Goal: Use online tool/utility: Utilize a website feature to perform a specific function

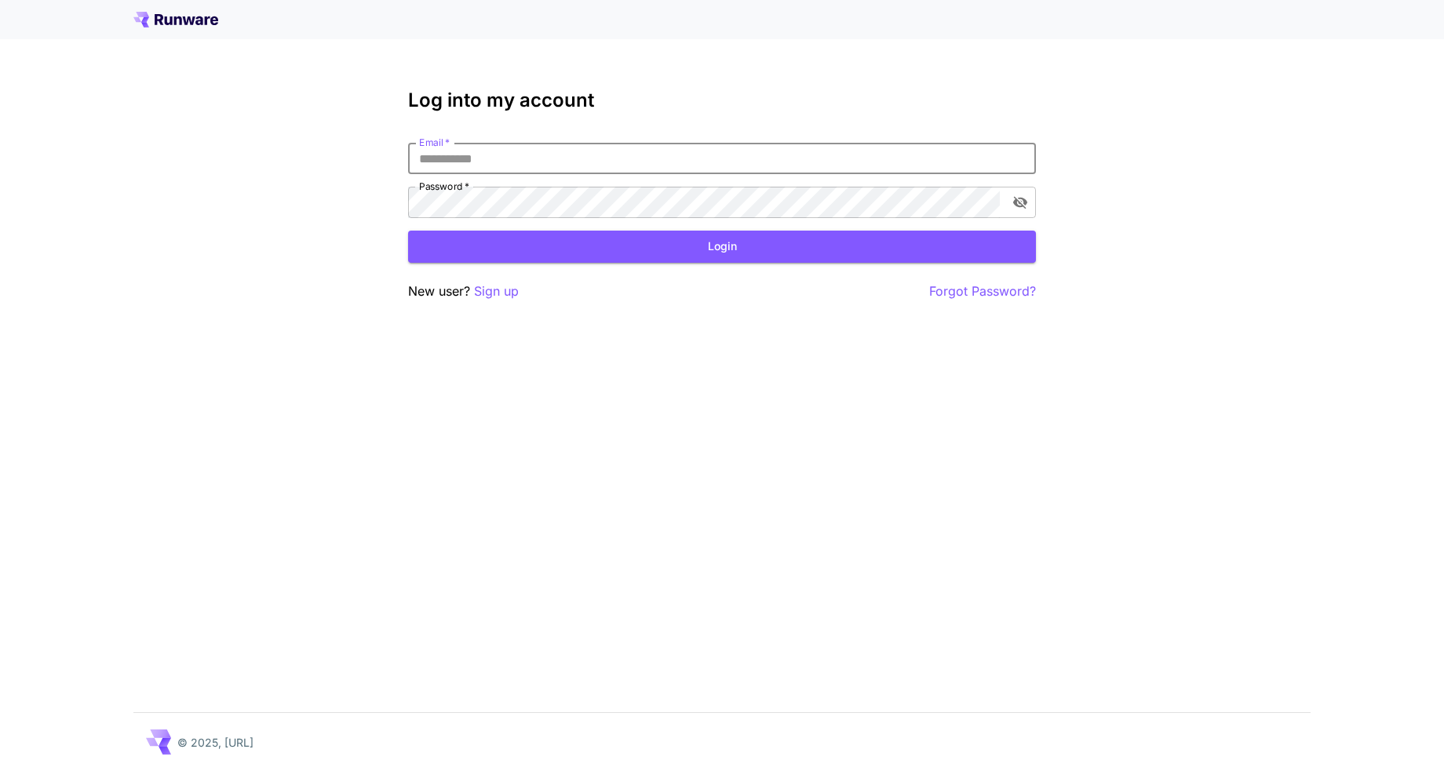
click at [829, 158] on input "Email   *" at bounding box center [722, 158] width 628 height 31
type input "**********"
click button "Login" at bounding box center [722, 247] width 628 height 32
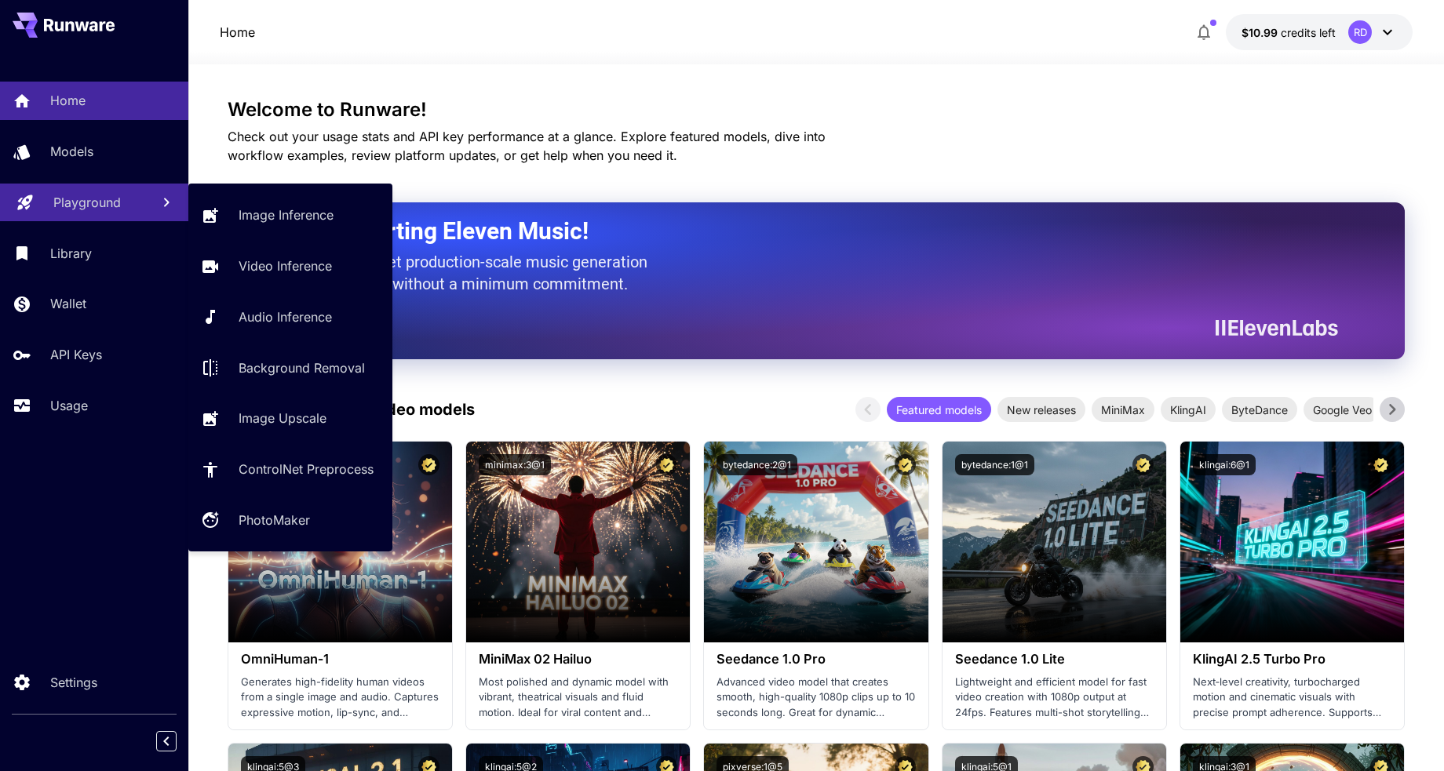
click at [80, 202] on p "Playground" at bounding box center [86, 202] width 67 height 19
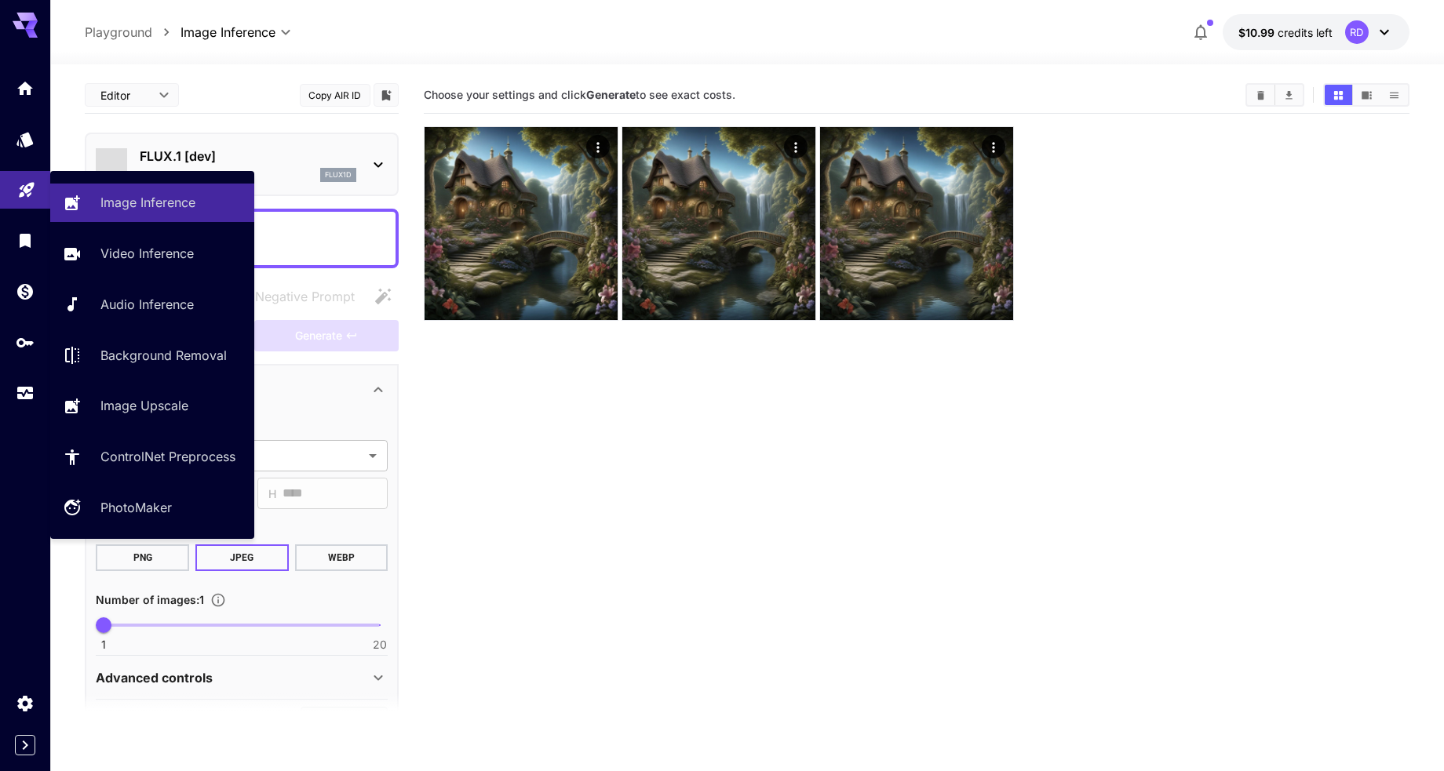
type input "**********"
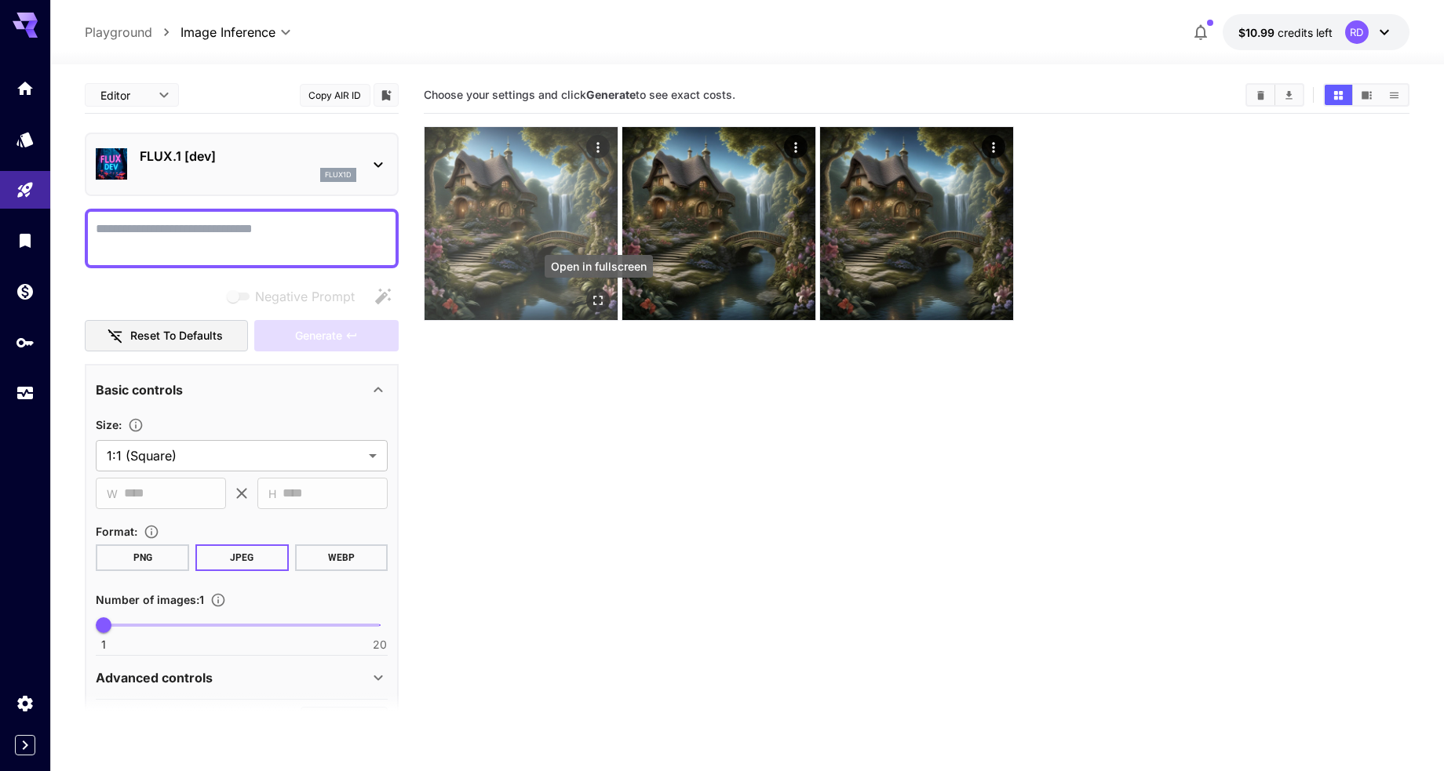
click at [599, 296] on icon "Open in fullscreen" at bounding box center [599, 301] width 16 height 16
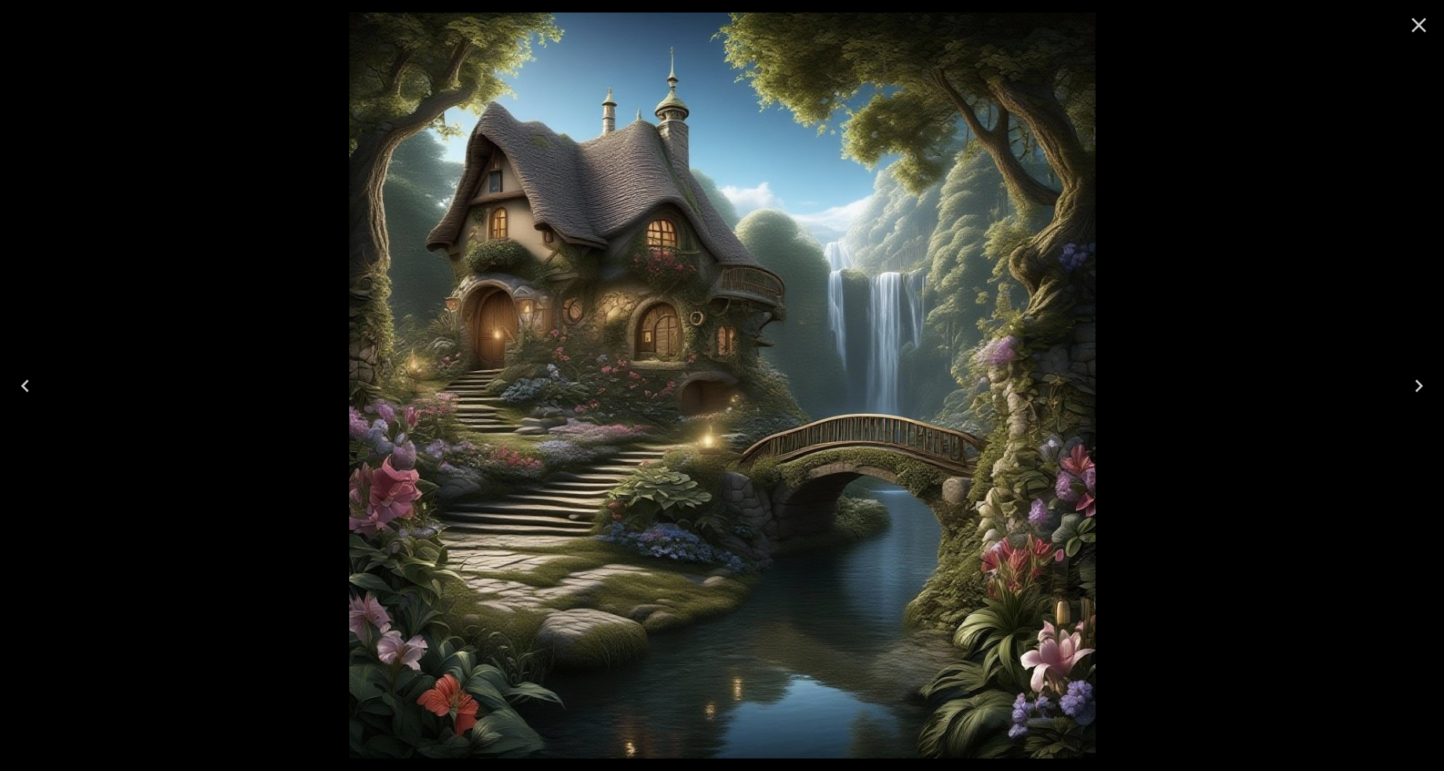
click at [1419, 383] on icon "Next" at bounding box center [1419, 386] width 8 height 13
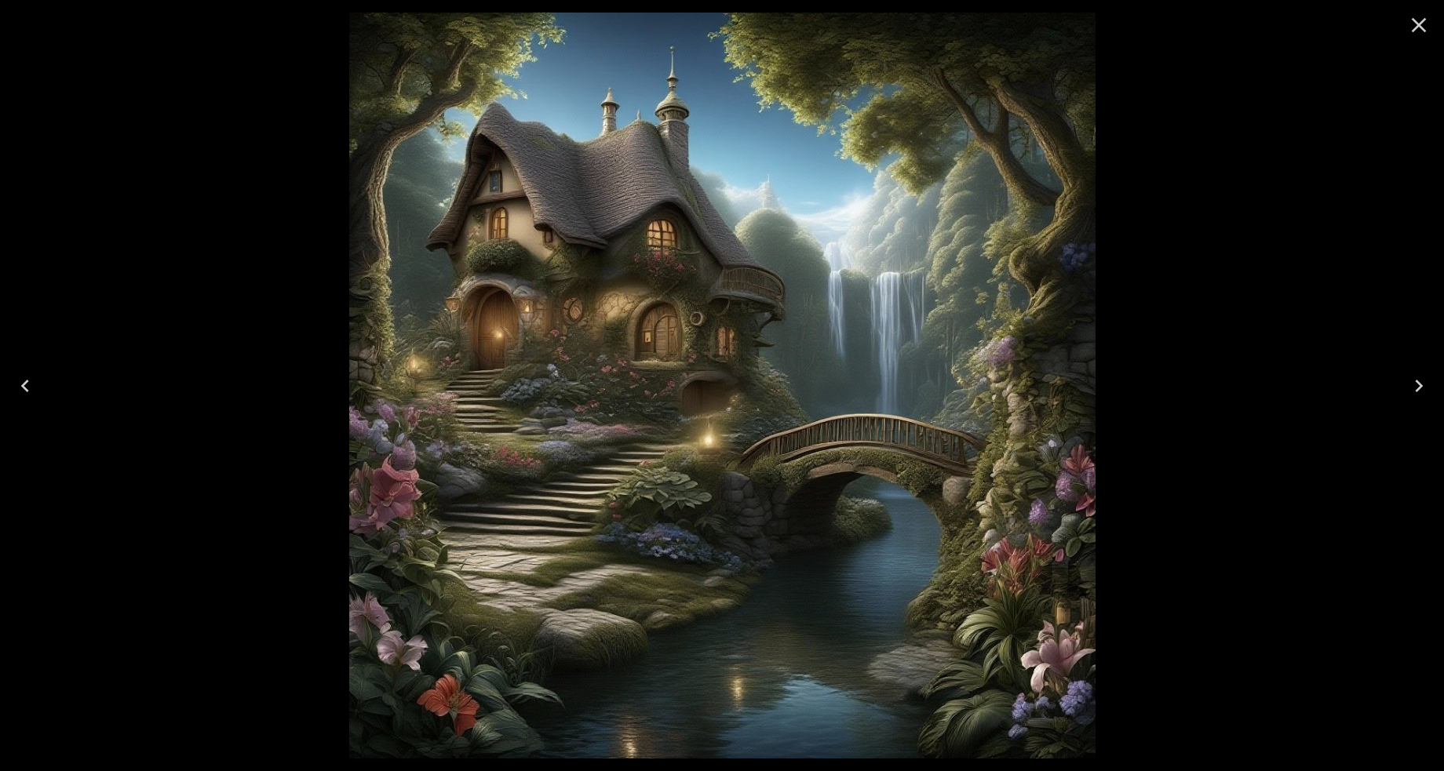
click at [1419, 383] on icon "Next" at bounding box center [1419, 386] width 8 height 13
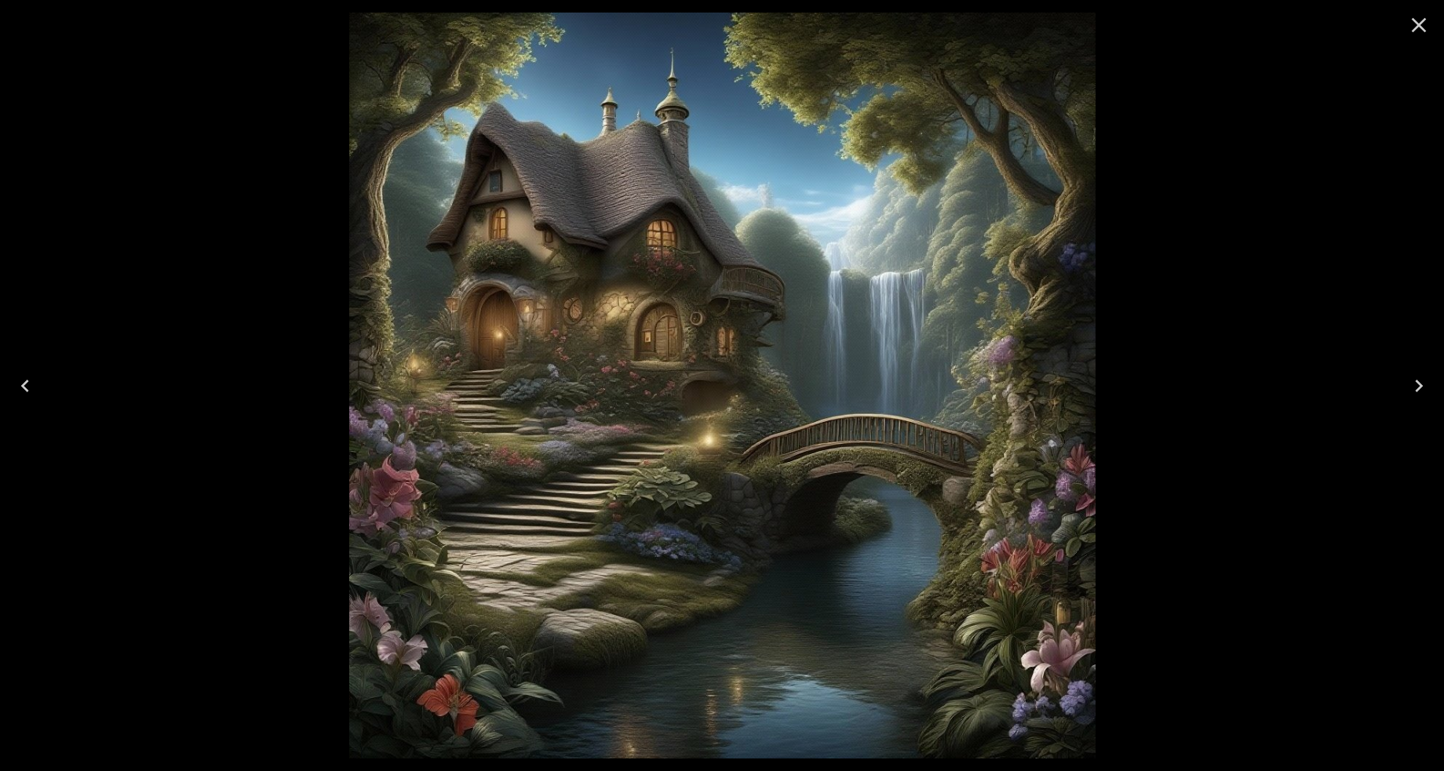
click at [1419, 383] on icon "Next" at bounding box center [1419, 386] width 8 height 13
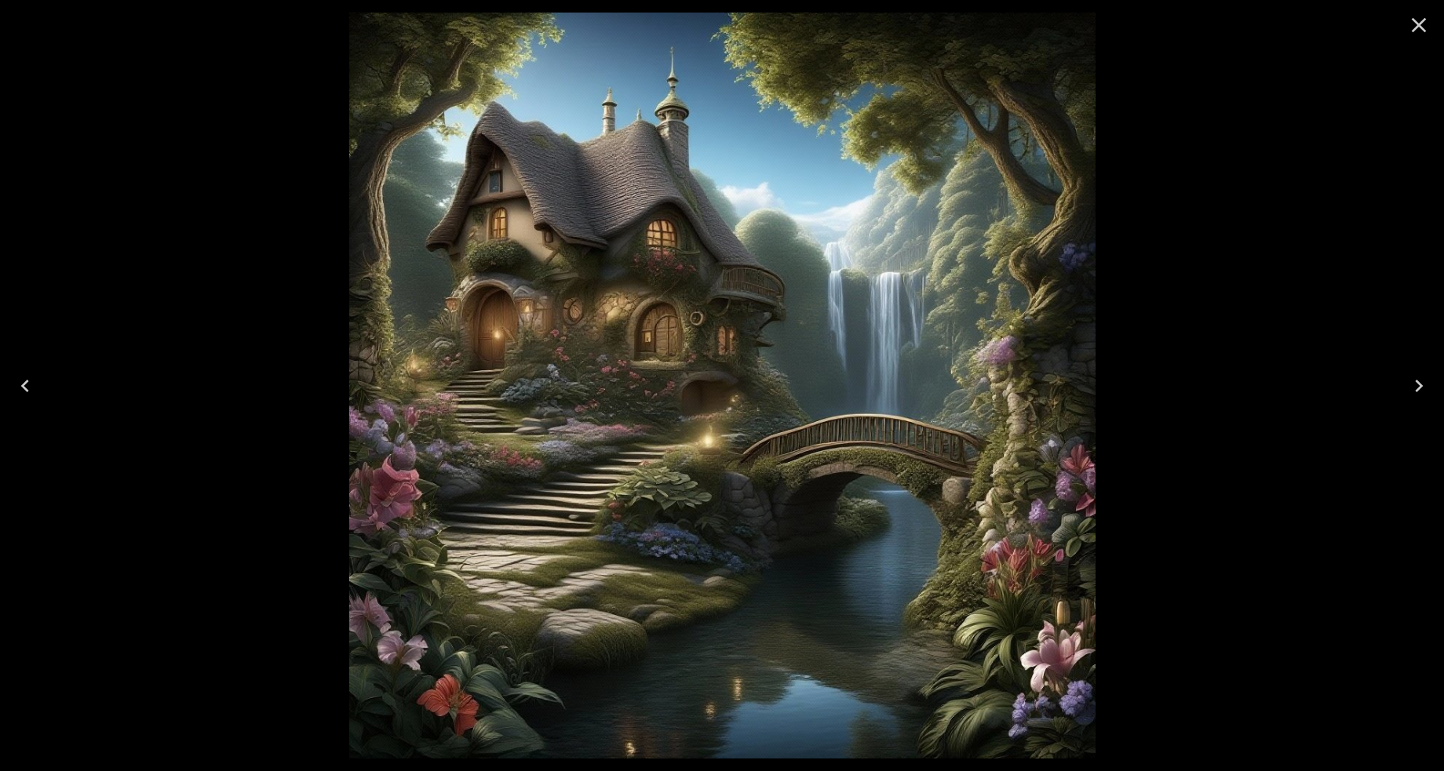
click at [1419, 383] on icon "Next" at bounding box center [1419, 386] width 8 height 13
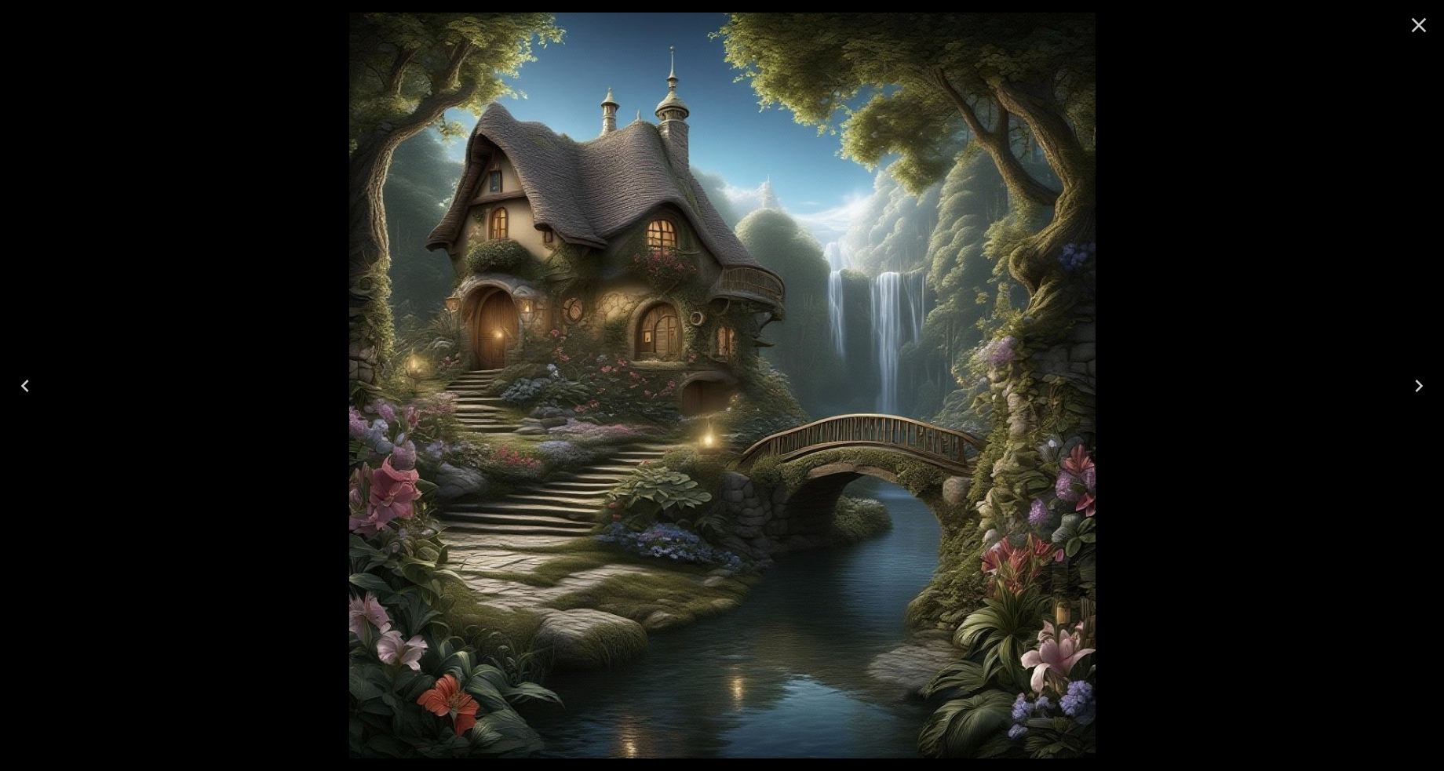
click at [1419, 383] on icon "Next" at bounding box center [1419, 386] width 8 height 13
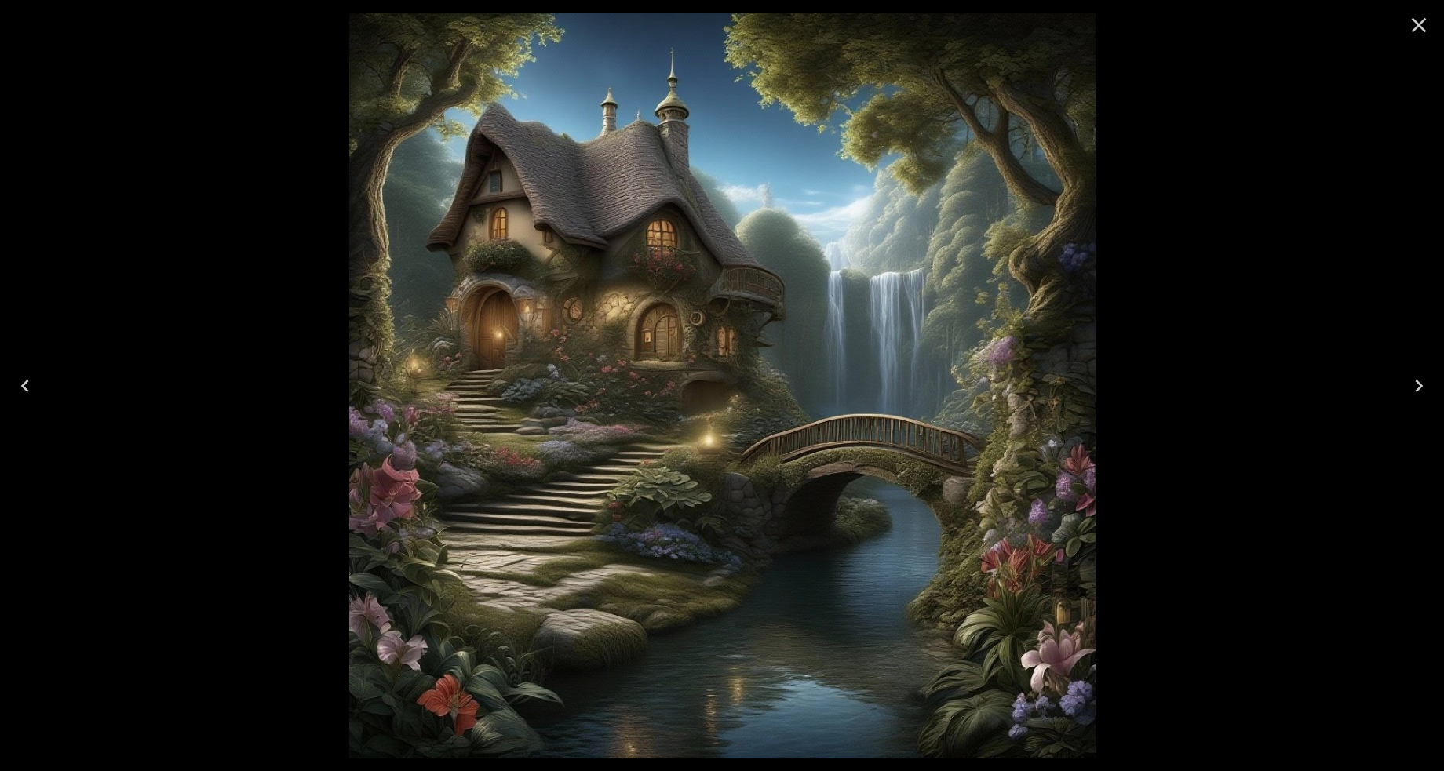
click at [1420, 19] on icon "Close" at bounding box center [1418, 25] width 25 height 25
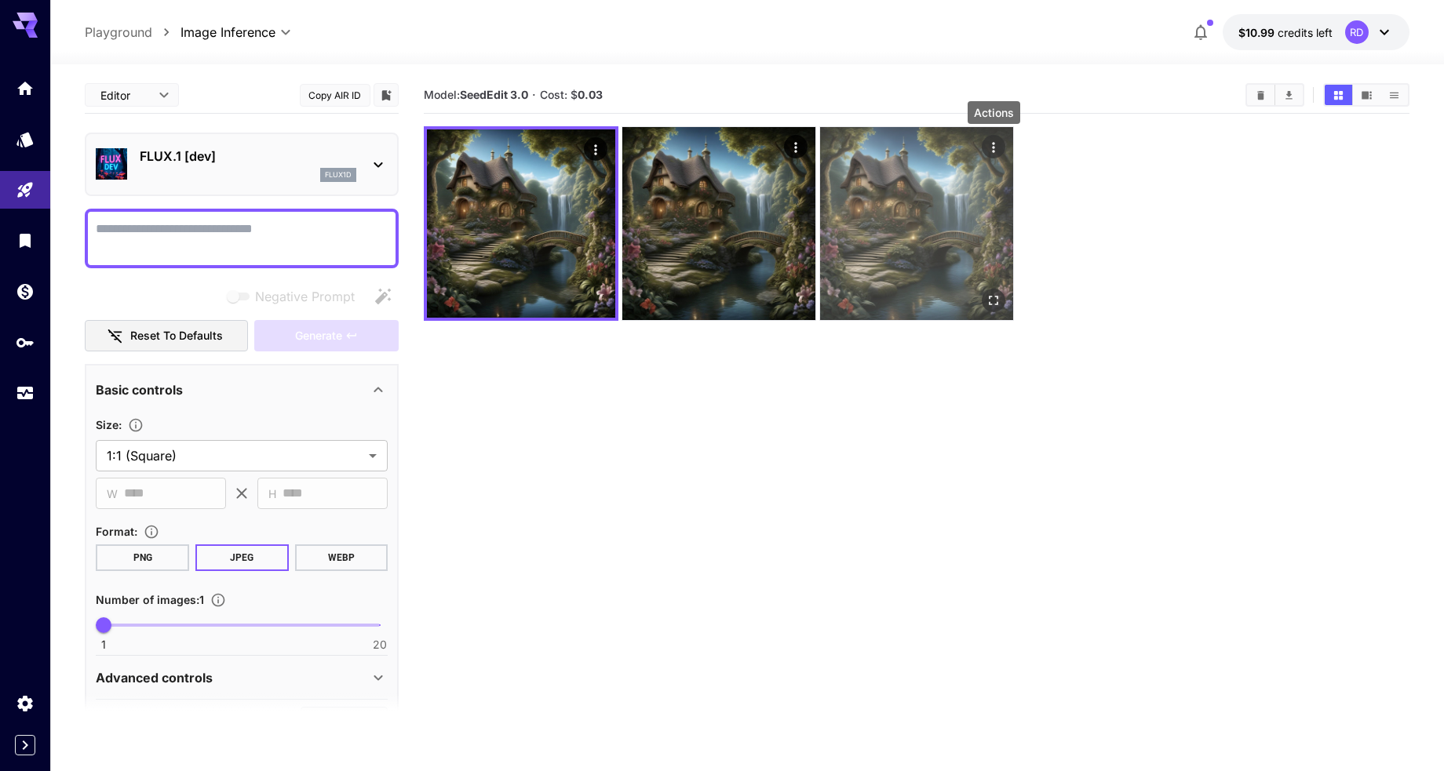
click at [992, 141] on icon "Actions" at bounding box center [994, 148] width 16 height 16
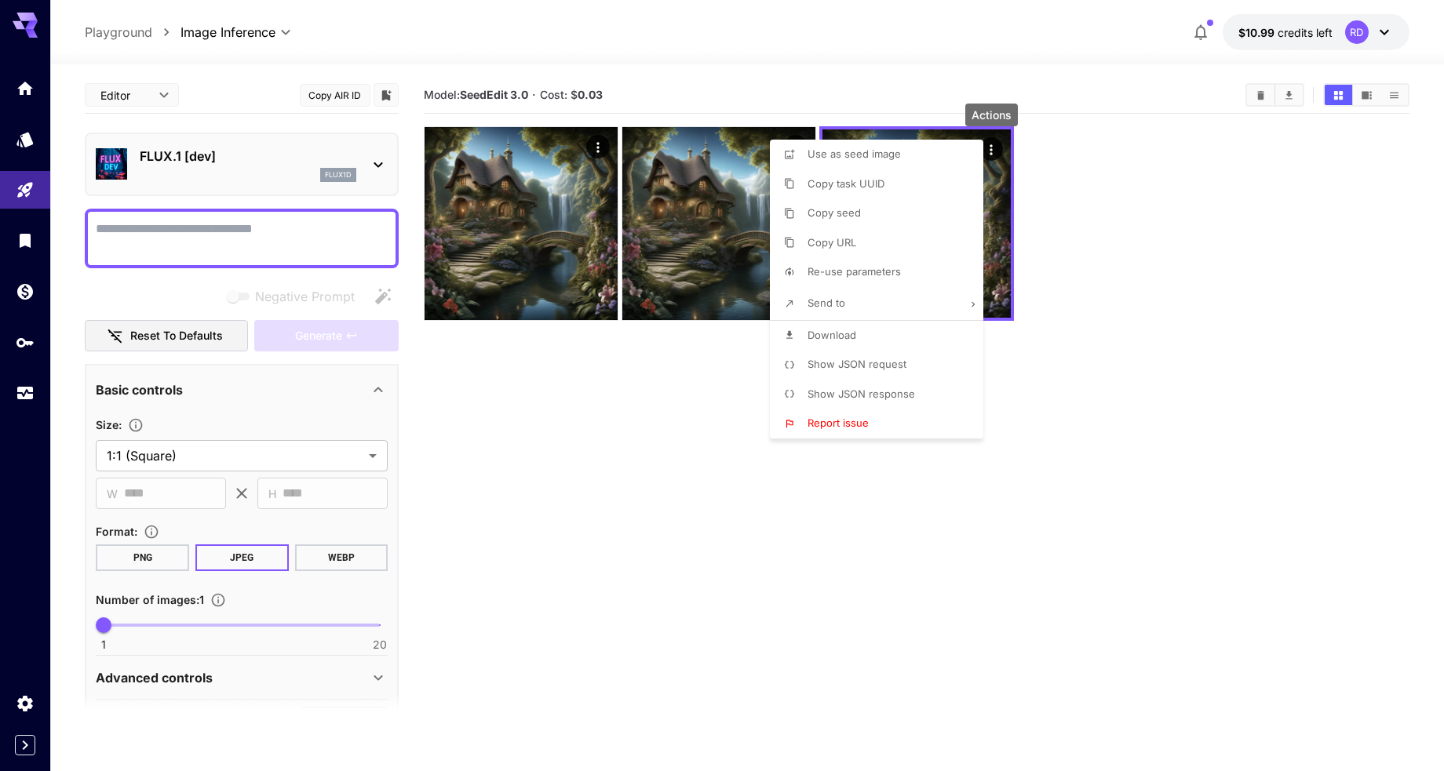
click at [824, 330] on span "Download" at bounding box center [831, 335] width 49 height 13
click at [439, 503] on div at bounding box center [722, 385] width 1444 height 771
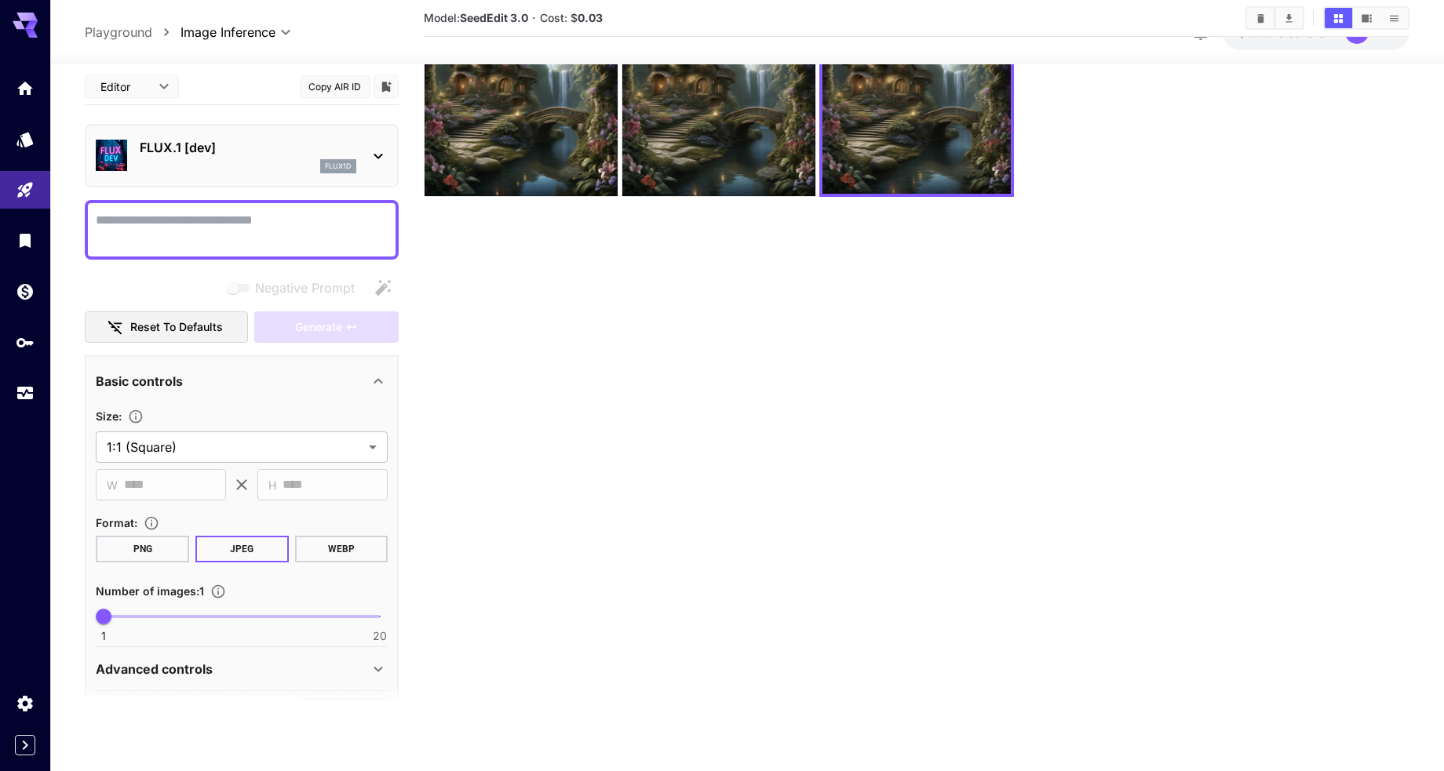
click at [380, 153] on icon at bounding box center [378, 156] width 19 height 19
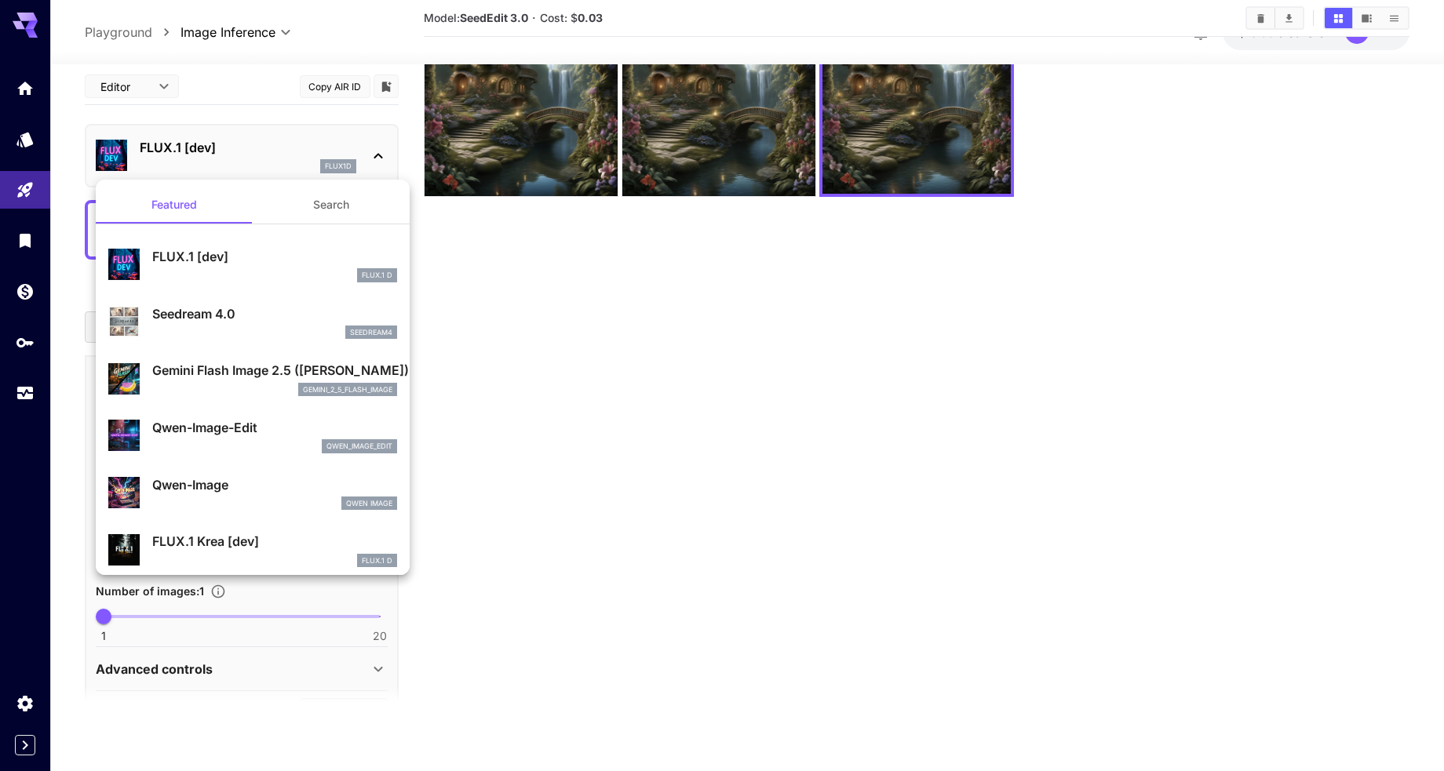
click at [182, 315] on p "Seedream 4.0" at bounding box center [274, 313] width 245 height 19
type input "**********"
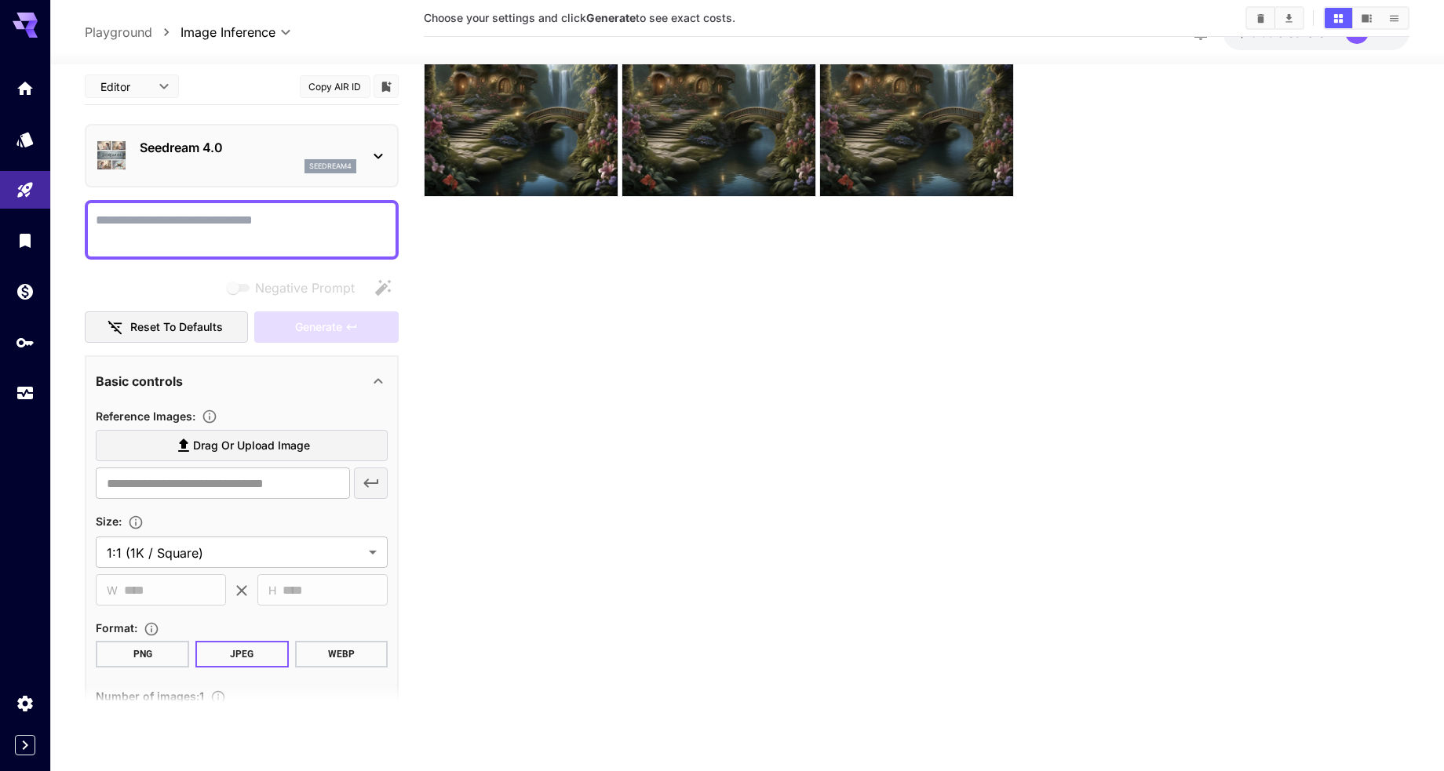
click at [268, 444] on span "Drag or upload image" at bounding box center [251, 446] width 117 height 20
click at [0, 0] on input "Drag or upload image" at bounding box center [0, 0] width 0 height 0
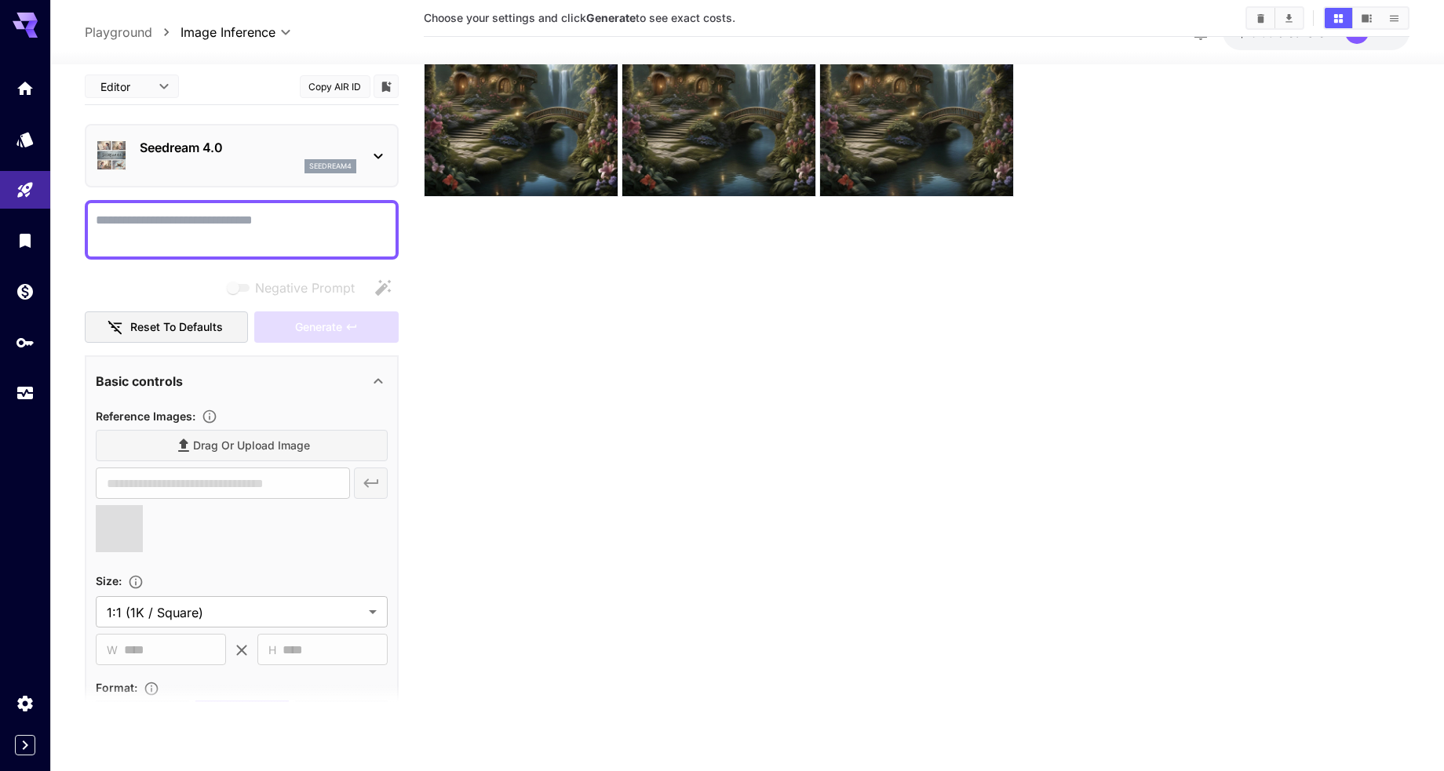
type input "**********"
click at [227, 208] on div at bounding box center [242, 230] width 314 height 60
click at [229, 225] on textarea "Negative Prompt" at bounding box center [242, 230] width 292 height 38
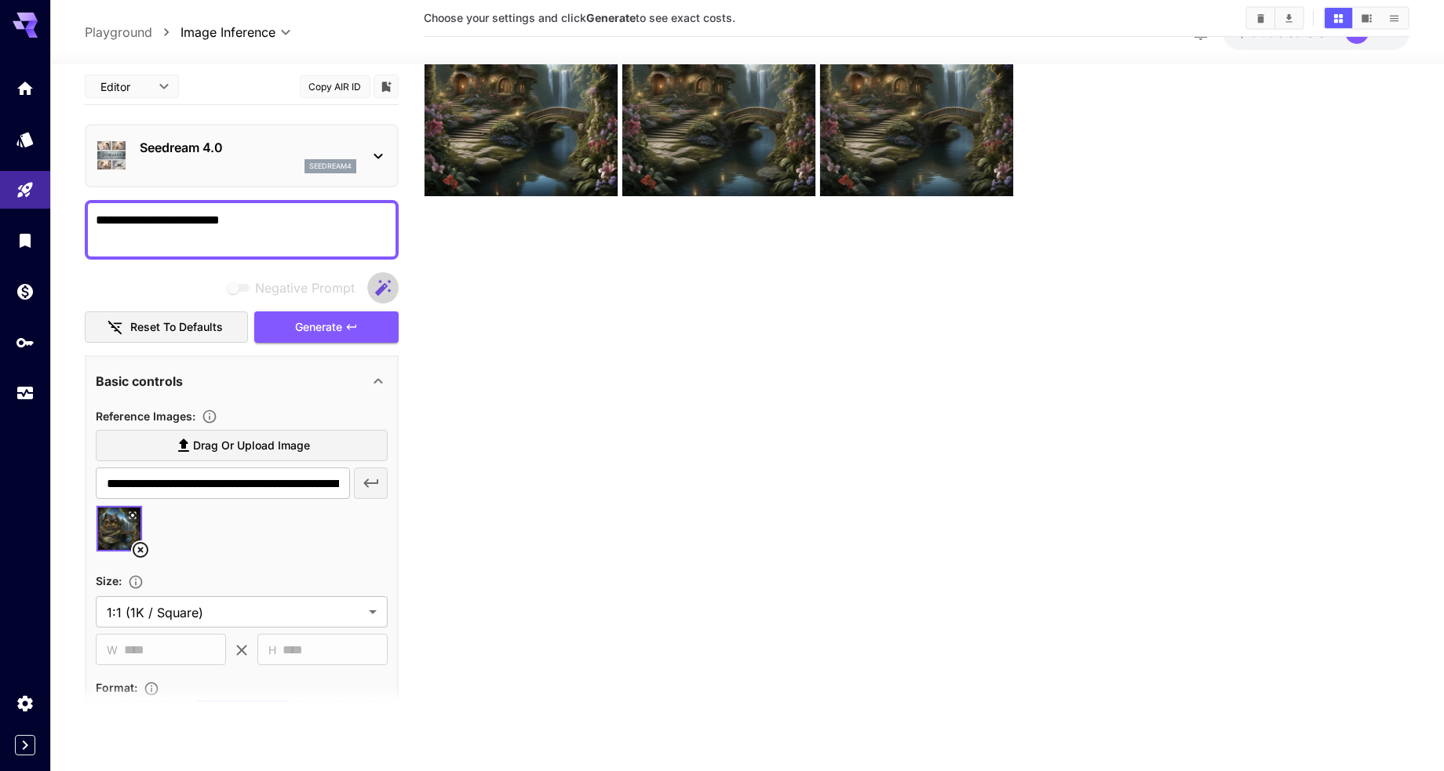
click at [381, 288] on icon "button" at bounding box center [383, 288] width 16 height 16
type textarea "**********"
click at [217, 236] on textarea "**********" at bounding box center [242, 230] width 292 height 38
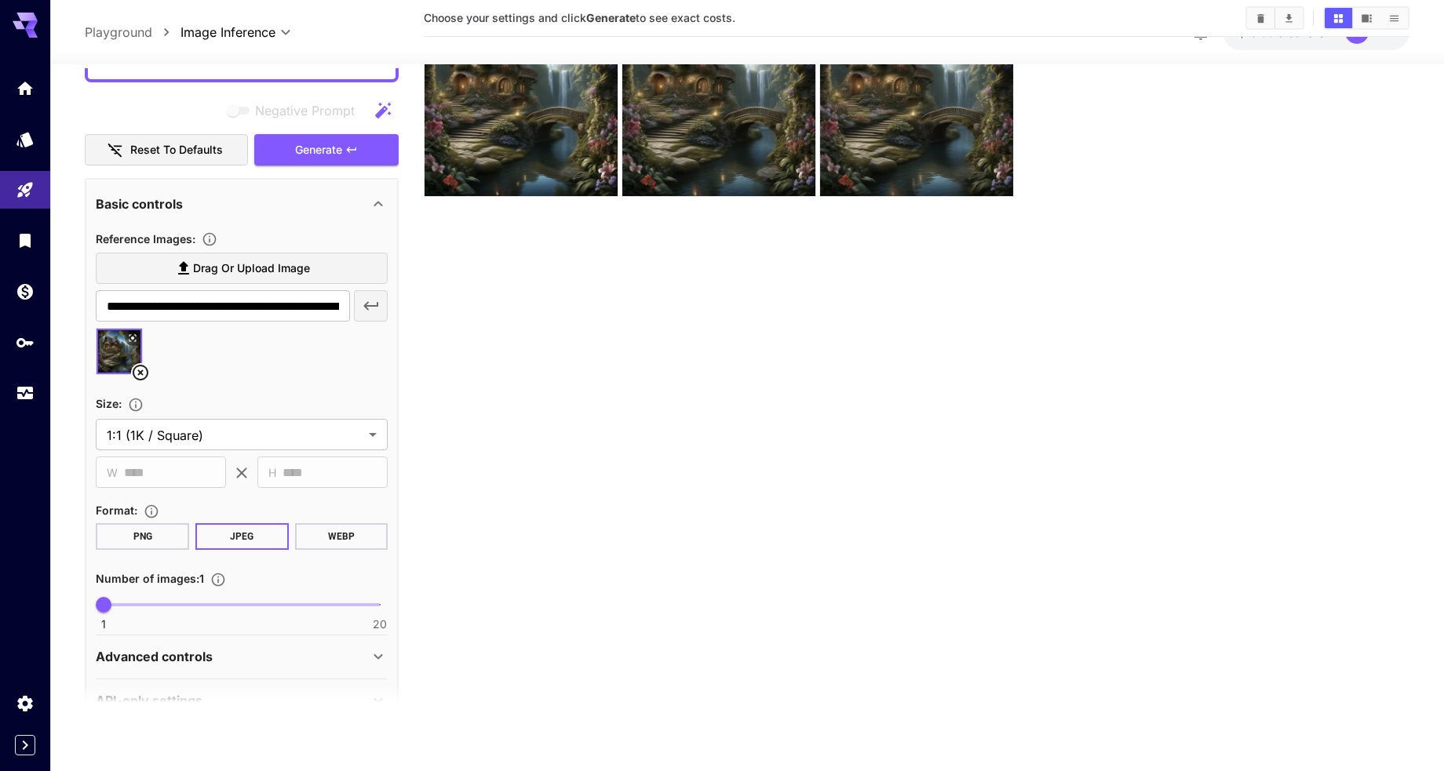
scroll to position [216, 0]
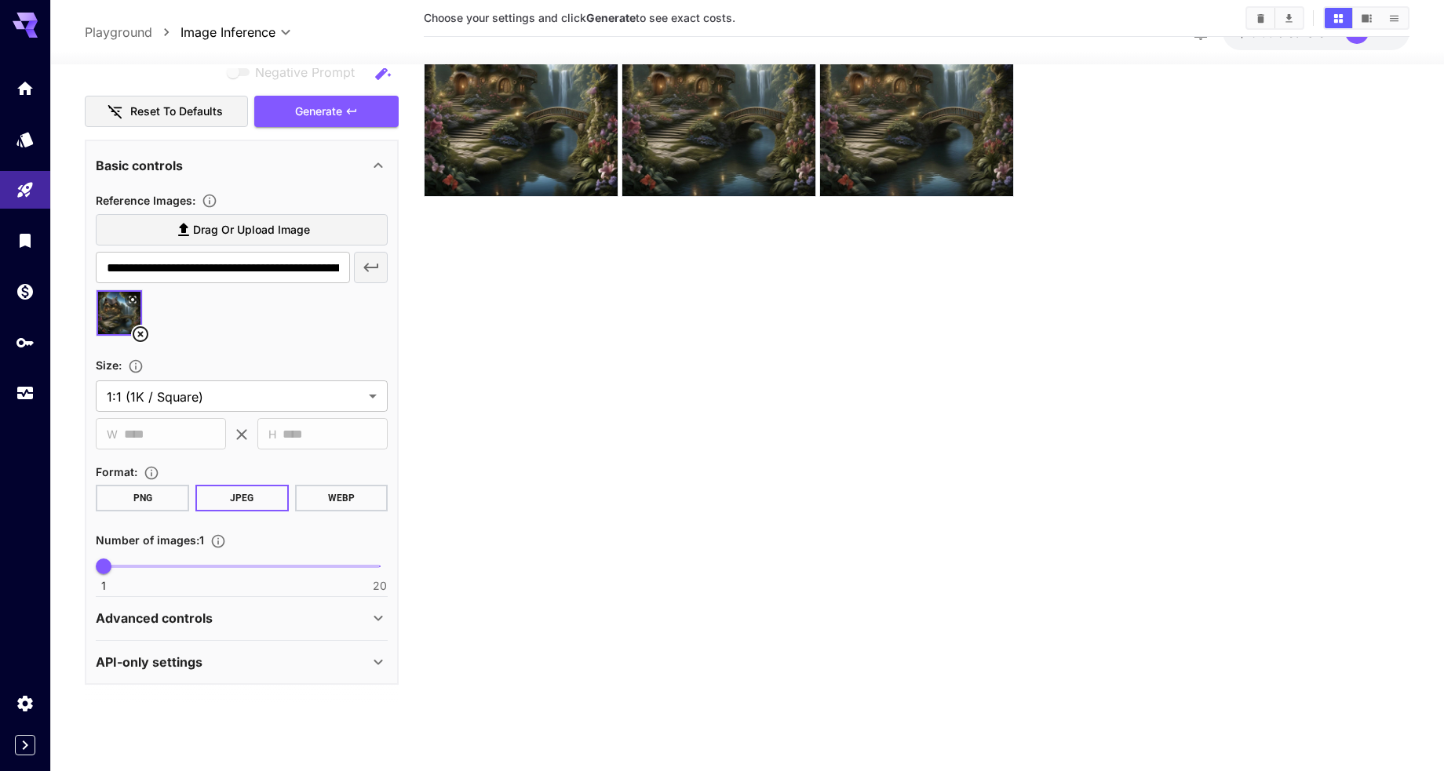
click at [133, 563] on span "1 20 1" at bounding box center [242, 567] width 276 height 24
type input "*"
click at [378, 614] on icon at bounding box center [378, 619] width 19 height 19
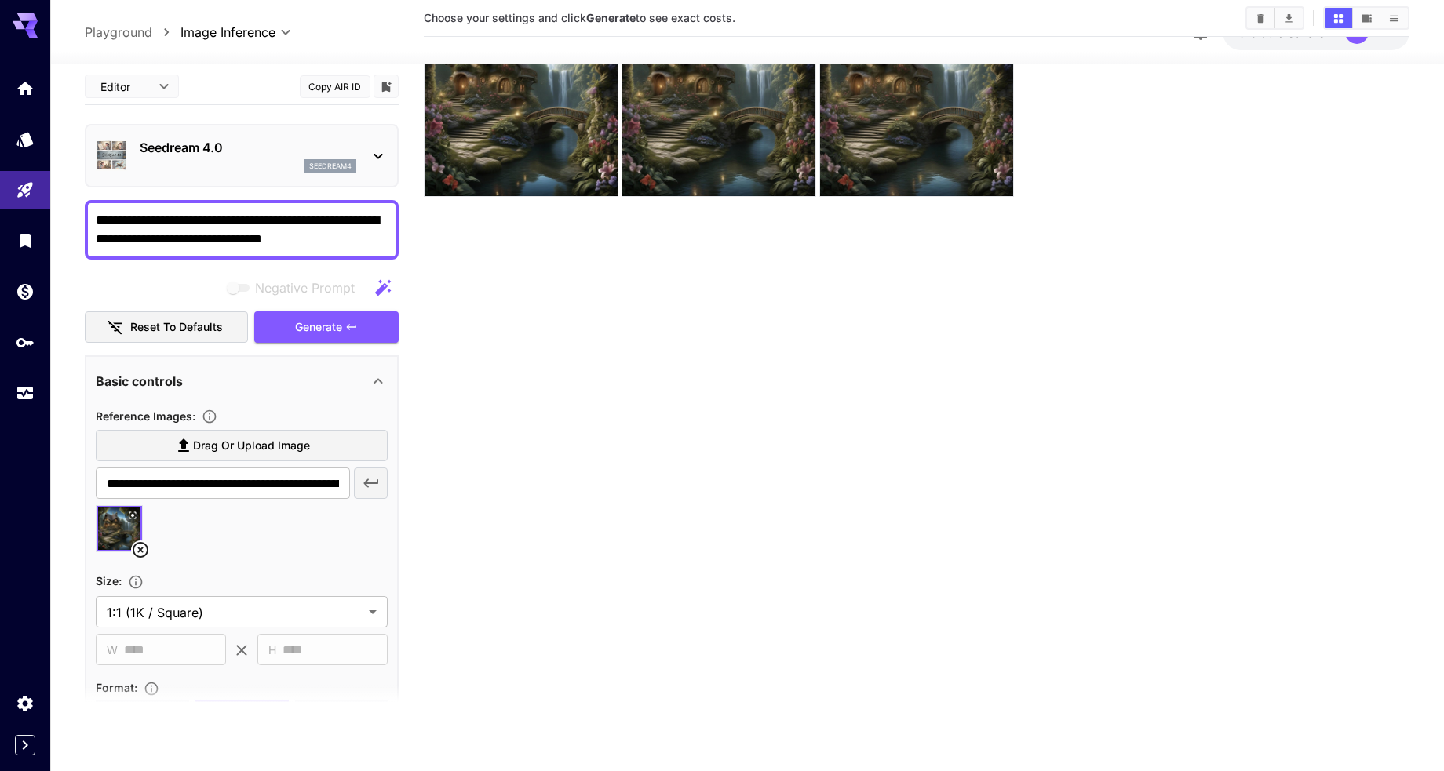
scroll to position [0, 0]
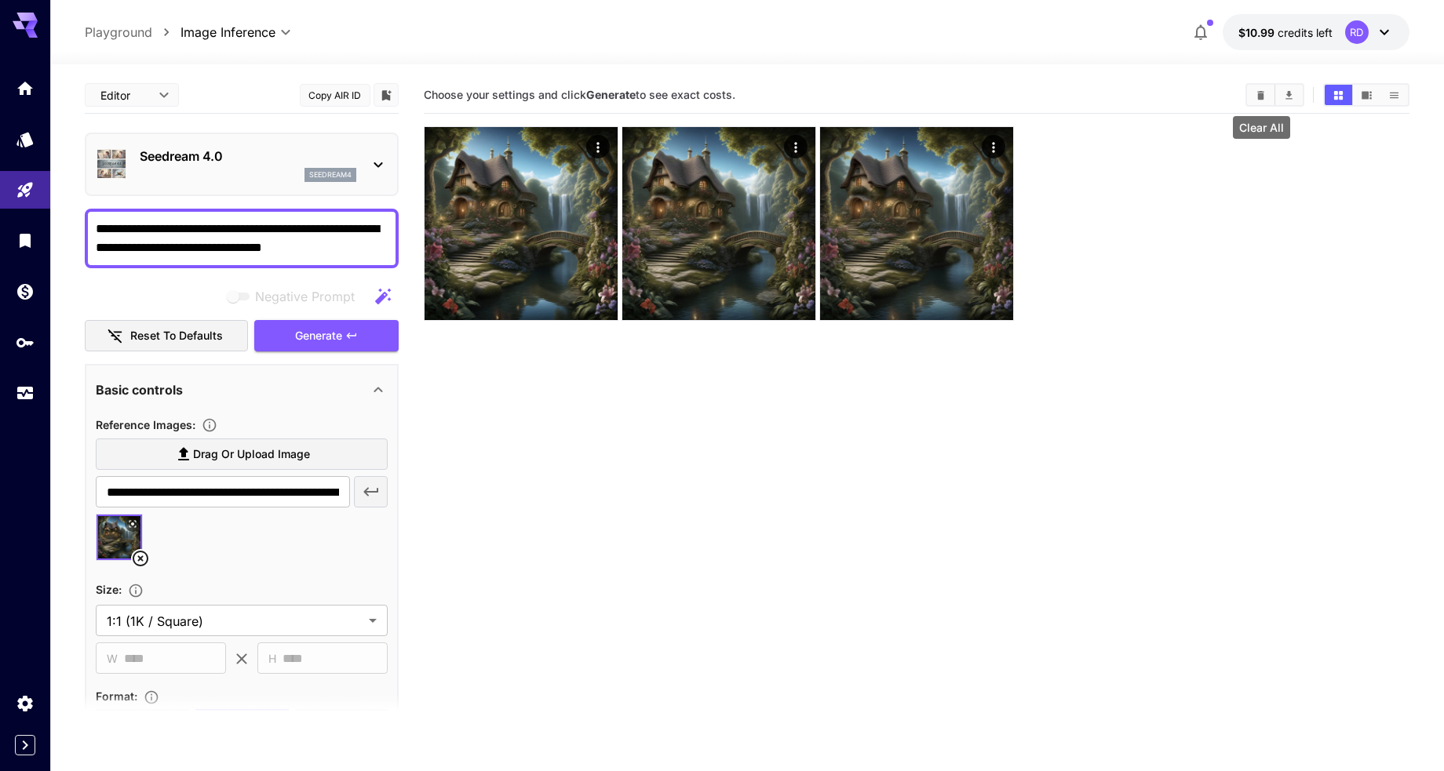
click at [1259, 93] on icon "Clear All" at bounding box center [1260, 94] width 7 height 9
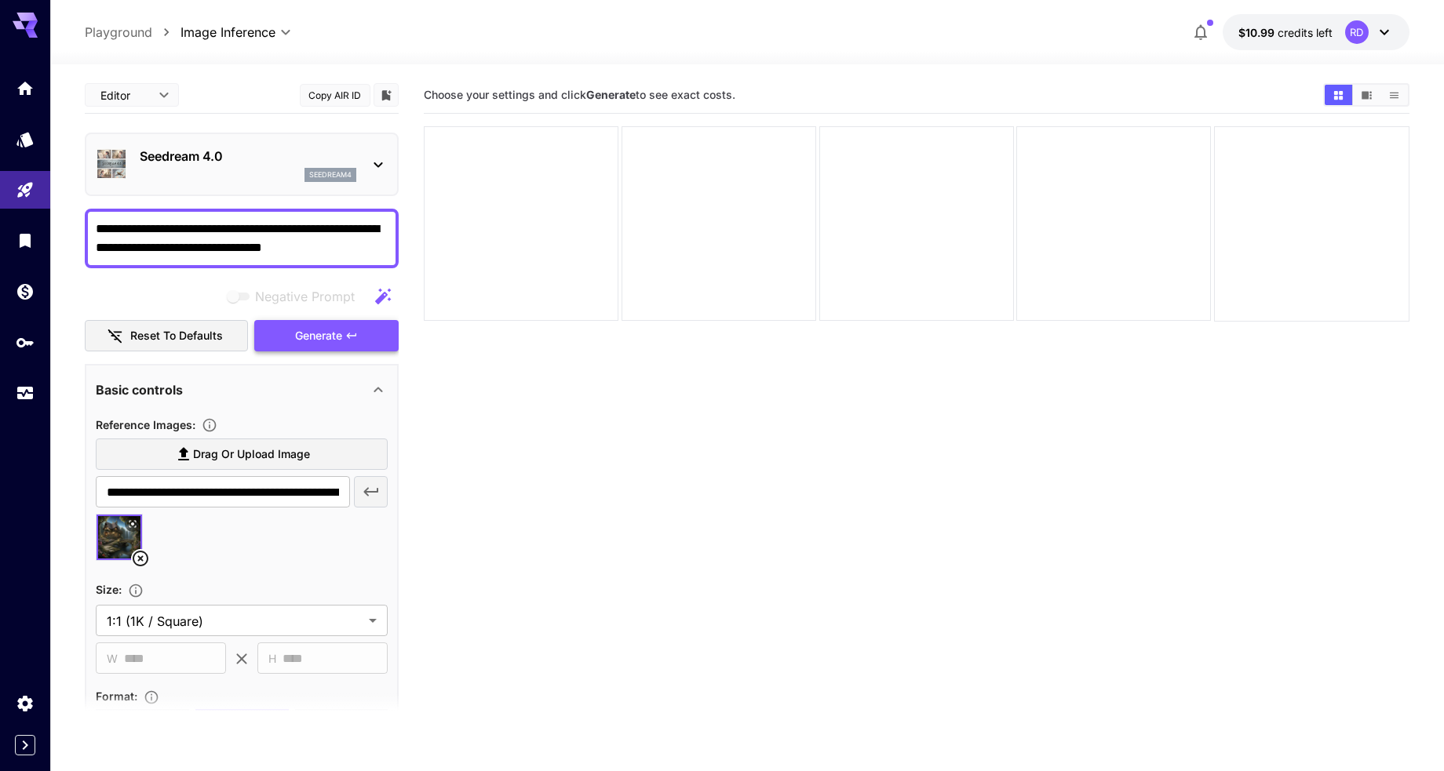
click at [305, 336] on span "Generate" at bounding box center [318, 336] width 47 height 20
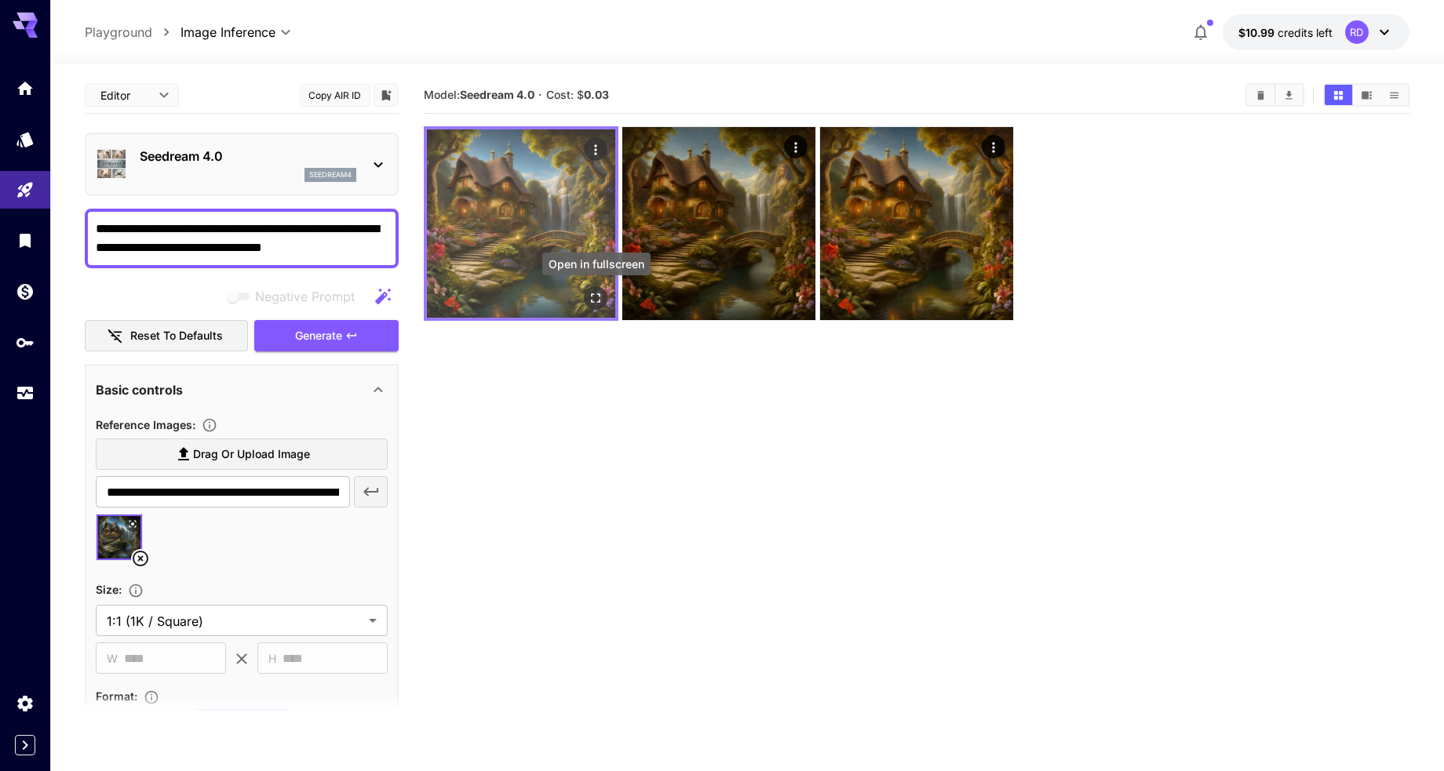
click at [595, 299] on icon "Open in fullscreen" at bounding box center [597, 298] width 16 height 16
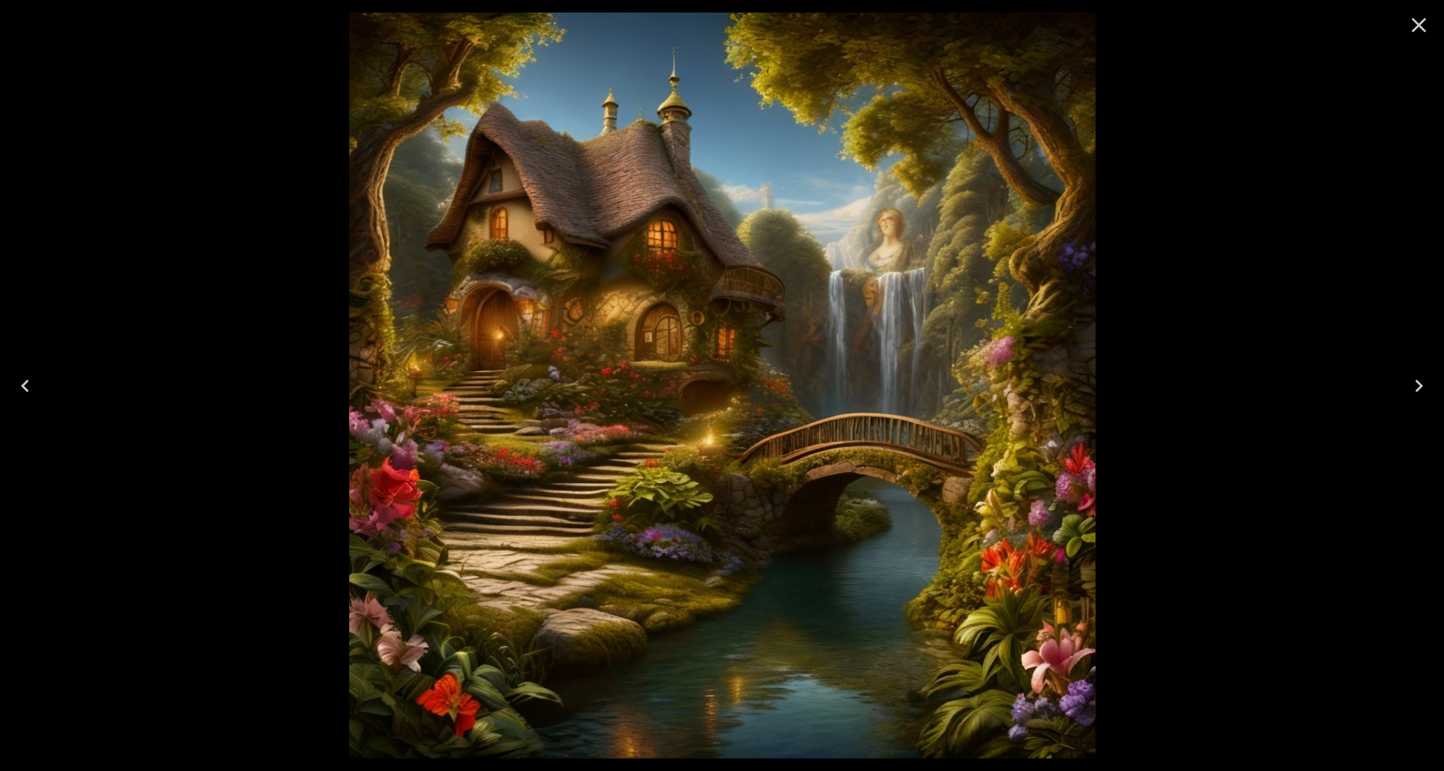
click at [1413, 378] on icon "Next" at bounding box center [1418, 386] width 25 height 25
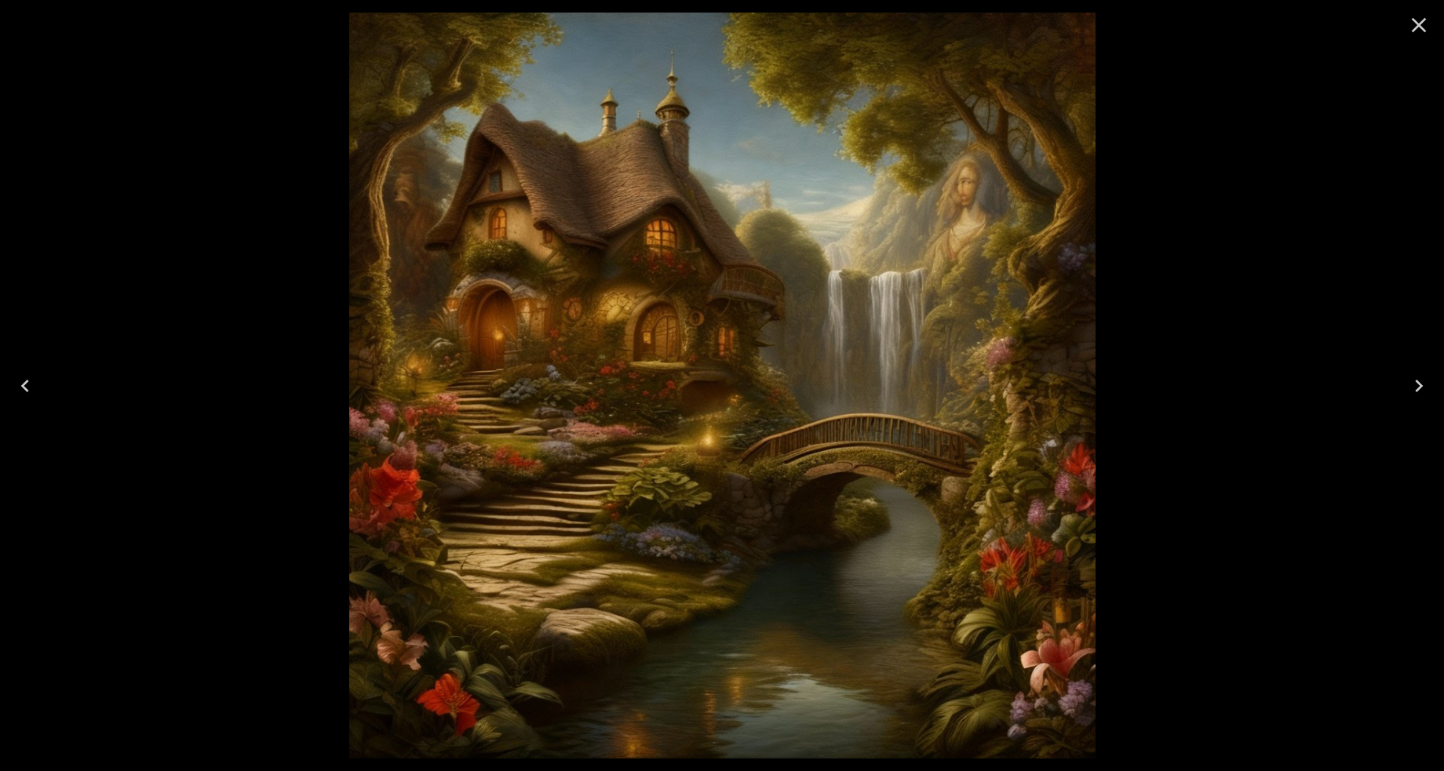
click at [1413, 378] on icon "Next" at bounding box center [1418, 386] width 25 height 25
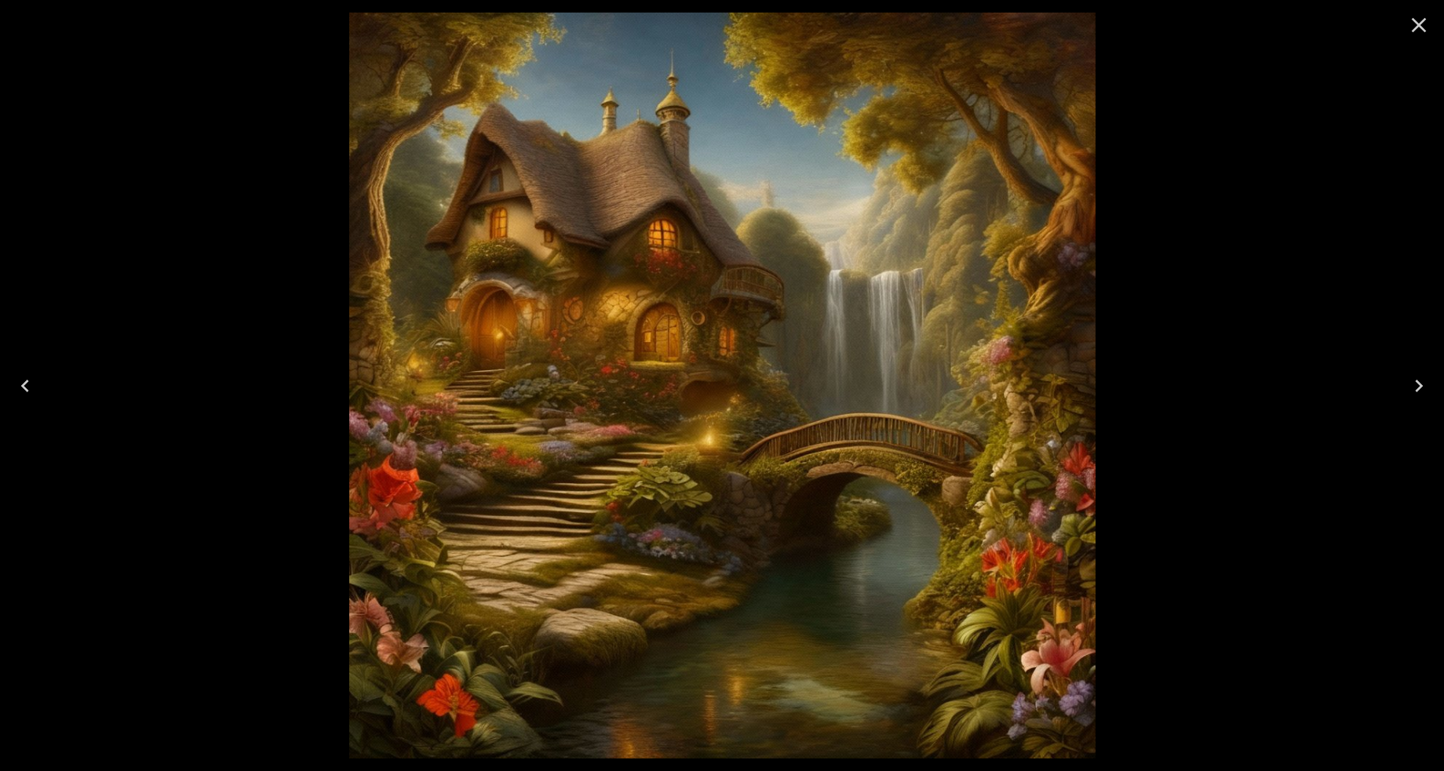
click at [1415, 23] on icon "Close" at bounding box center [1419, 25] width 15 height 15
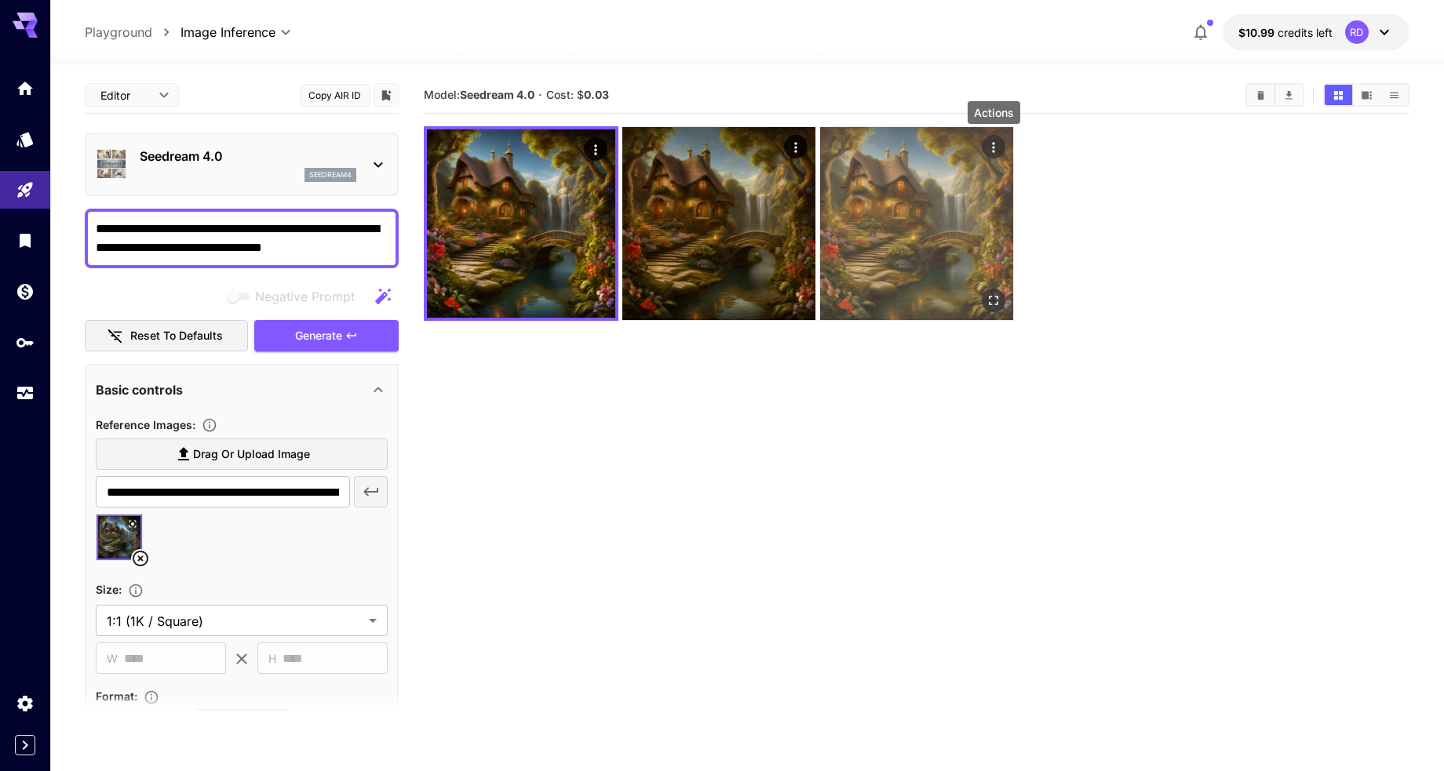
click at [993, 147] on icon "Actions" at bounding box center [994, 147] width 2 height 10
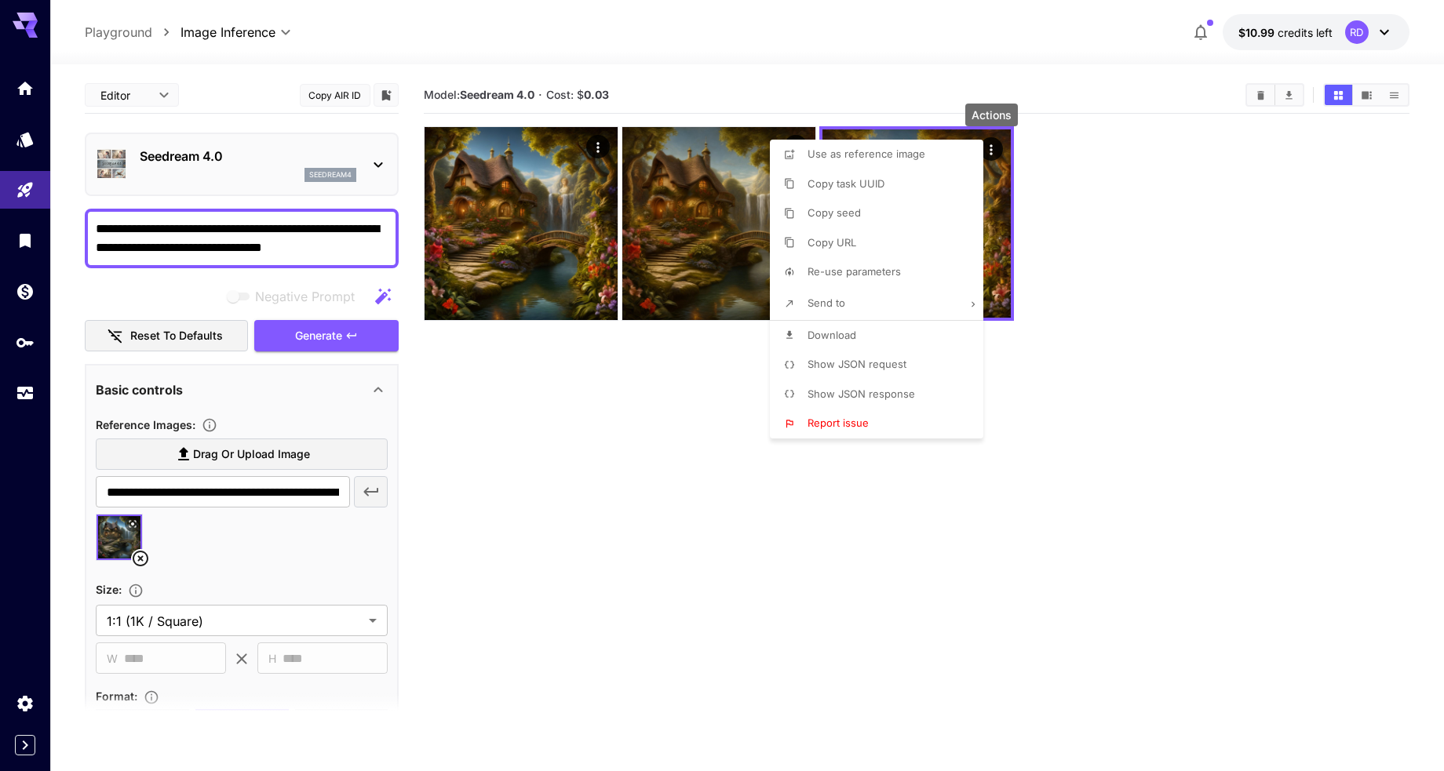
click at [837, 330] on span "Download" at bounding box center [831, 335] width 49 height 13
click at [527, 540] on div at bounding box center [722, 385] width 1444 height 771
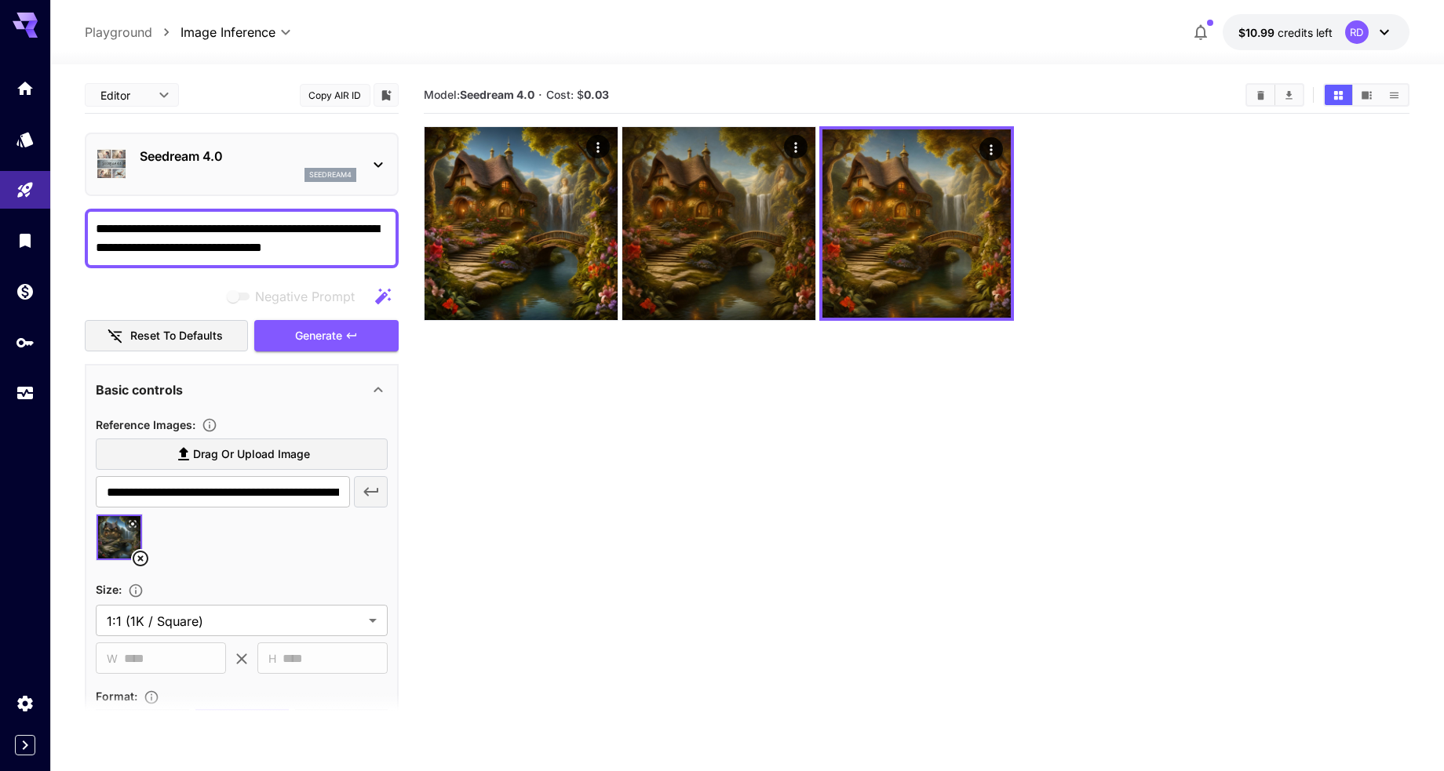
click at [140, 559] on icon at bounding box center [141, 559] width 16 height 16
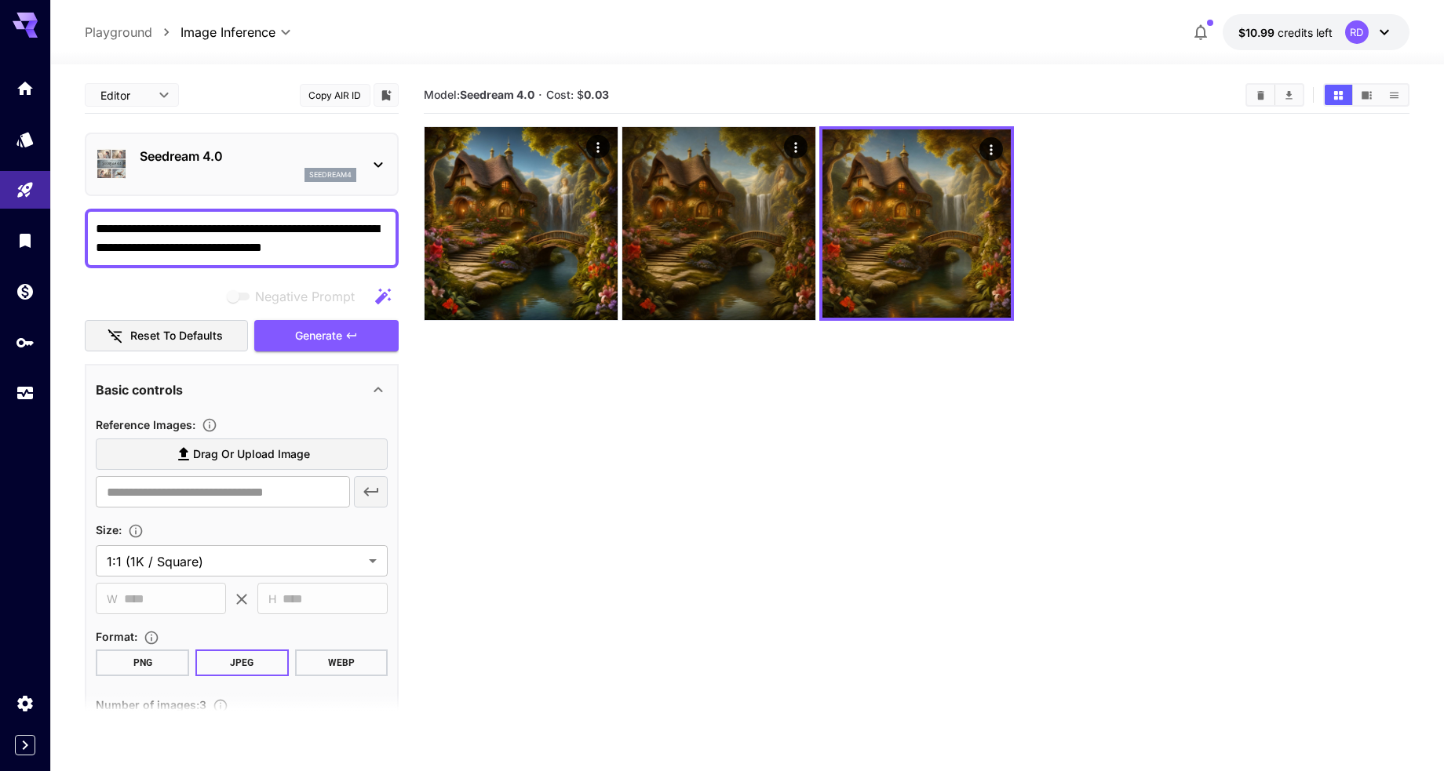
click at [243, 454] on span "Drag or upload image" at bounding box center [251, 455] width 117 height 20
click at [0, 0] on input "Drag or upload image" at bounding box center [0, 0] width 0 height 0
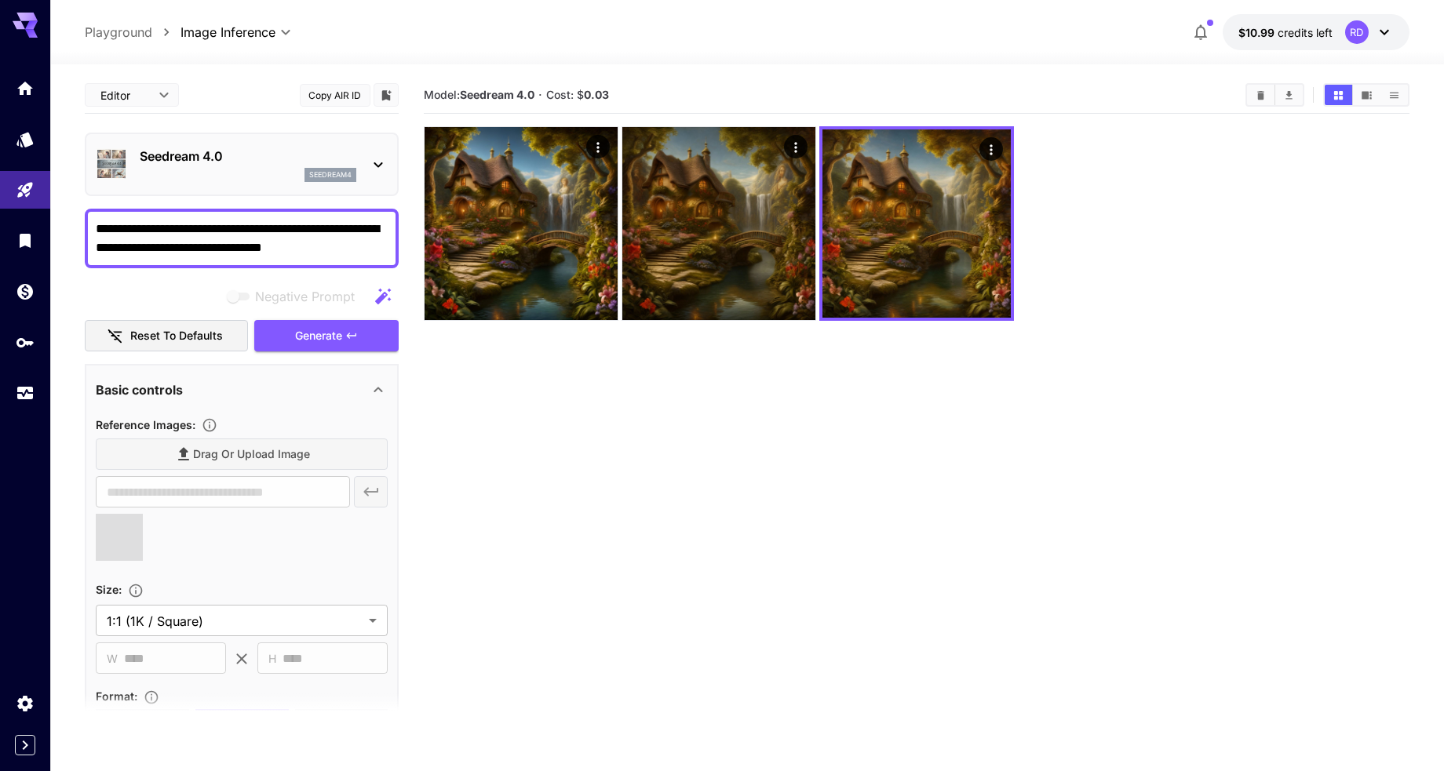
type input "**********"
click at [214, 248] on textarea "**********" at bounding box center [242, 239] width 292 height 38
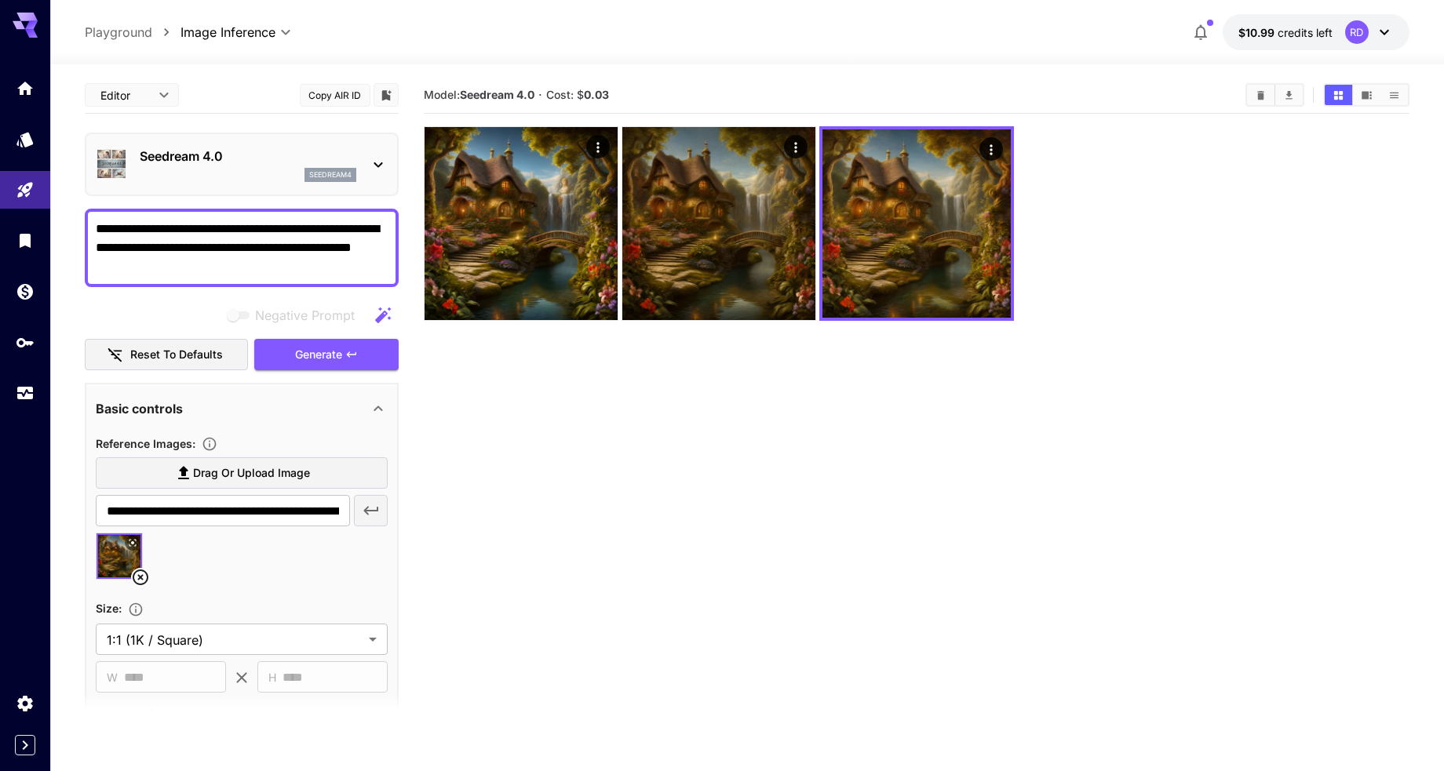
click at [97, 226] on textarea "**********" at bounding box center [242, 248] width 292 height 56
click at [243, 229] on textarea "**********" at bounding box center [242, 248] width 292 height 56
click at [323, 356] on span "Generate" at bounding box center [318, 355] width 47 height 20
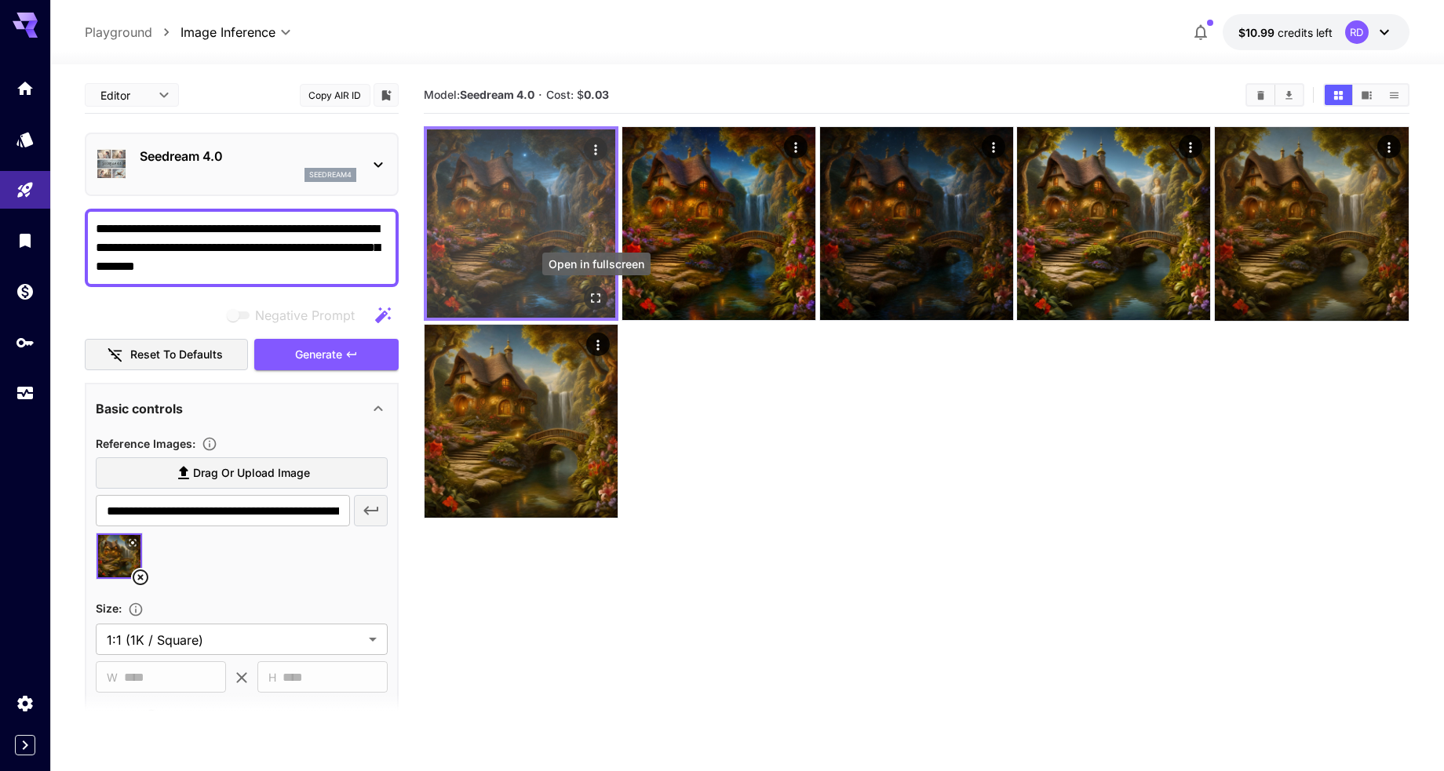
click at [596, 292] on icon "Open in fullscreen" at bounding box center [597, 298] width 16 height 16
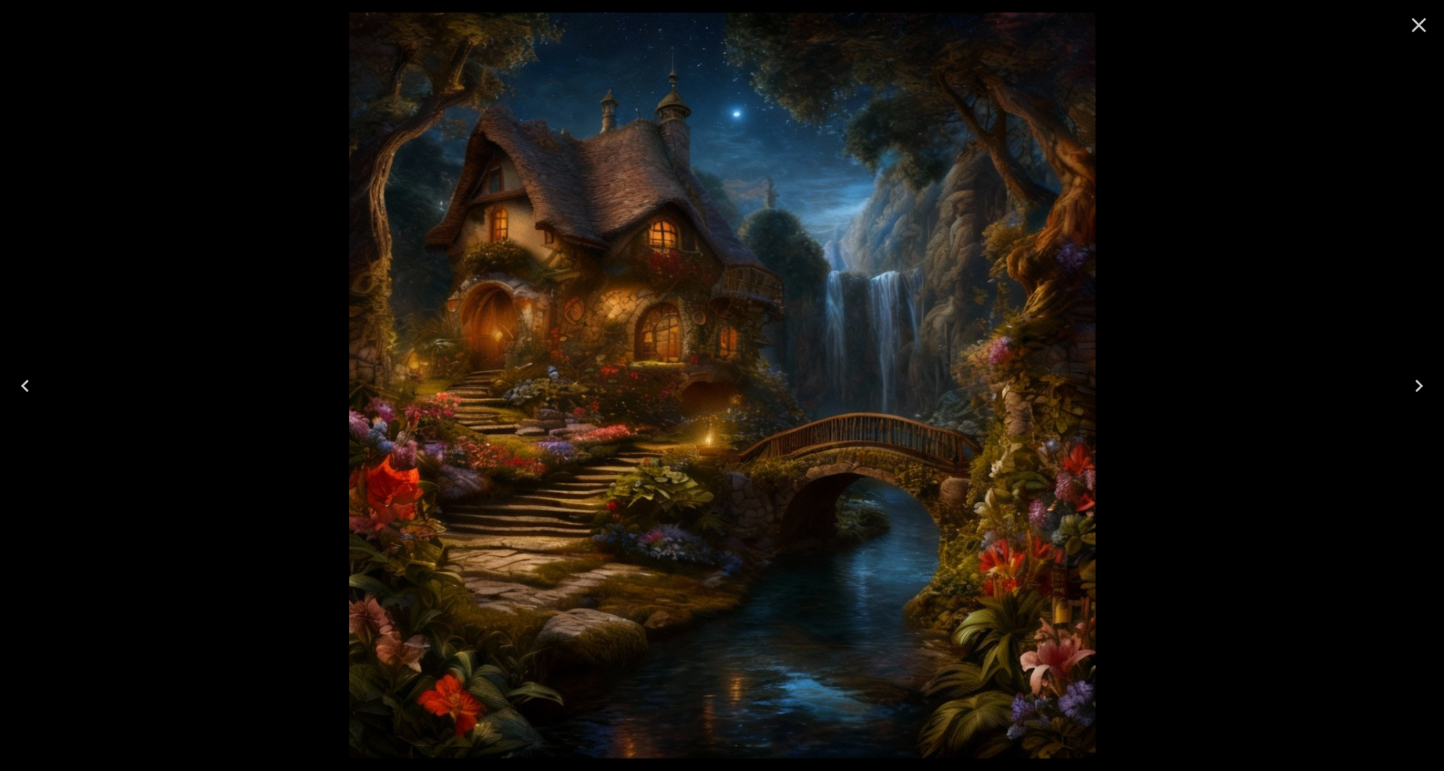
click at [1416, 383] on icon "Next" at bounding box center [1418, 386] width 25 height 25
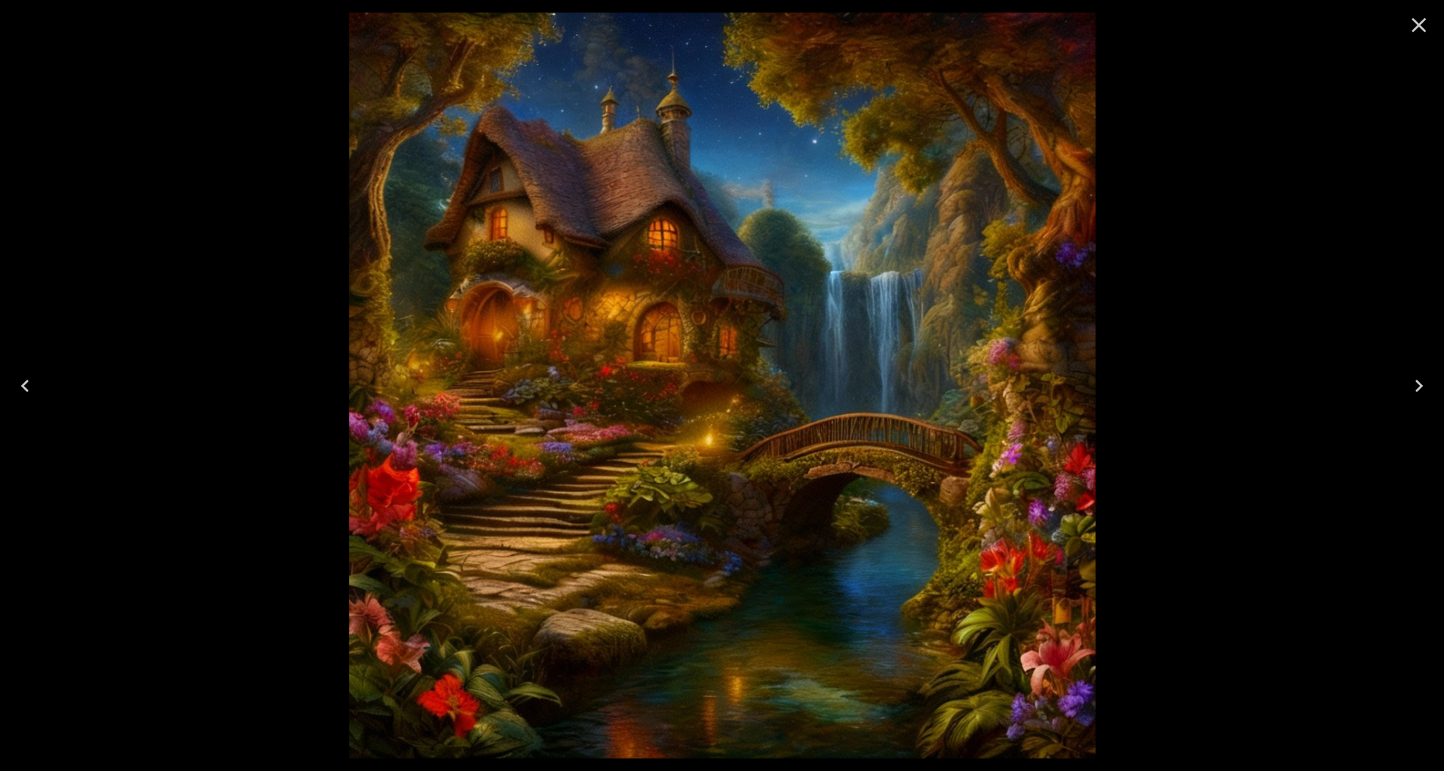
click at [1416, 382] on icon "Next" at bounding box center [1419, 386] width 8 height 13
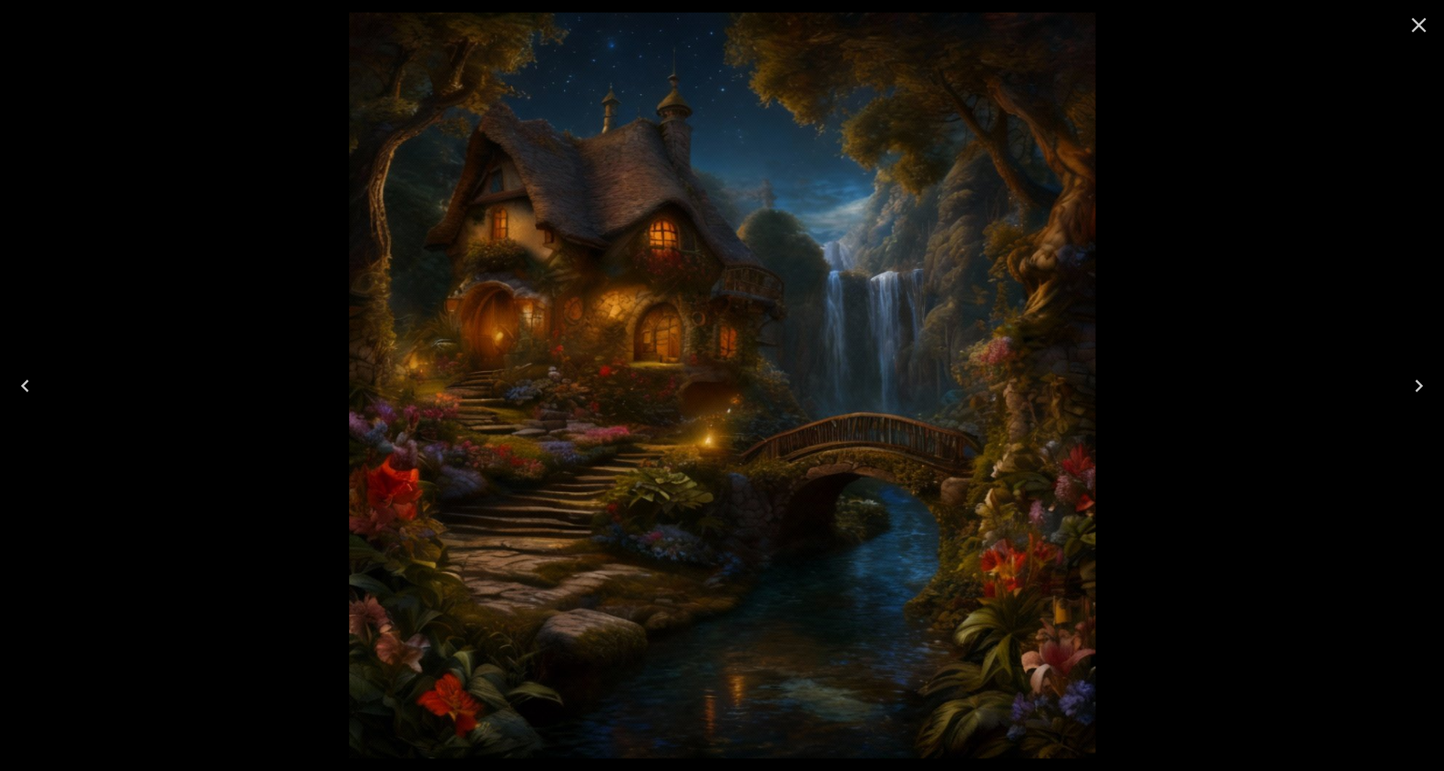
click at [1416, 382] on icon "Next" at bounding box center [1419, 386] width 8 height 13
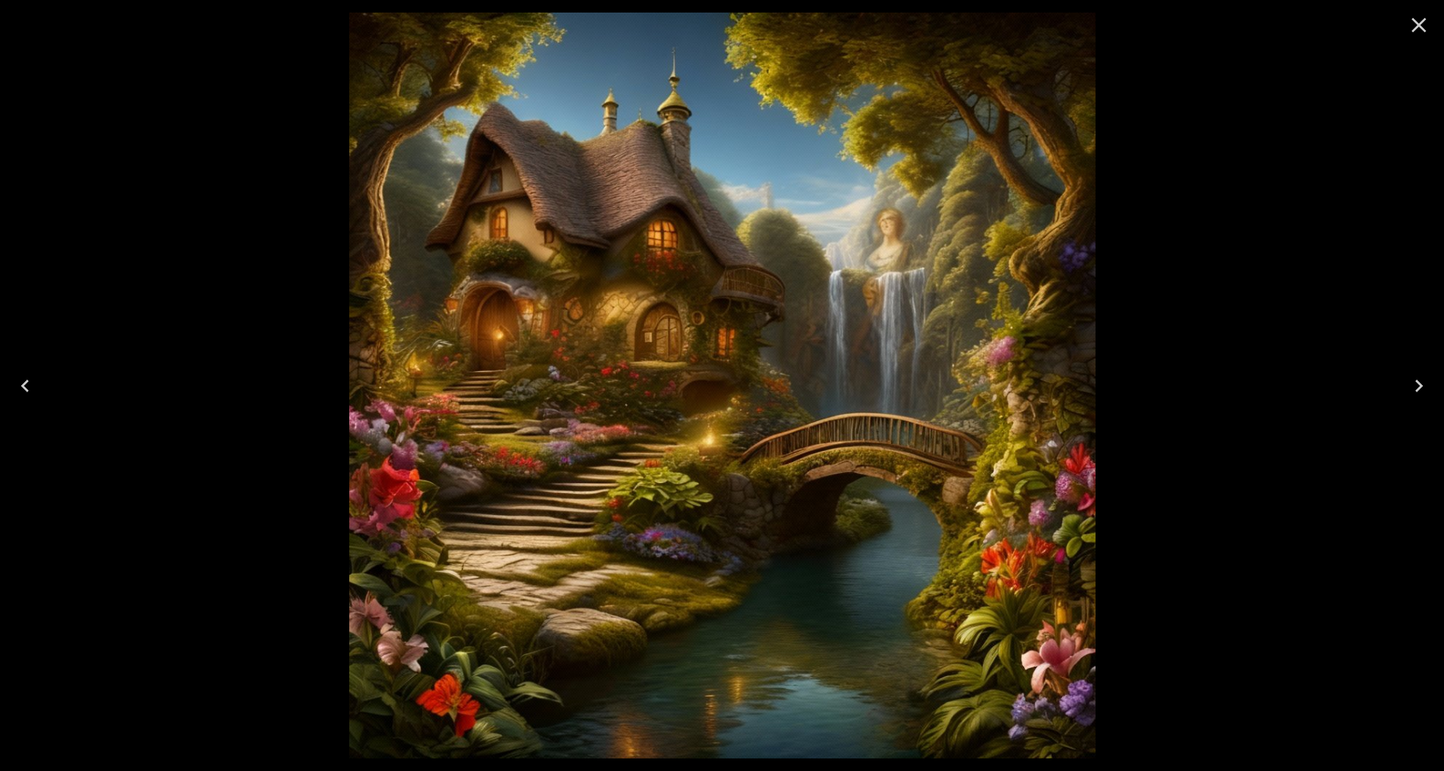
click at [1419, 24] on icon "Close" at bounding box center [1419, 25] width 15 height 15
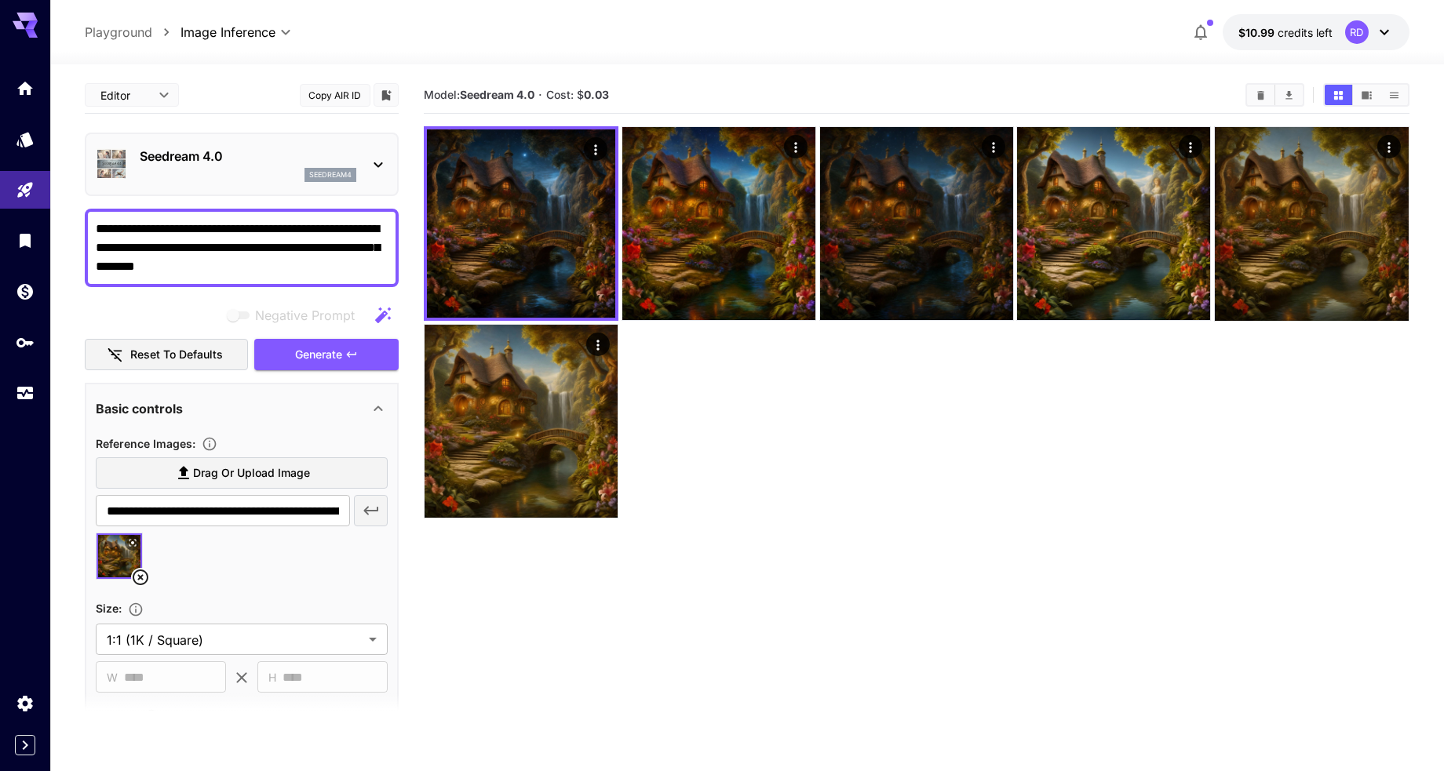
drag, startPoint x: 288, startPoint y: 224, endPoint x: 262, endPoint y: 229, distance: 26.3
click at [262, 229] on textarea "**********" at bounding box center [242, 248] width 292 height 56
click at [243, 232] on textarea "**********" at bounding box center [242, 248] width 292 height 56
click at [1258, 95] on icon "Clear All" at bounding box center [1260, 94] width 7 height 9
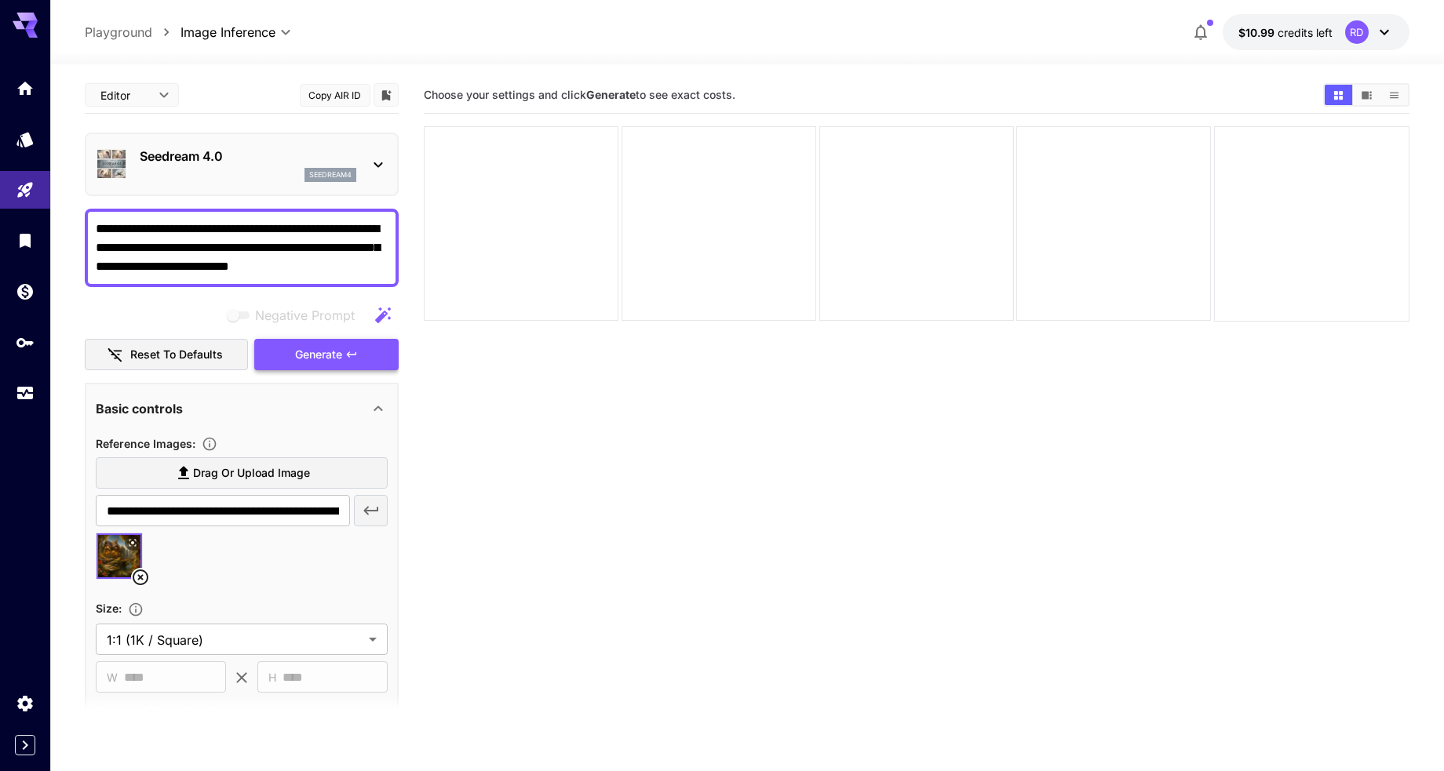
click at [298, 354] on span "Generate" at bounding box center [318, 355] width 47 height 20
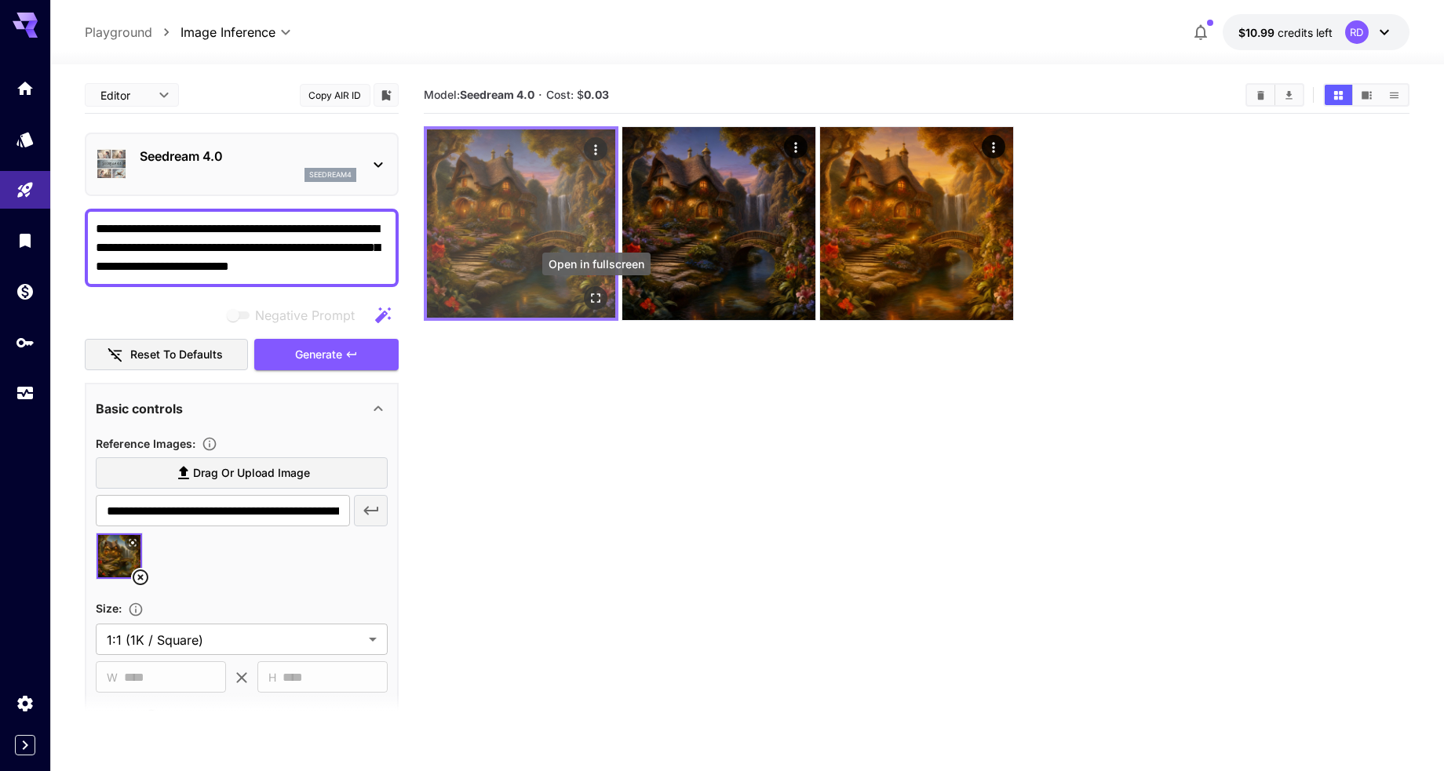
click at [592, 294] on icon "Open in fullscreen" at bounding box center [596, 298] width 9 height 9
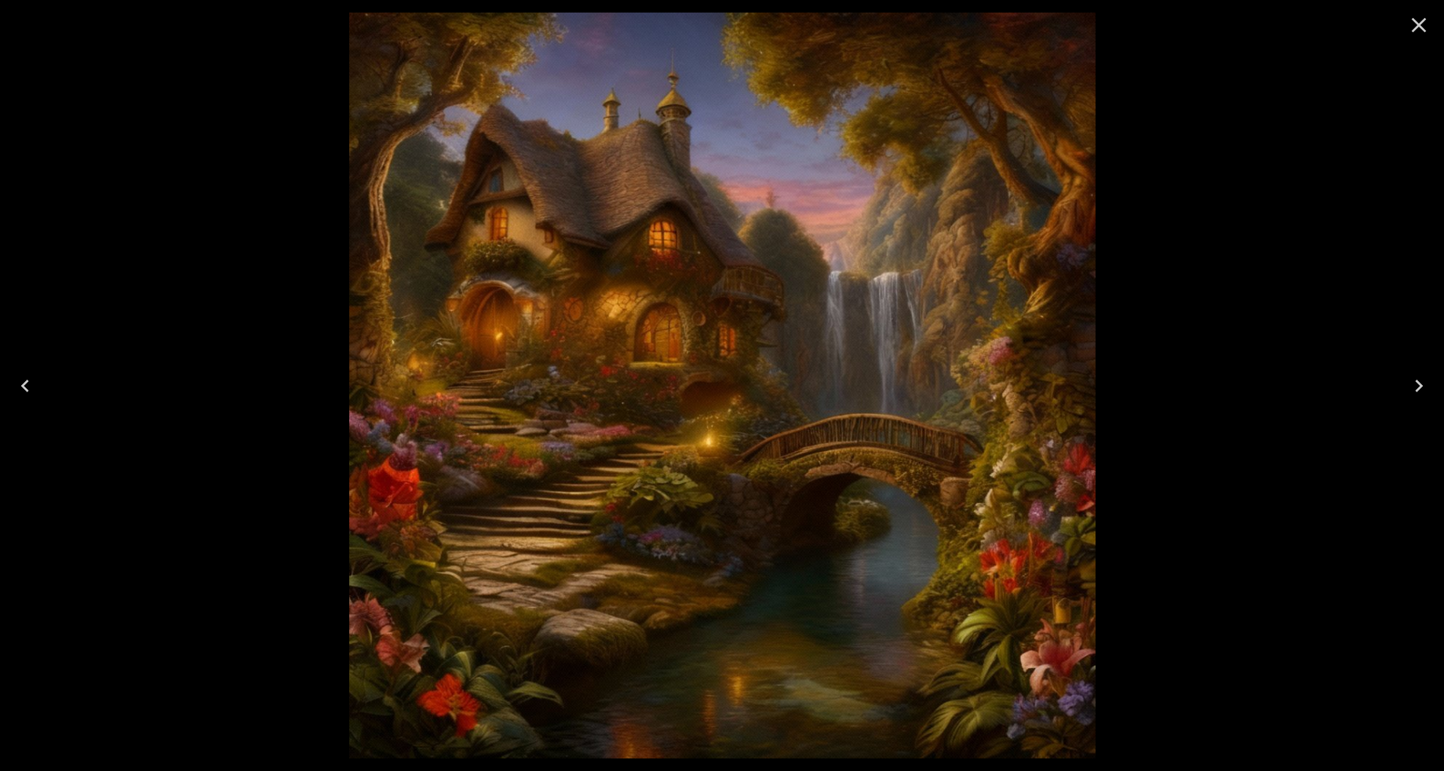
click at [1416, 384] on icon "Next" at bounding box center [1418, 386] width 25 height 25
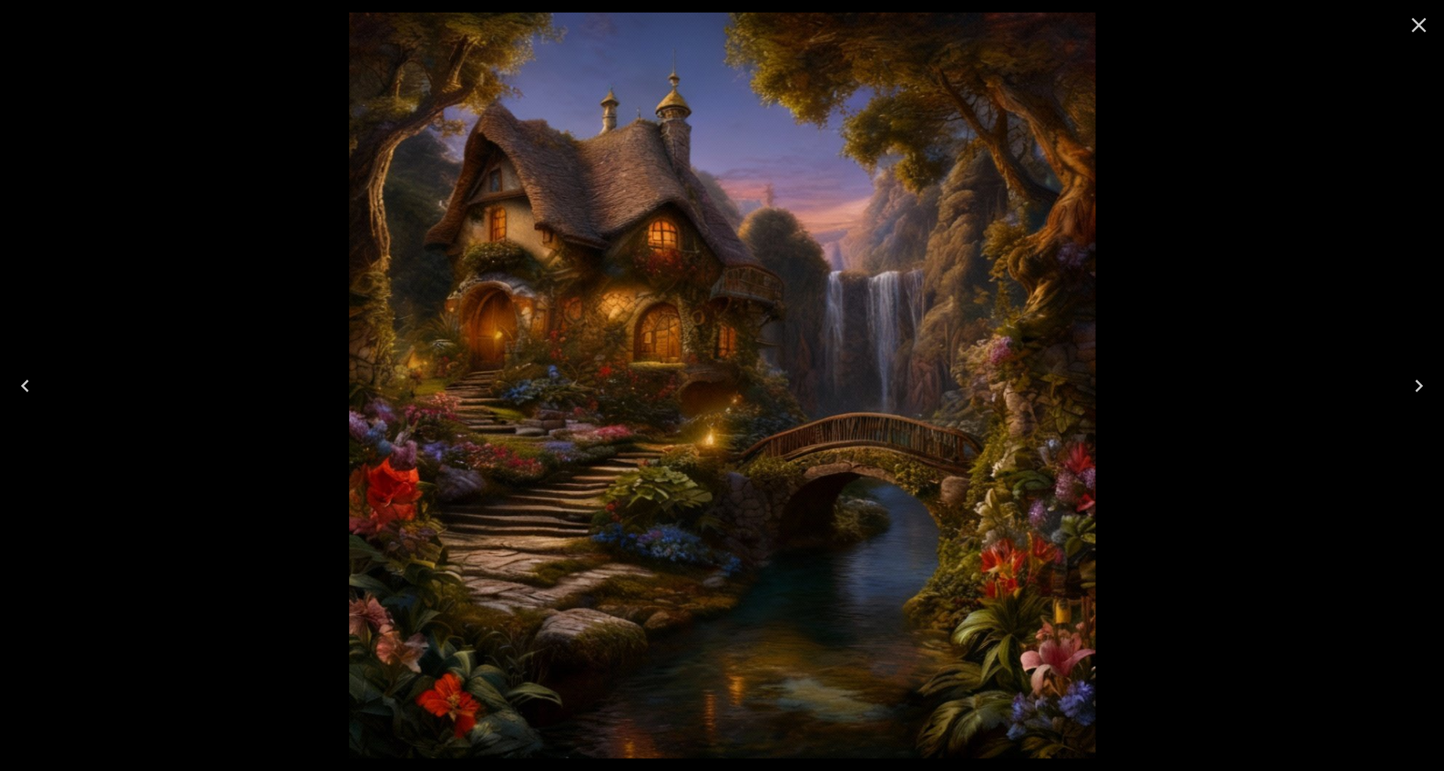
click at [1416, 384] on icon "Next" at bounding box center [1418, 386] width 25 height 25
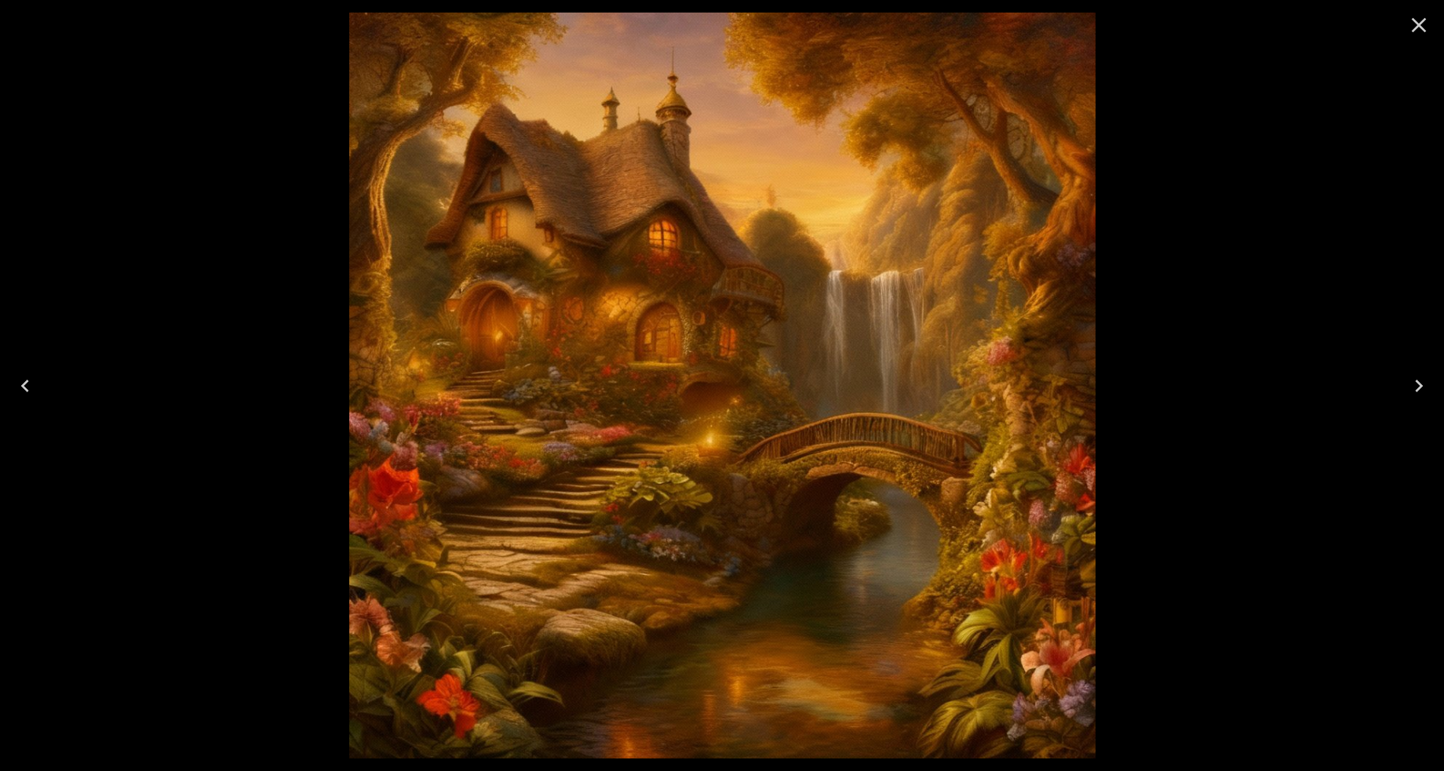
click at [1418, 20] on icon "Close" at bounding box center [1418, 25] width 25 height 25
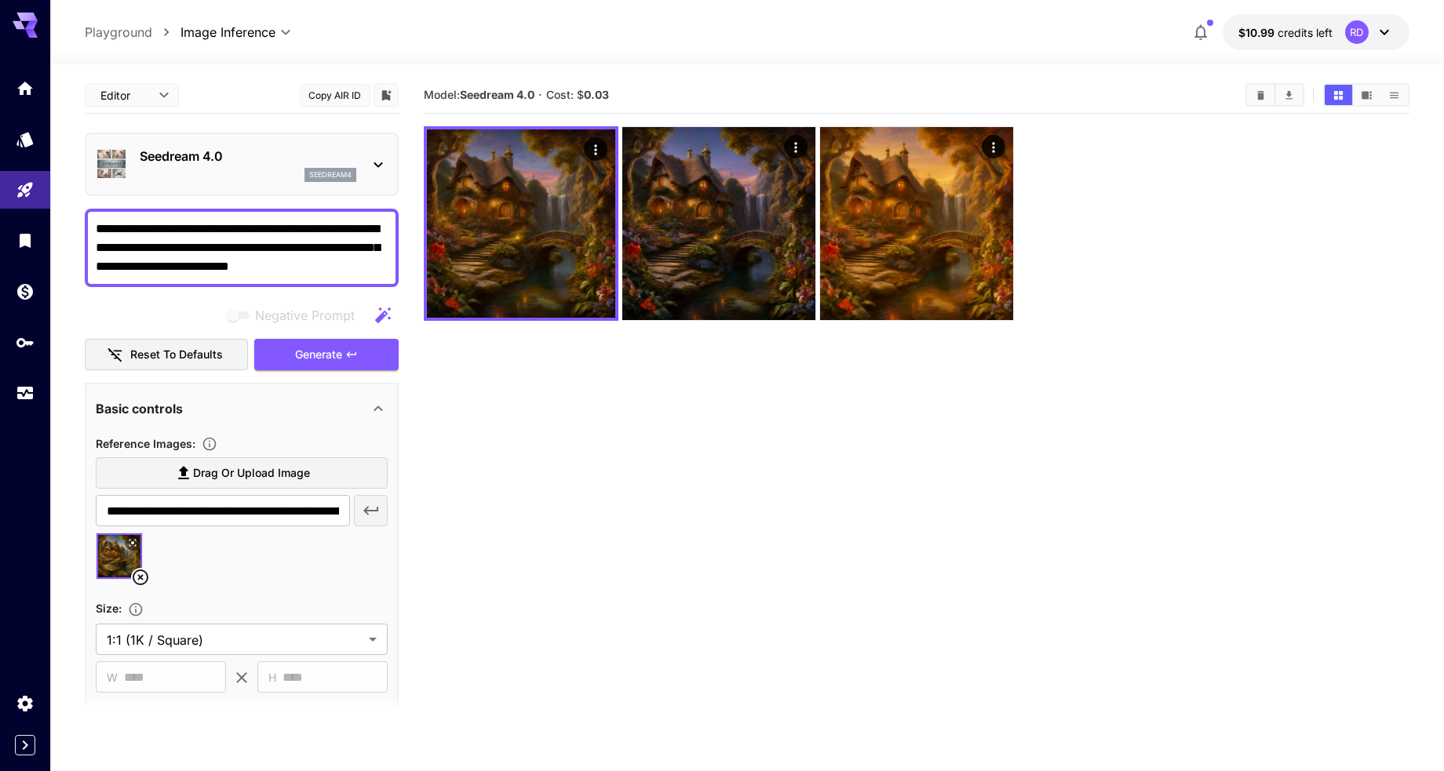
drag, startPoint x: 153, startPoint y: 250, endPoint x: 388, endPoint y: 249, distance: 235.4
click at [388, 249] on div "**********" at bounding box center [242, 248] width 314 height 78
click at [304, 245] on textarea "**********" at bounding box center [242, 248] width 292 height 56
drag, startPoint x: 180, startPoint y: 268, endPoint x: 120, endPoint y: 265, distance: 60.5
click at [120, 265] on textarea "**********" at bounding box center [242, 248] width 292 height 56
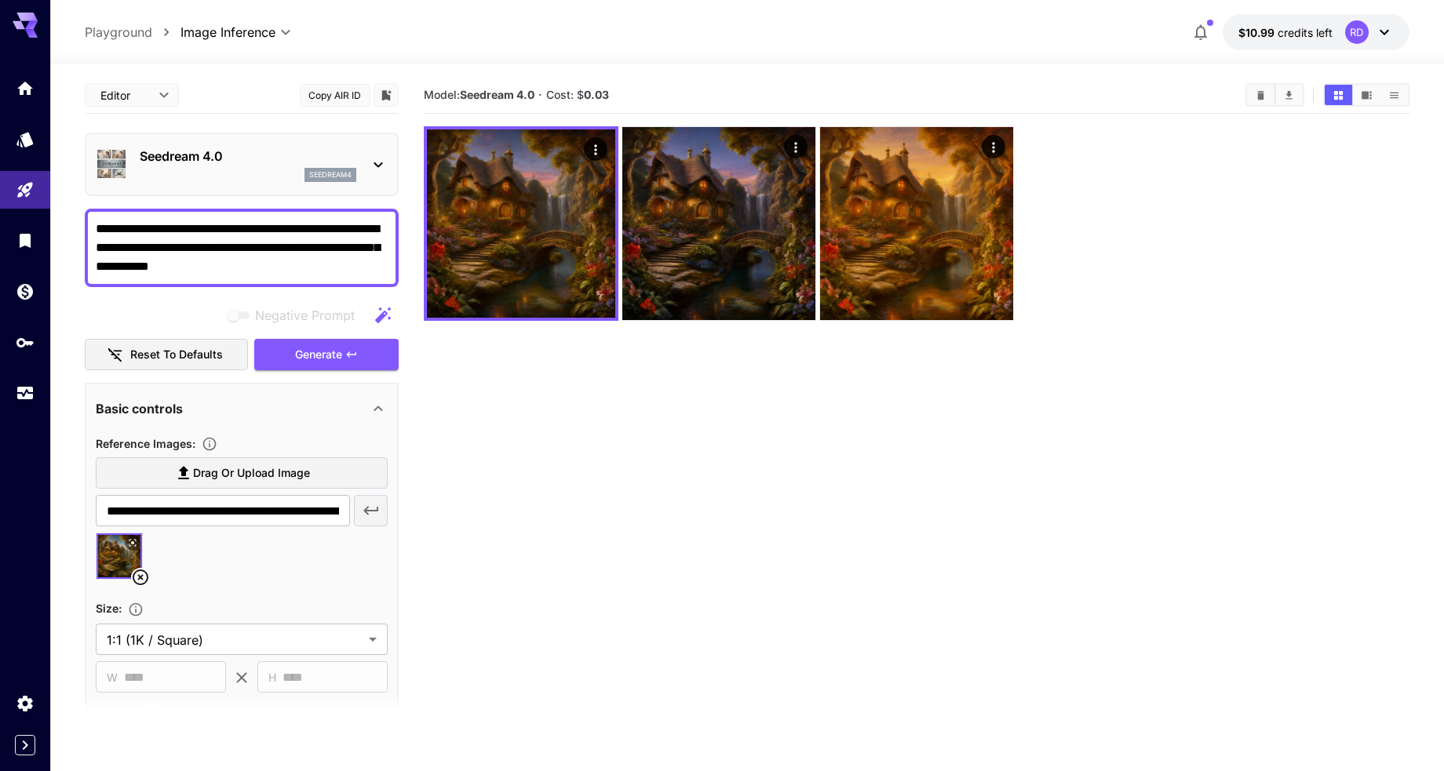
click at [385, 311] on icon "button" at bounding box center [383, 315] width 16 height 16
type textarea "**********"
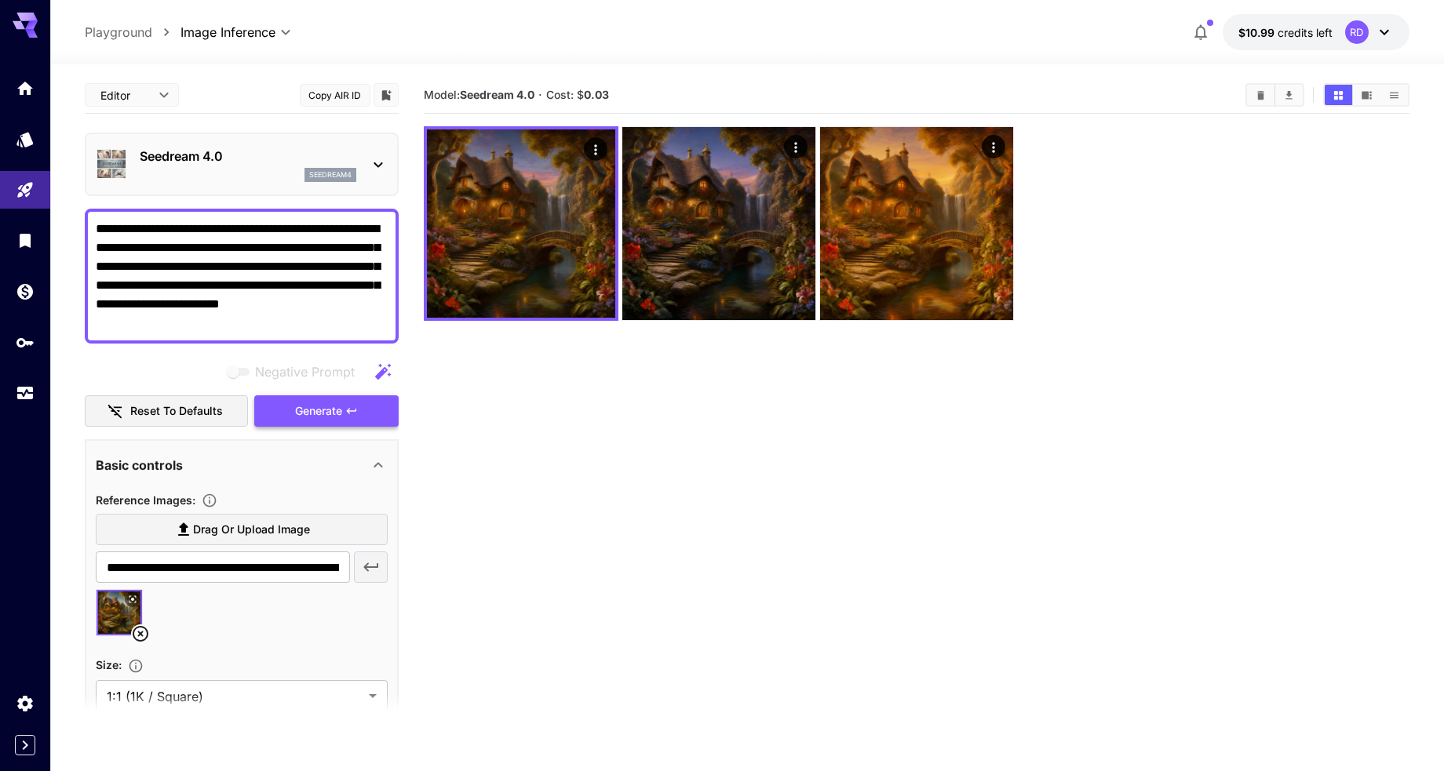
click at [323, 404] on span "Generate" at bounding box center [318, 412] width 47 height 20
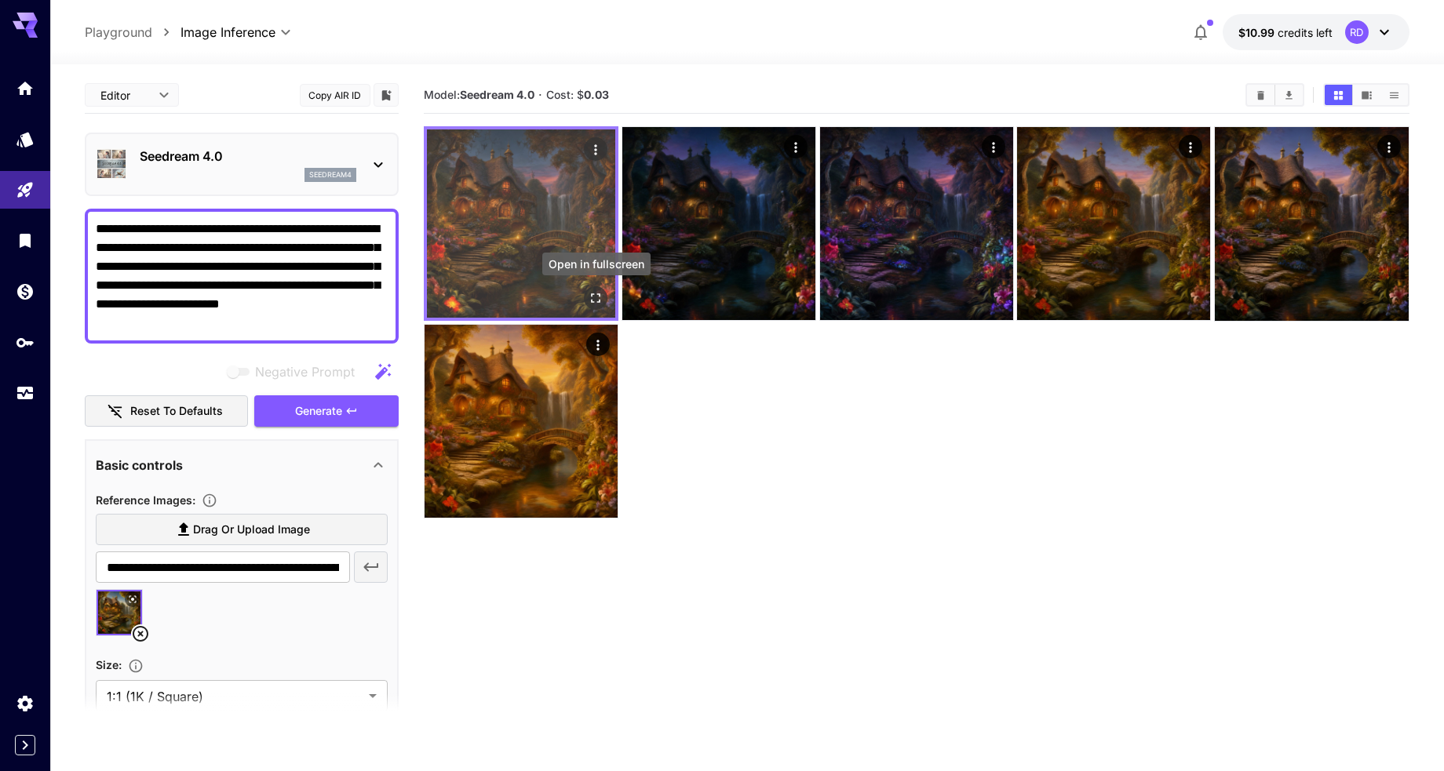
click at [595, 292] on icon "Open in fullscreen" at bounding box center [597, 298] width 16 height 16
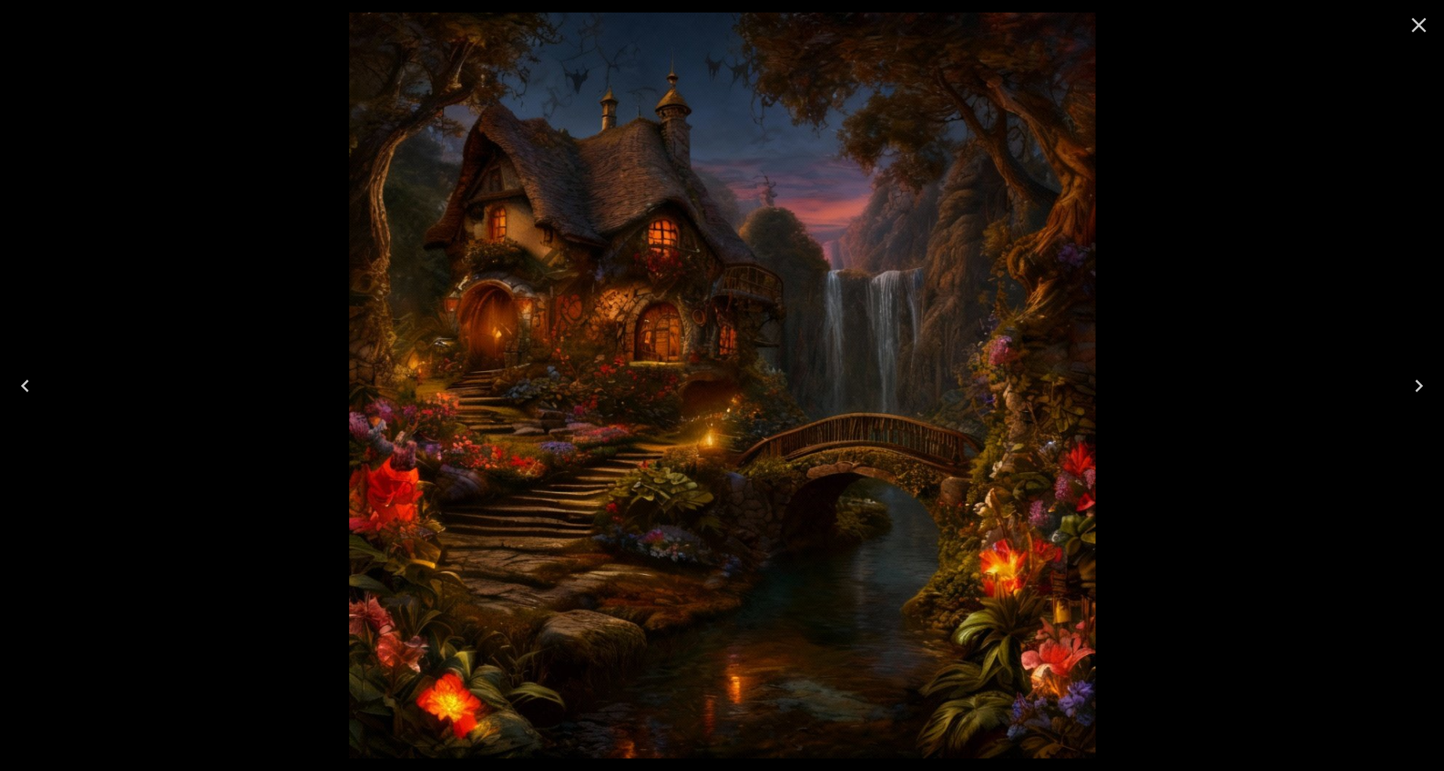
click at [1423, 386] on icon "Next" at bounding box center [1418, 386] width 25 height 25
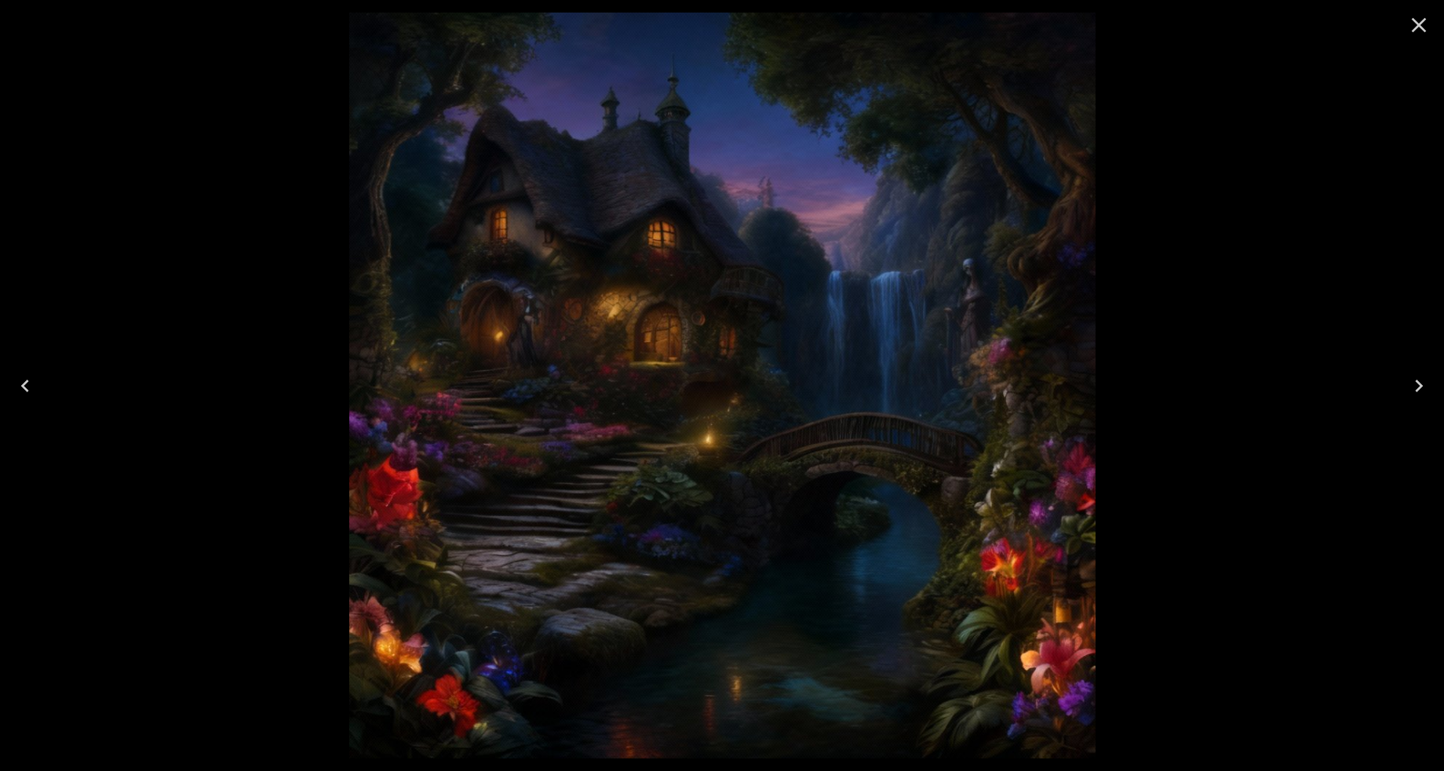
click at [1423, 385] on icon "Next" at bounding box center [1418, 386] width 25 height 25
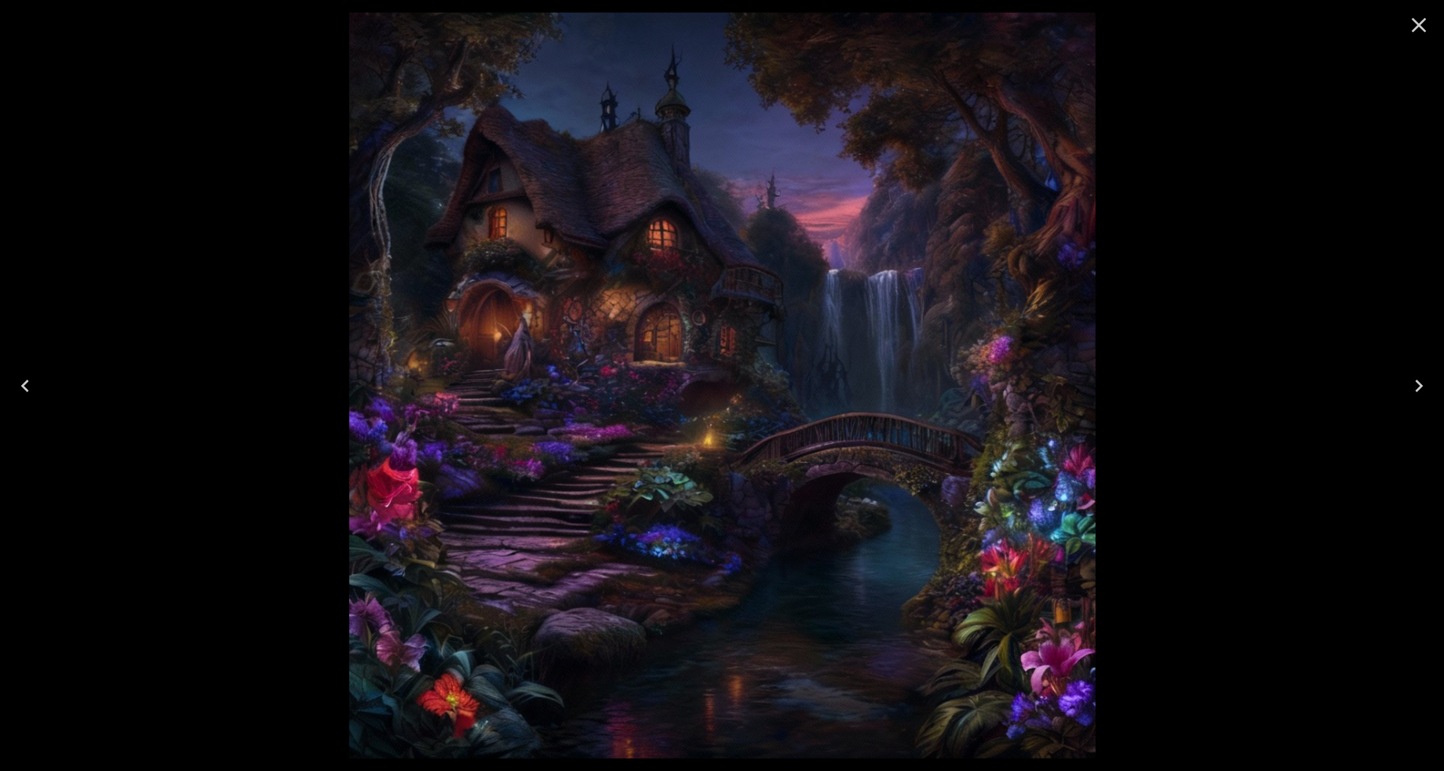
click at [1420, 22] on icon "Close" at bounding box center [1418, 25] width 25 height 25
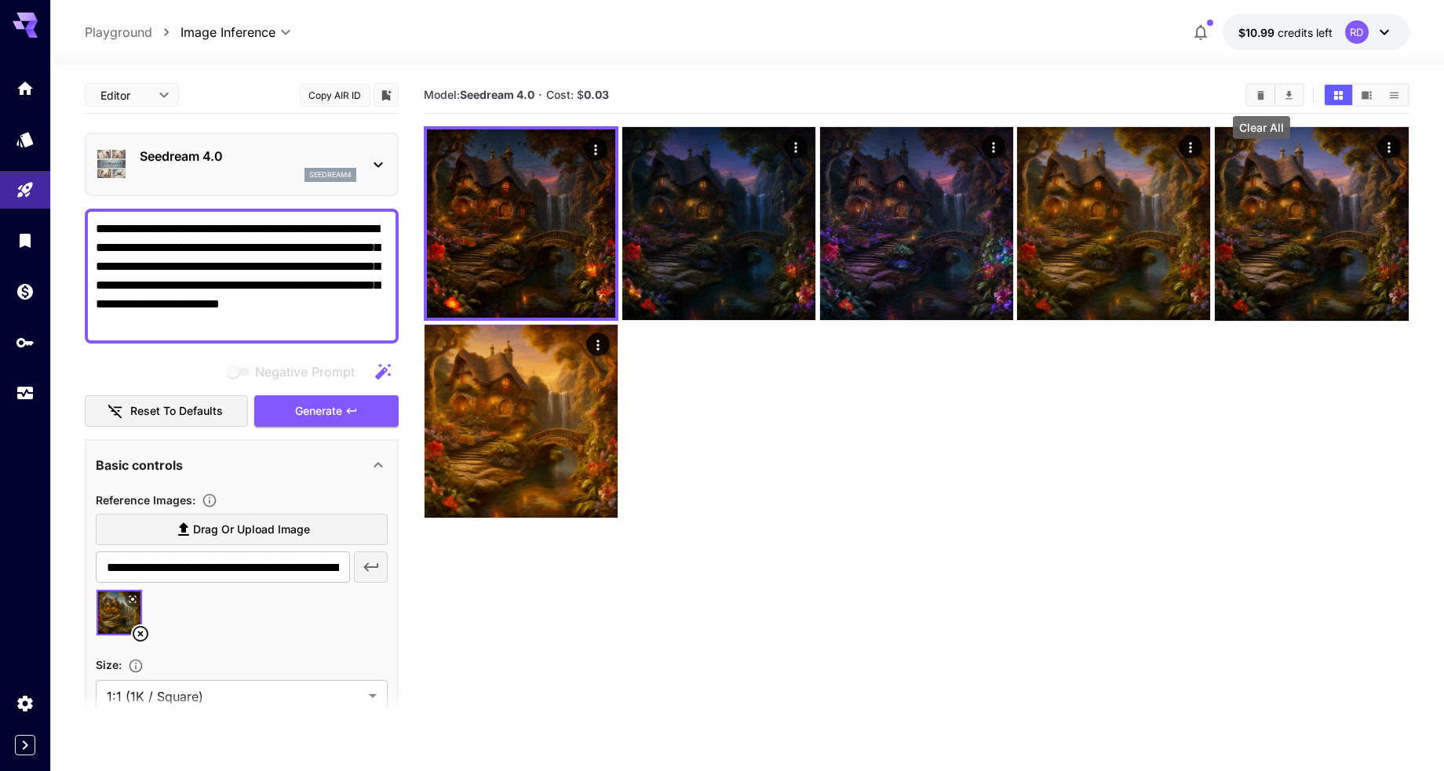
click at [1258, 94] on icon "Clear All" at bounding box center [1260, 94] width 7 height 9
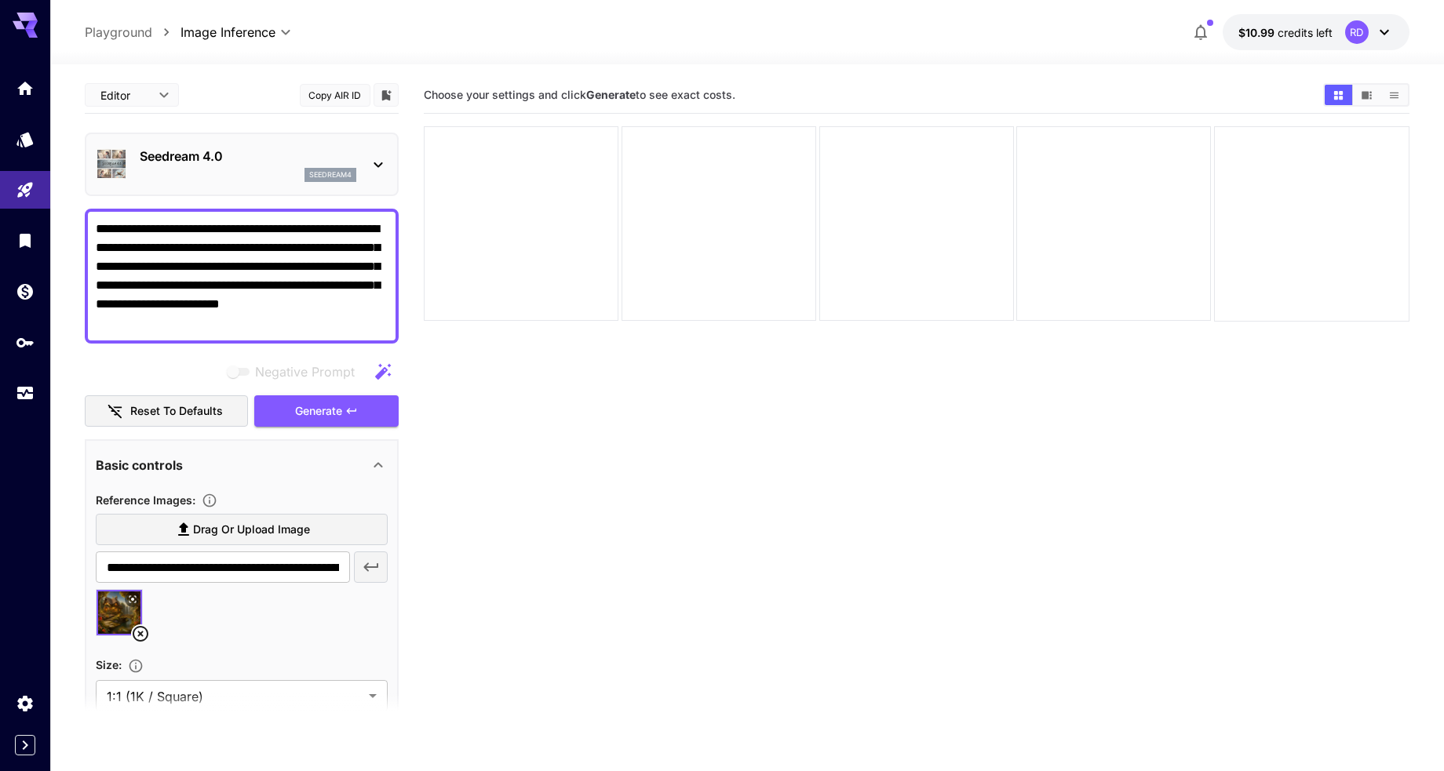
drag, startPoint x: 291, startPoint y: 268, endPoint x: 290, endPoint y: 326, distance: 58.1
click at [290, 326] on textarea "**********" at bounding box center [242, 276] width 292 height 113
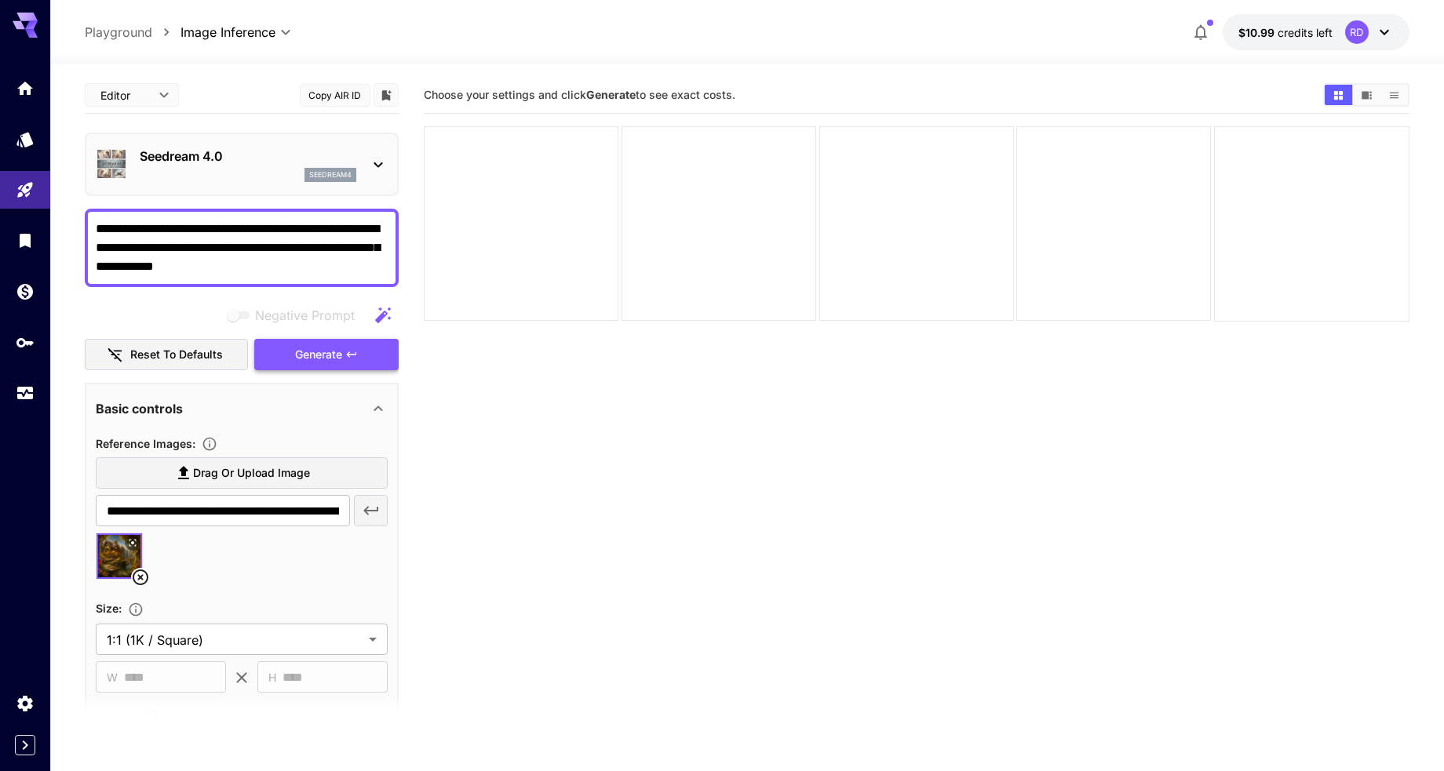
click at [314, 350] on span "Generate" at bounding box center [318, 355] width 47 height 20
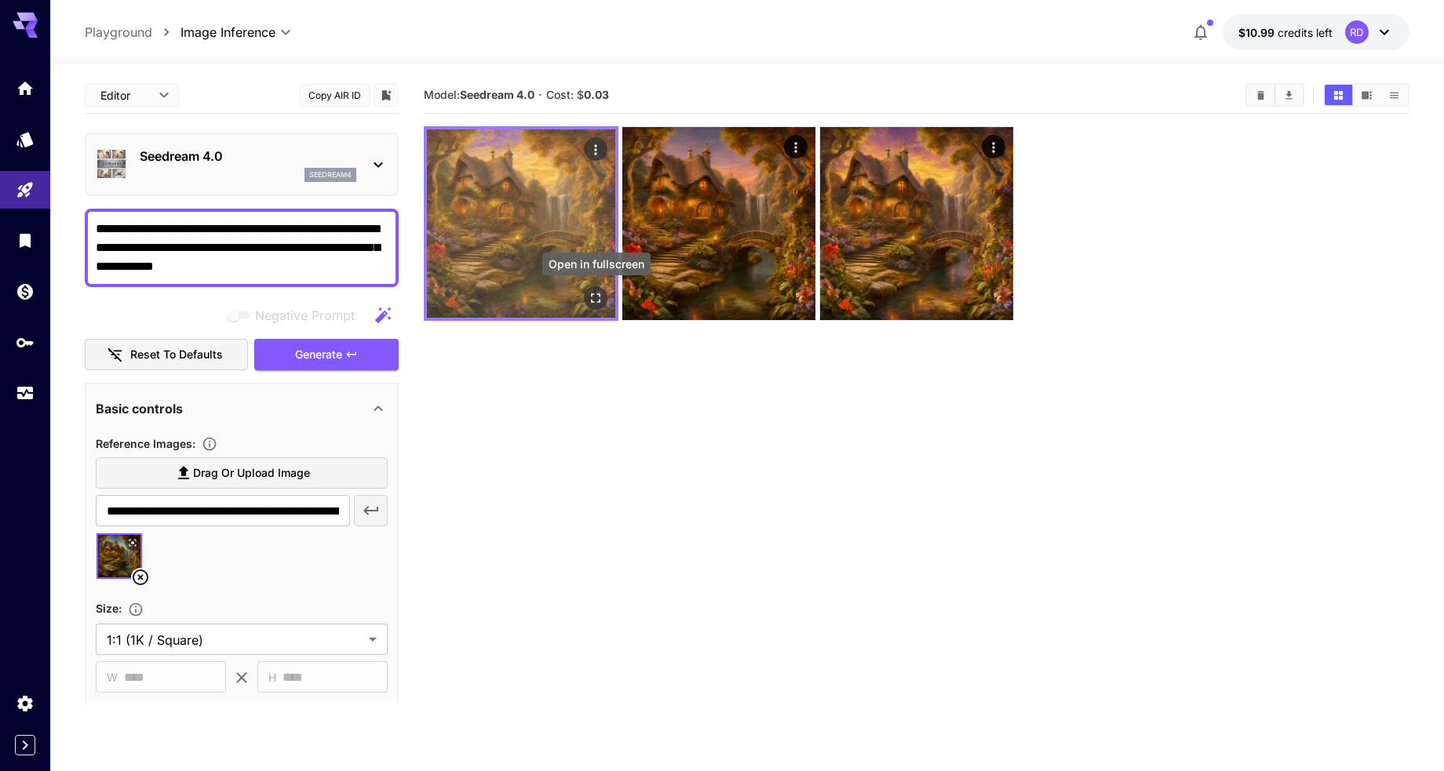
click at [595, 298] on icon "Open in fullscreen" at bounding box center [597, 298] width 16 height 16
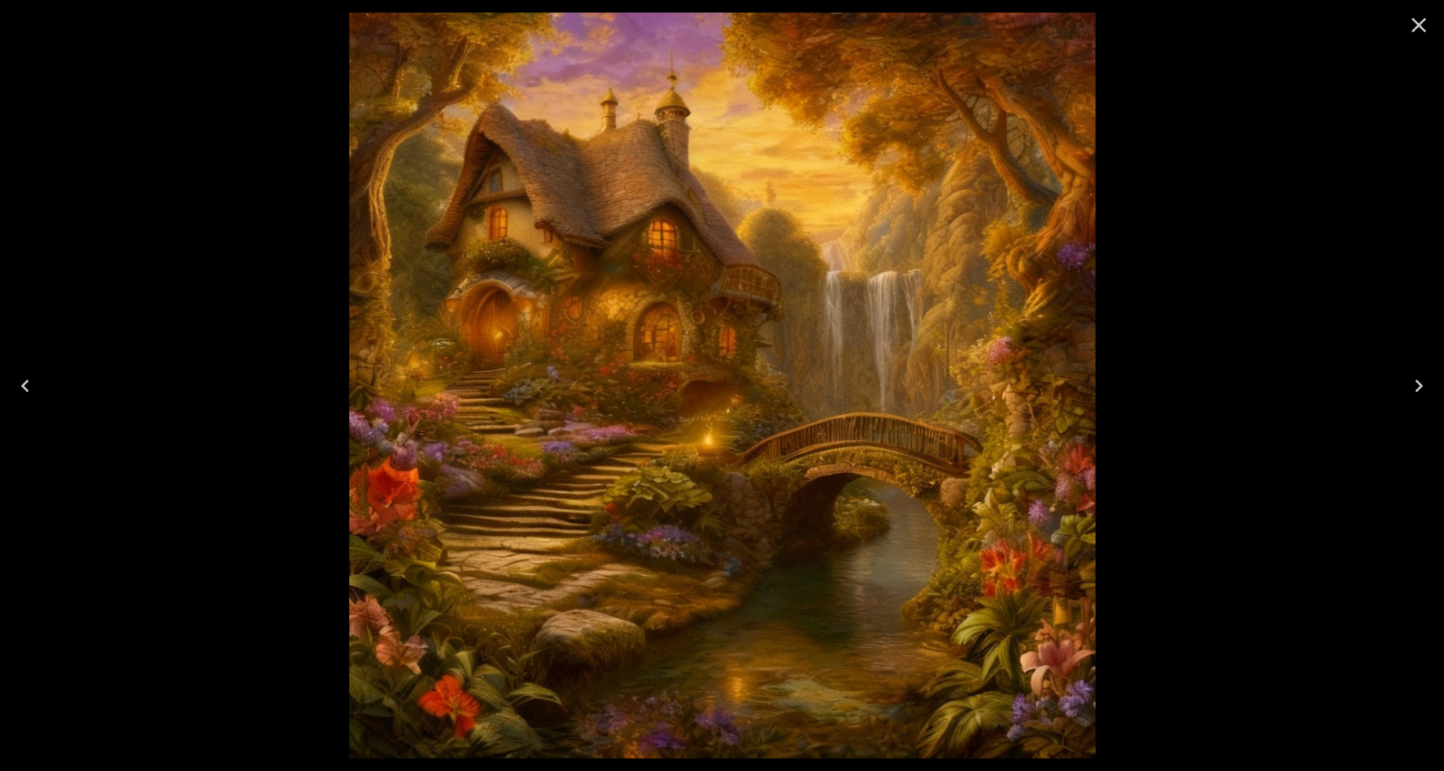
click at [1419, 384] on icon "Next" at bounding box center [1419, 386] width 8 height 13
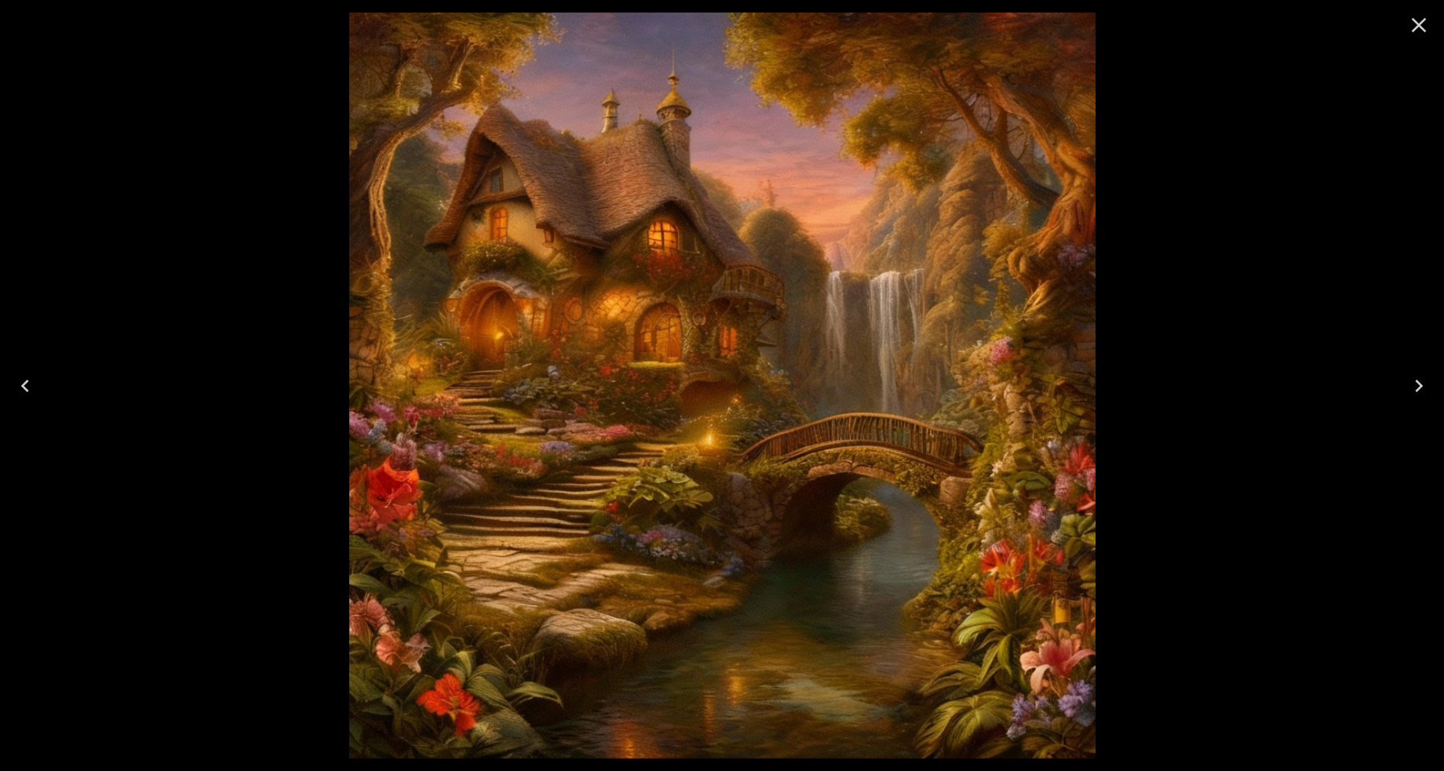
click at [1419, 383] on icon "Next" at bounding box center [1419, 386] width 8 height 13
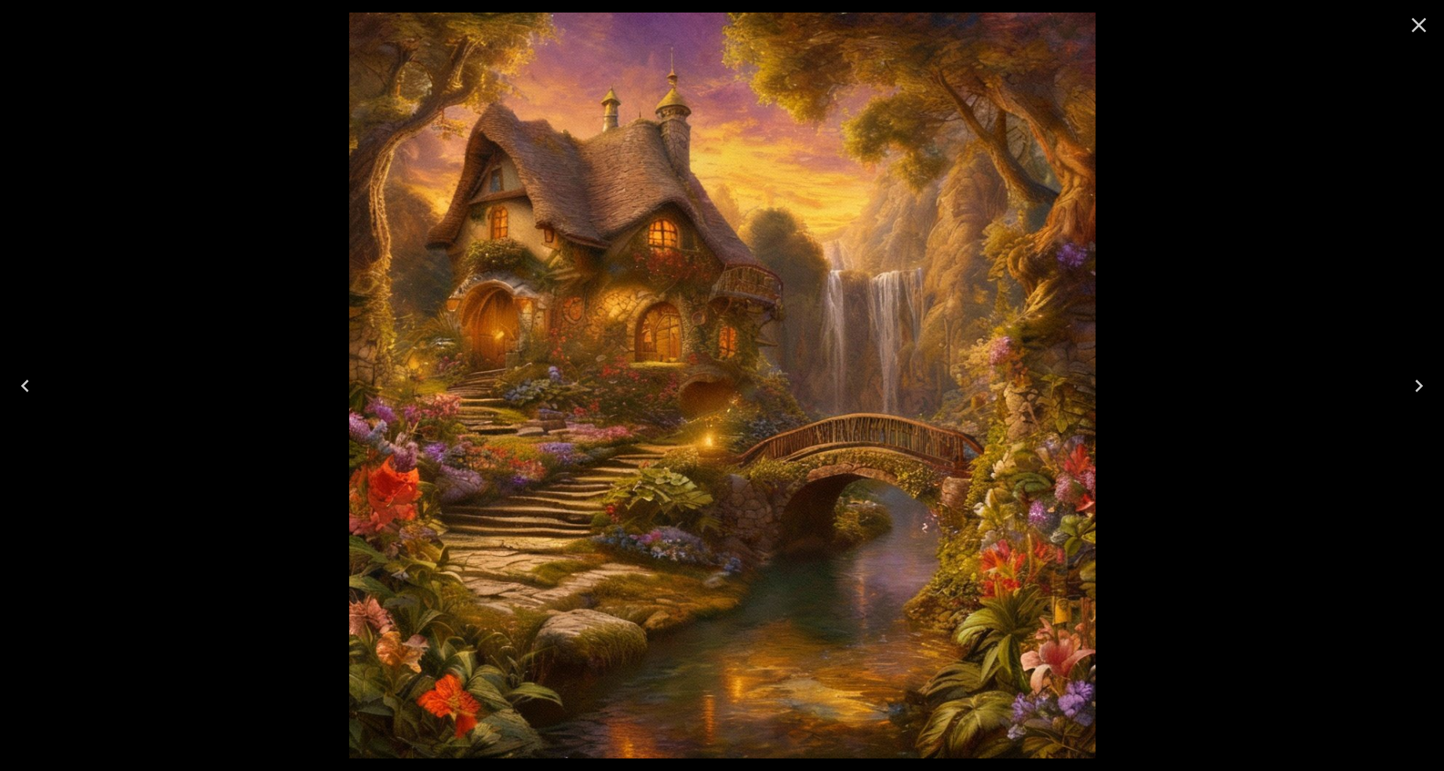
click at [1418, 16] on icon "Close" at bounding box center [1418, 25] width 25 height 25
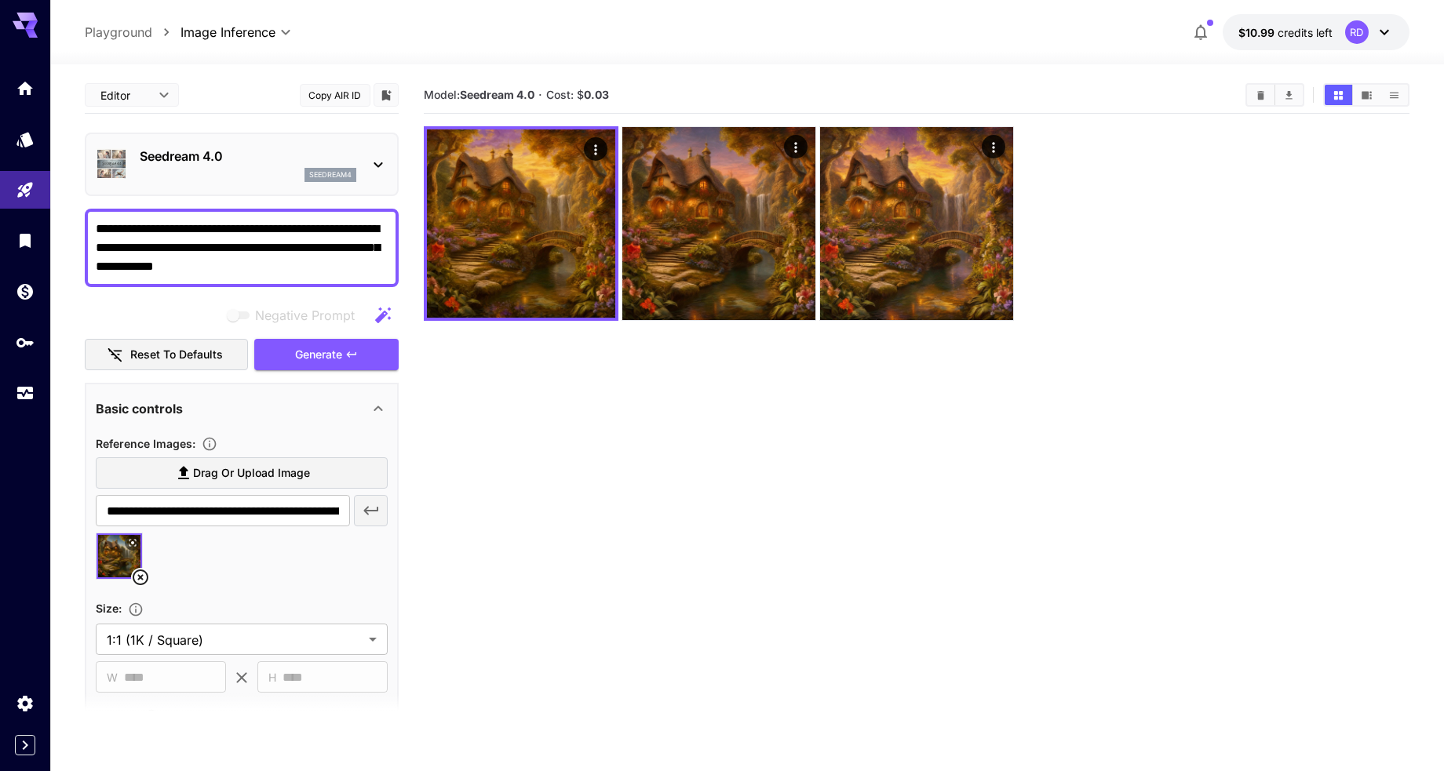
drag, startPoint x: 120, startPoint y: 264, endPoint x: 289, endPoint y: 245, distance: 169.8
click at [289, 245] on textarea "**********" at bounding box center [242, 248] width 292 height 56
drag, startPoint x: 120, startPoint y: 266, endPoint x: 188, endPoint y: 266, distance: 67.5
click at [188, 266] on textarea "**********" at bounding box center [242, 248] width 292 height 56
click at [1259, 99] on icon "Clear All" at bounding box center [1261, 95] width 12 height 12
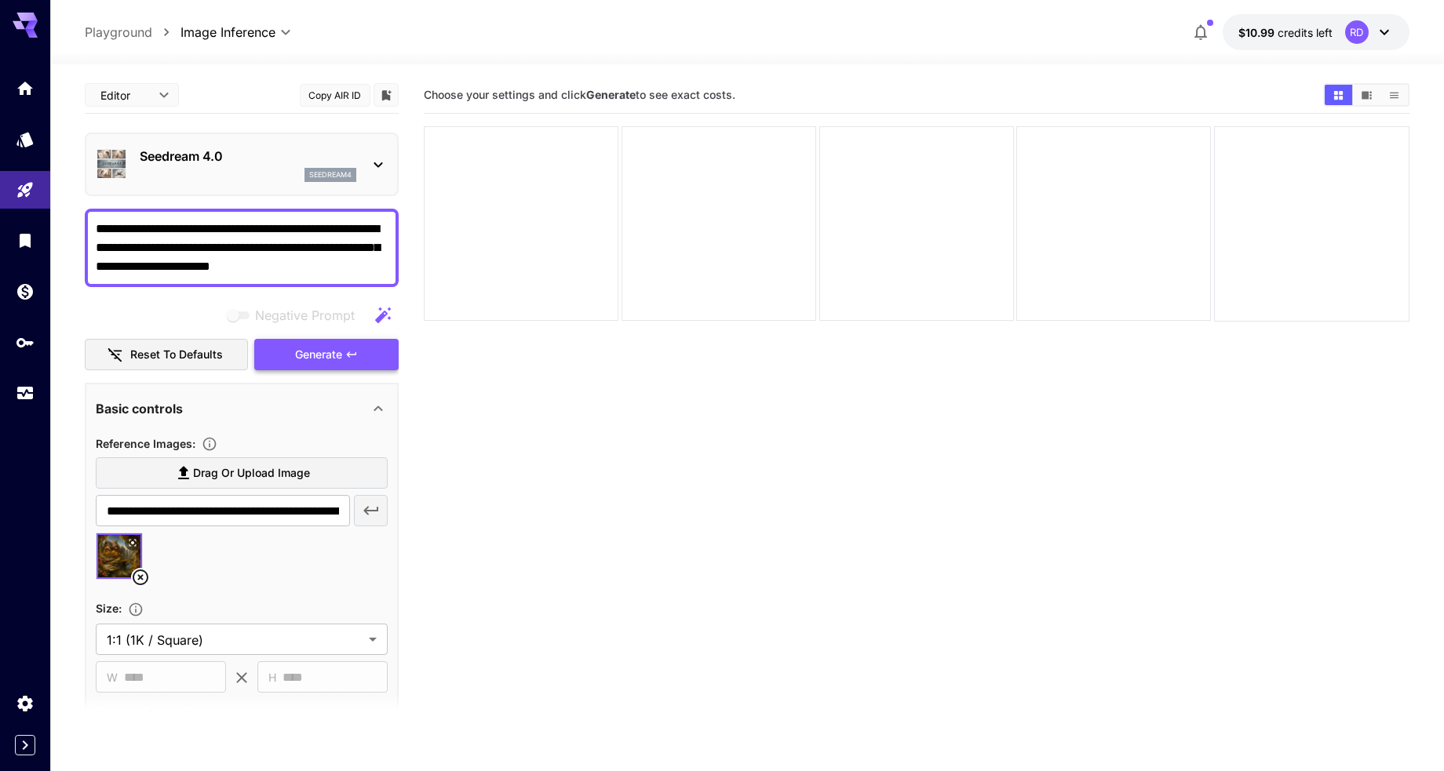
click at [318, 347] on span "Generate" at bounding box center [318, 355] width 47 height 20
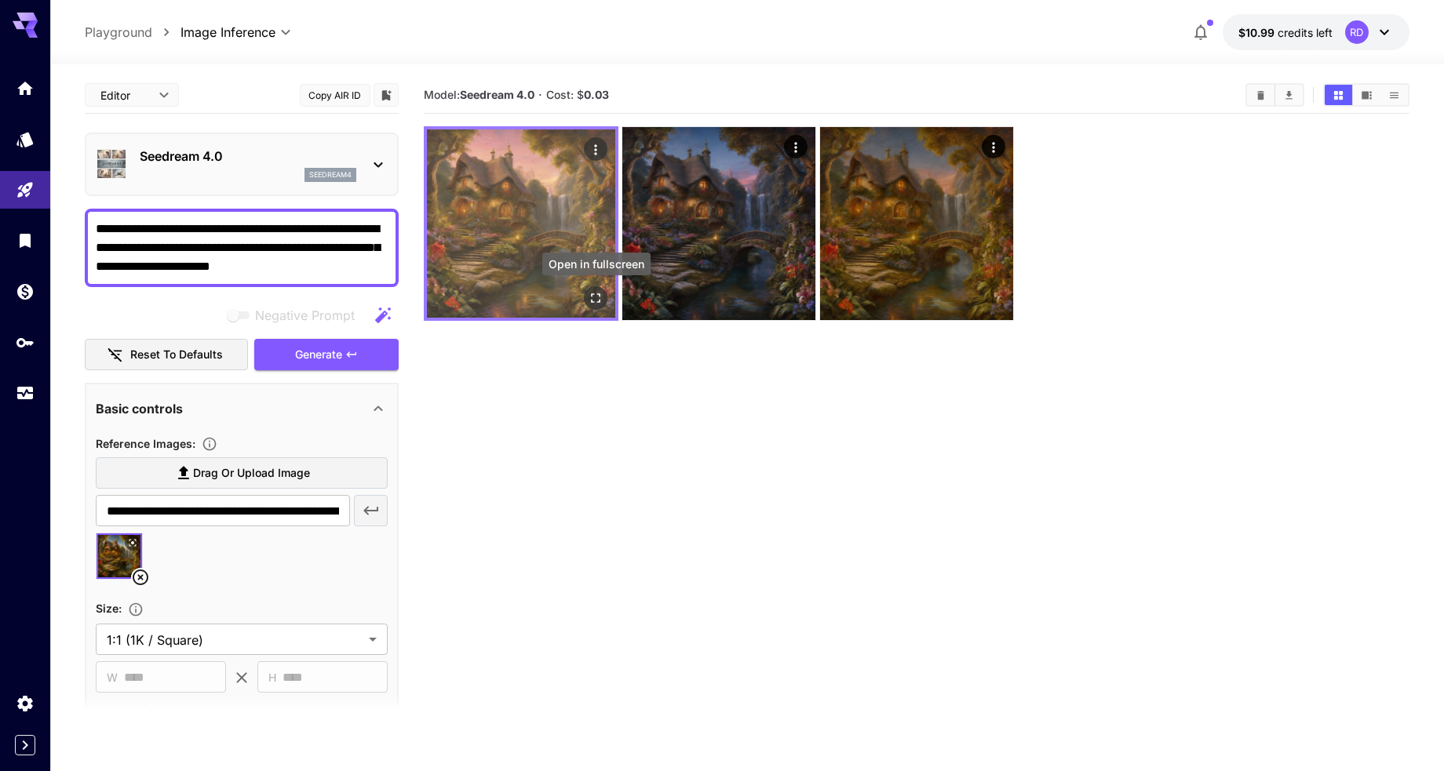
click at [590, 293] on icon "Open in fullscreen" at bounding box center [597, 298] width 16 height 16
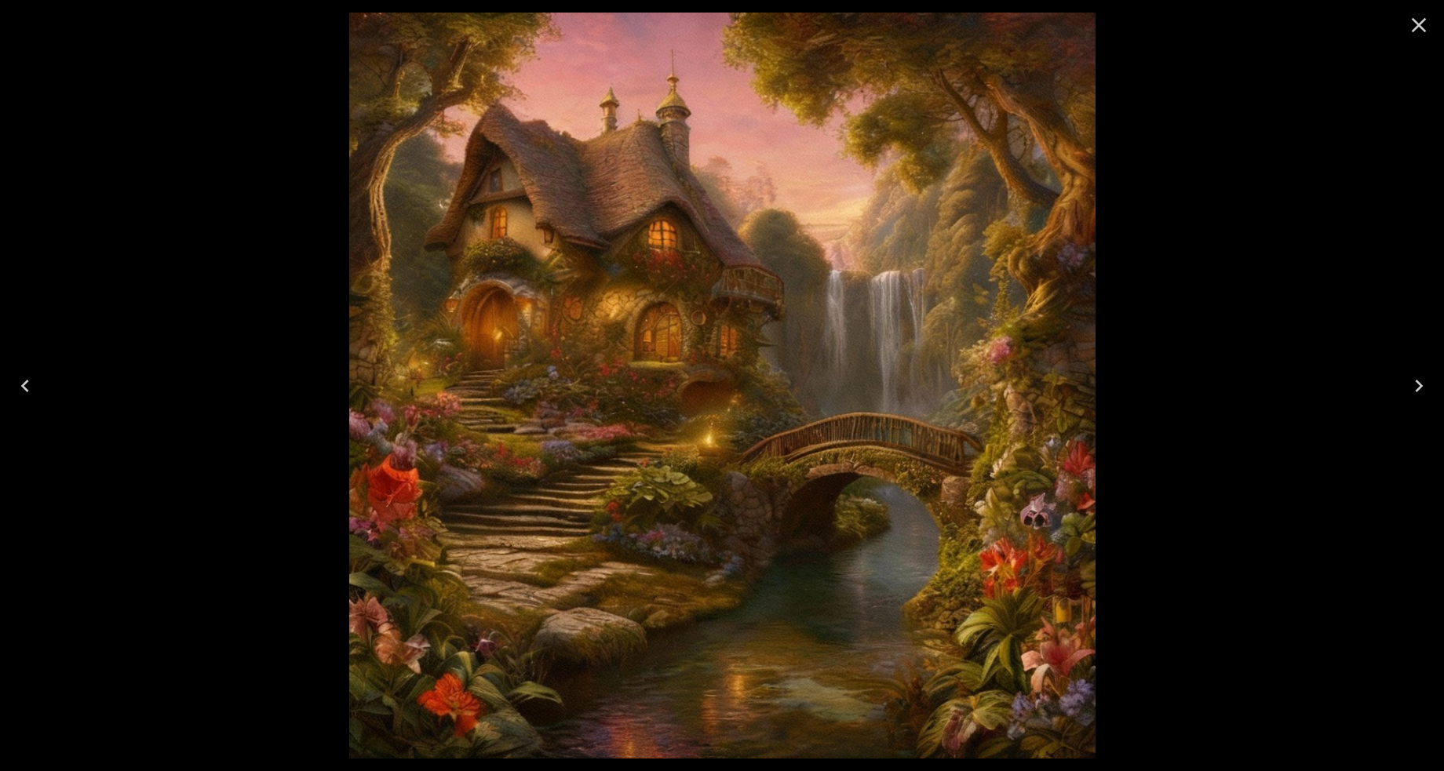
click at [1417, 383] on icon "Next" at bounding box center [1418, 386] width 25 height 25
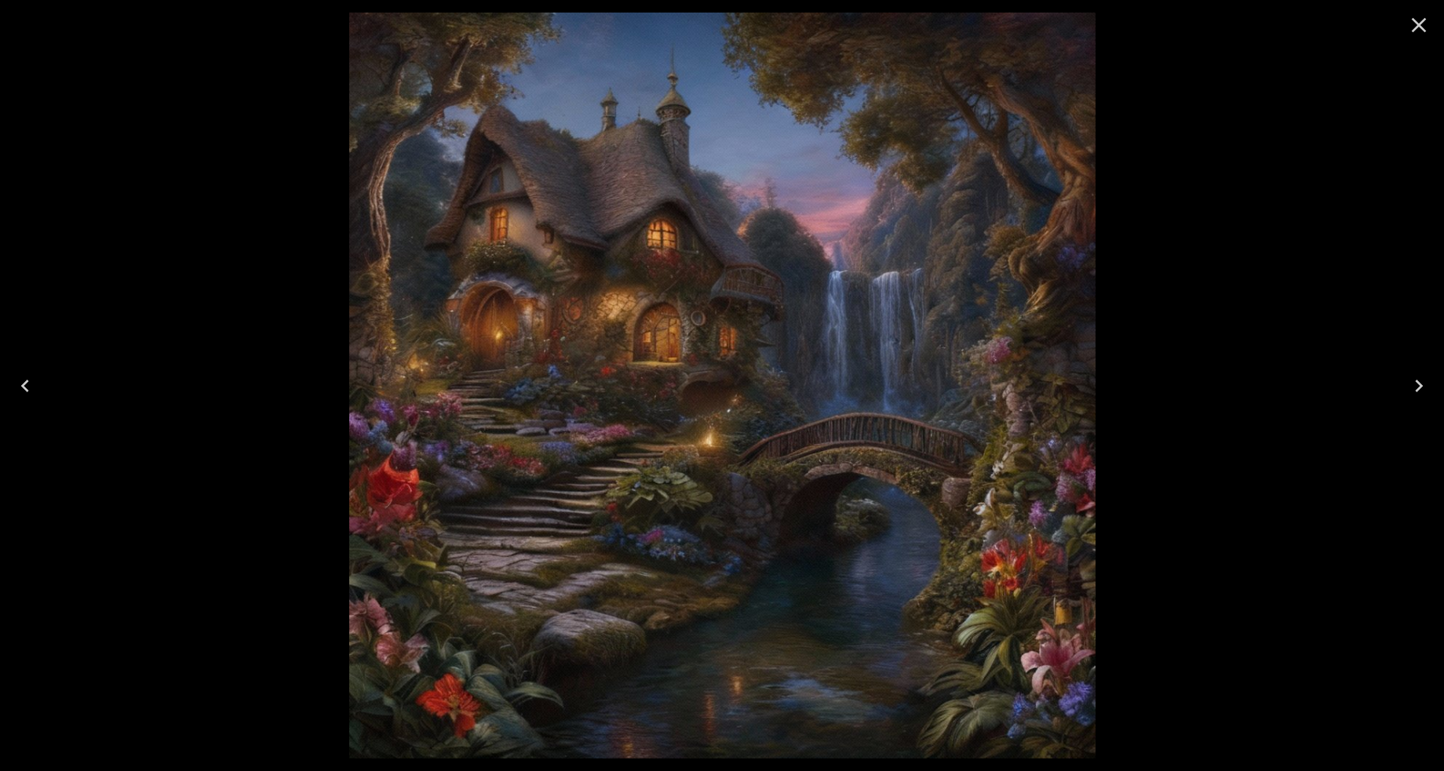
click at [1418, 381] on icon "Next" at bounding box center [1419, 386] width 8 height 13
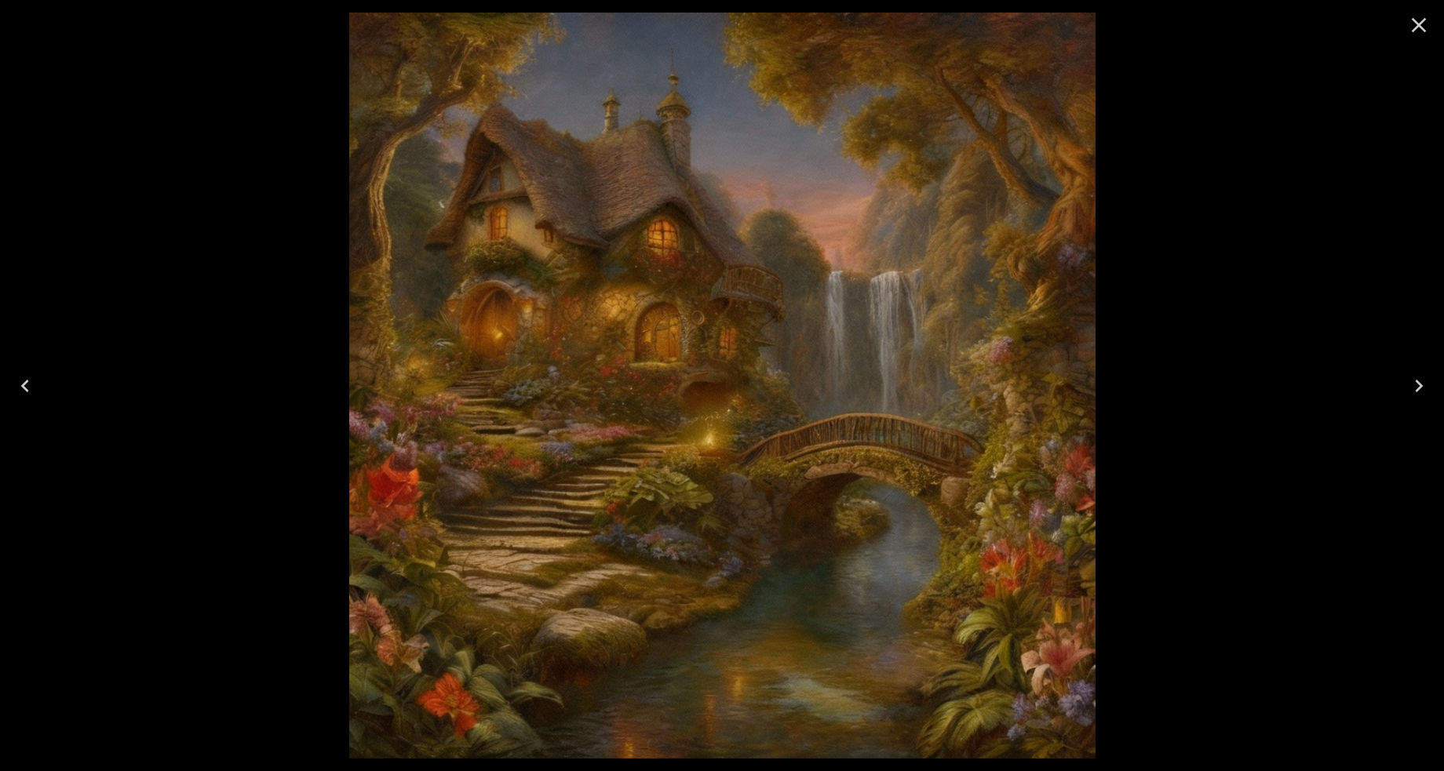
click at [1418, 379] on icon "Next" at bounding box center [1418, 386] width 25 height 25
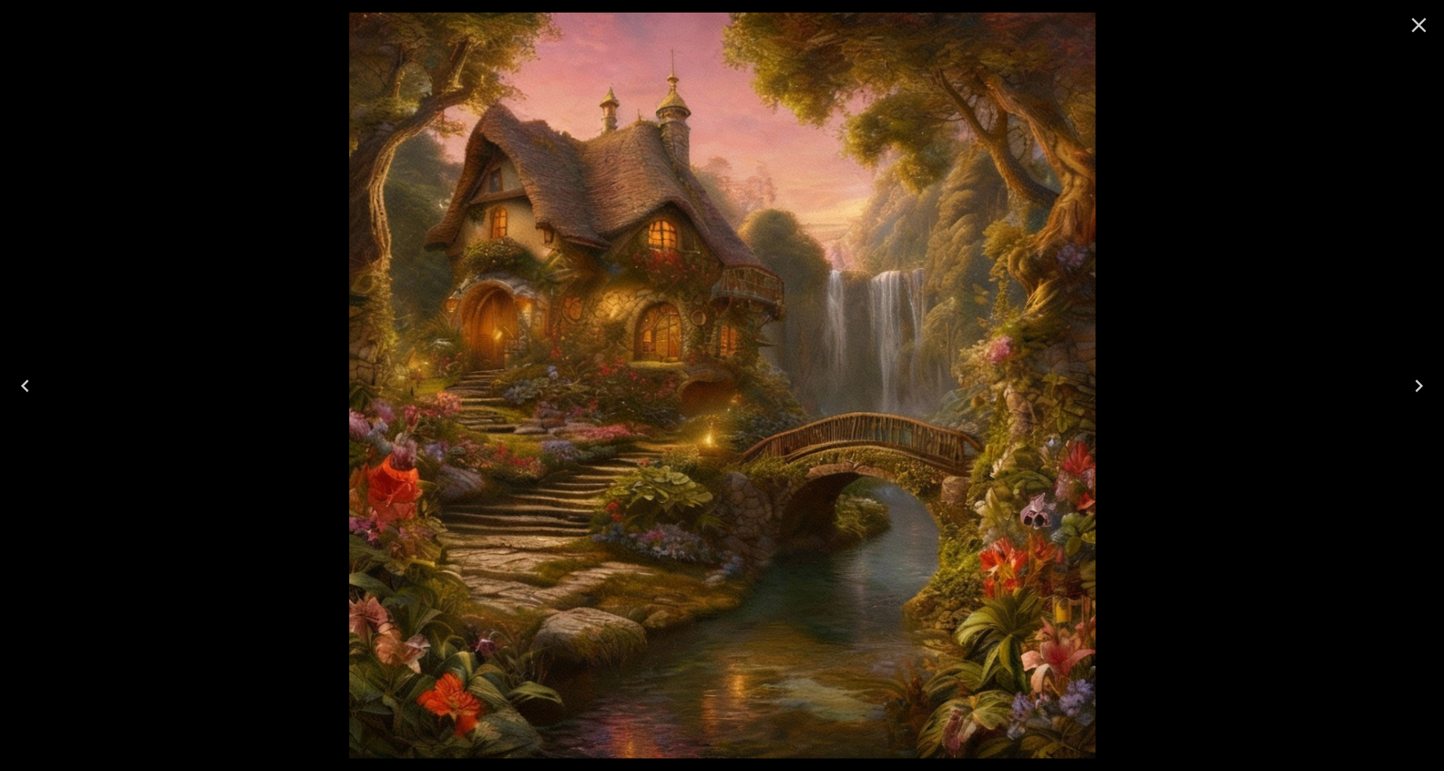
click at [1418, 377] on icon "Next" at bounding box center [1418, 386] width 25 height 25
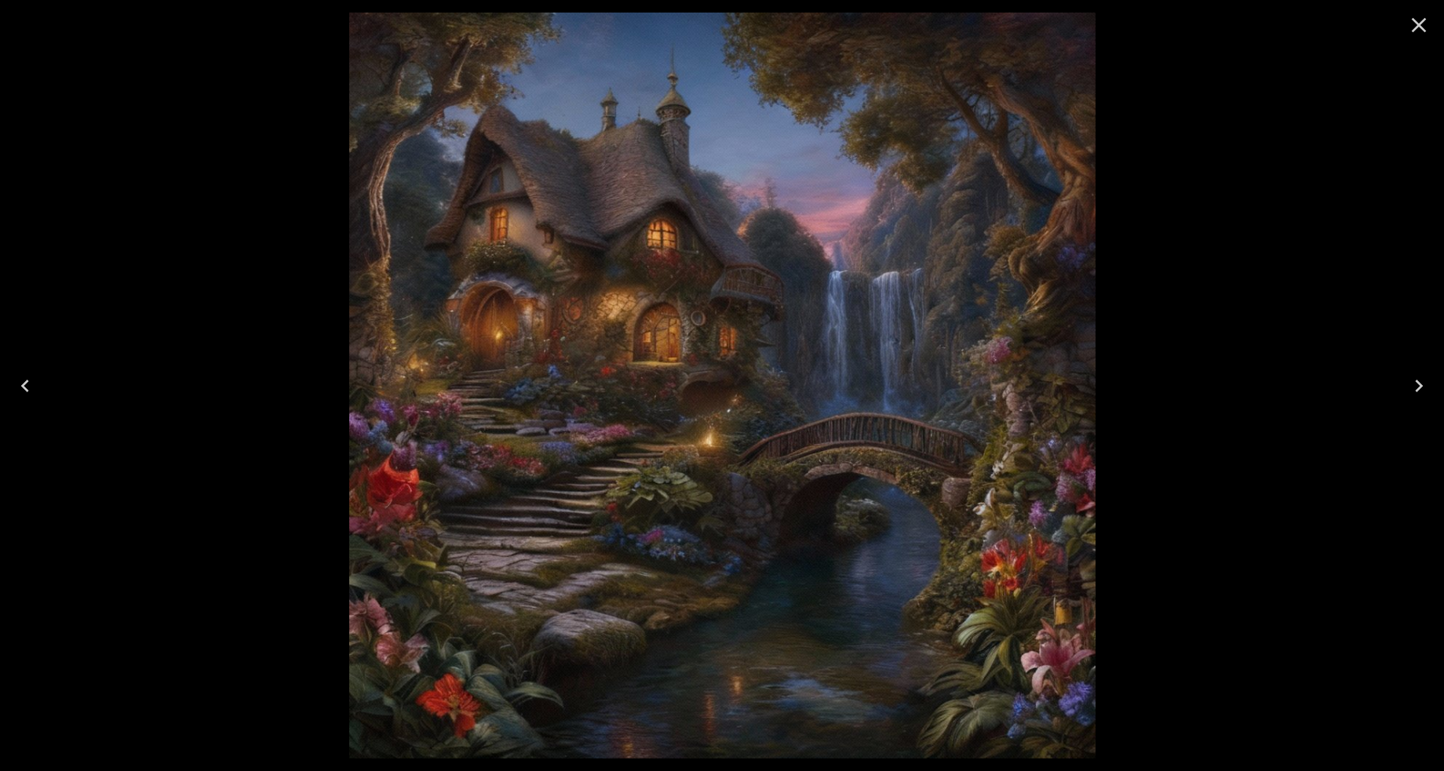
click at [1419, 377] on icon "Next" at bounding box center [1418, 386] width 25 height 25
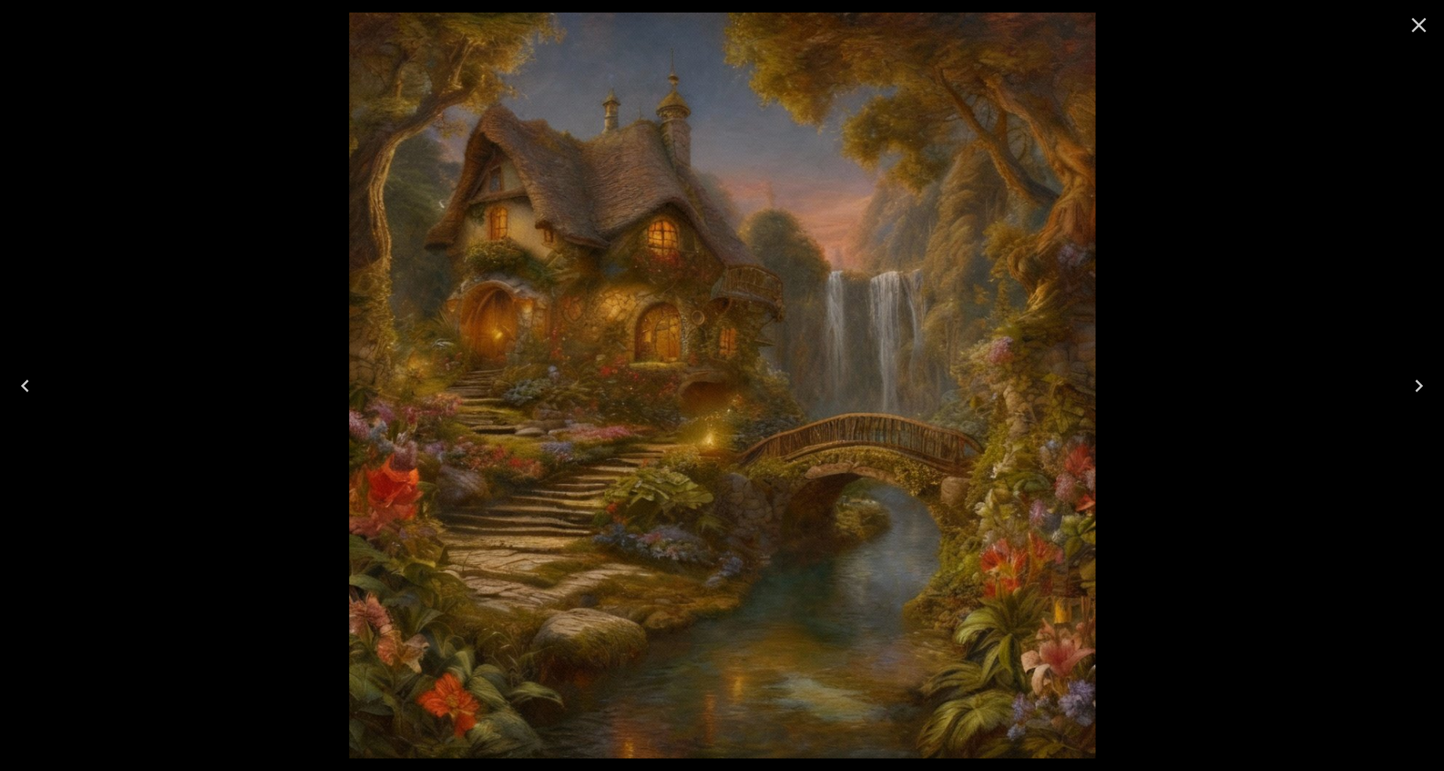
click at [1420, 379] on icon "Next" at bounding box center [1418, 386] width 25 height 25
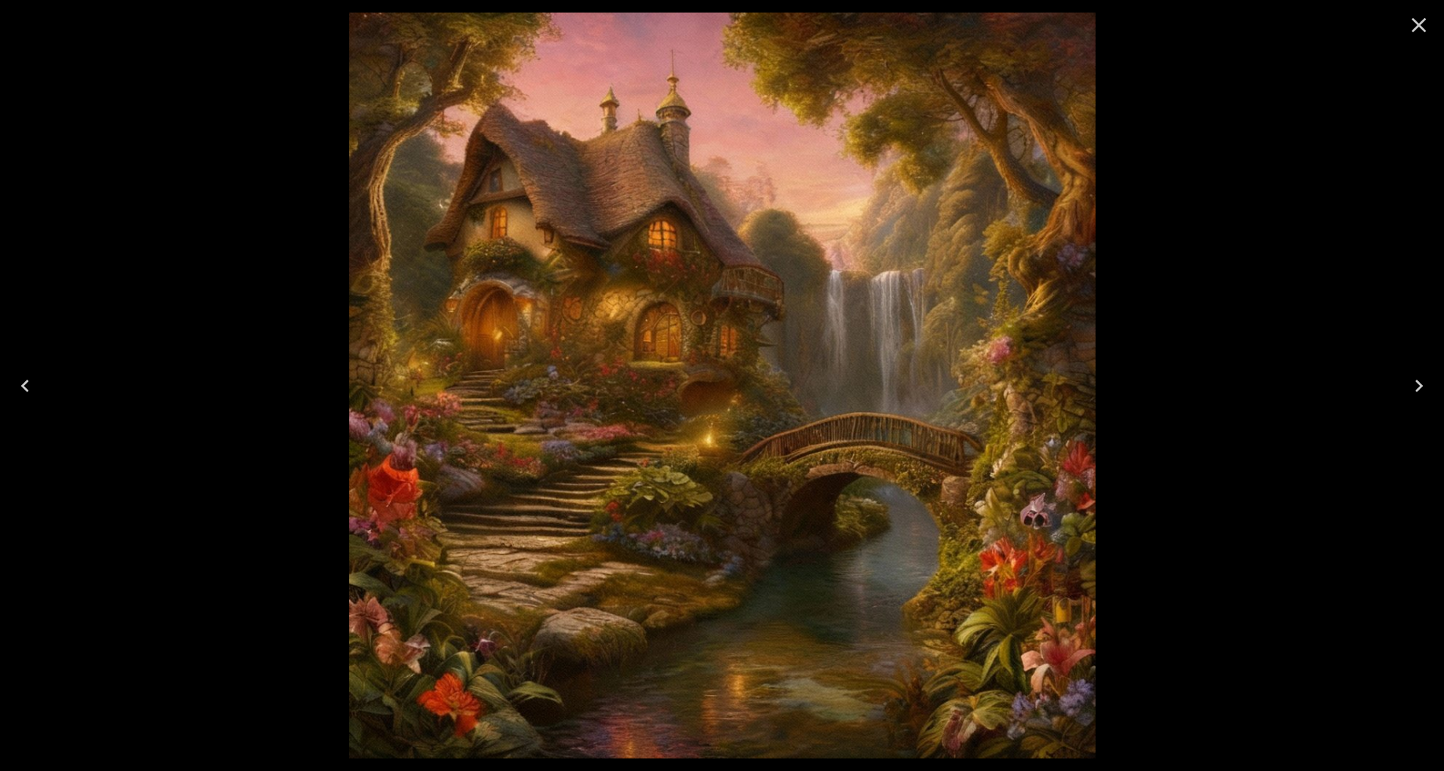
click at [1417, 27] on icon "Close" at bounding box center [1418, 25] width 25 height 25
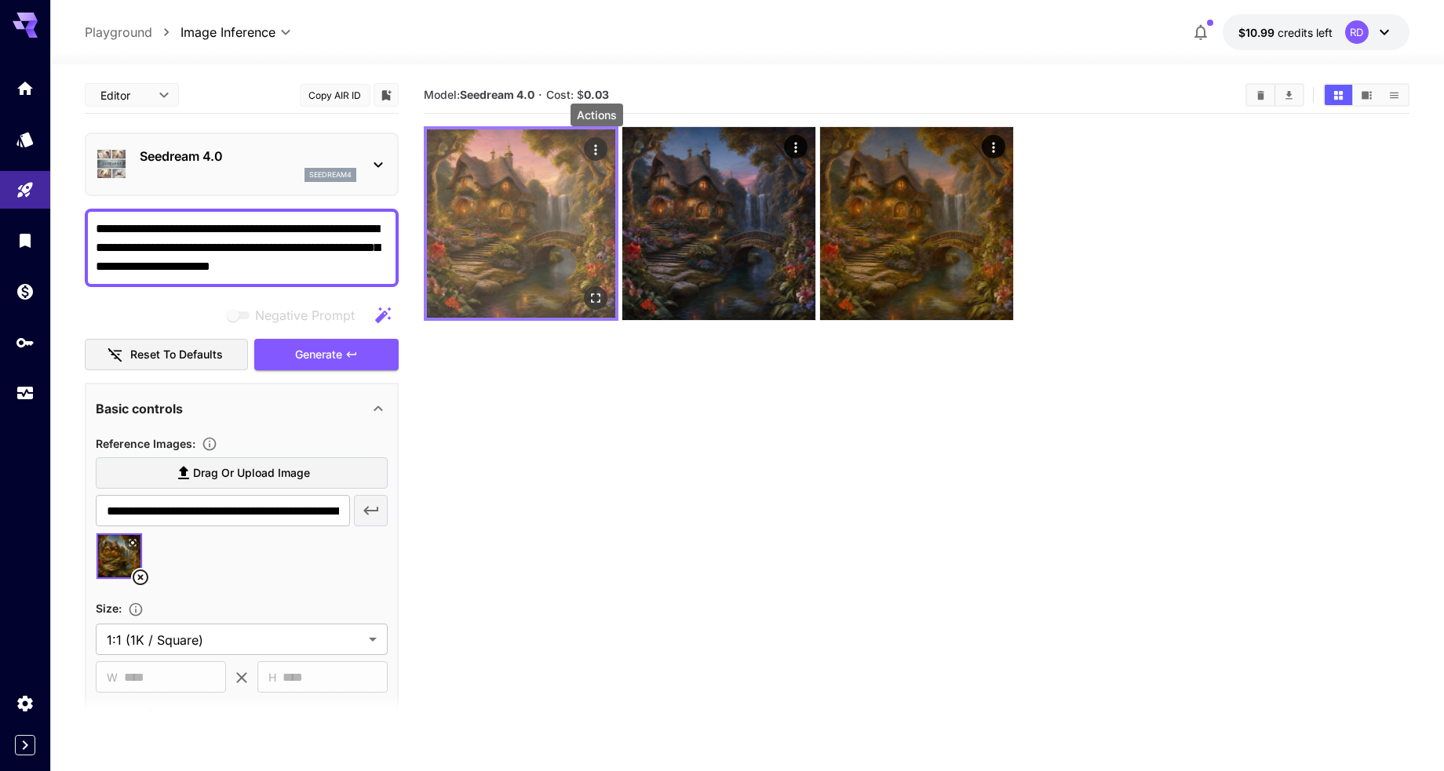
click at [596, 147] on icon "Actions" at bounding box center [597, 150] width 16 height 16
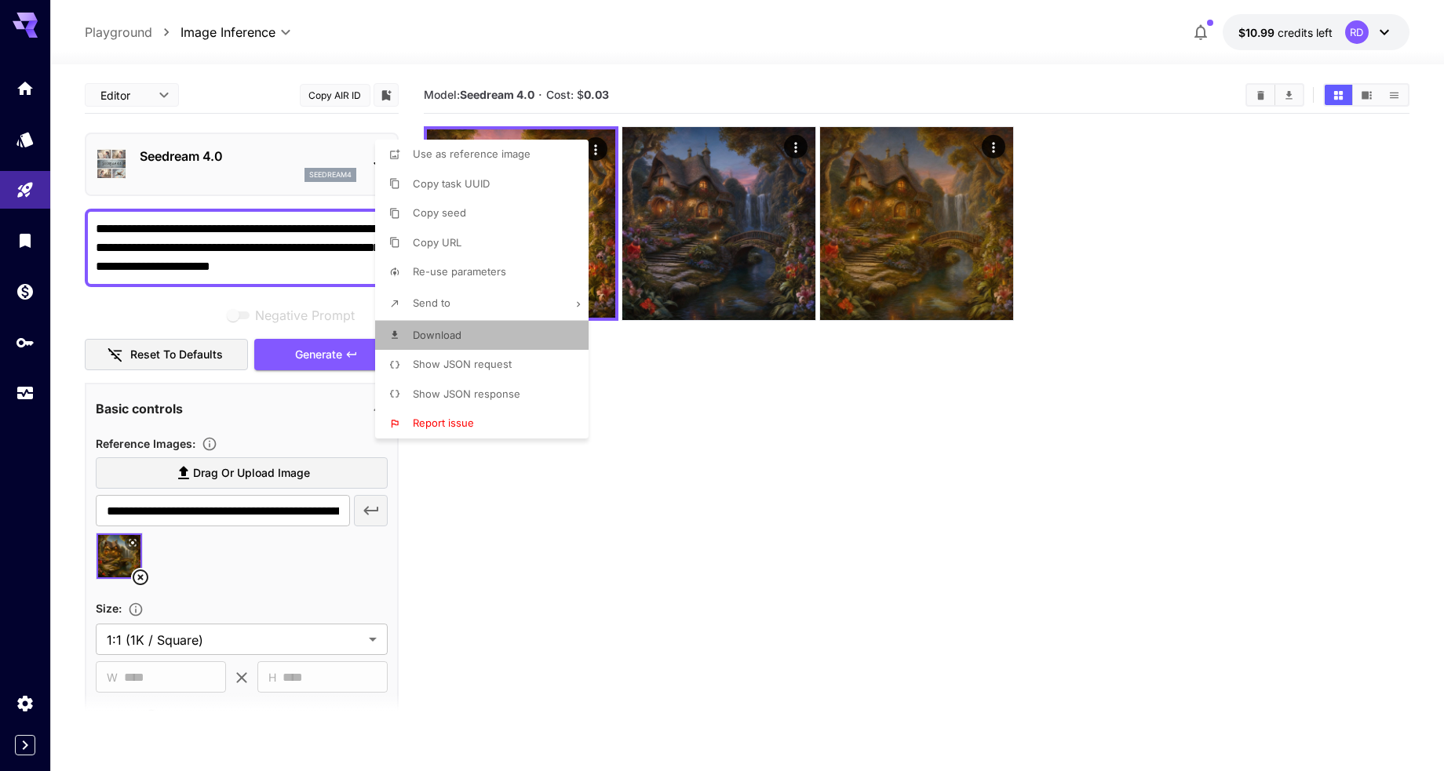
click at [440, 334] on span "Download" at bounding box center [437, 335] width 49 height 13
click at [257, 247] on div at bounding box center [722, 385] width 1444 height 771
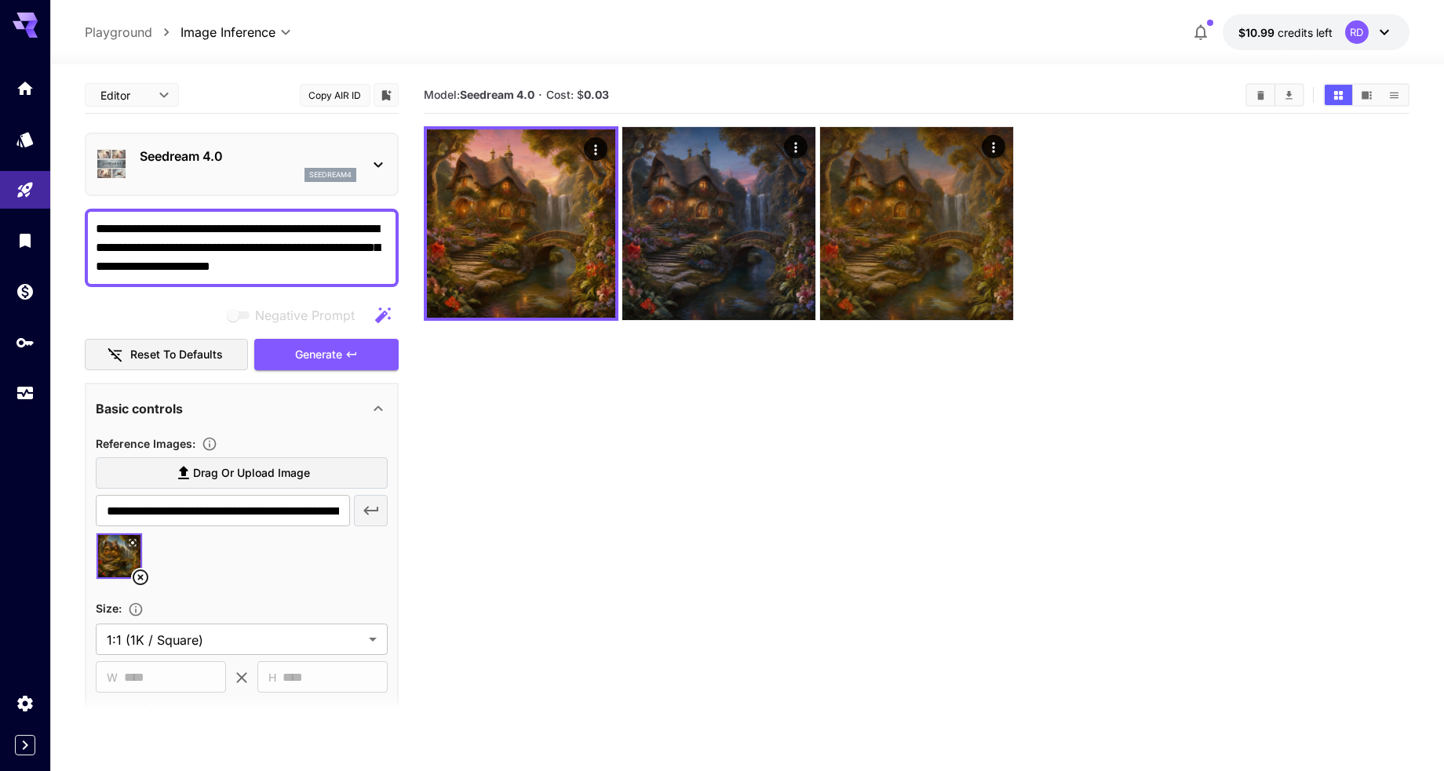
click at [381, 264] on textarea "**********" at bounding box center [242, 248] width 292 height 56
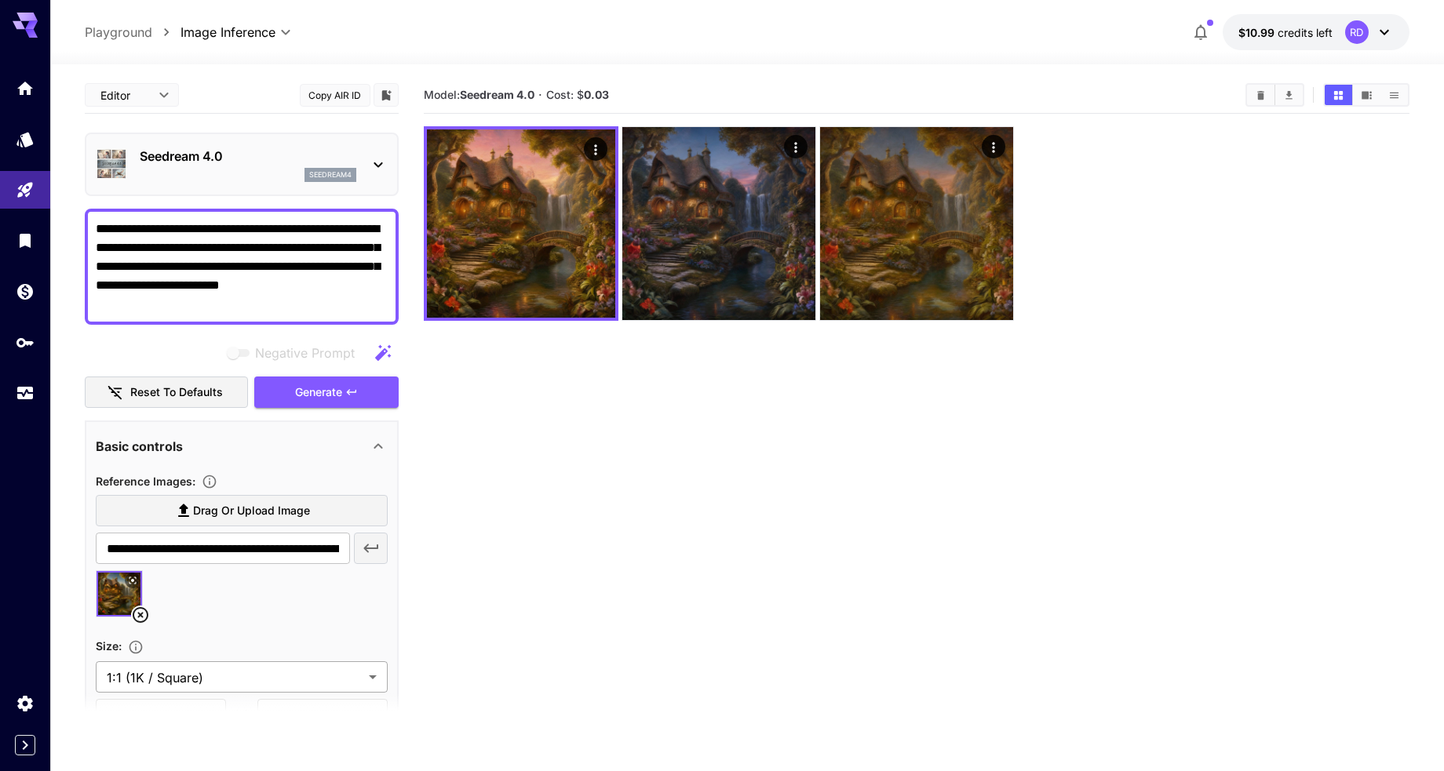
type textarea "**********"
click at [139, 615] on icon at bounding box center [140, 615] width 19 height 19
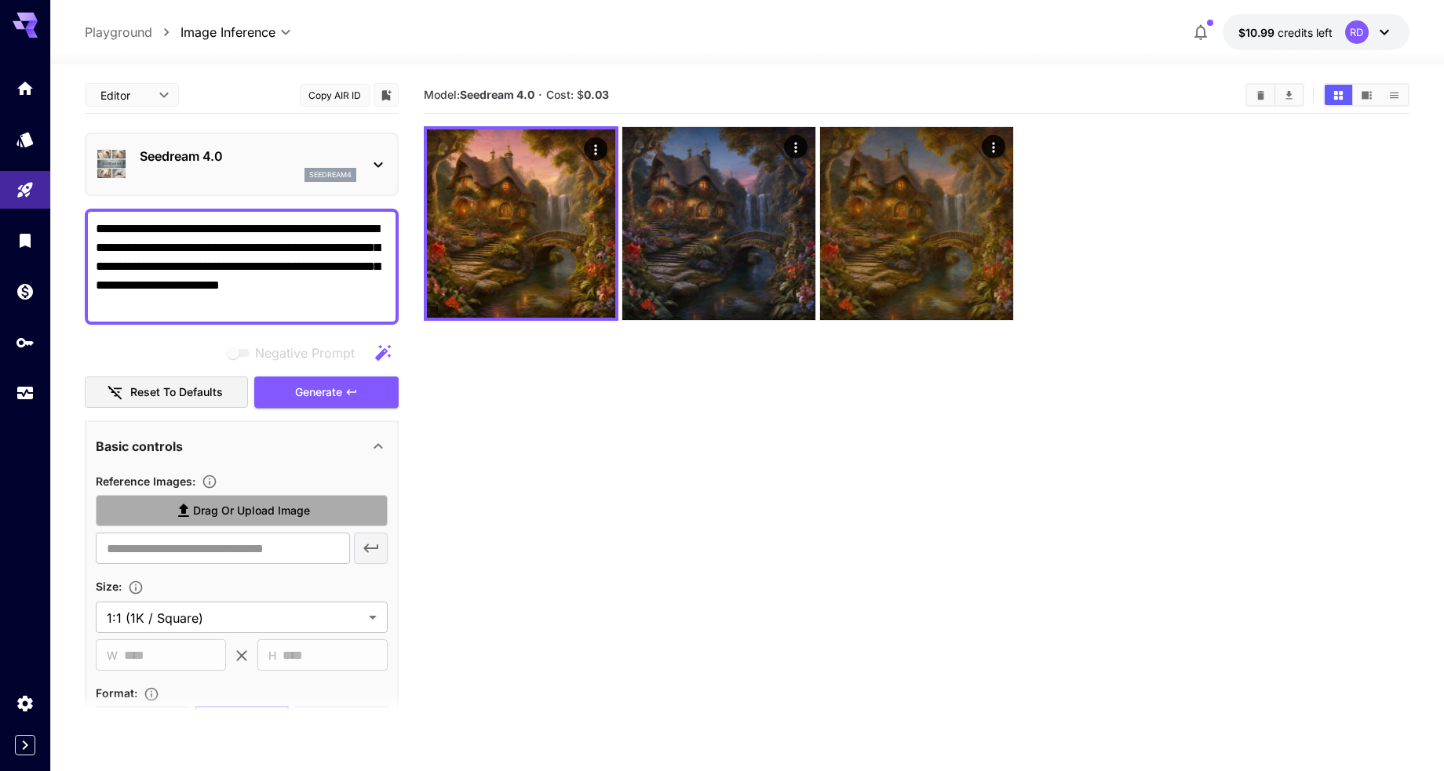
click at [264, 514] on span "Drag or upload image" at bounding box center [251, 511] width 117 height 20
click at [0, 0] on input "Drag or upload image" at bounding box center [0, 0] width 0 height 0
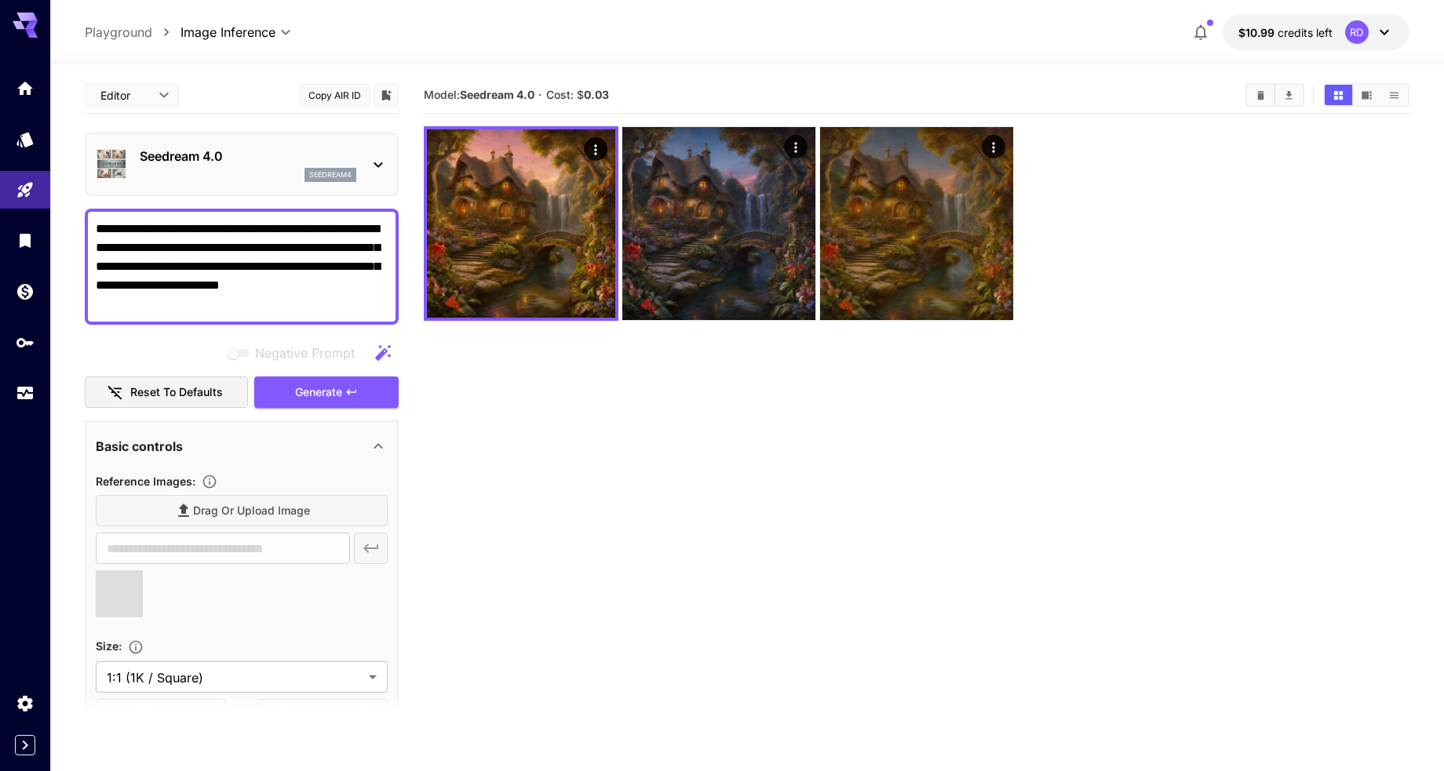
type input "**********"
click at [1257, 97] on icon "Clear All" at bounding box center [1261, 95] width 12 height 12
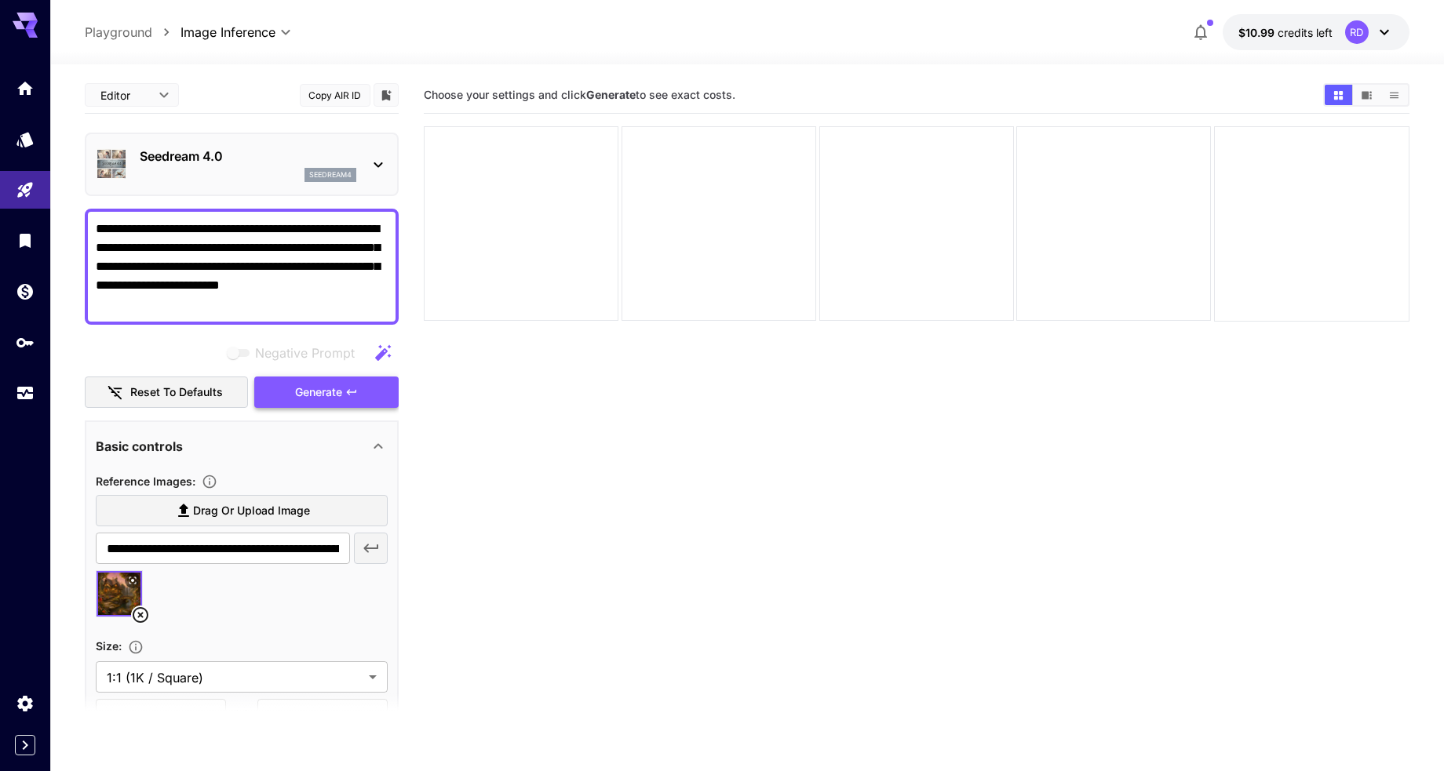
click at [310, 392] on span "Generate" at bounding box center [318, 393] width 47 height 20
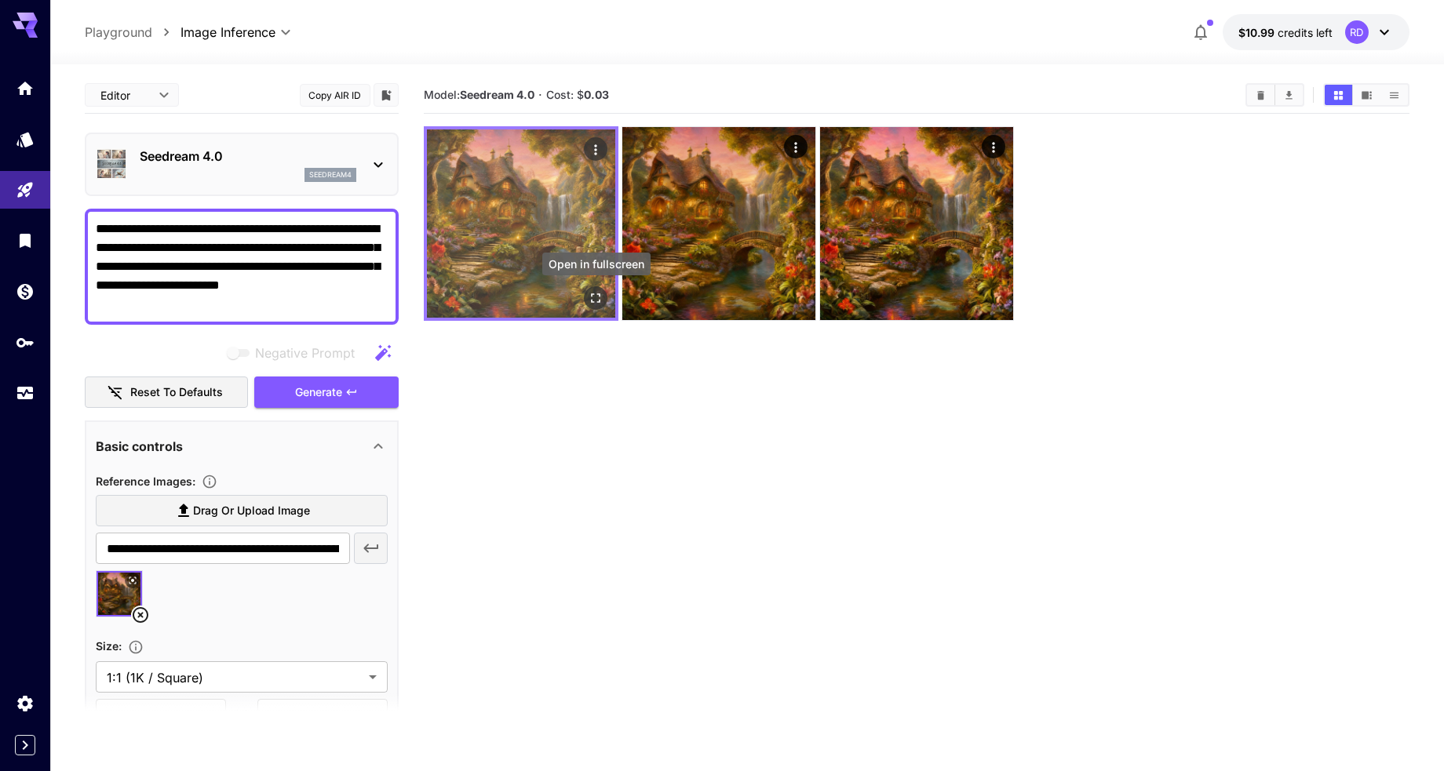
click at [593, 293] on icon "Open in fullscreen" at bounding box center [597, 298] width 16 height 16
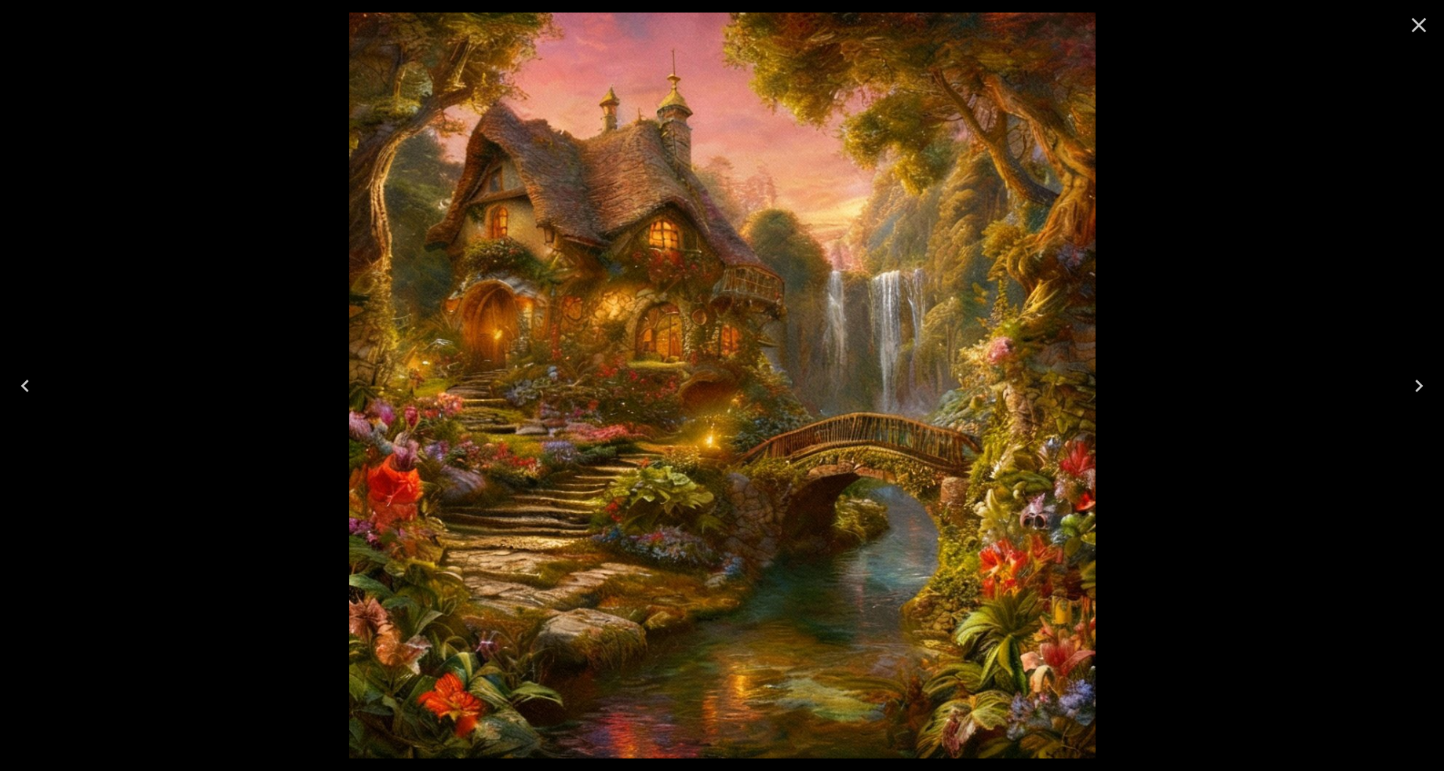
click at [1420, 383] on icon "Next" at bounding box center [1419, 386] width 8 height 13
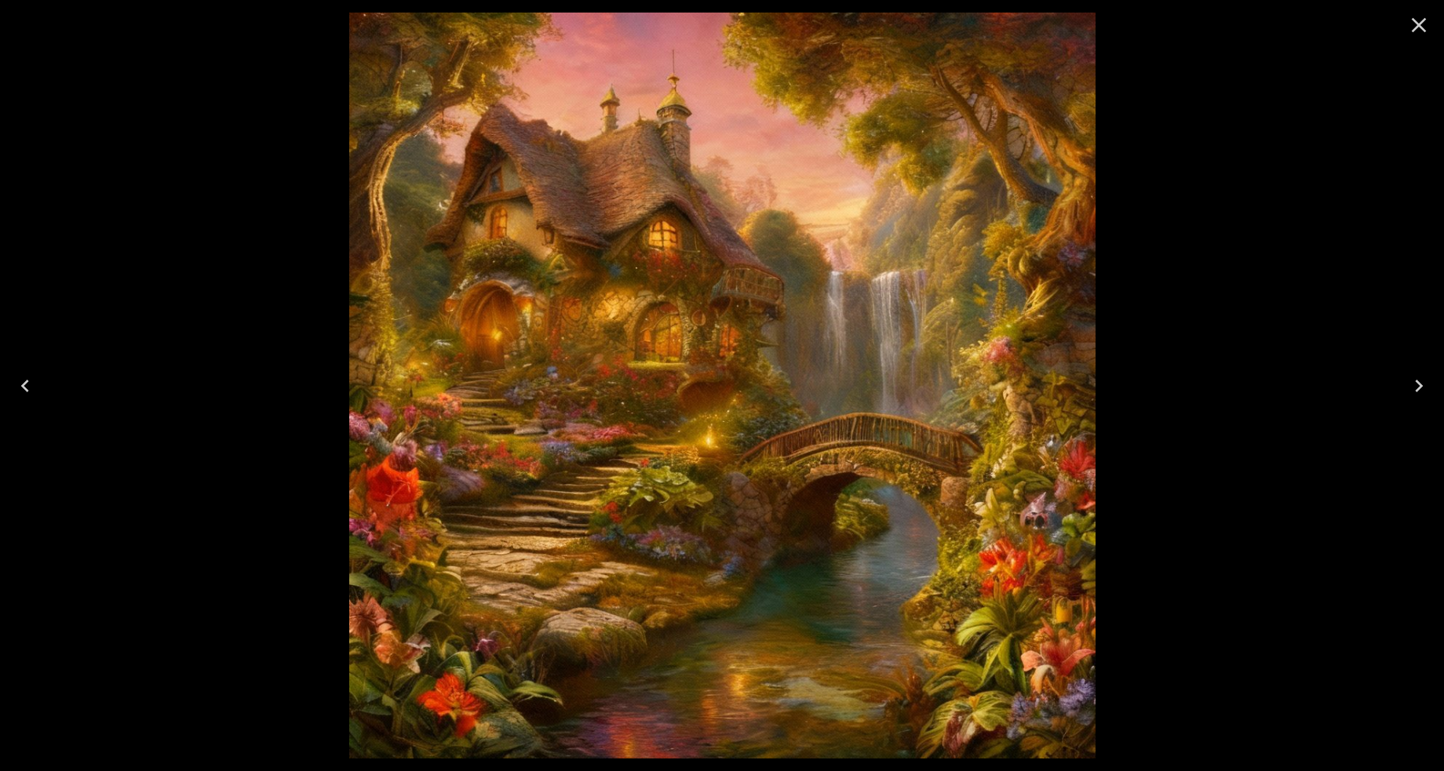
click at [1416, 378] on icon "Next" at bounding box center [1418, 386] width 25 height 25
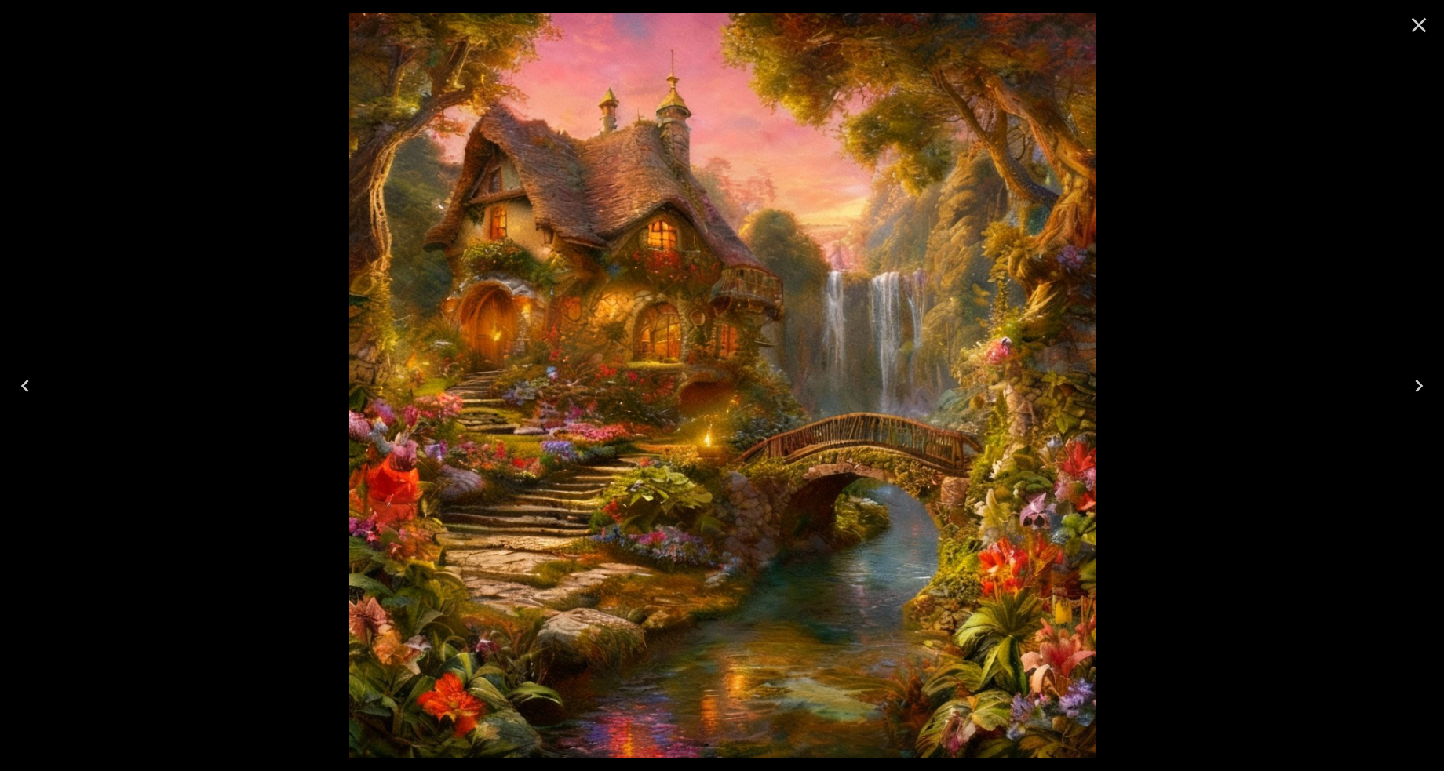
click at [1416, 377] on icon "Next" at bounding box center [1418, 386] width 25 height 25
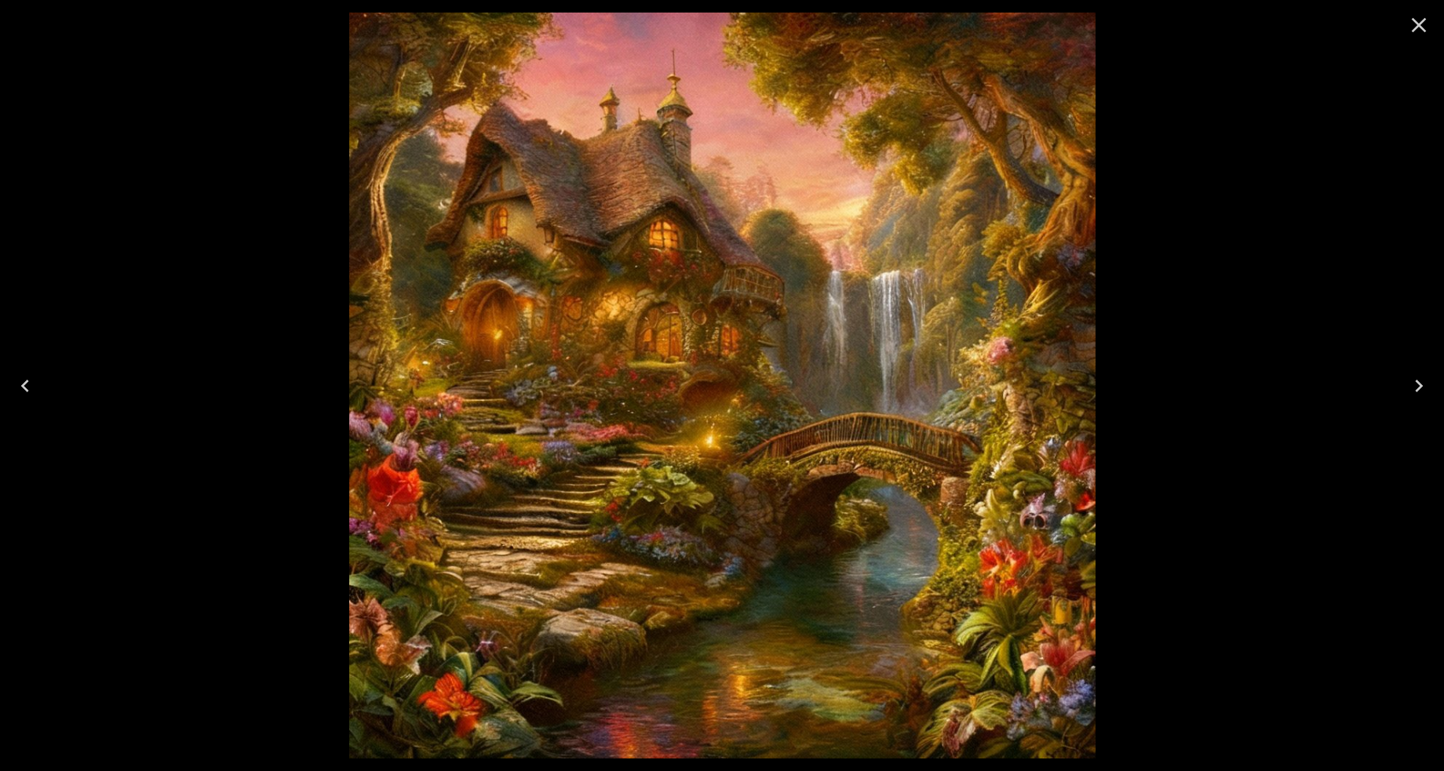
click at [1416, 377] on icon "Next" at bounding box center [1418, 386] width 25 height 25
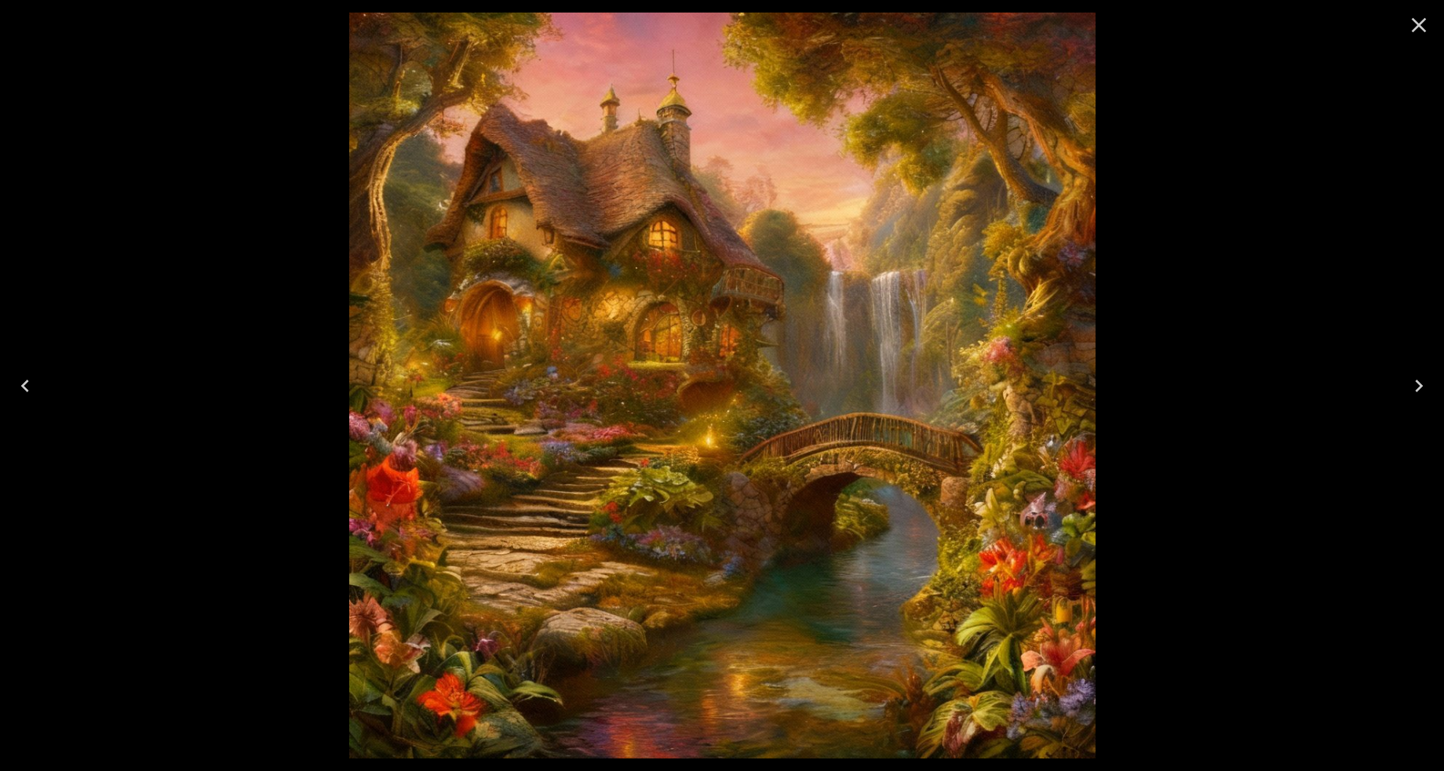
click at [1416, 377] on icon "Next" at bounding box center [1418, 386] width 25 height 25
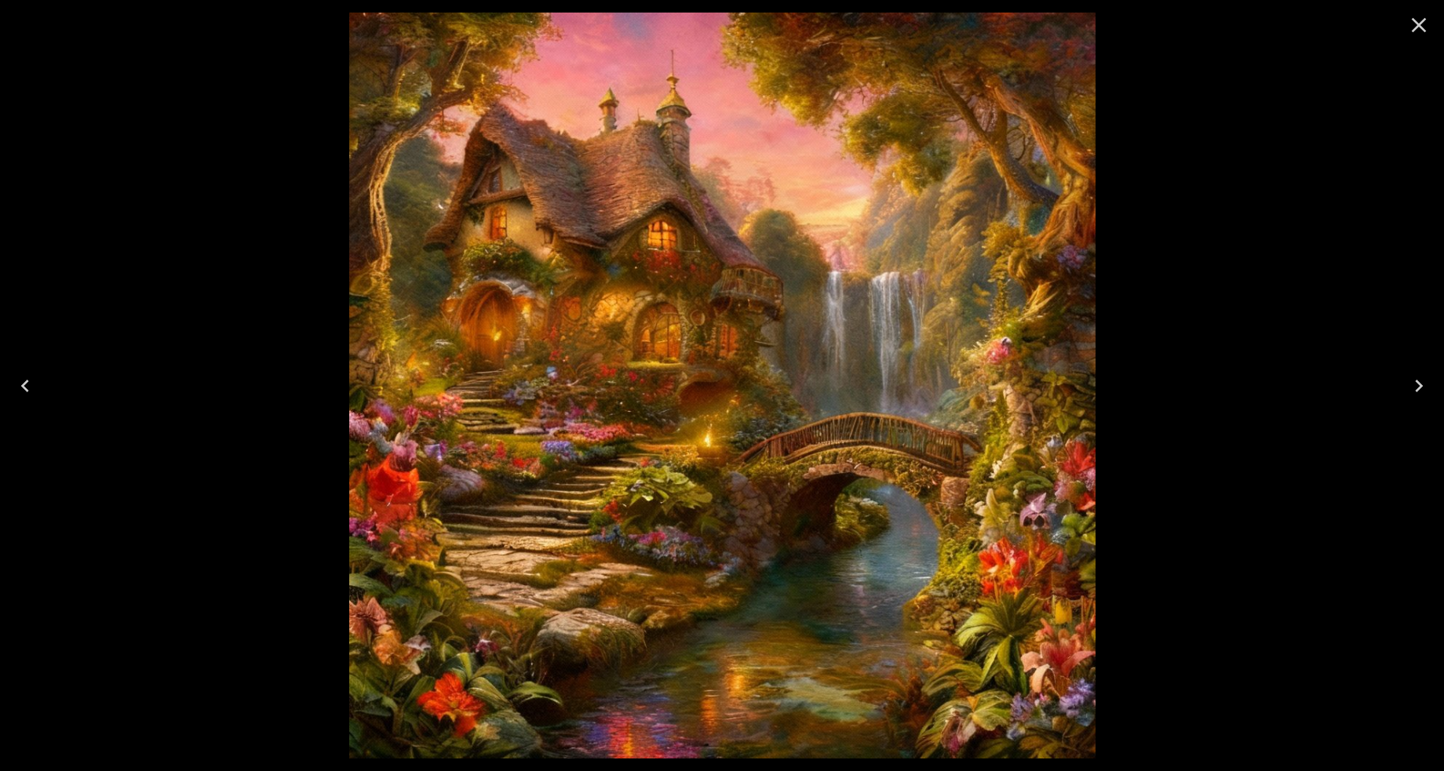
click at [1416, 377] on icon "Next" at bounding box center [1418, 386] width 25 height 25
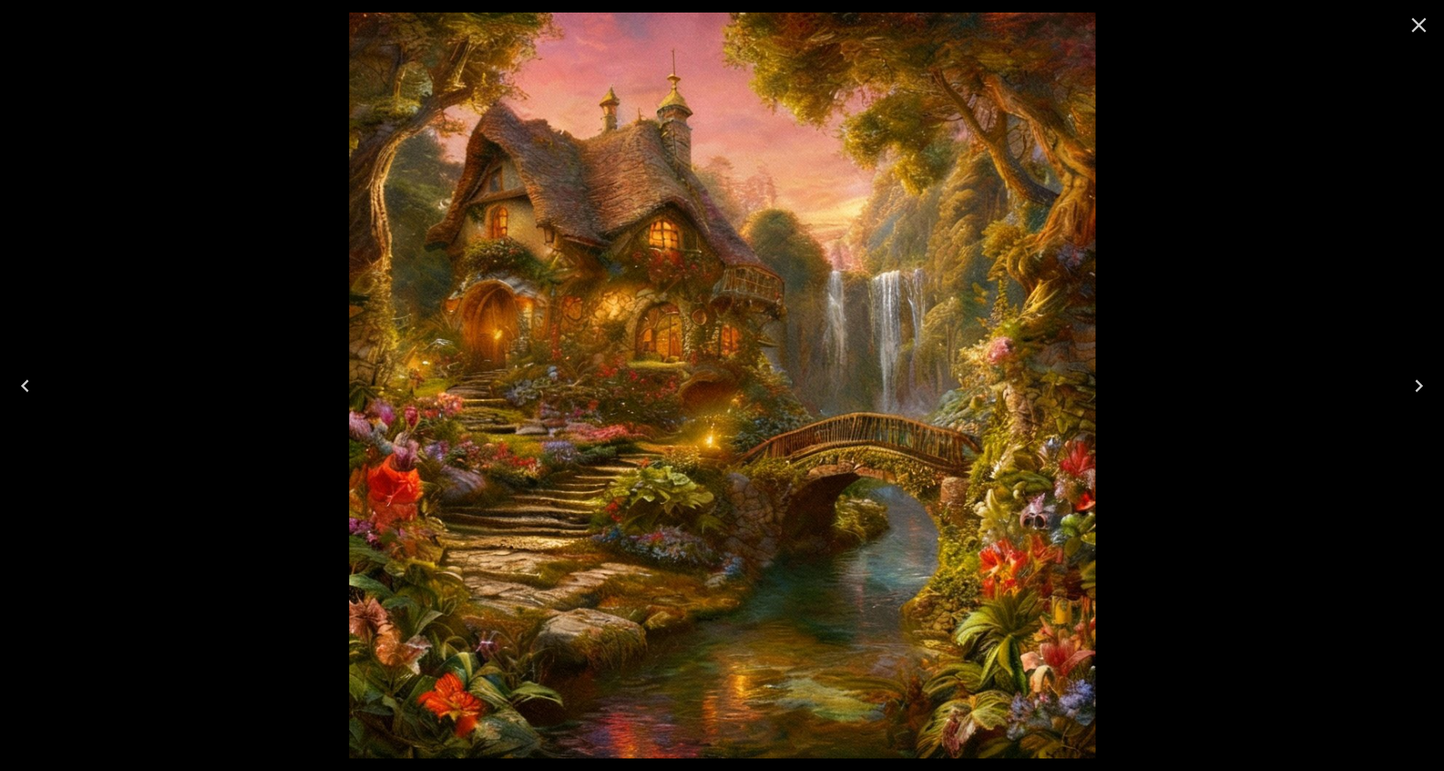
click at [1416, 377] on icon "Next" at bounding box center [1418, 386] width 25 height 25
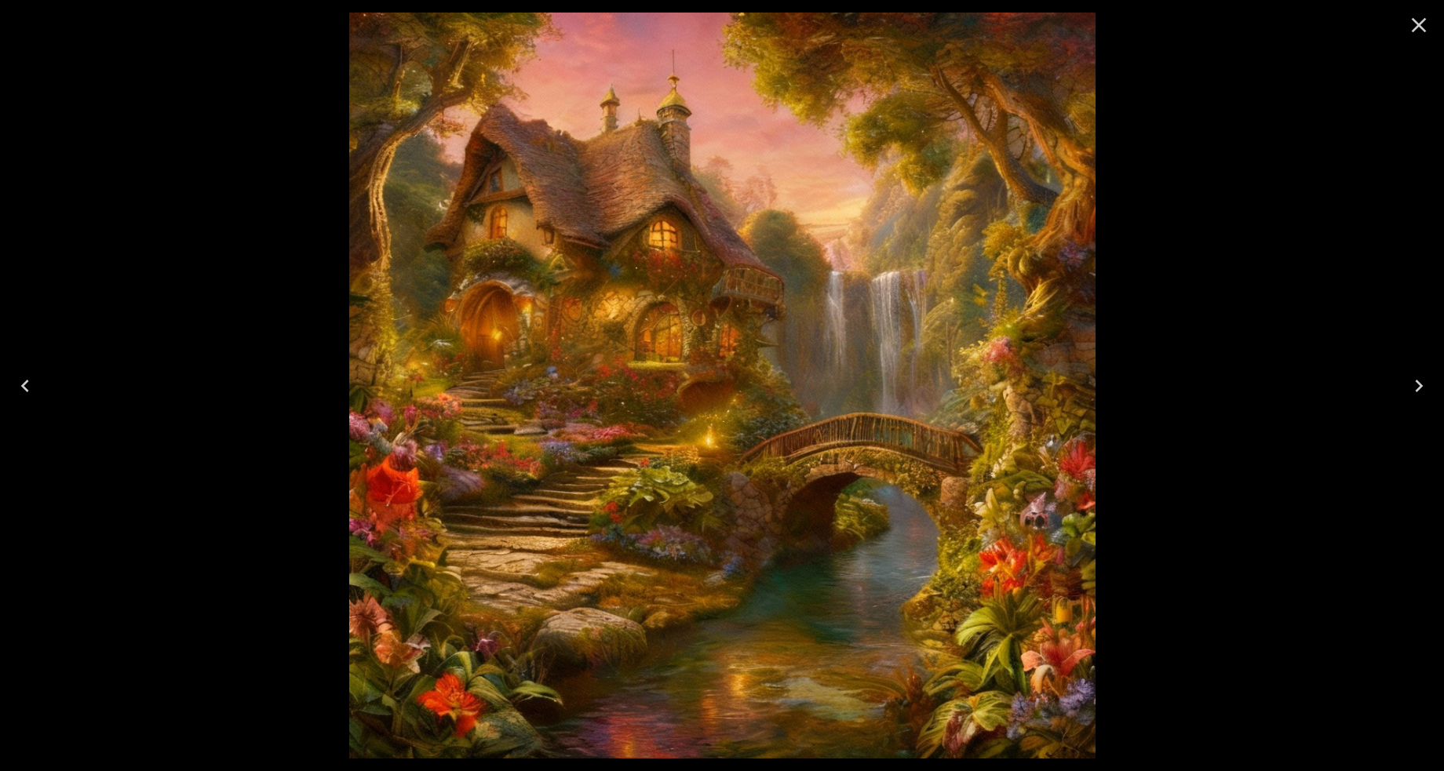
click at [1416, 377] on icon "Next" at bounding box center [1418, 386] width 25 height 25
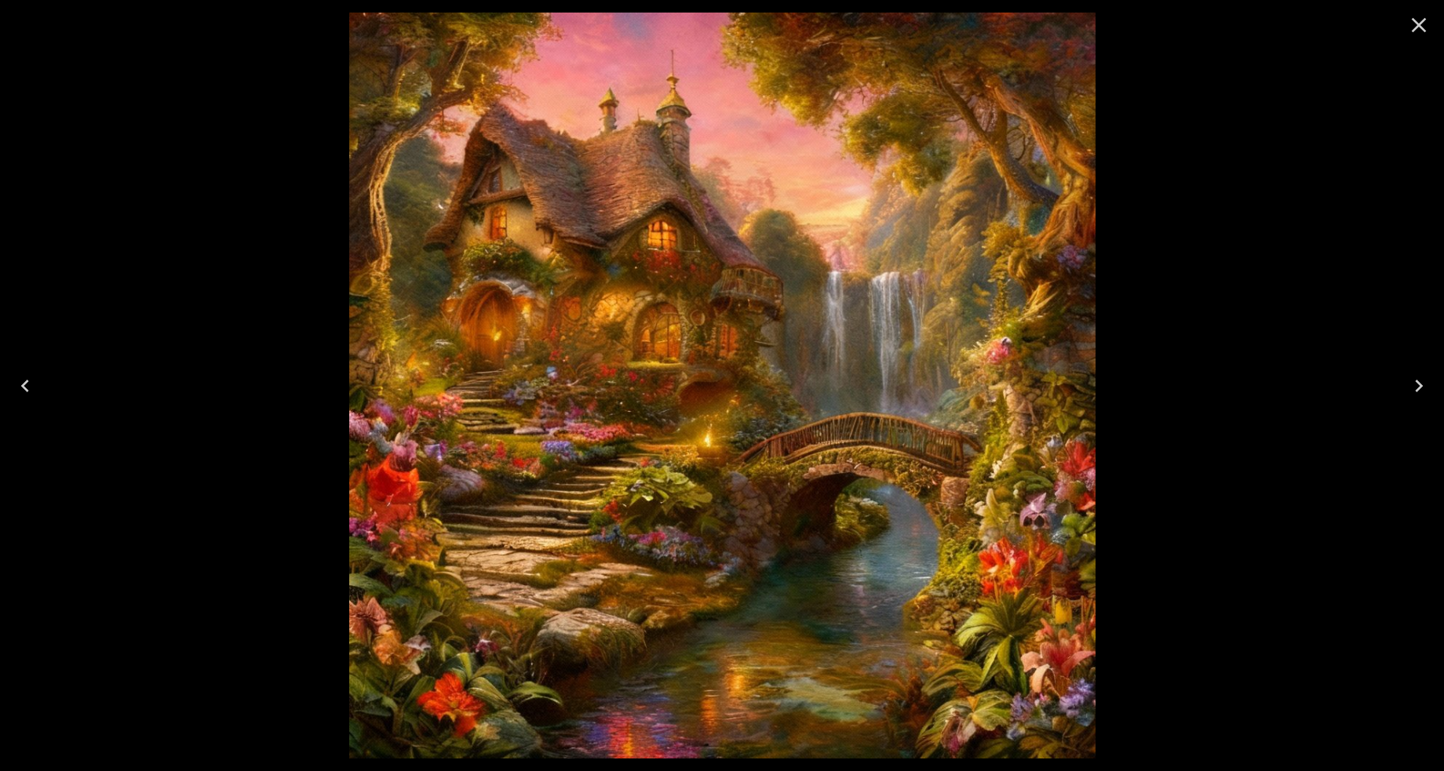
click at [1417, 21] on icon "Close" at bounding box center [1418, 25] width 25 height 25
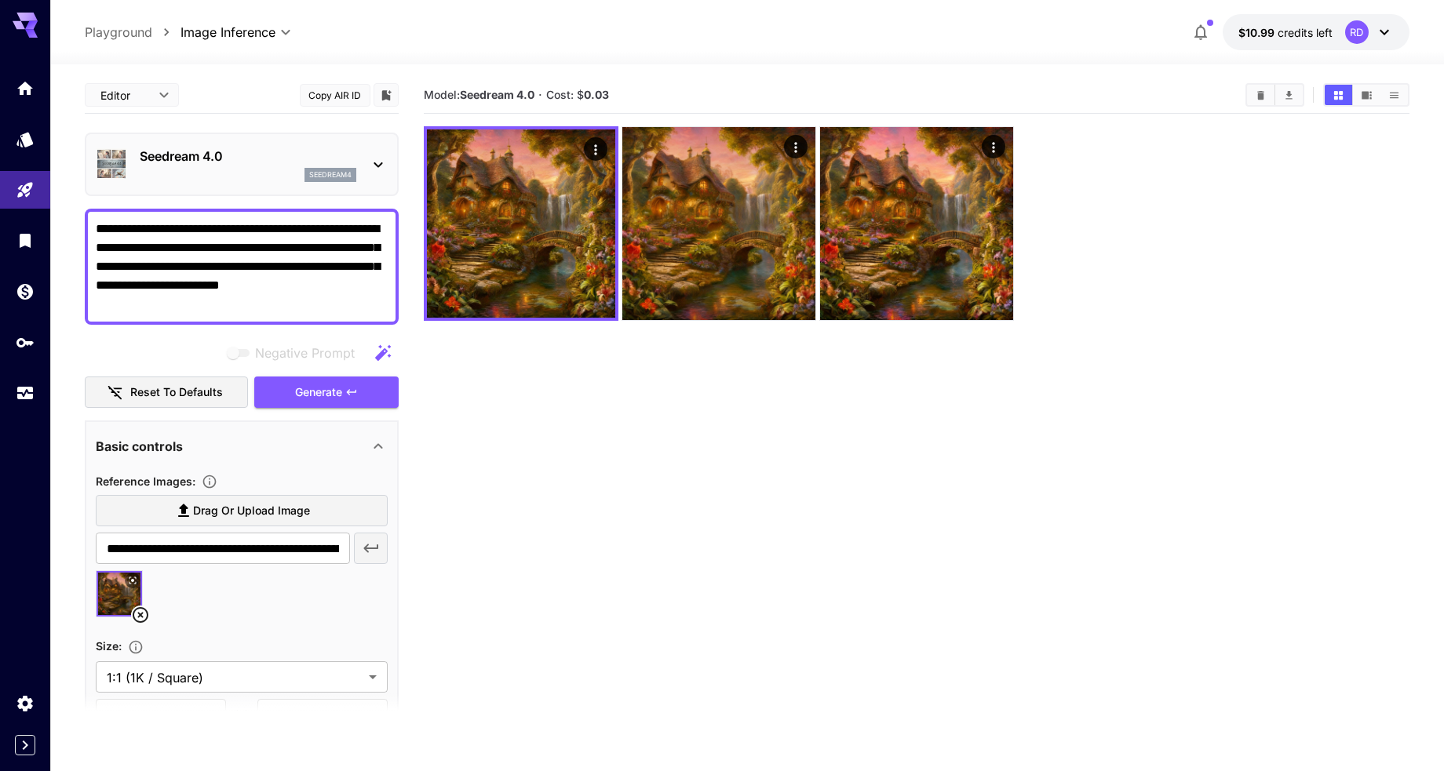
click at [378, 162] on icon at bounding box center [378, 164] width 19 height 19
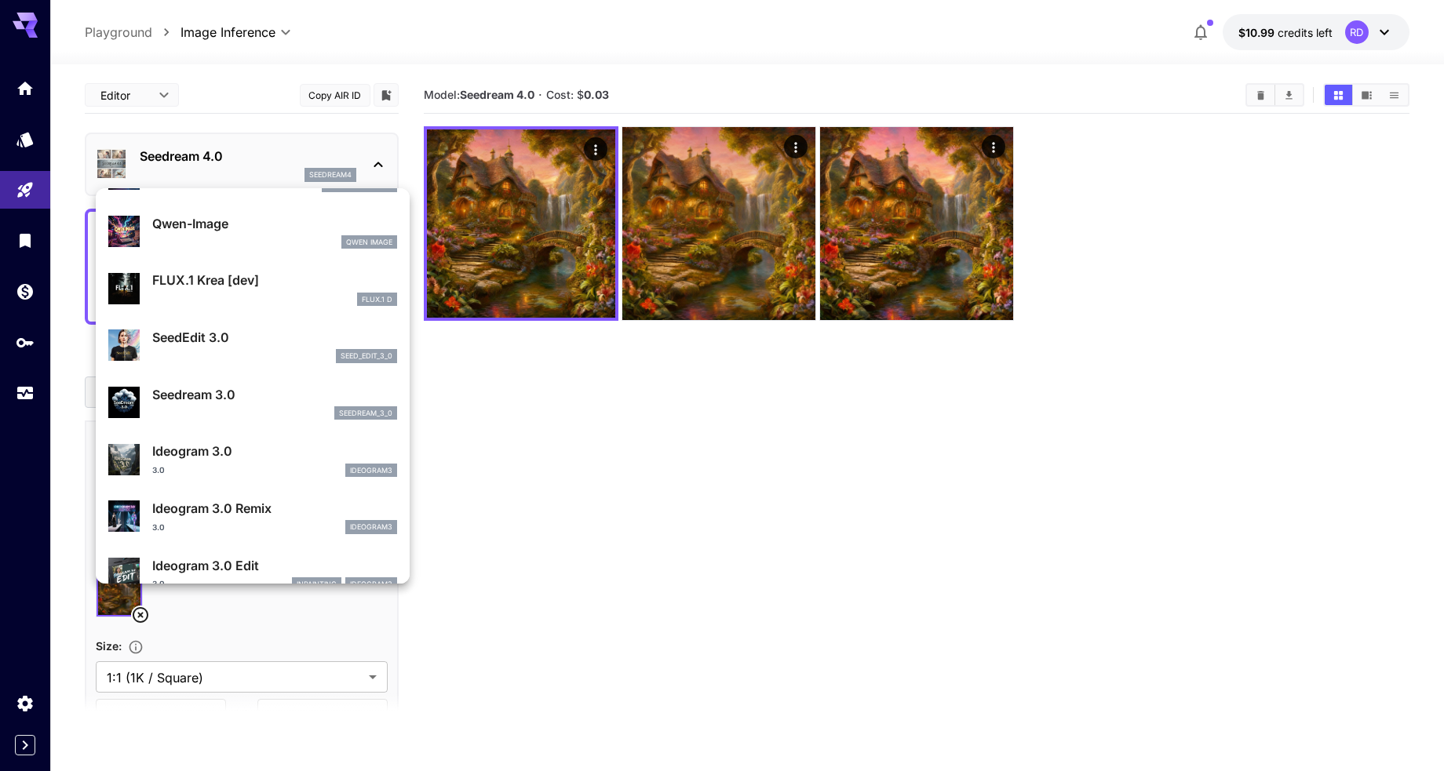
scroll to position [273, 0]
click at [173, 326] on p "SeedEdit 3.0" at bounding box center [274, 335] width 245 height 19
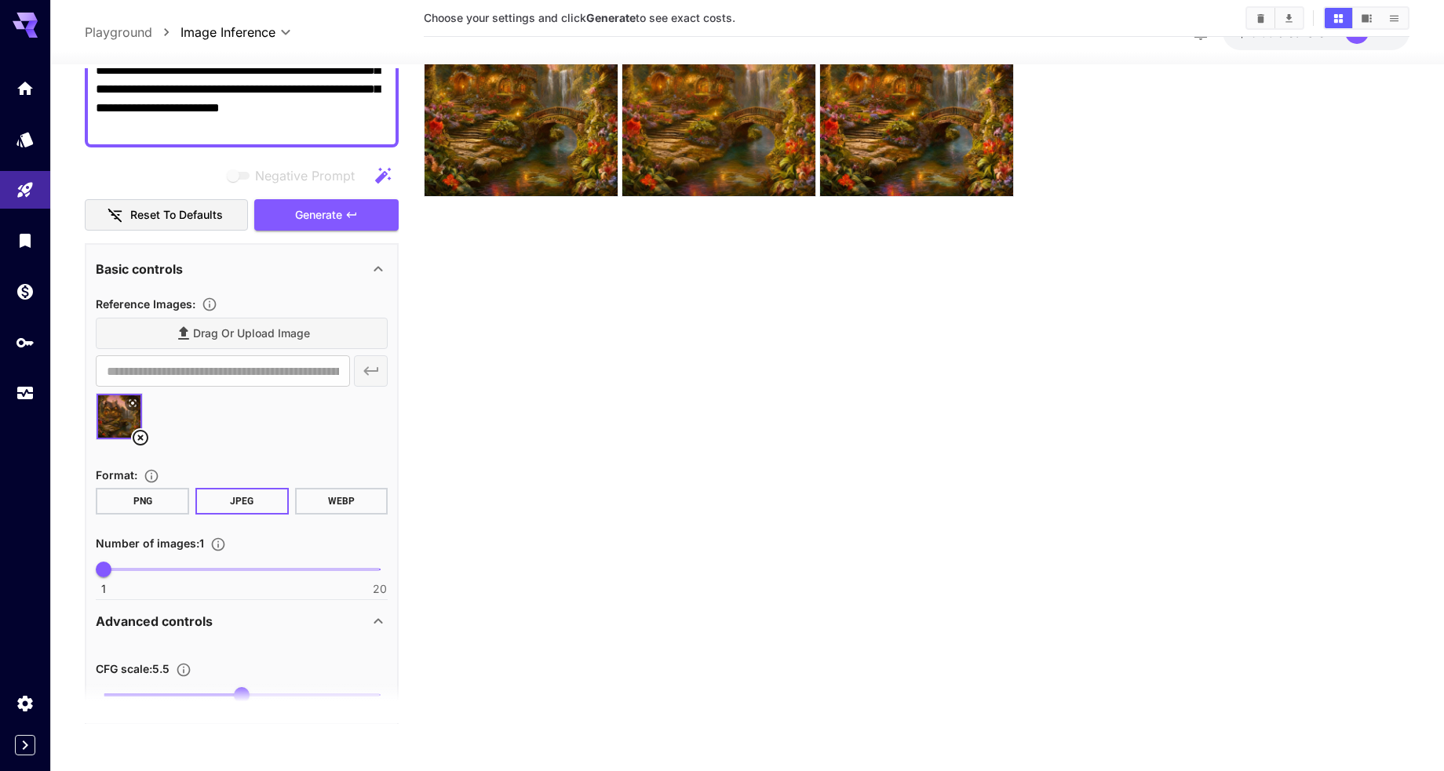
scroll to position [264, 0]
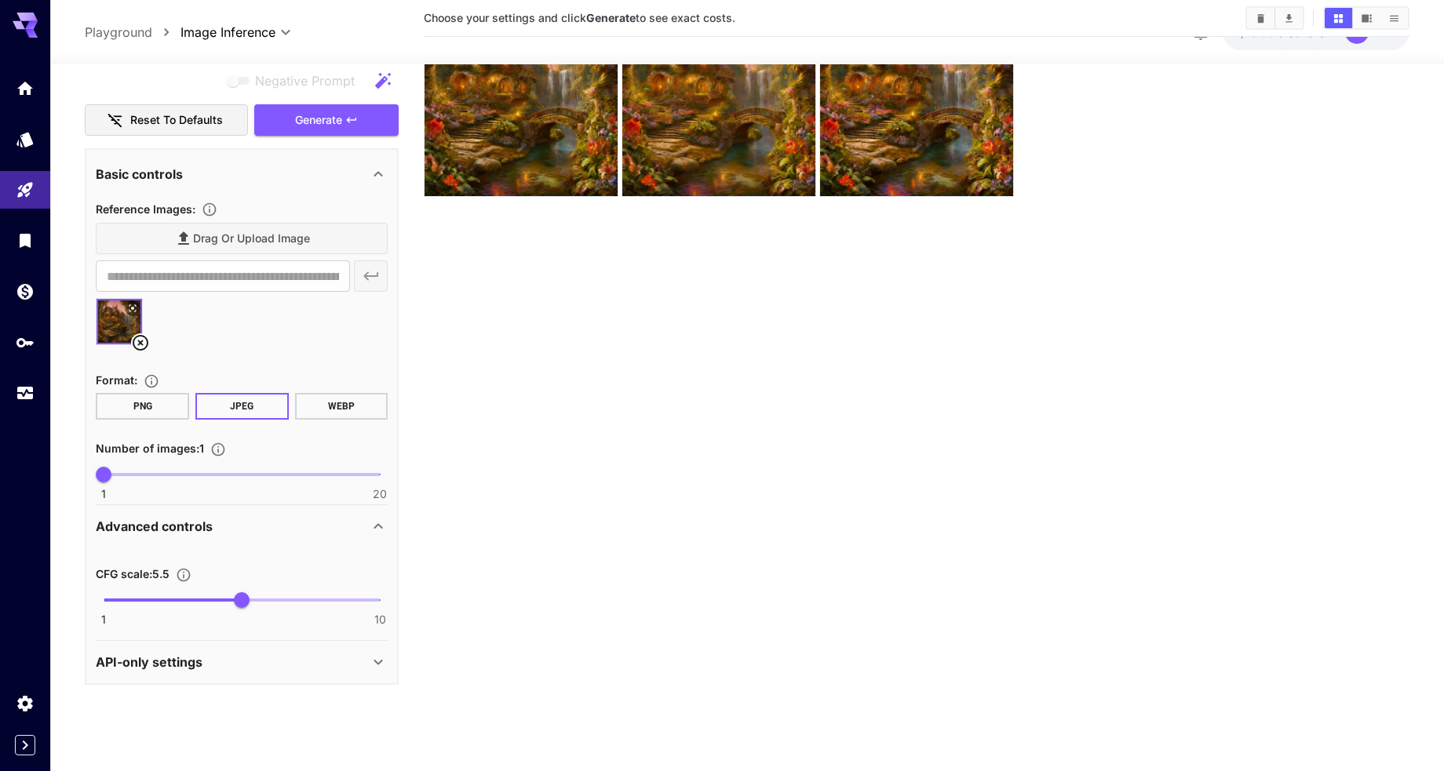
click at [129, 474] on span at bounding box center [242, 474] width 276 height 3
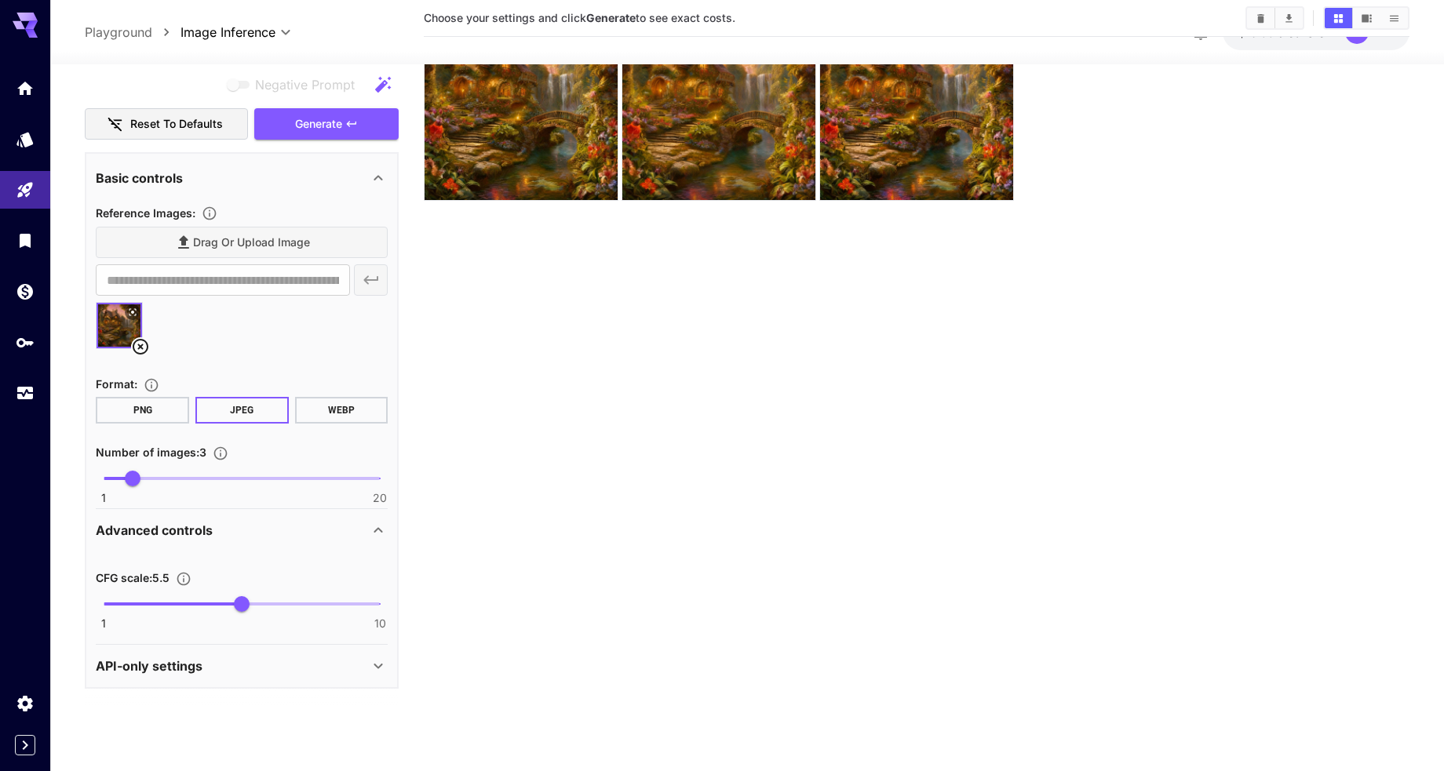
scroll to position [124, 0]
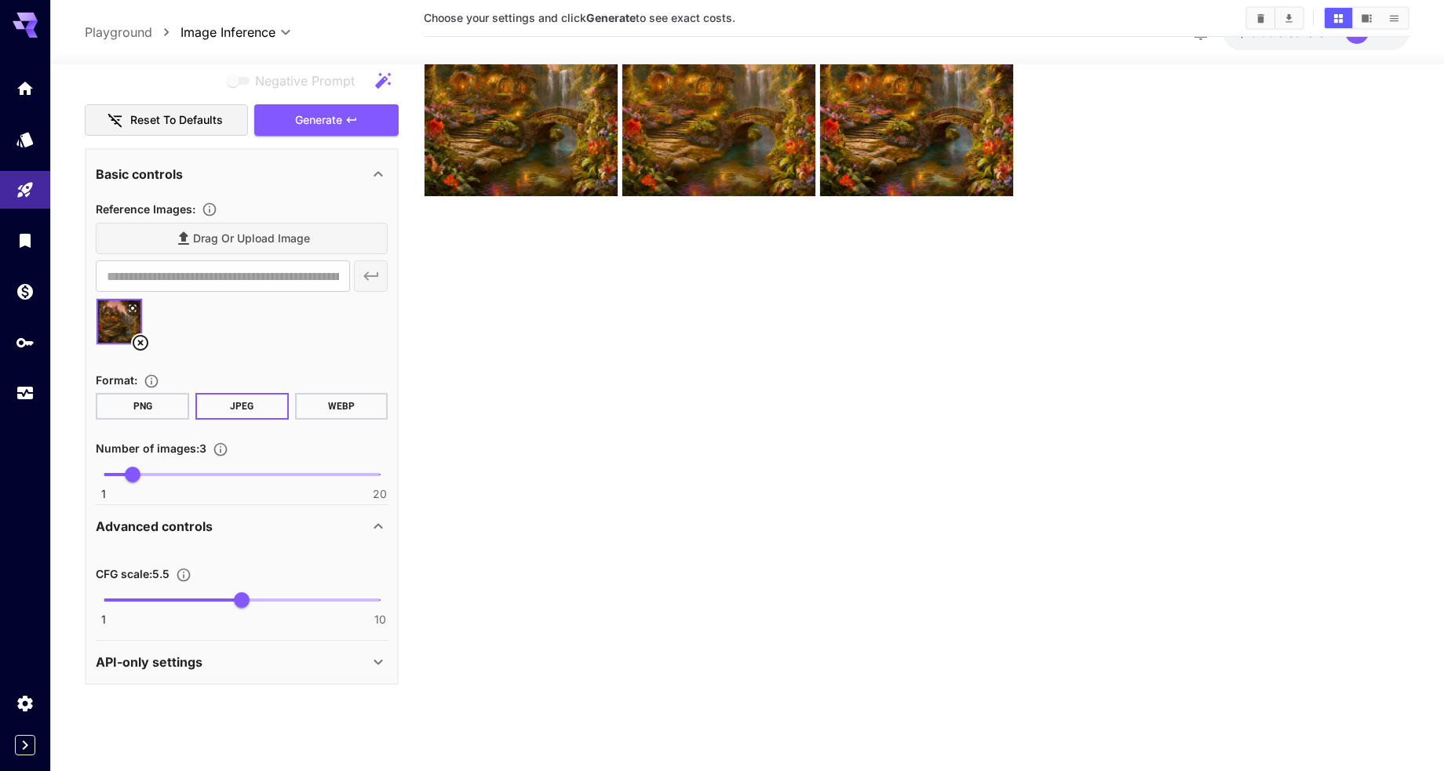
click at [380, 664] on icon at bounding box center [378, 663] width 19 height 19
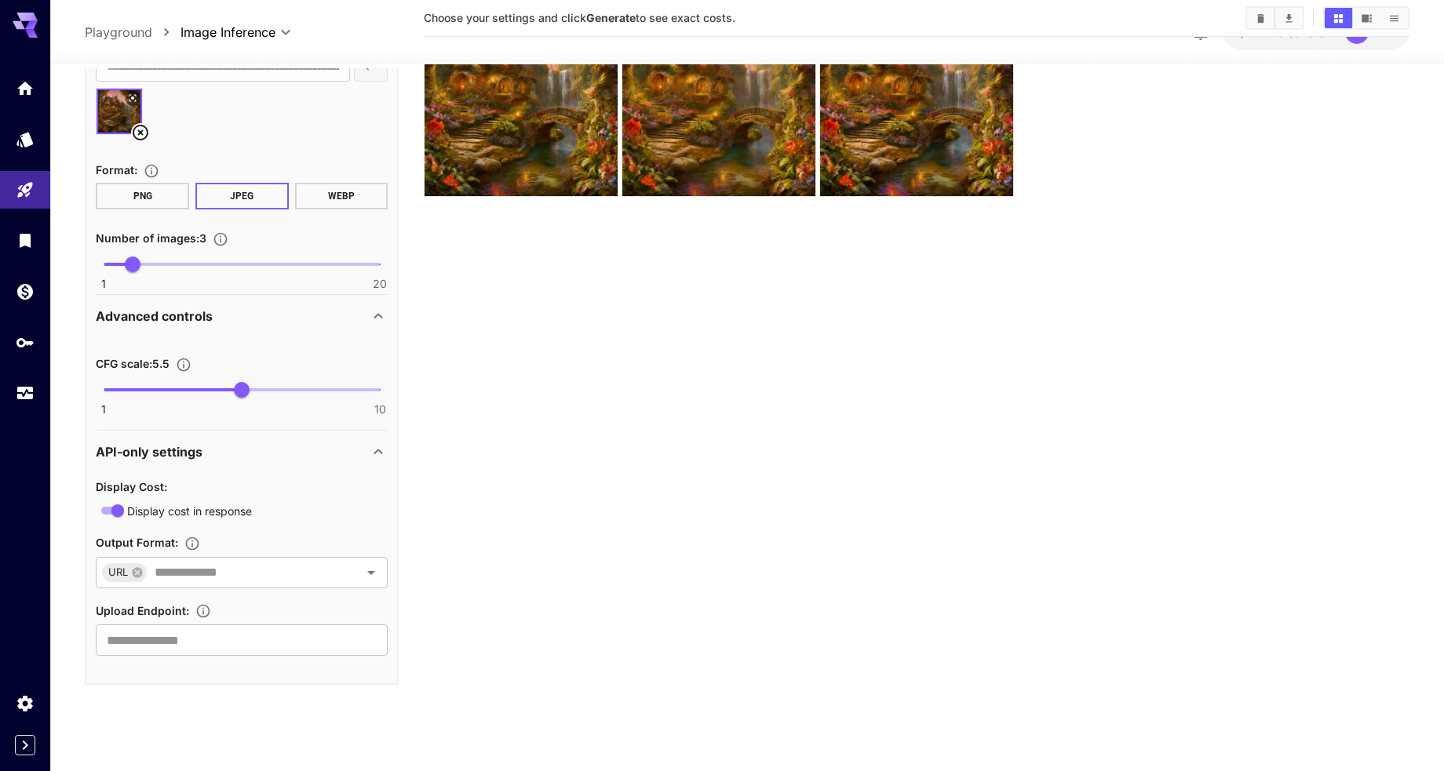
scroll to position [0, 0]
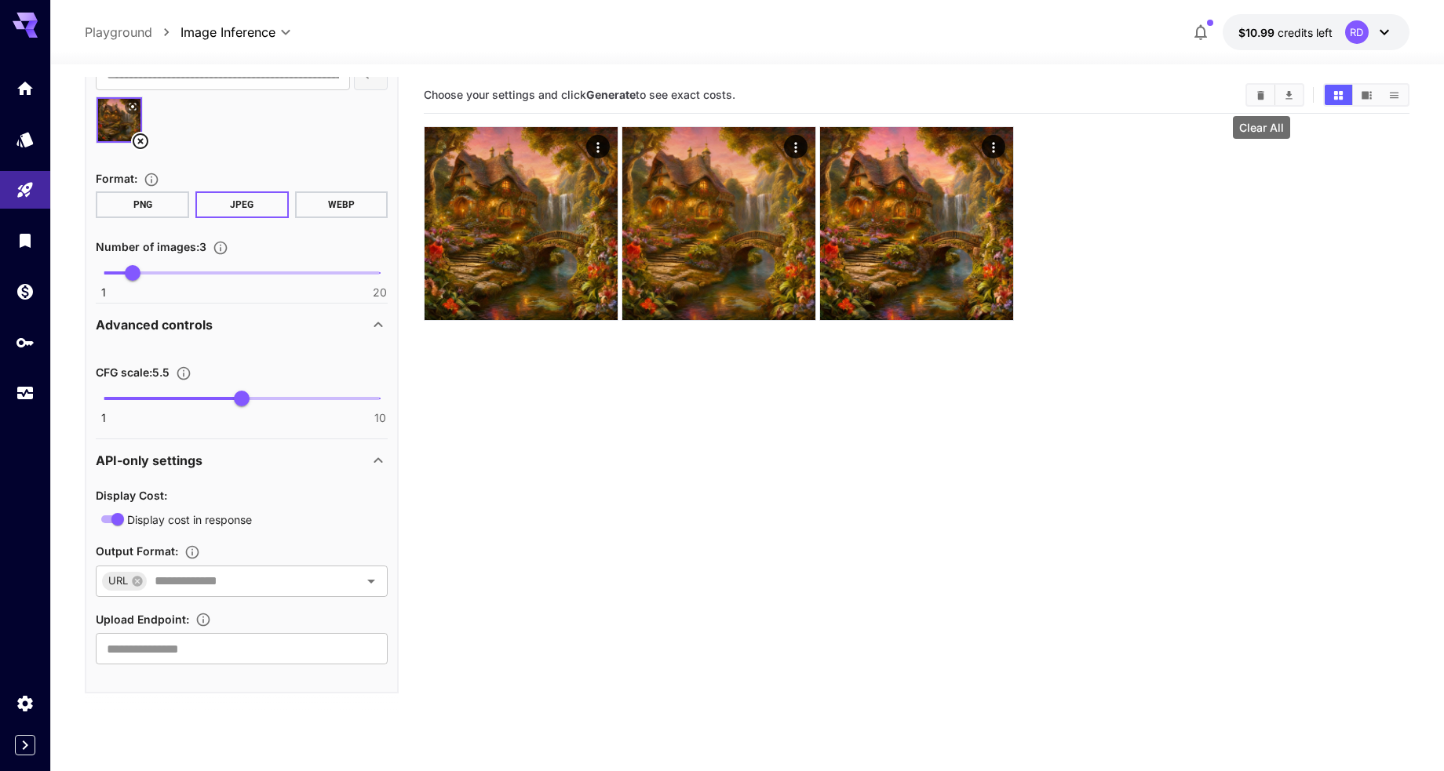
click at [1261, 94] on icon "Clear All" at bounding box center [1260, 94] width 7 height 9
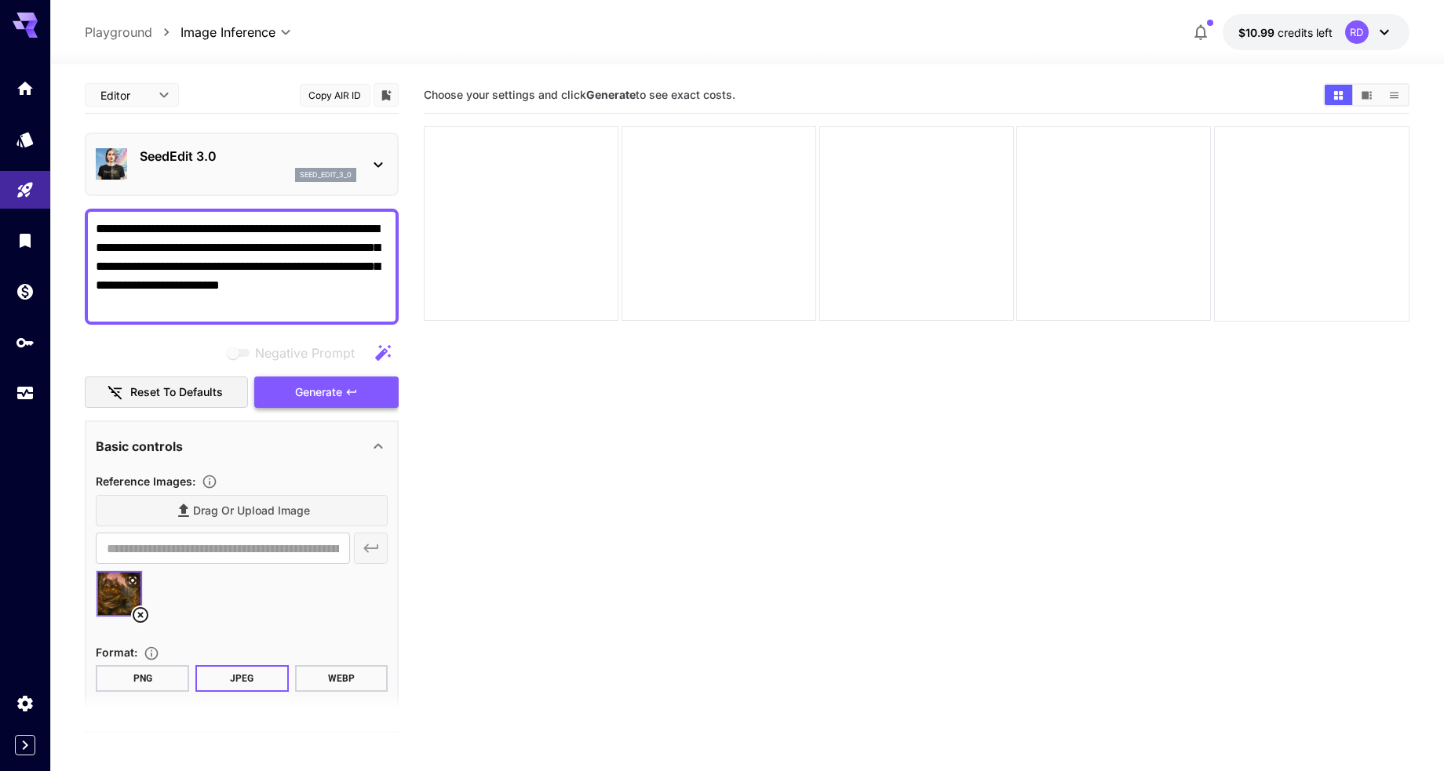
click at [321, 392] on span "Generate" at bounding box center [318, 393] width 47 height 20
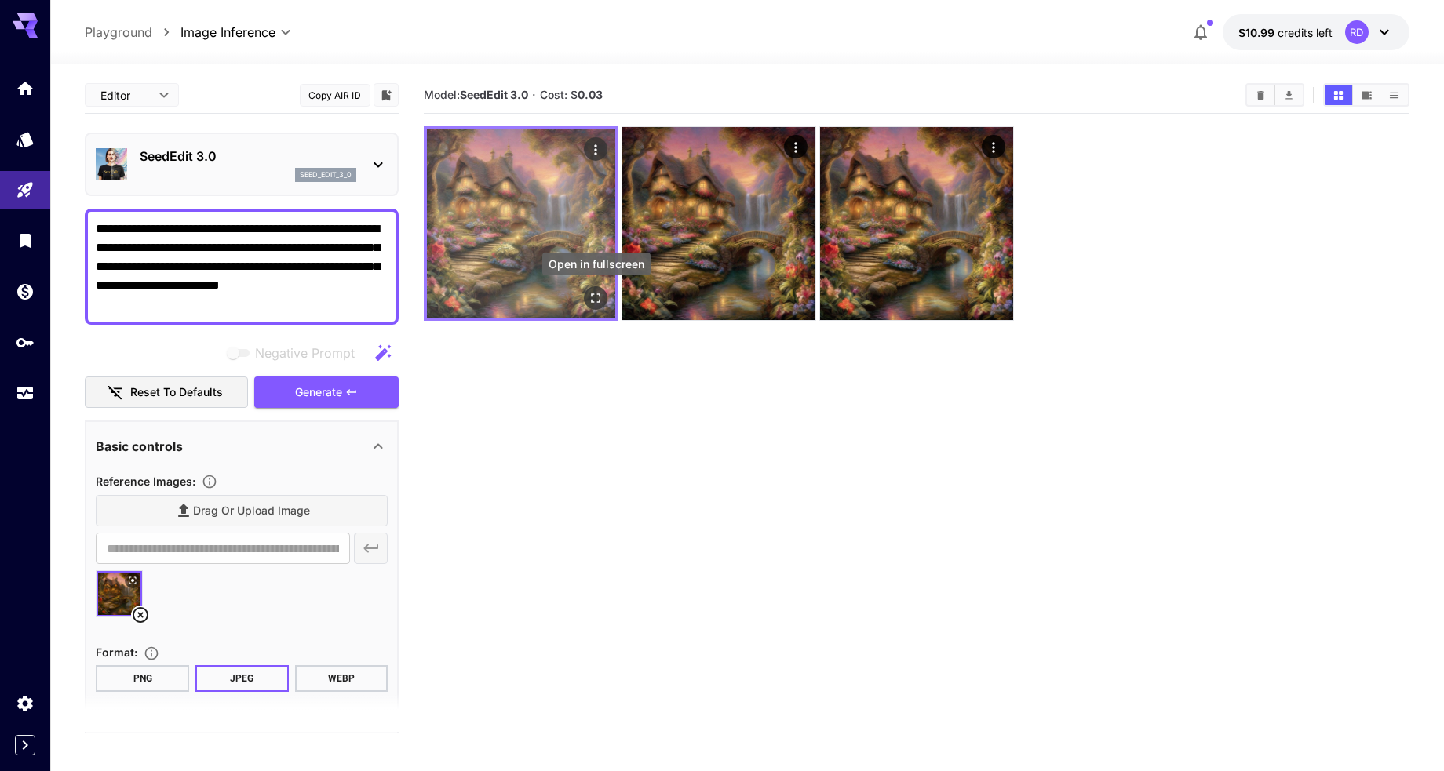
click at [597, 301] on icon "Open in fullscreen" at bounding box center [597, 298] width 16 height 16
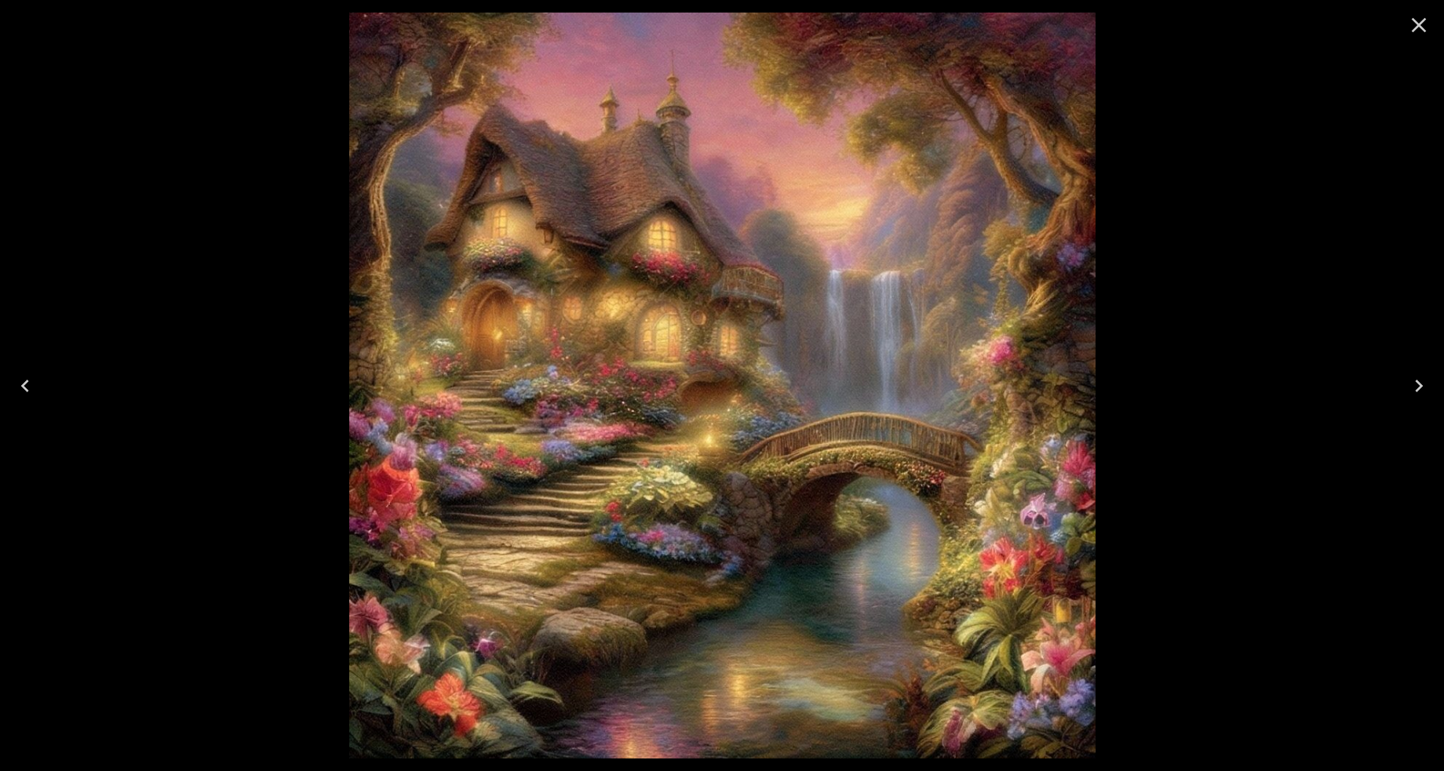
click at [1419, 381] on icon "Next" at bounding box center [1419, 386] width 8 height 13
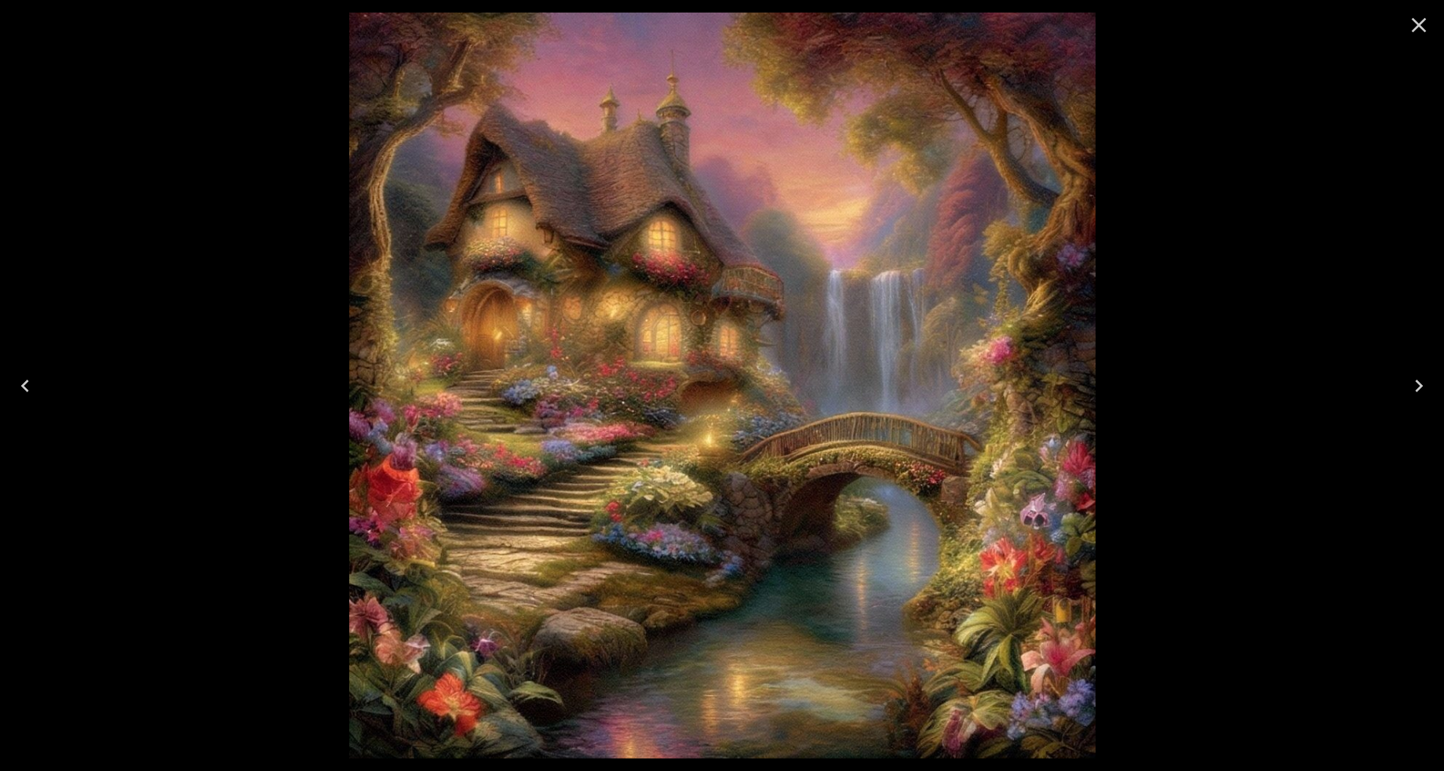
click at [1420, 381] on icon "Next" at bounding box center [1418, 386] width 25 height 25
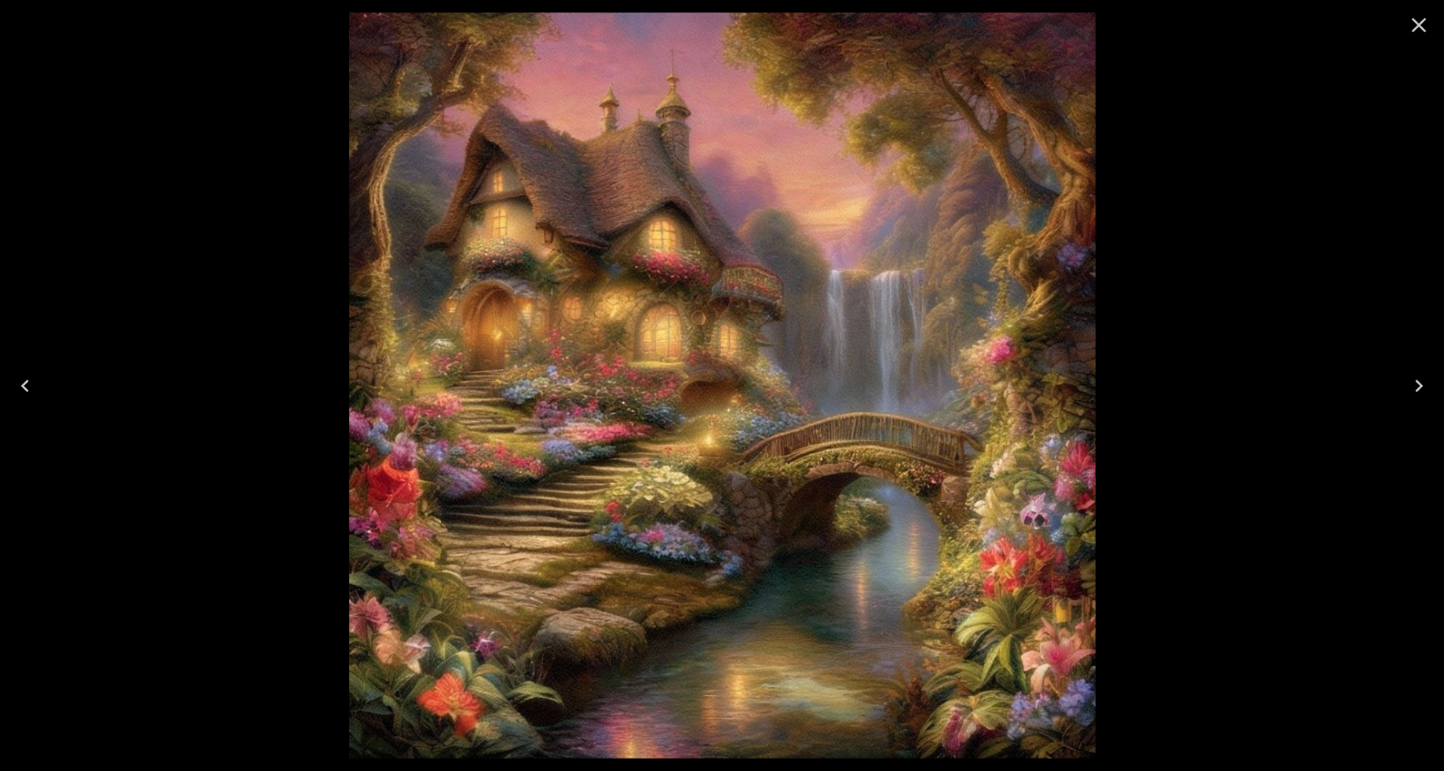
click at [1420, 381] on icon "Next" at bounding box center [1418, 386] width 25 height 25
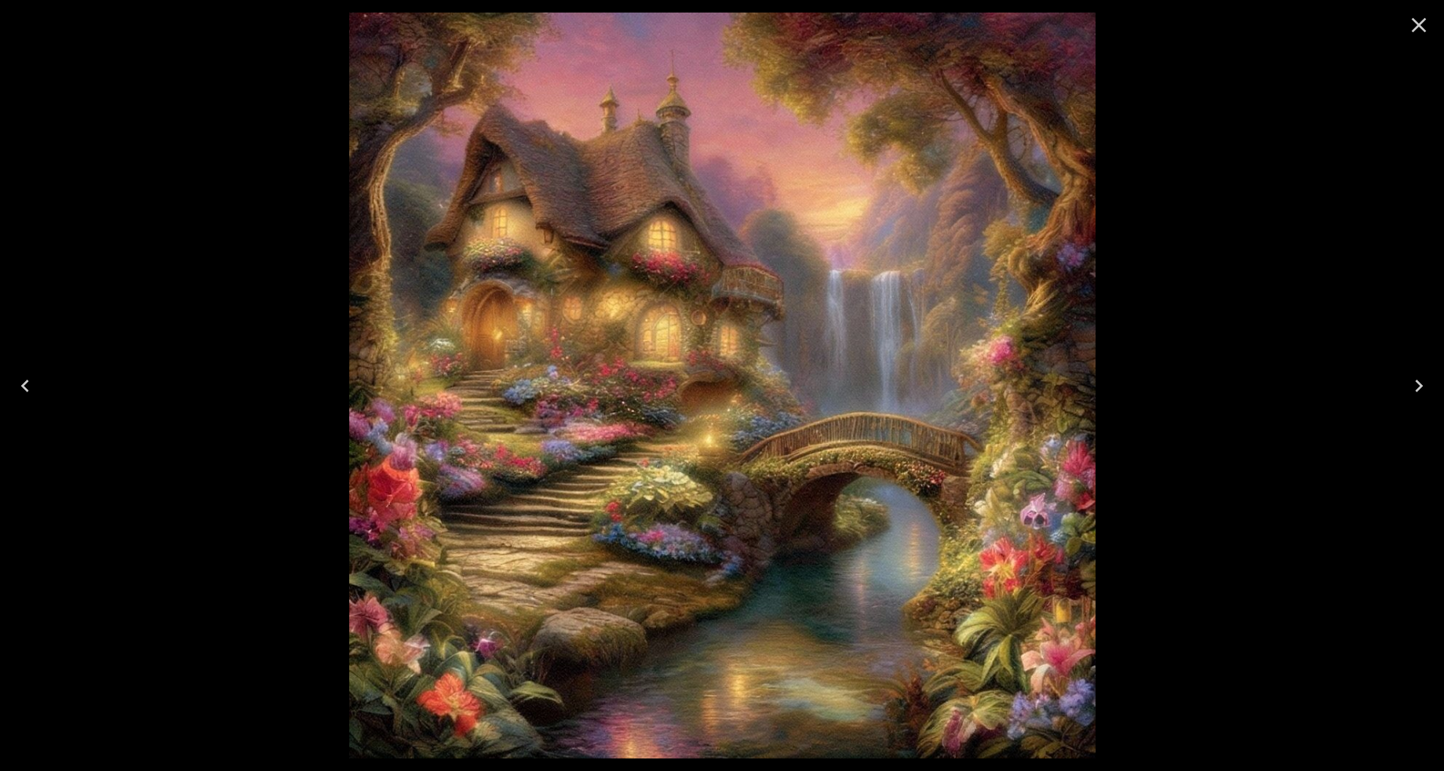
click at [1420, 381] on icon "Next" at bounding box center [1418, 386] width 25 height 25
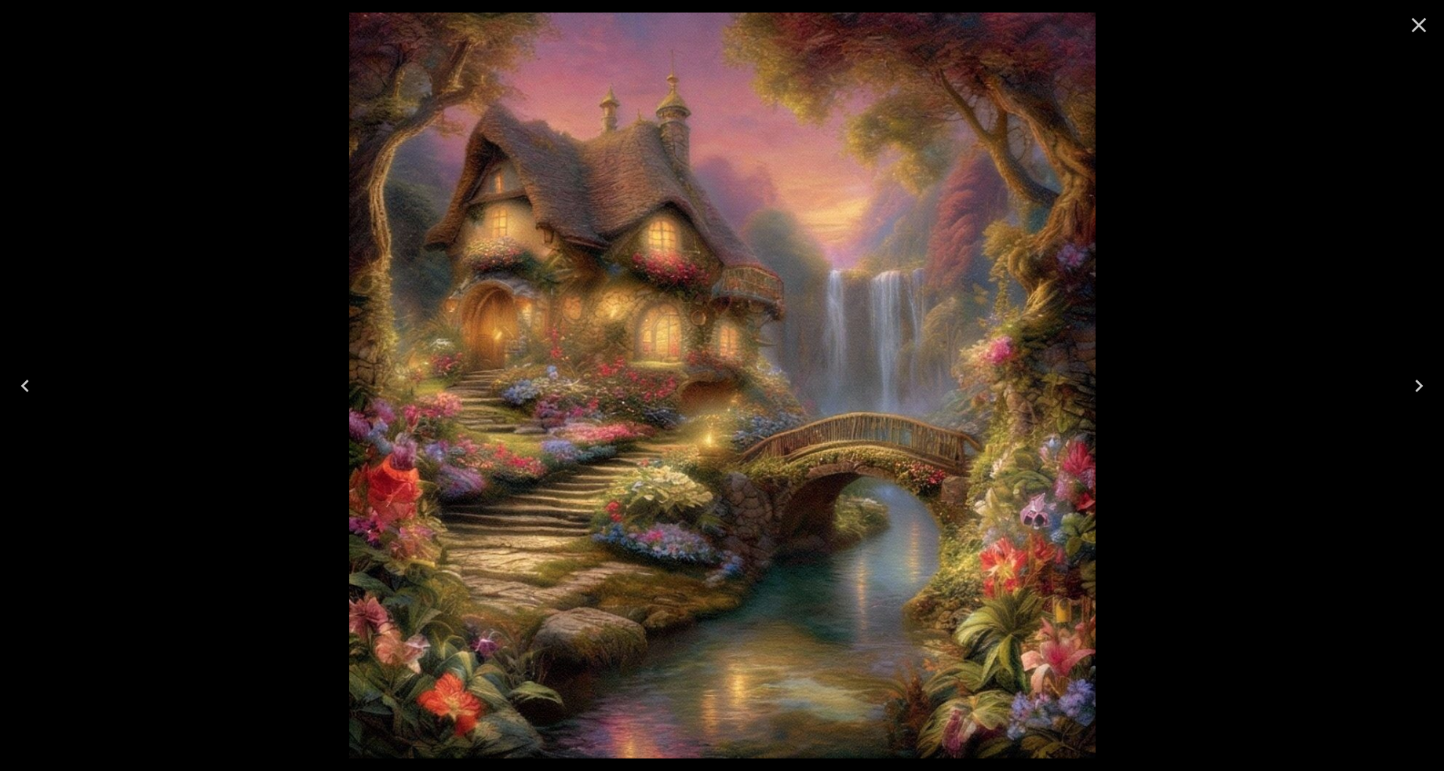
click at [1420, 381] on icon "Next" at bounding box center [1418, 386] width 25 height 25
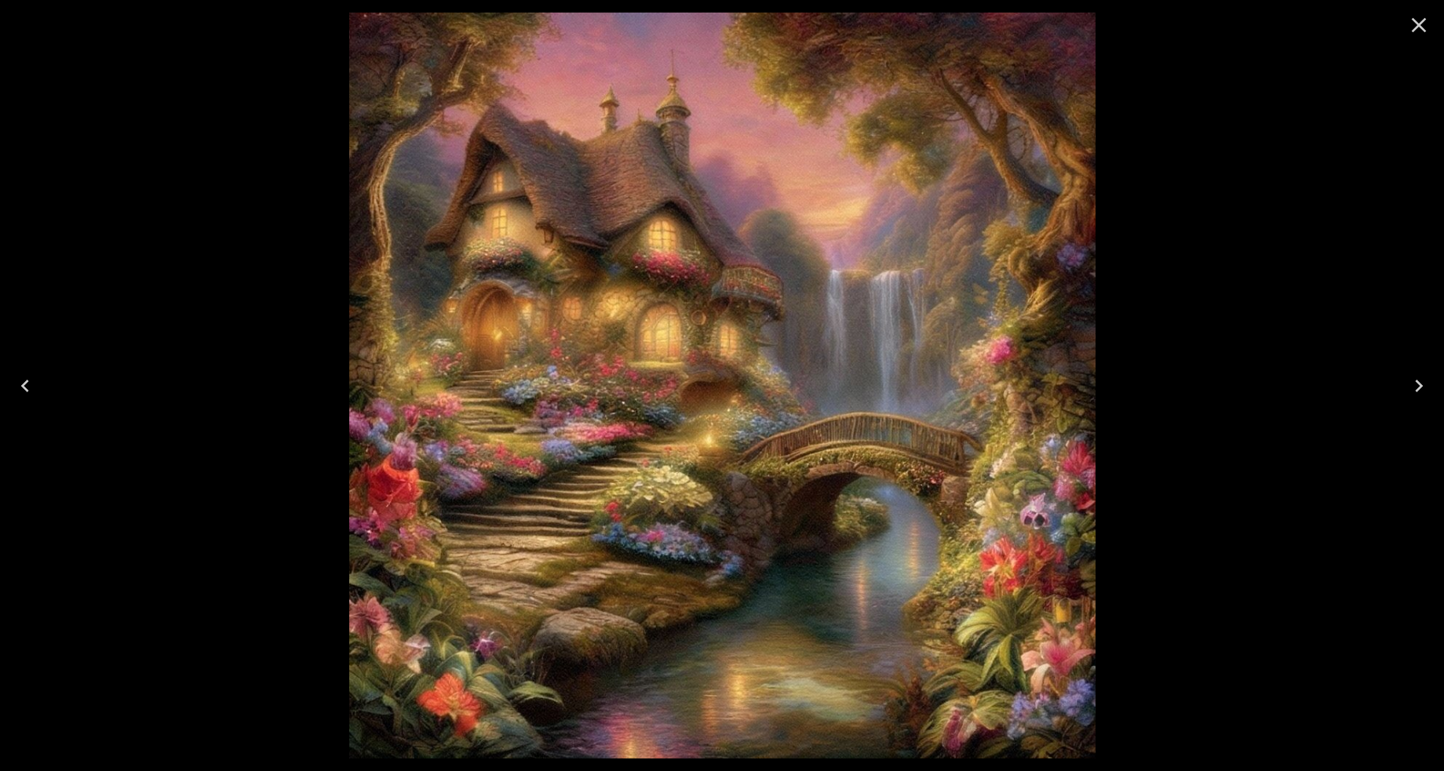
click at [1420, 381] on icon "Next" at bounding box center [1418, 386] width 25 height 25
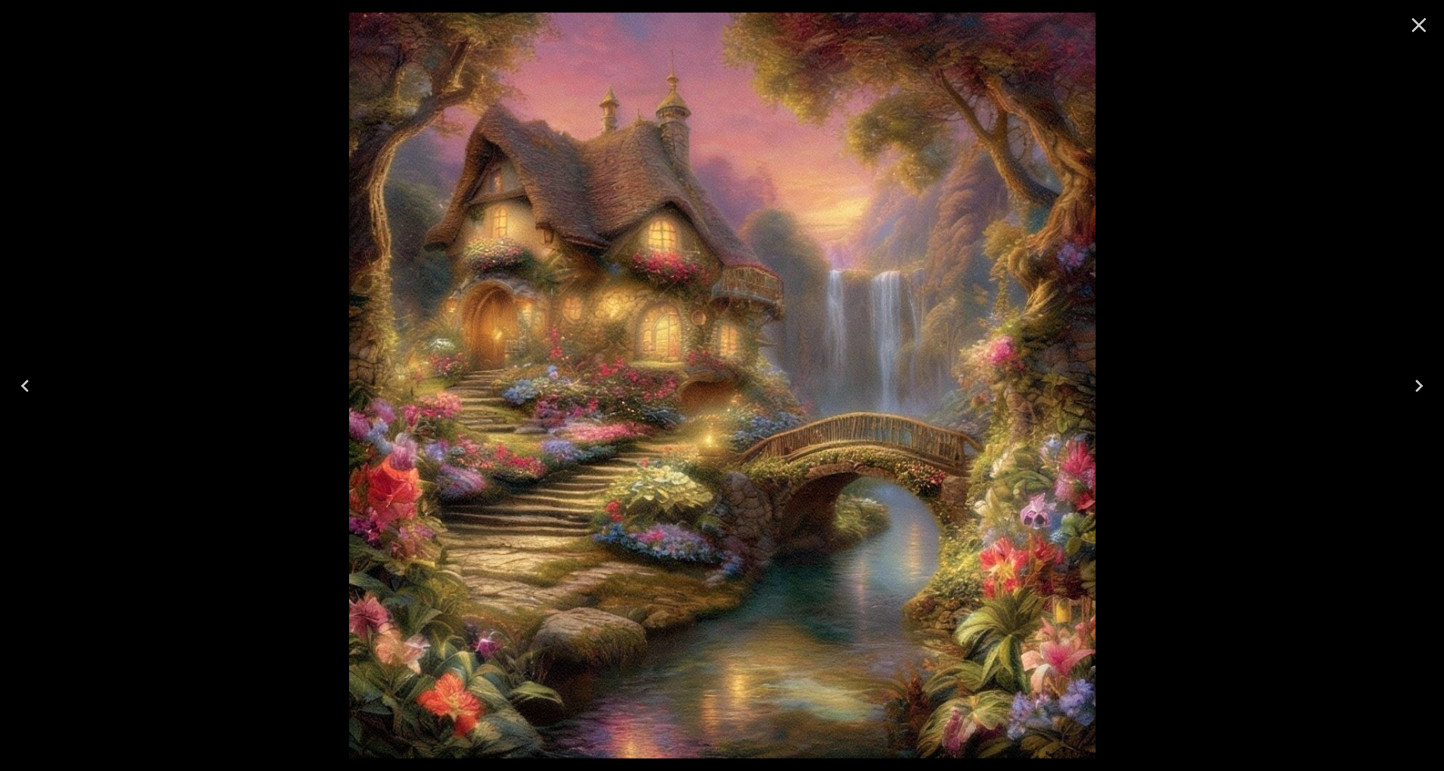
click at [1420, 381] on icon "Next" at bounding box center [1418, 386] width 25 height 25
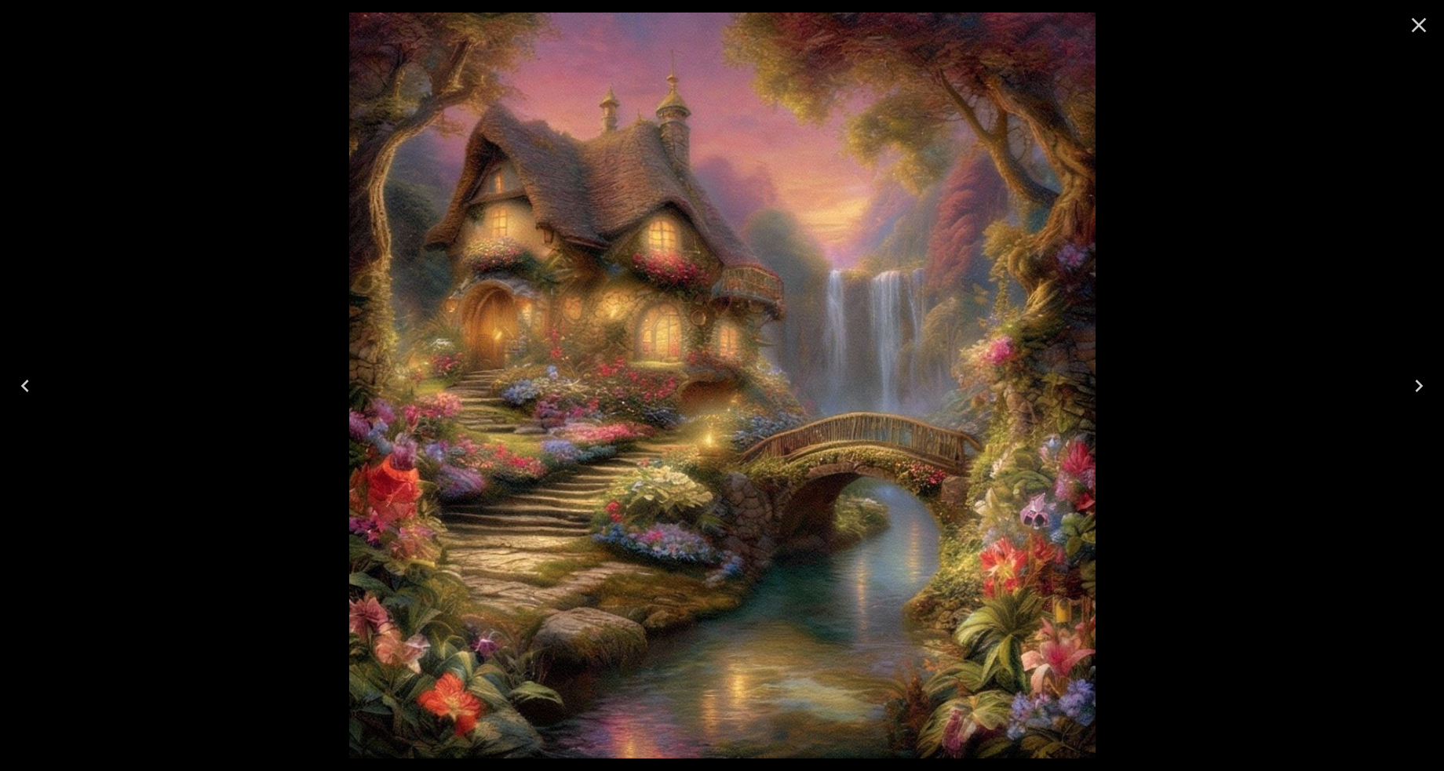
click at [1420, 381] on icon "Next" at bounding box center [1418, 386] width 25 height 25
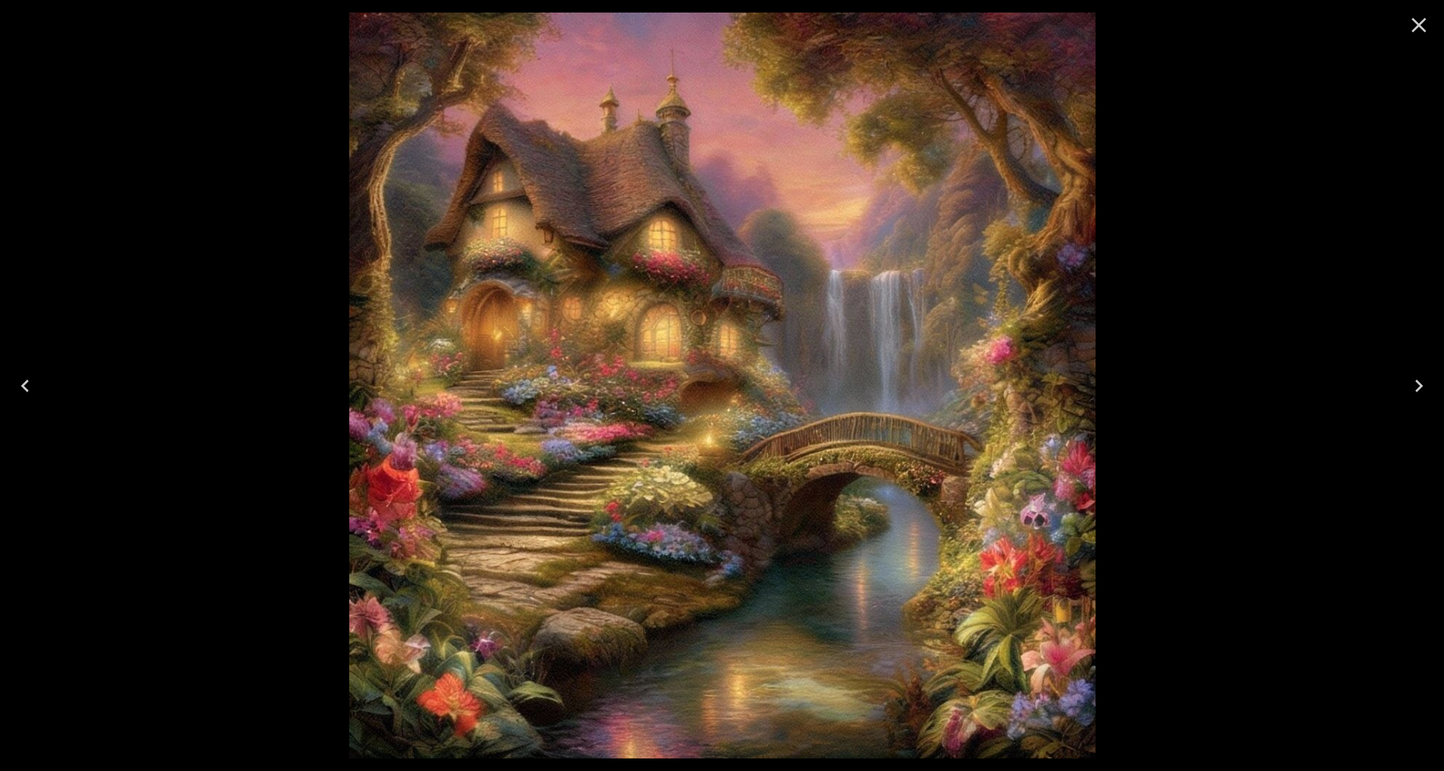
click at [1420, 381] on icon "Next" at bounding box center [1418, 386] width 25 height 25
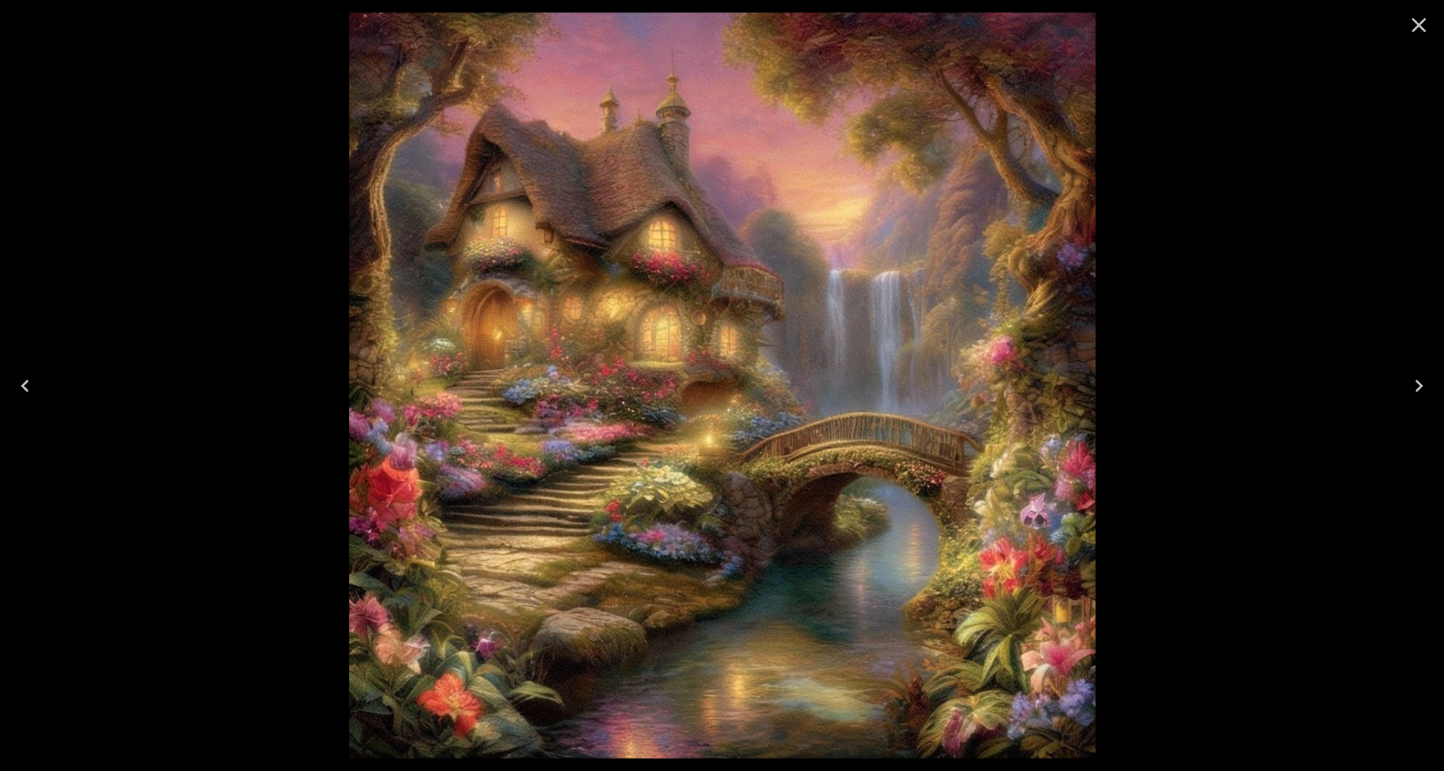
click at [1420, 381] on icon "Next" at bounding box center [1418, 386] width 25 height 25
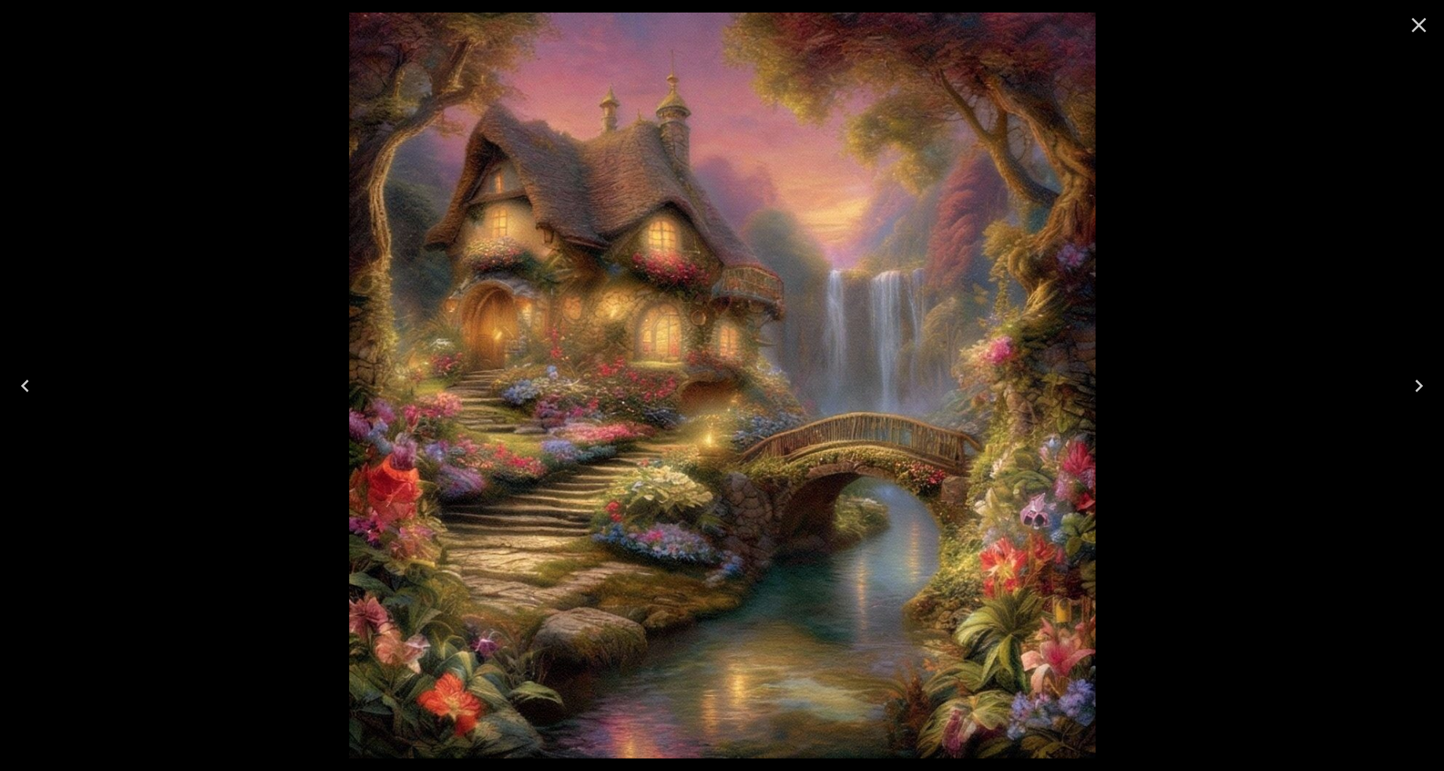
click at [1420, 381] on icon "Next" at bounding box center [1418, 386] width 25 height 25
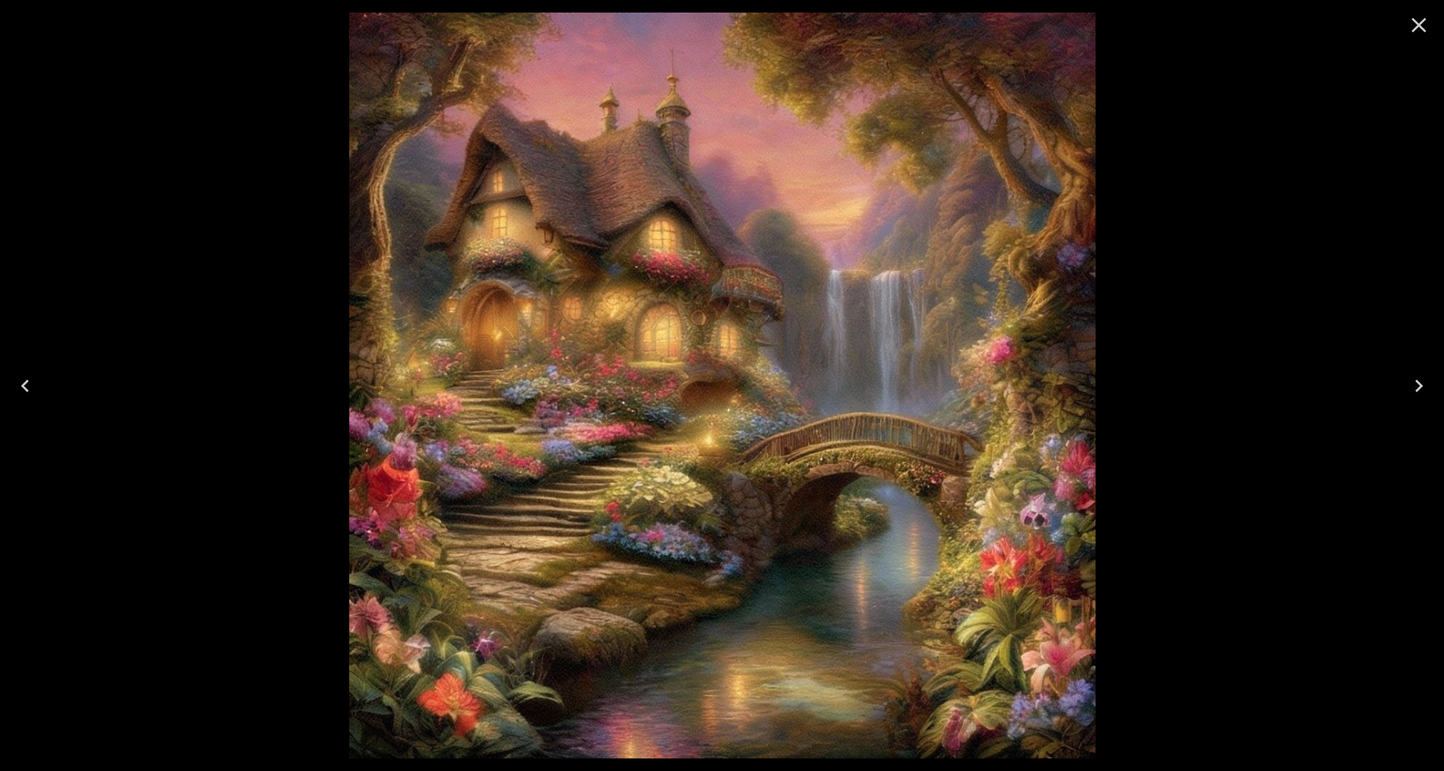
click at [1416, 24] on icon "Close" at bounding box center [1419, 25] width 15 height 15
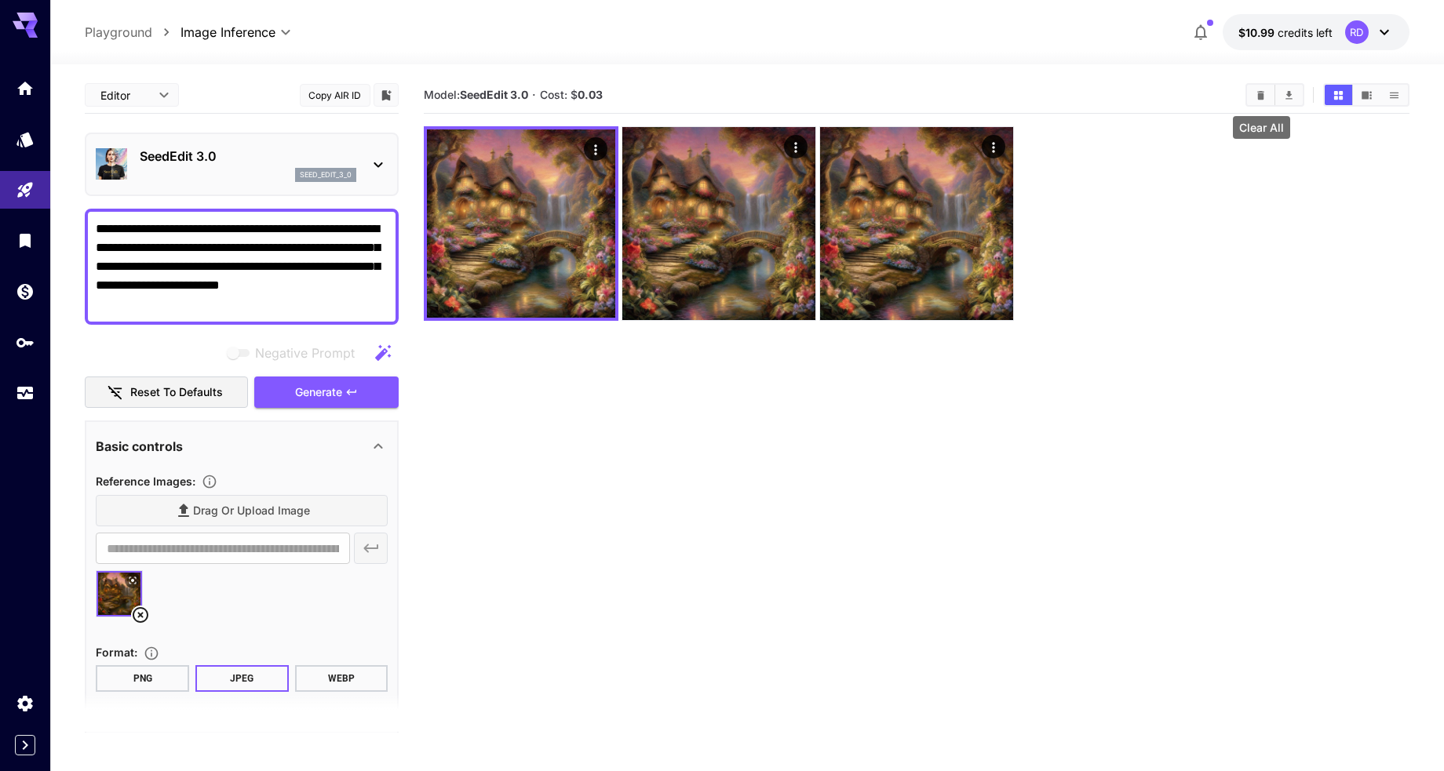
click at [1264, 96] on icon "Clear All" at bounding box center [1261, 95] width 12 height 12
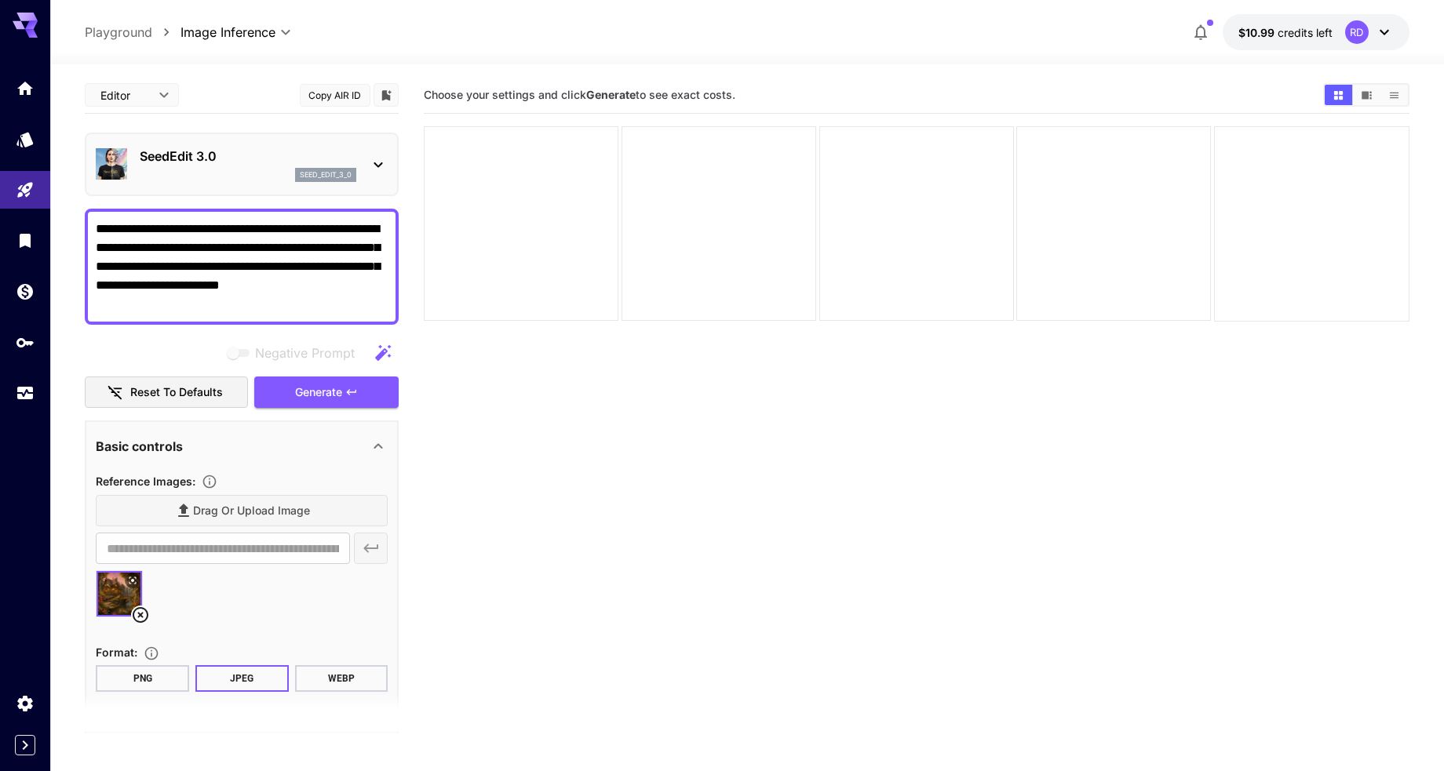
click at [378, 164] on icon at bounding box center [378, 164] width 19 height 19
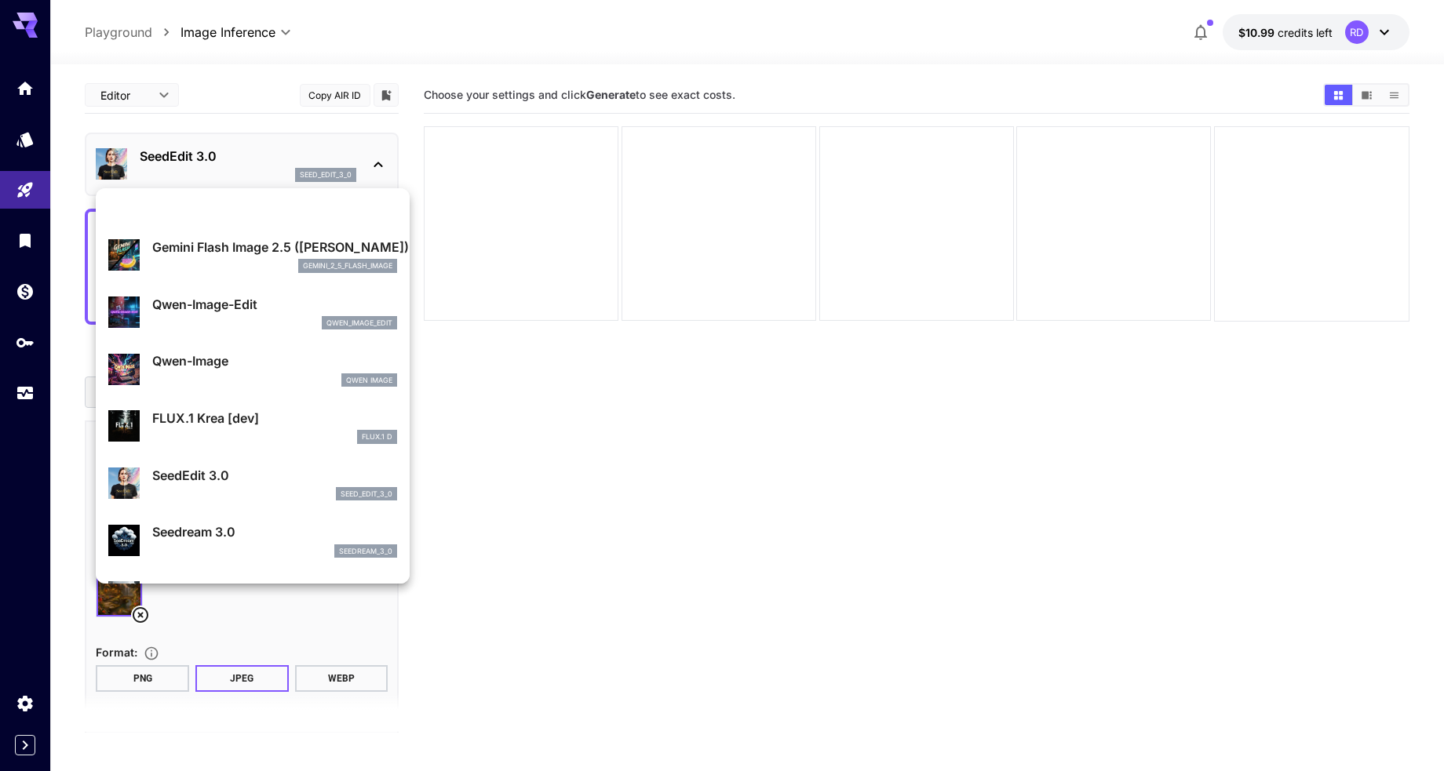
scroll to position [269, 0]
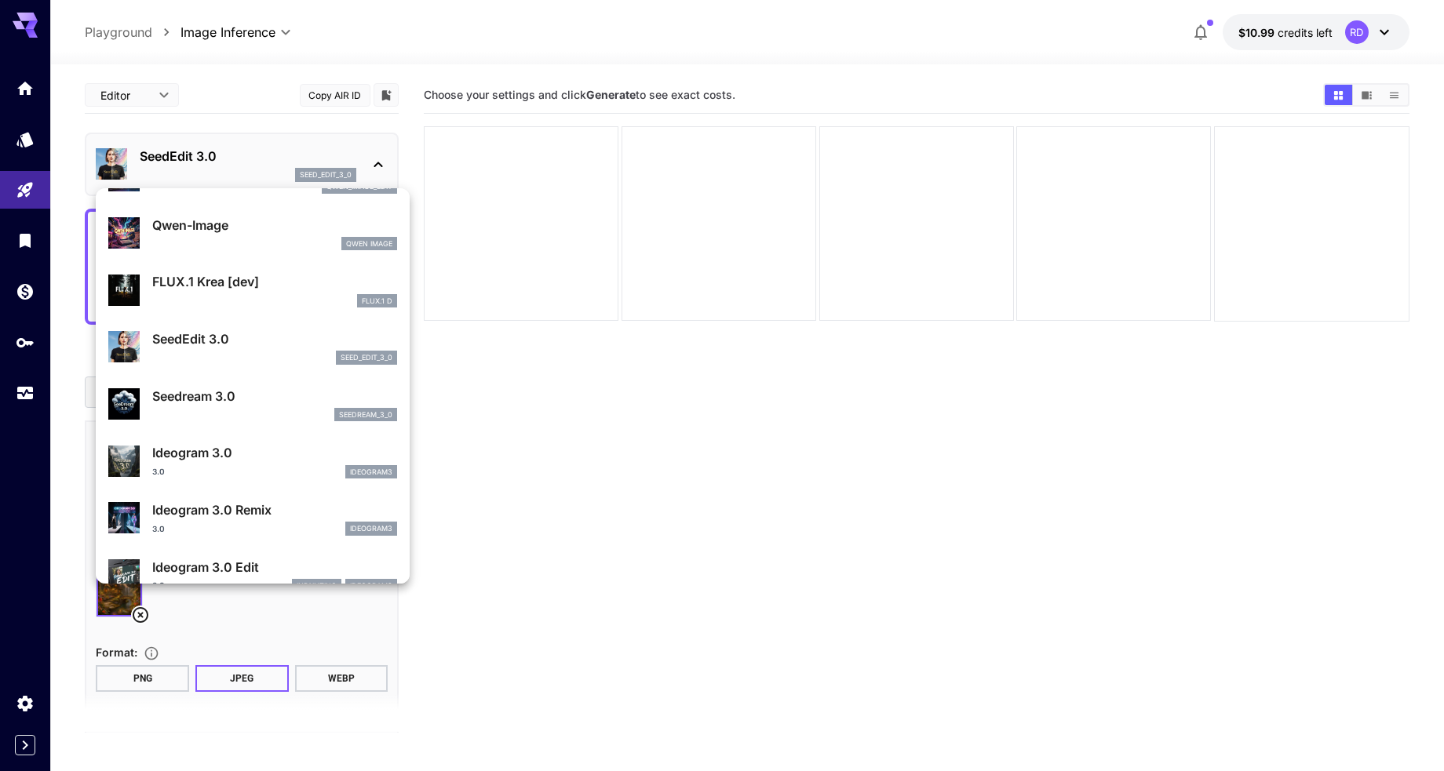
click at [210, 397] on p "Seedream 3.0" at bounding box center [274, 396] width 245 height 19
type input "*"
type input "***"
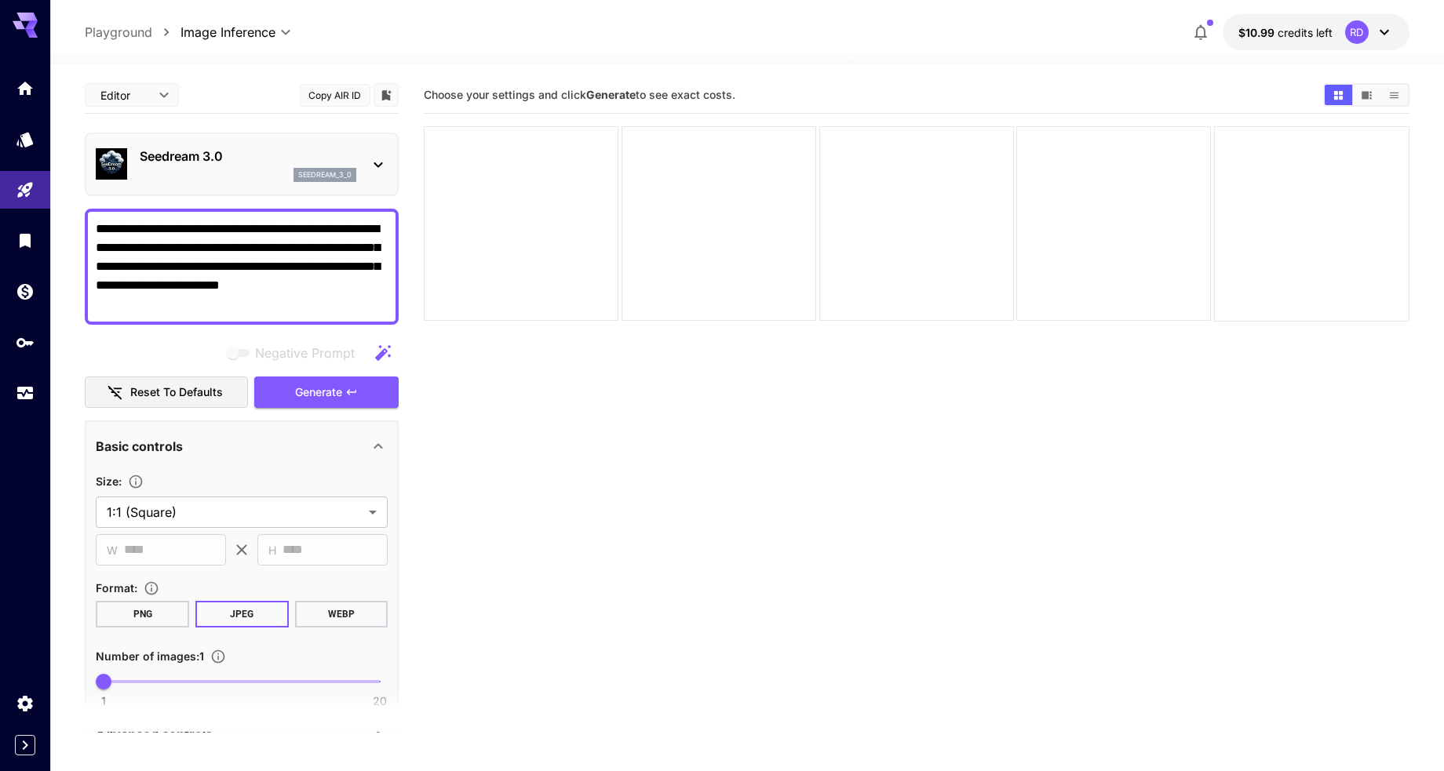
click at [374, 160] on icon at bounding box center [378, 164] width 19 height 19
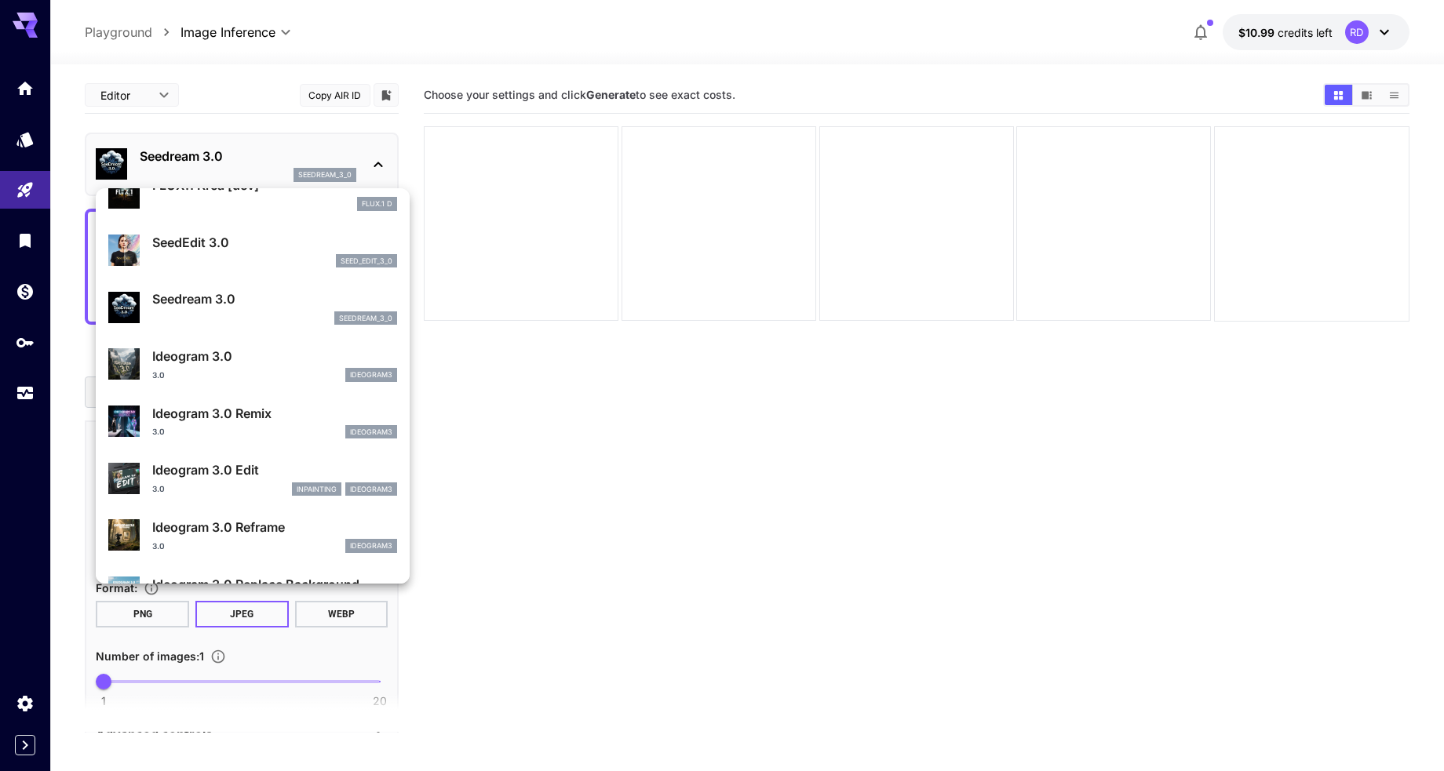
scroll to position [369, 0]
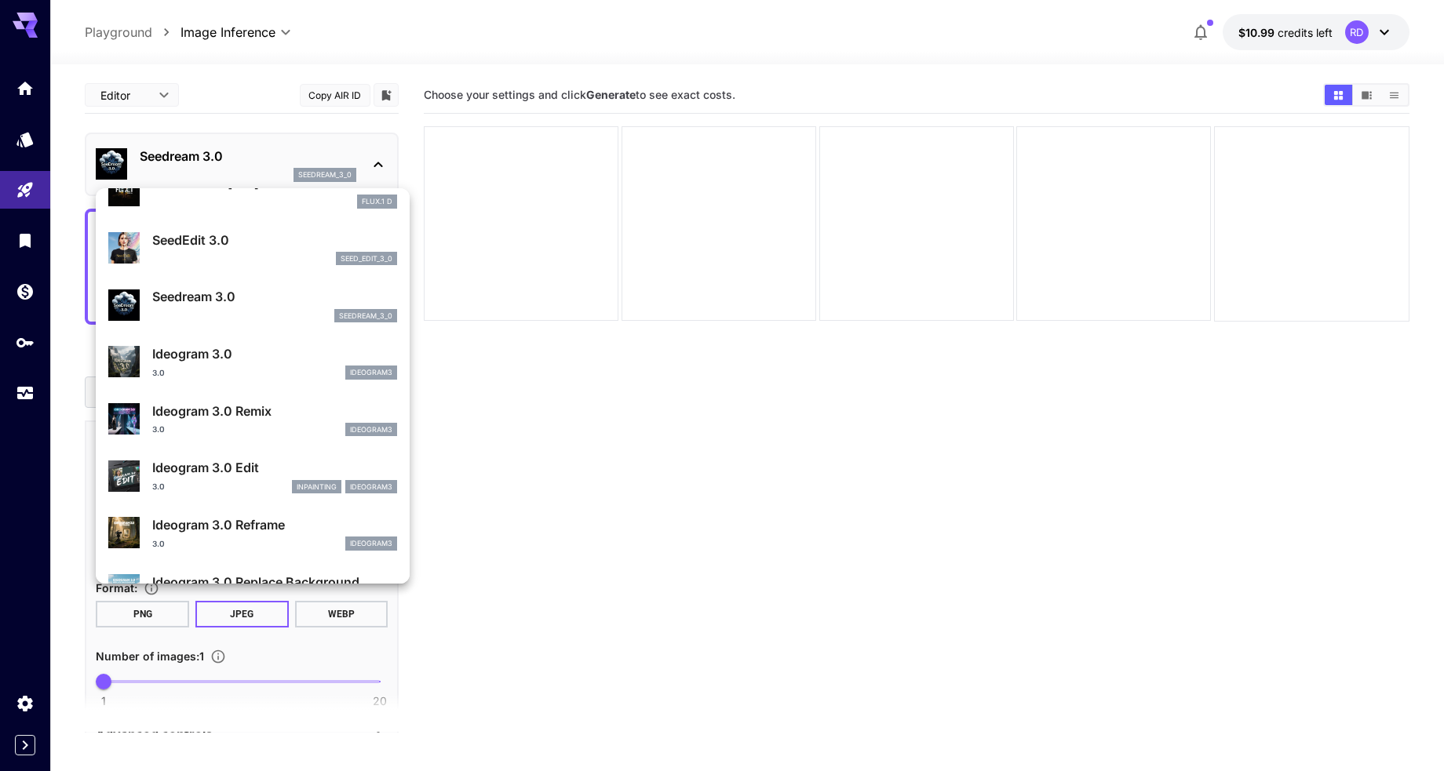
click at [202, 357] on p "Ideogram 3.0" at bounding box center [274, 353] width 245 height 19
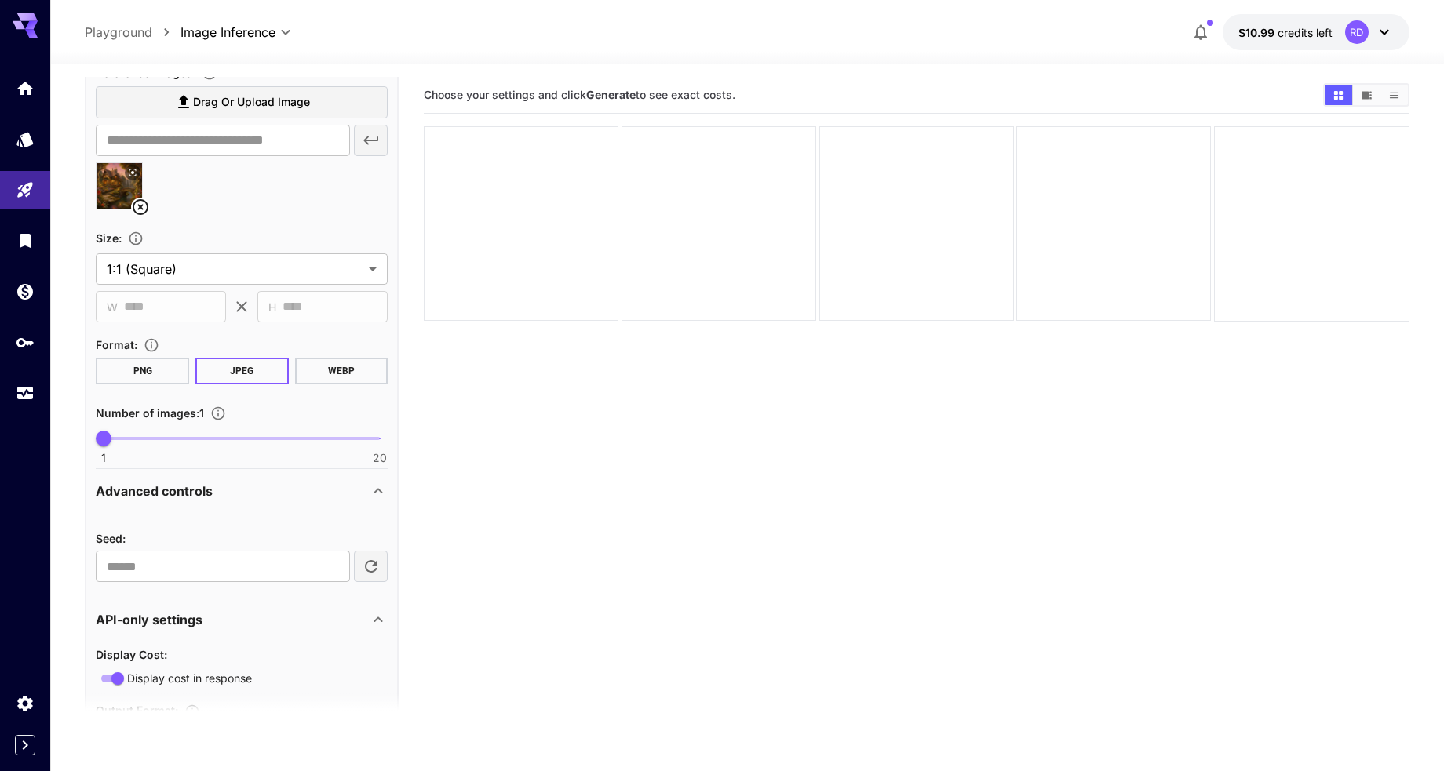
scroll to position [964, 0]
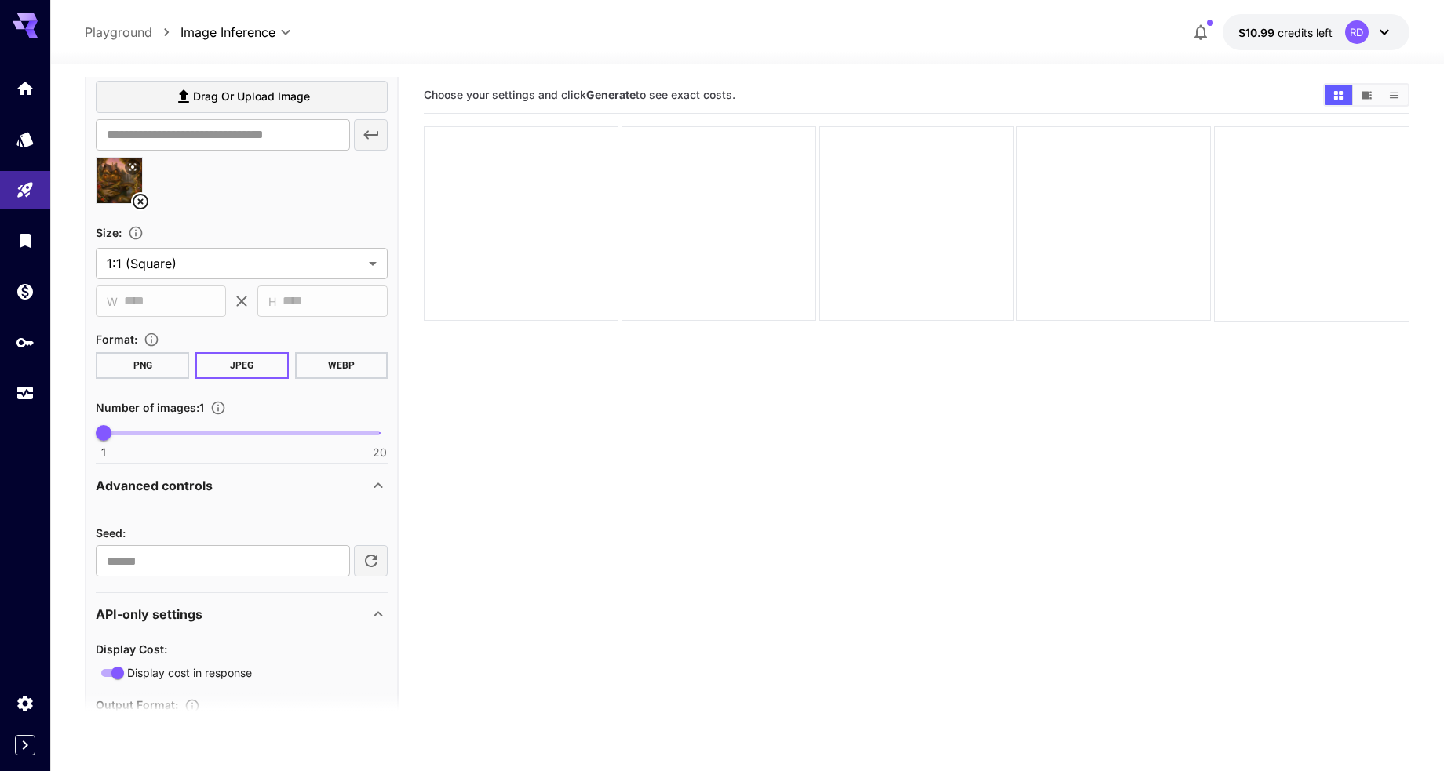
click at [134, 432] on span at bounding box center [242, 433] width 276 height 3
type input "*"
click at [377, 483] on icon at bounding box center [378, 485] width 19 height 19
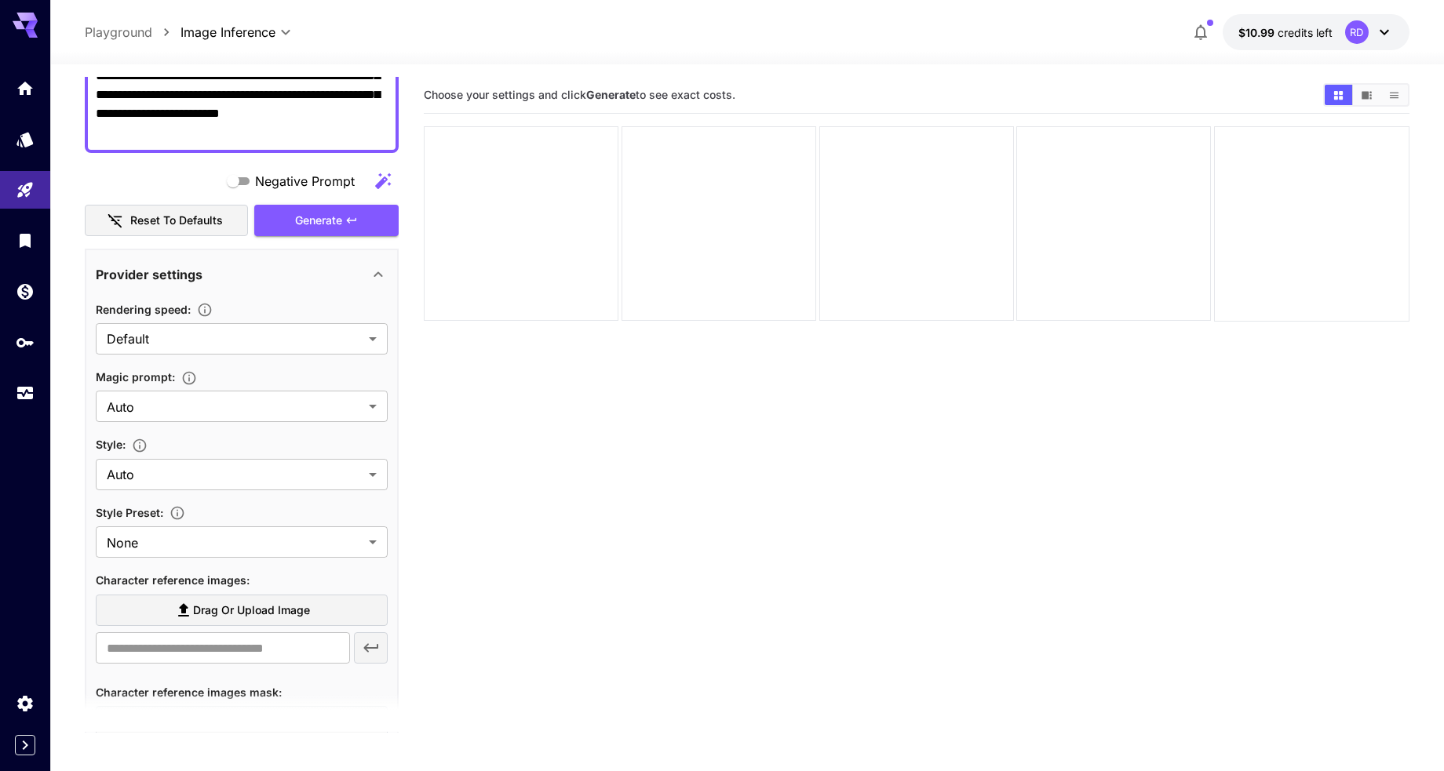
scroll to position [0, 0]
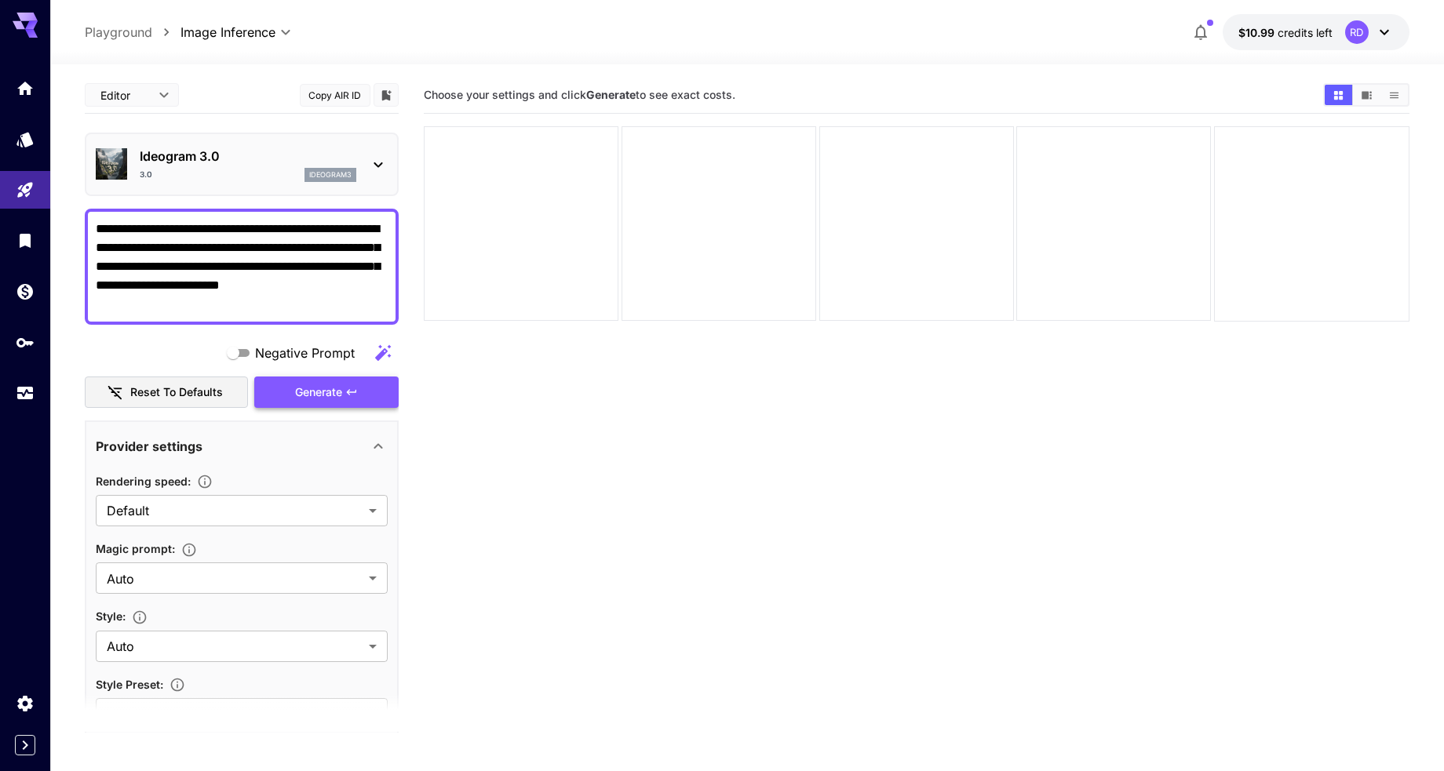
click at [319, 392] on span "Generate" at bounding box center [318, 393] width 47 height 20
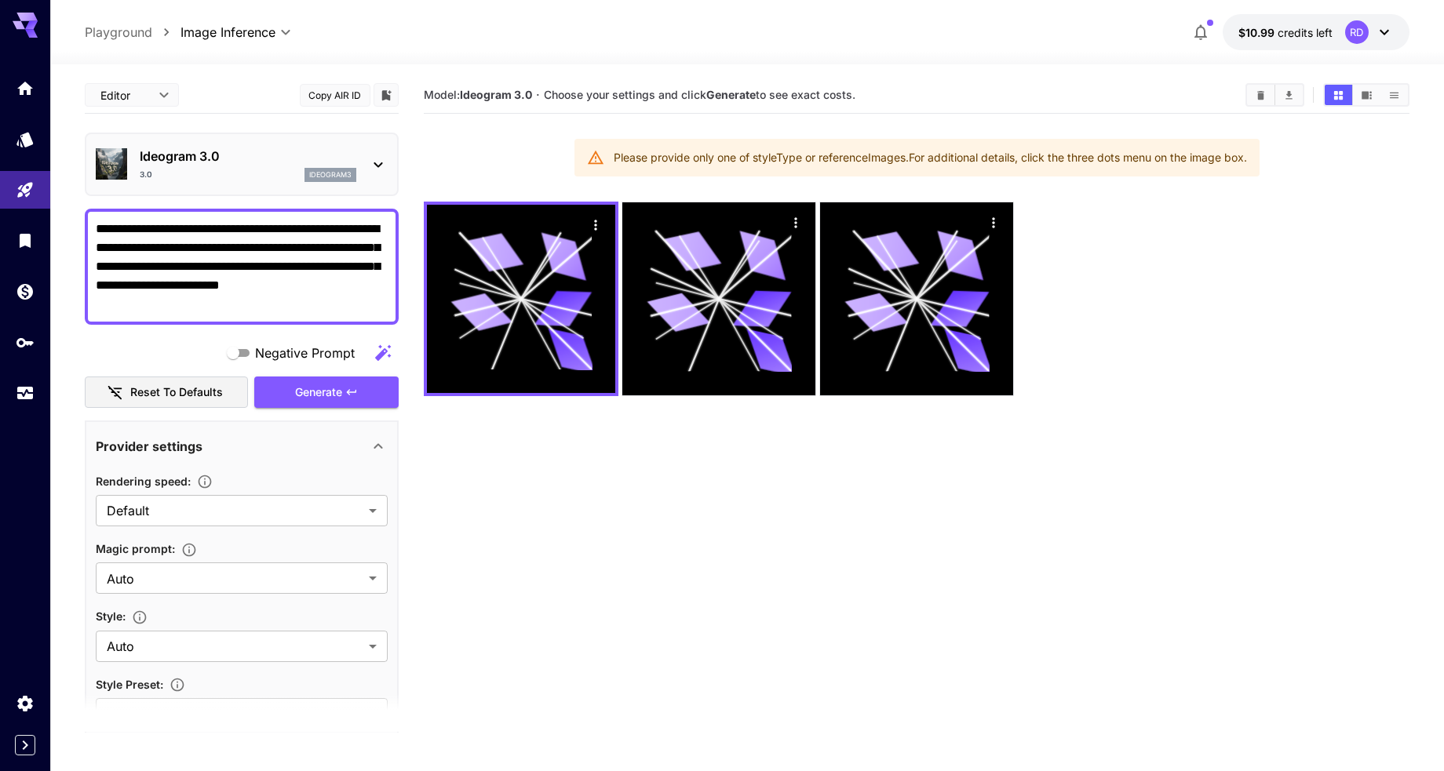
click at [376, 160] on icon at bounding box center [378, 164] width 19 height 19
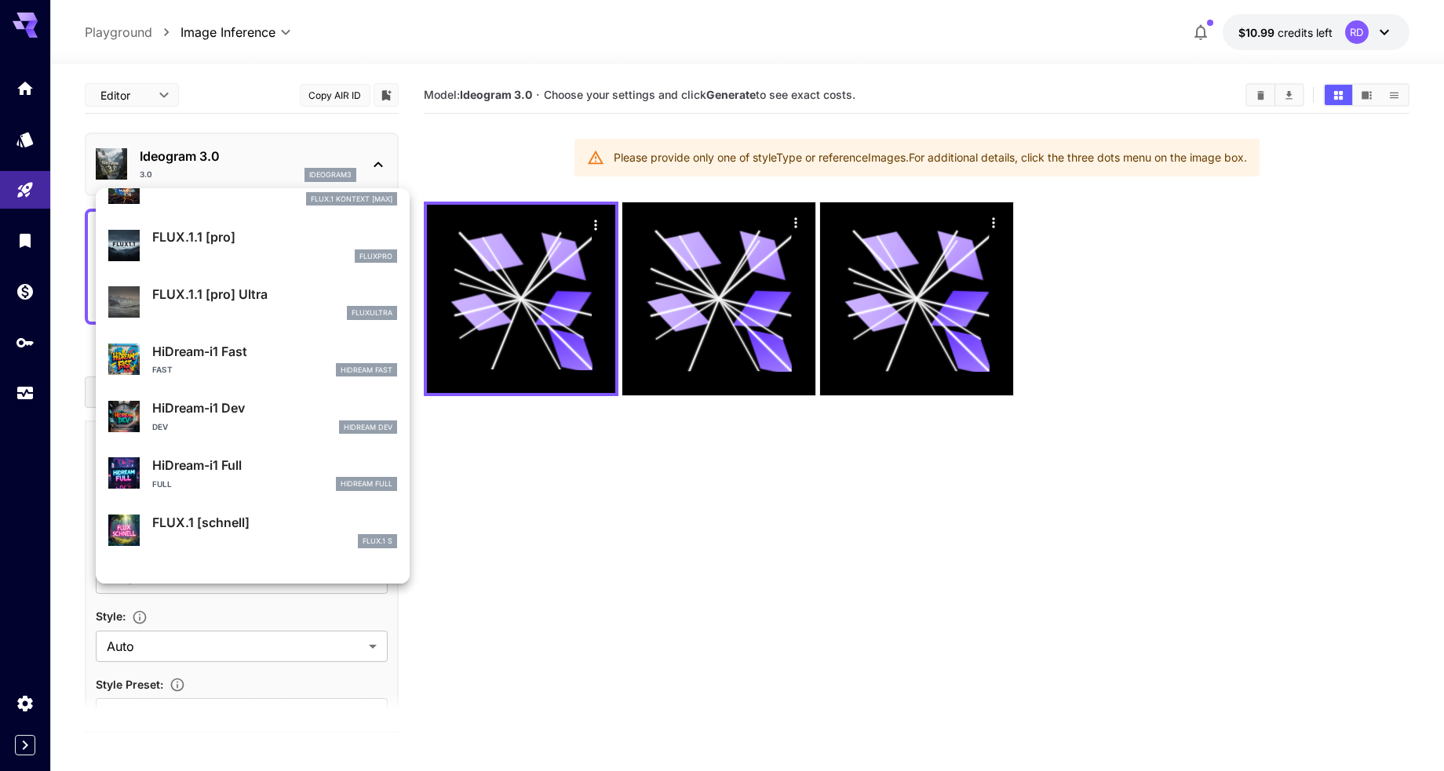
scroll to position [1270, 0]
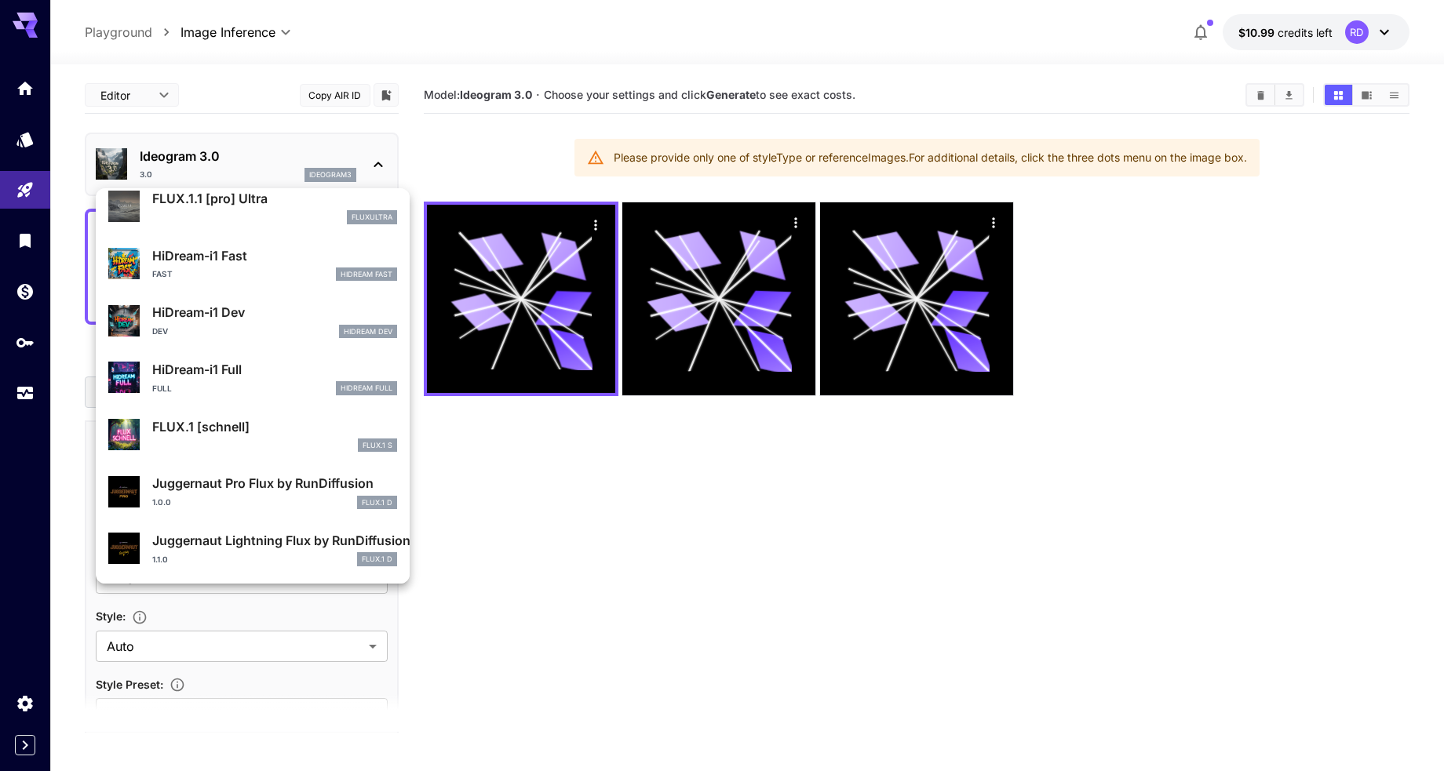
click at [203, 359] on div "HiDream-i1 Full Full HiDream Full" at bounding box center [252, 378] width 289 height 48
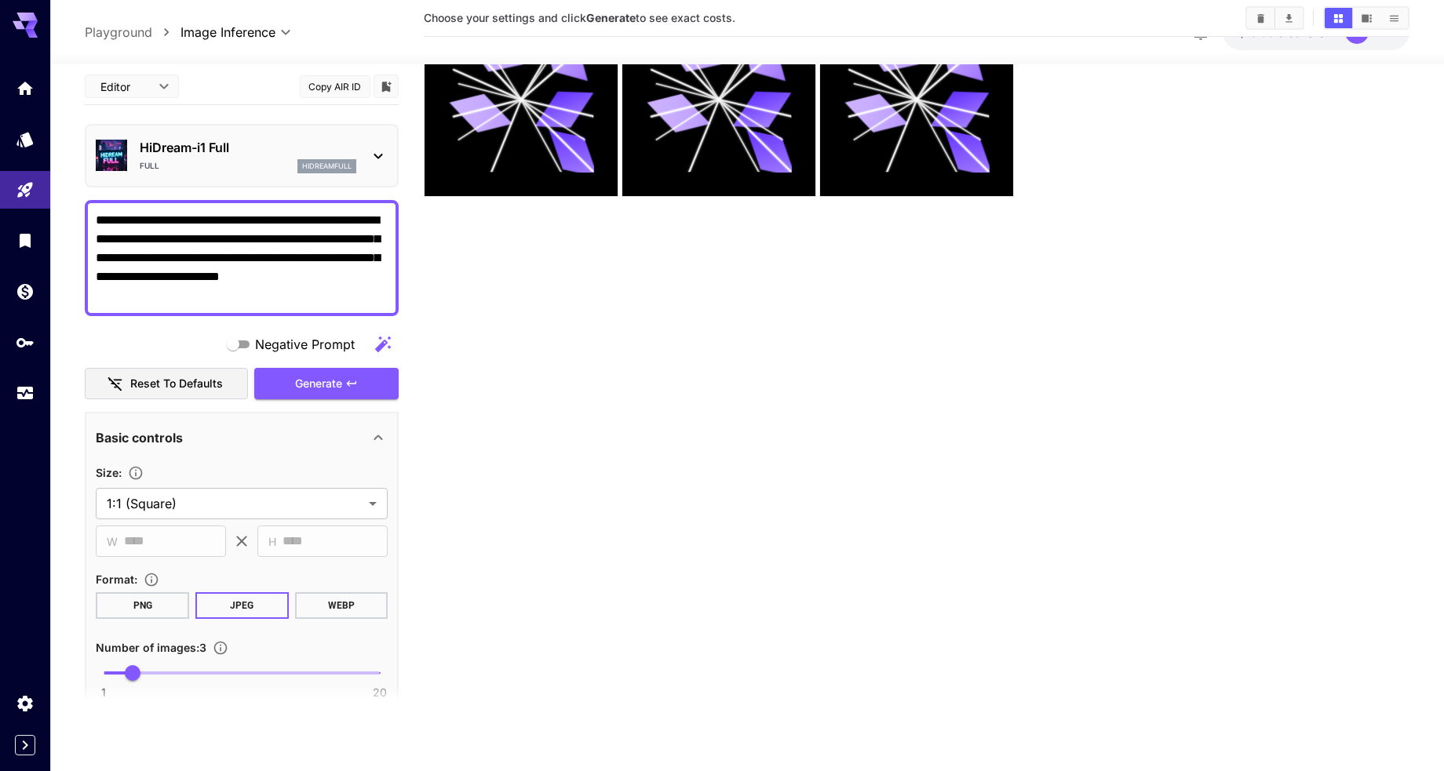
click at [377, 147] on icon at bounding box center [378, 156] width 19 height 19
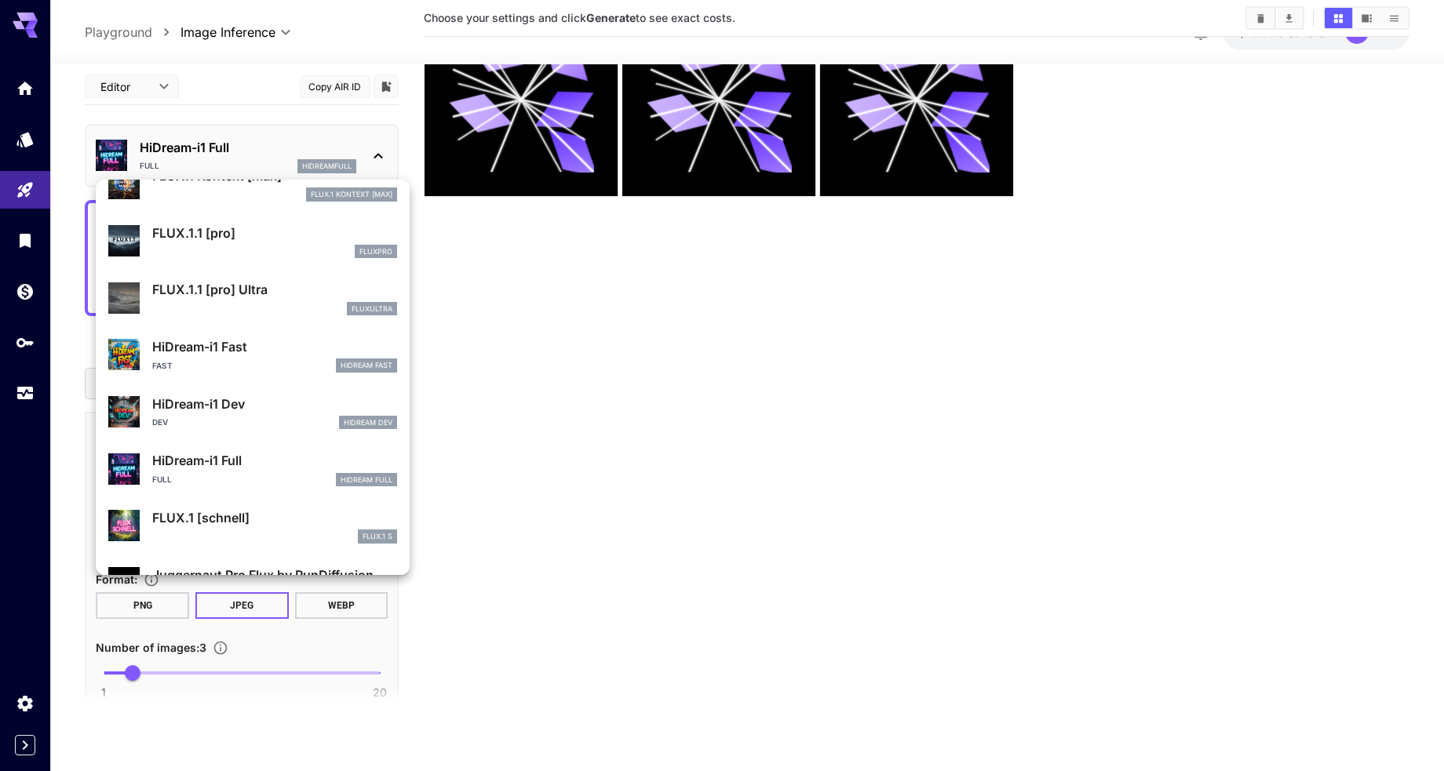
scroll to position [1270, 0]
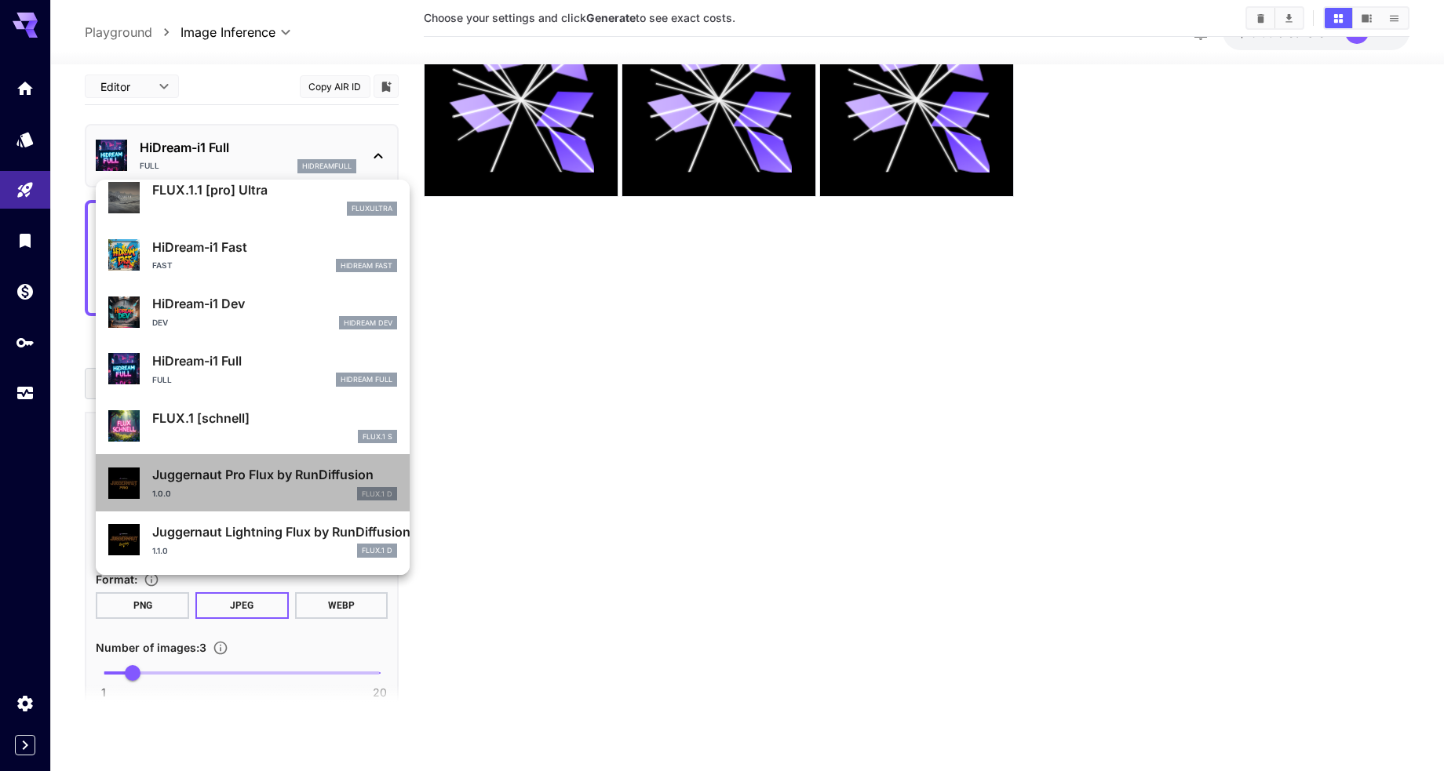
click at [213, 474] on p "Juggernaut Pro Flux by RunDiffusion" at bounding box center [274, 474] width 245 height 19
type input "**"
type input "*"
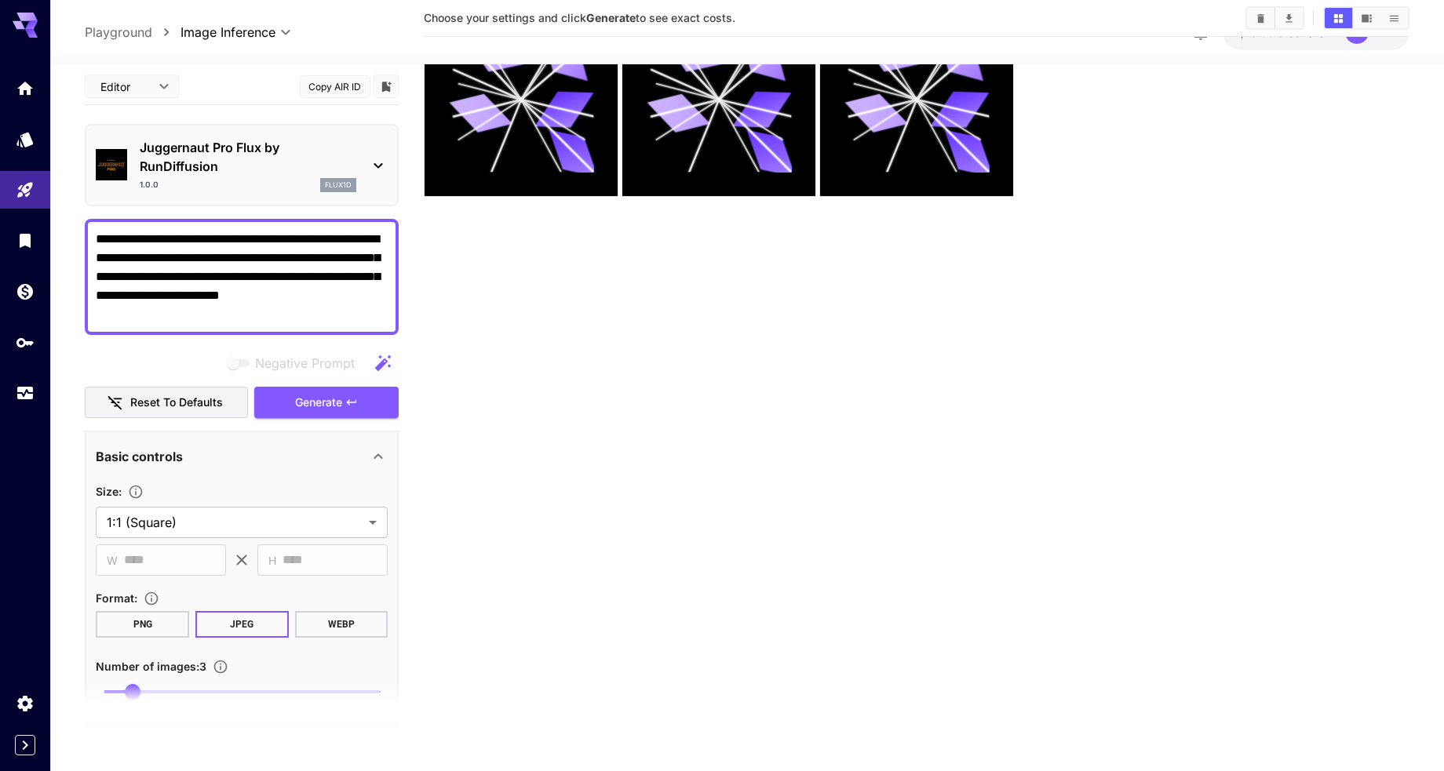
click at [376, 156] on icon at bounding box center [378, 165] width 19 height 19
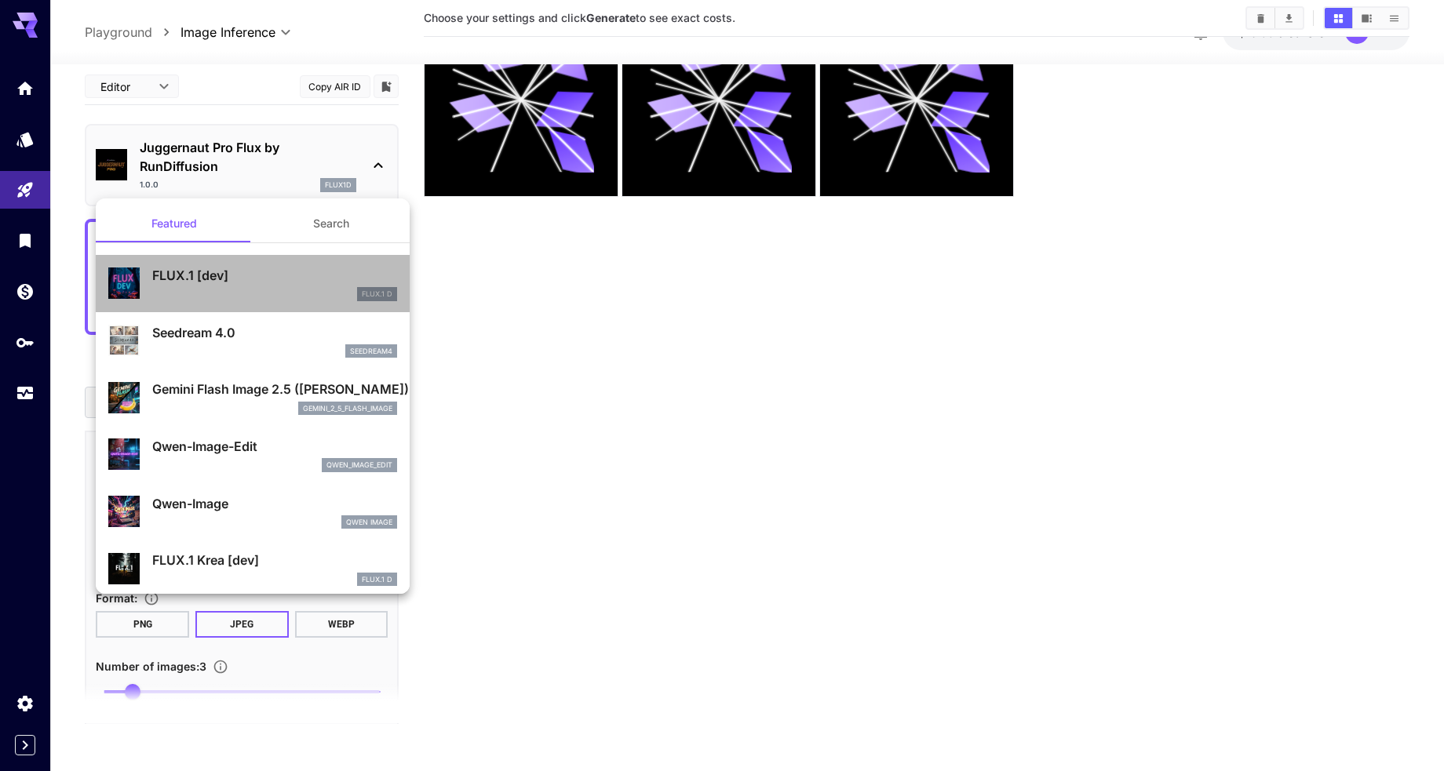
click at [166, 269] on p "FLUX.1 [dev]" at bounding box center [274, 275] width 245 height 19
type input "**"
type input "***"
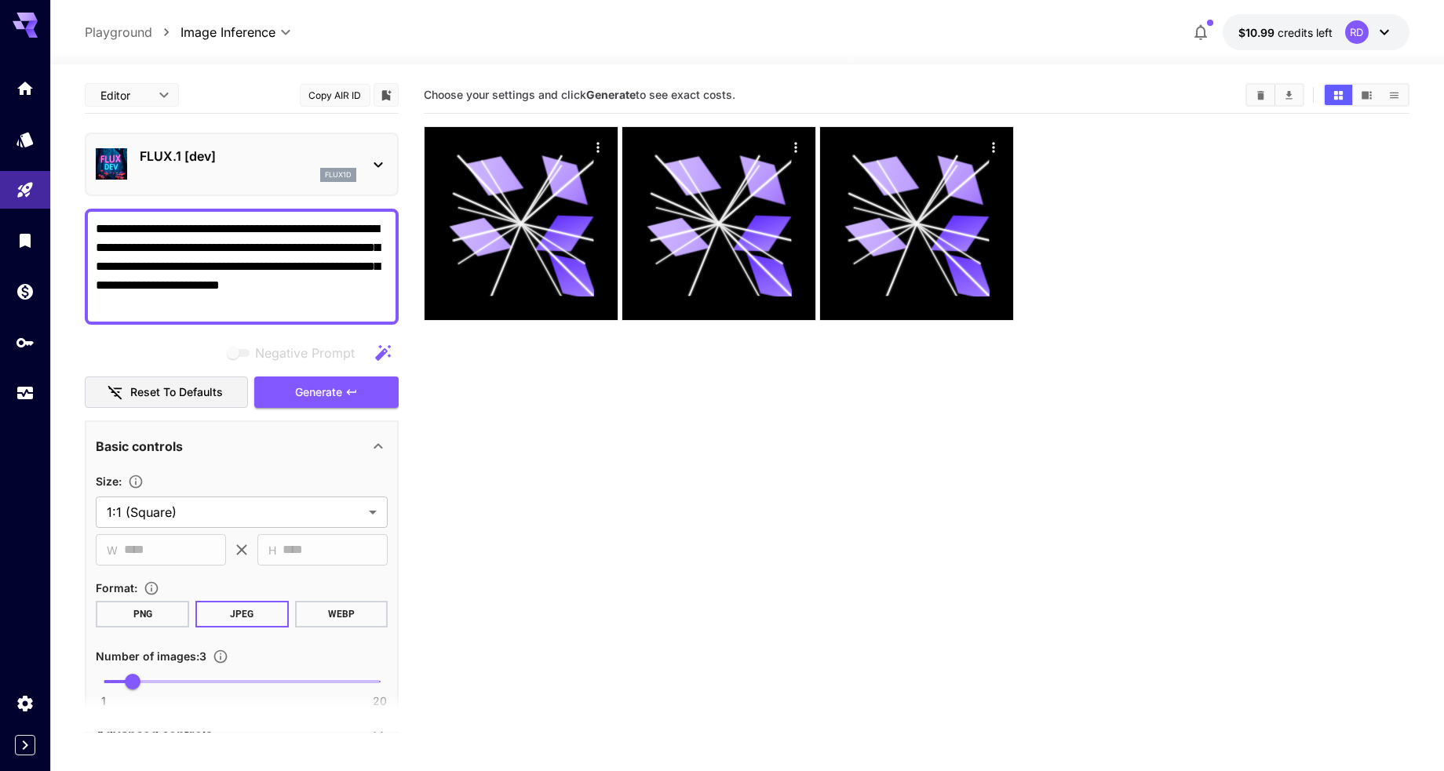
click at [379, 157] on icon at bounding box center [378, 164] width 19 height 19
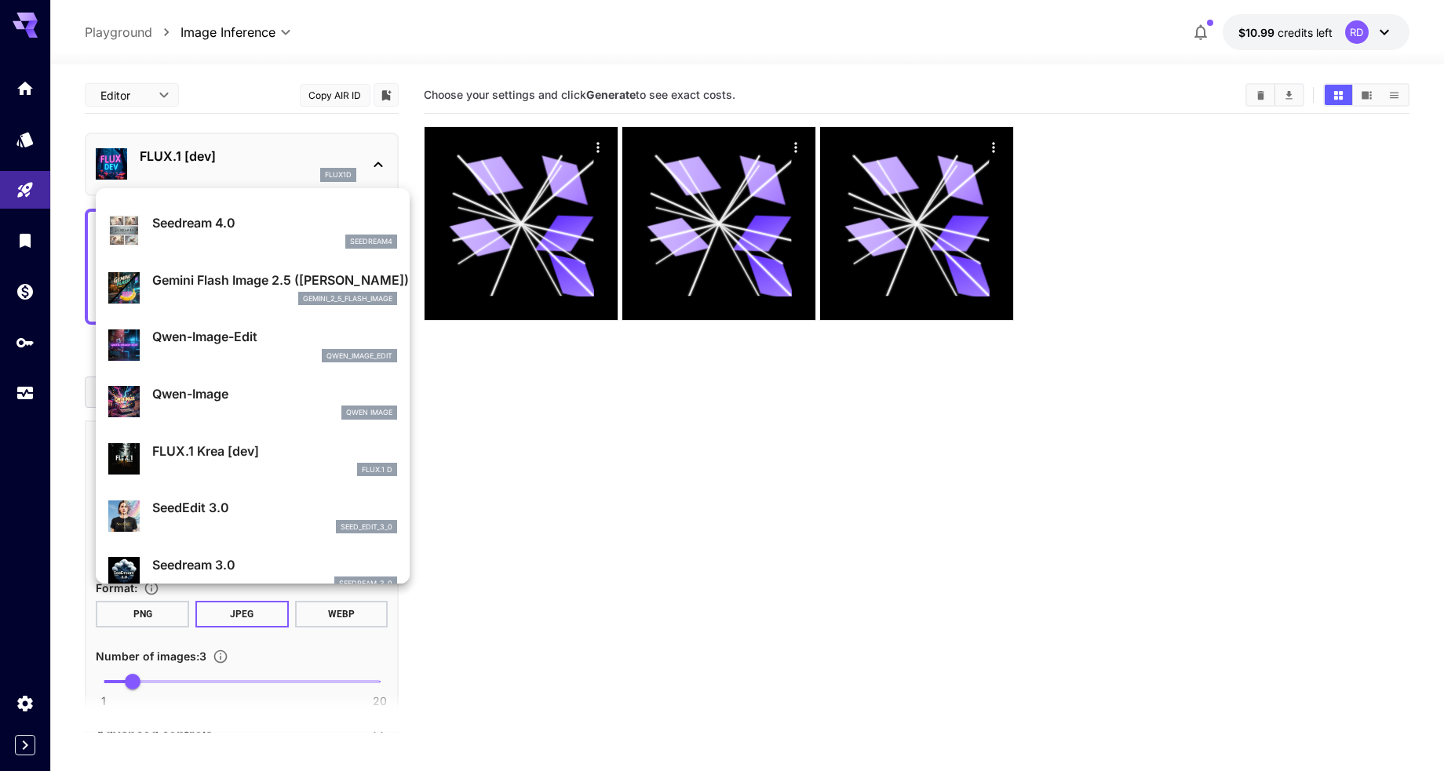
scroll to position [144, 0]
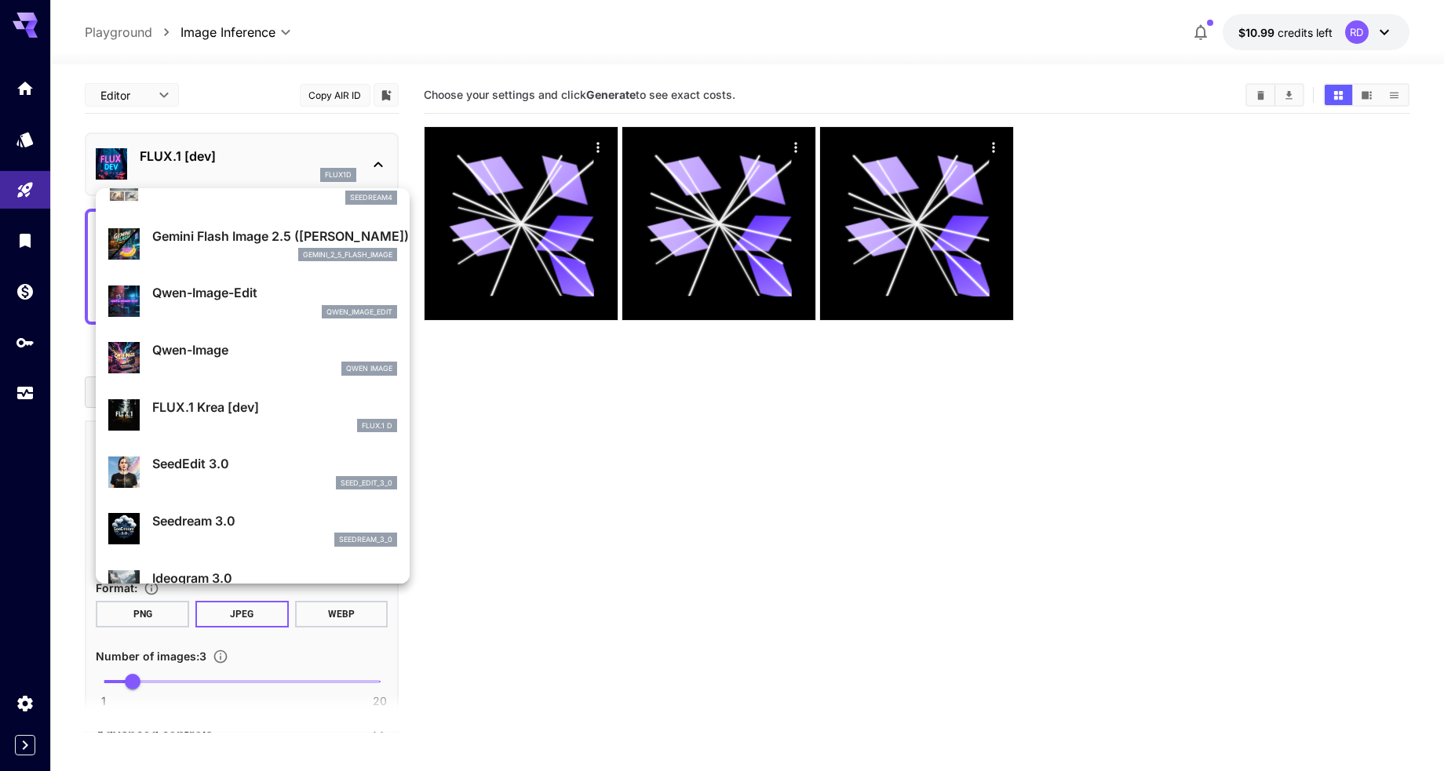
click at [213, 405] on p "FLUX.1 Krea [dev]" at bounding box center [274, 407] width 245 height 19
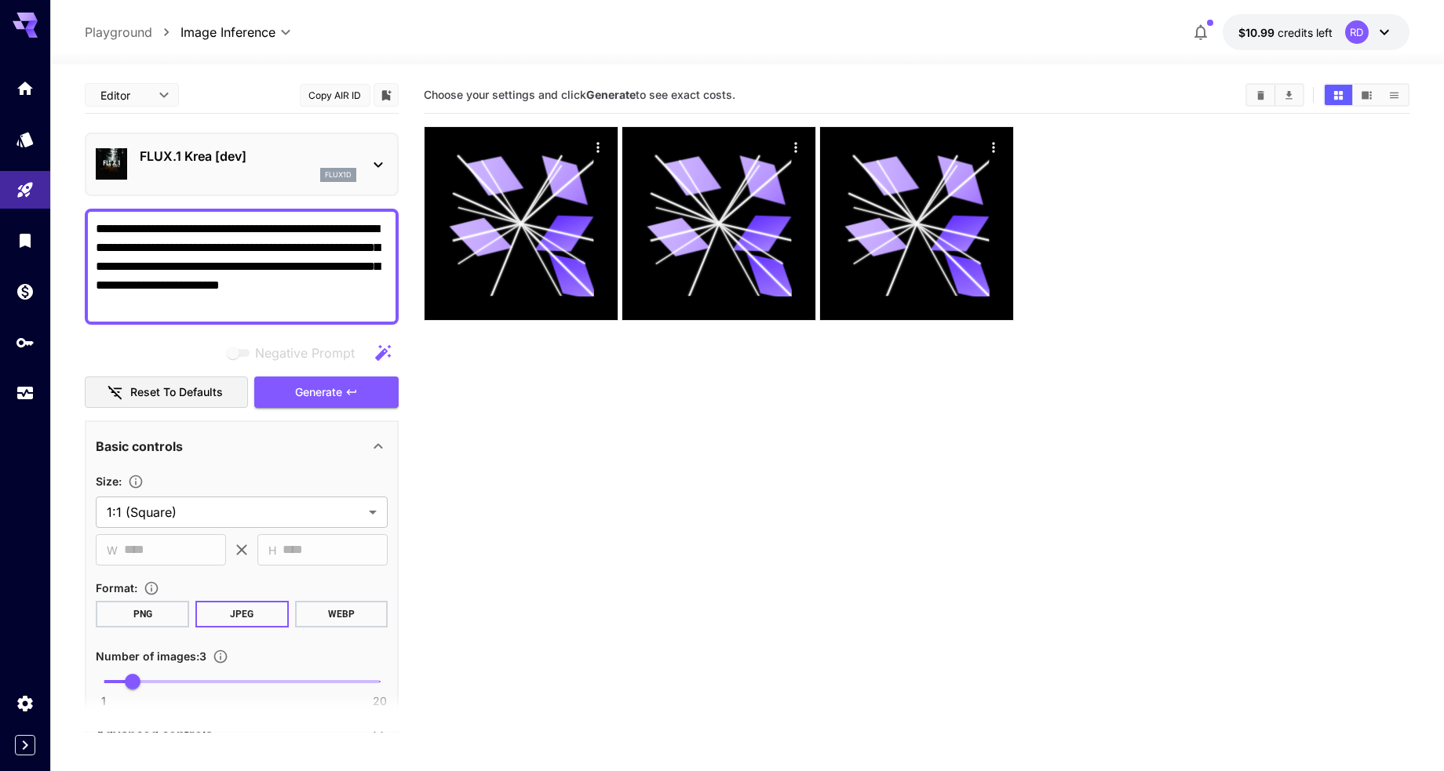
click at [377, 164] on icon at bounding box center [378, 164] width 9 height 5
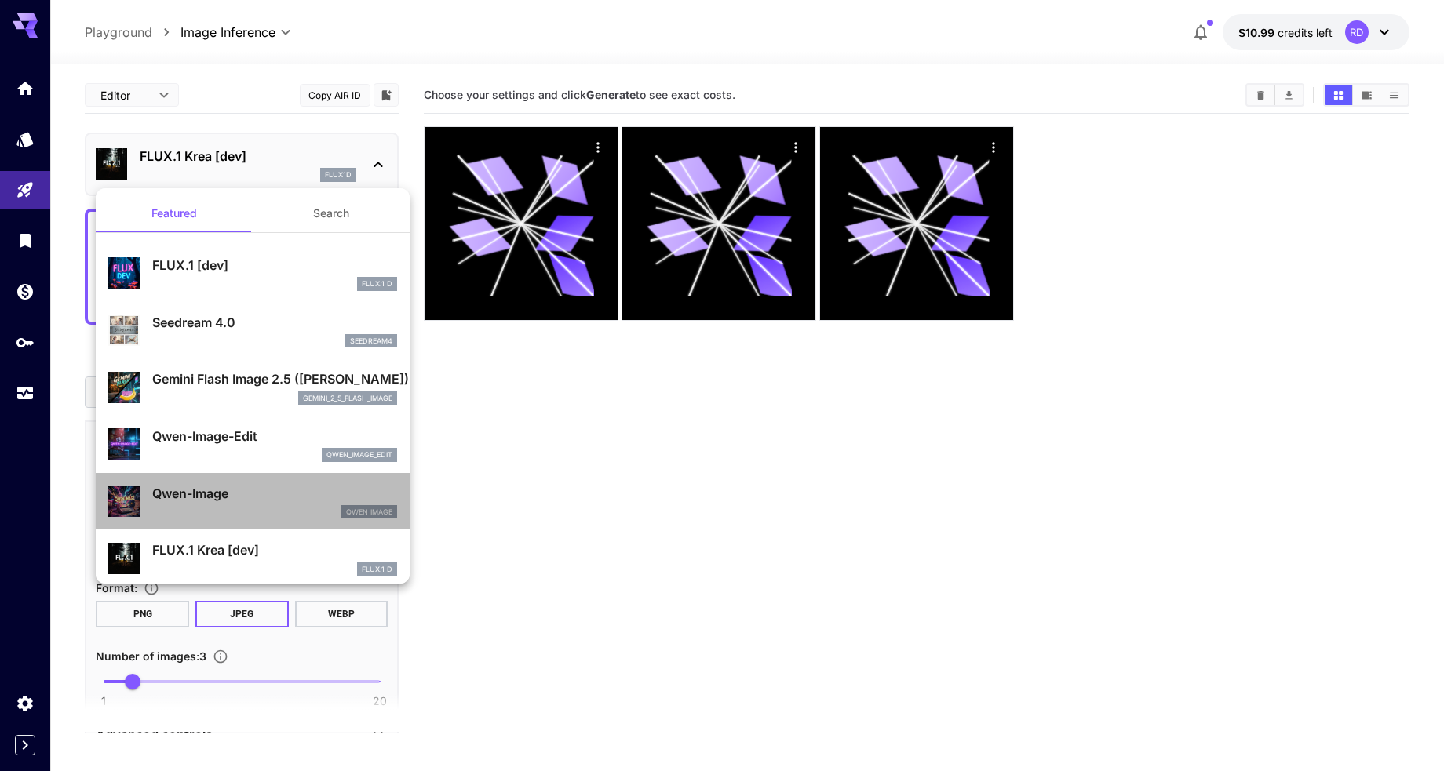
click at [193, 492] on p "Qwen-Image" at bounding box center [274, 493] width 245 height 19
type input "*"
type input "**"
type input "***"
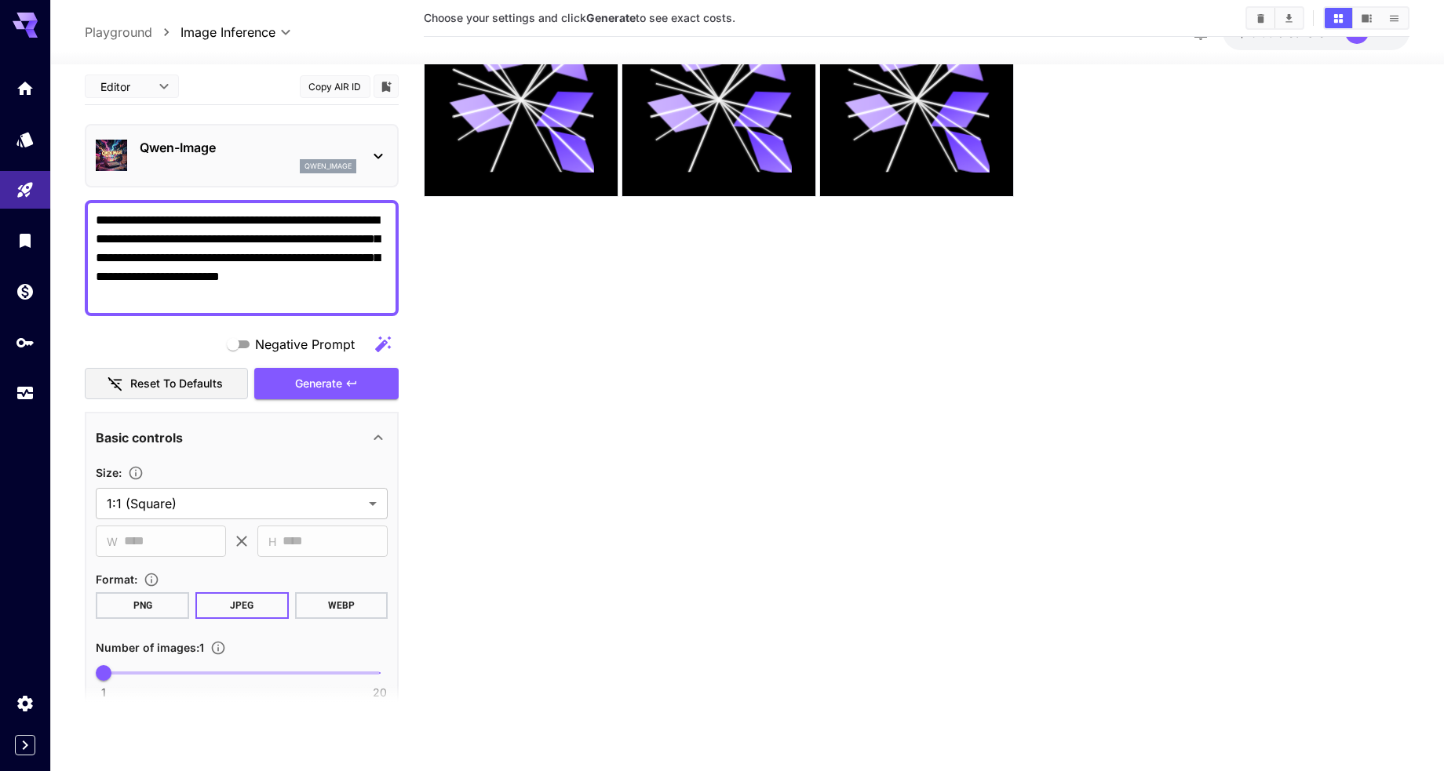
click at [376, 153] on icon at bounding box center [378, 156] width 19 height 19
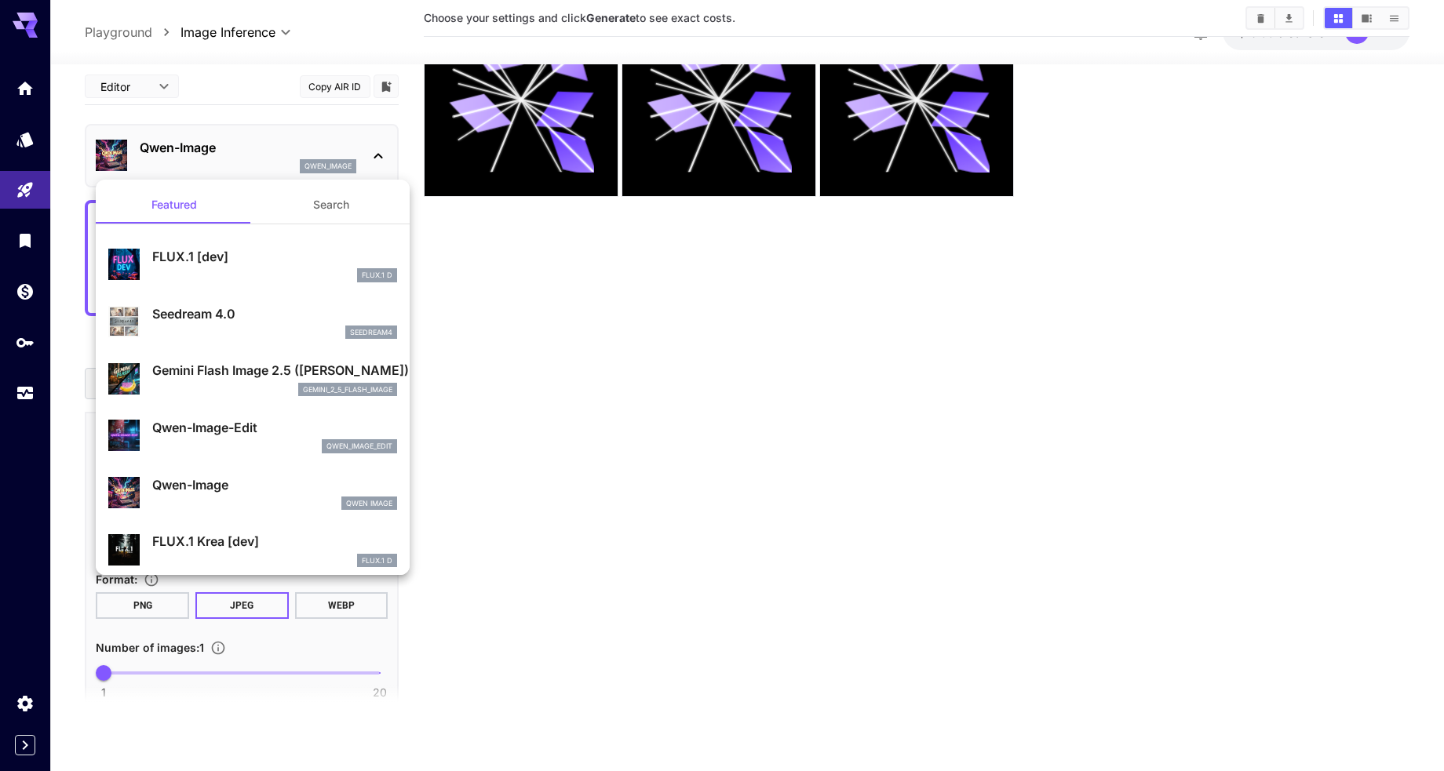
click at [220, 371] on p "Gemini Flash Image 2.5 ([PERSON_NAME])" at bounding box center [274, 370] width 245 height 19
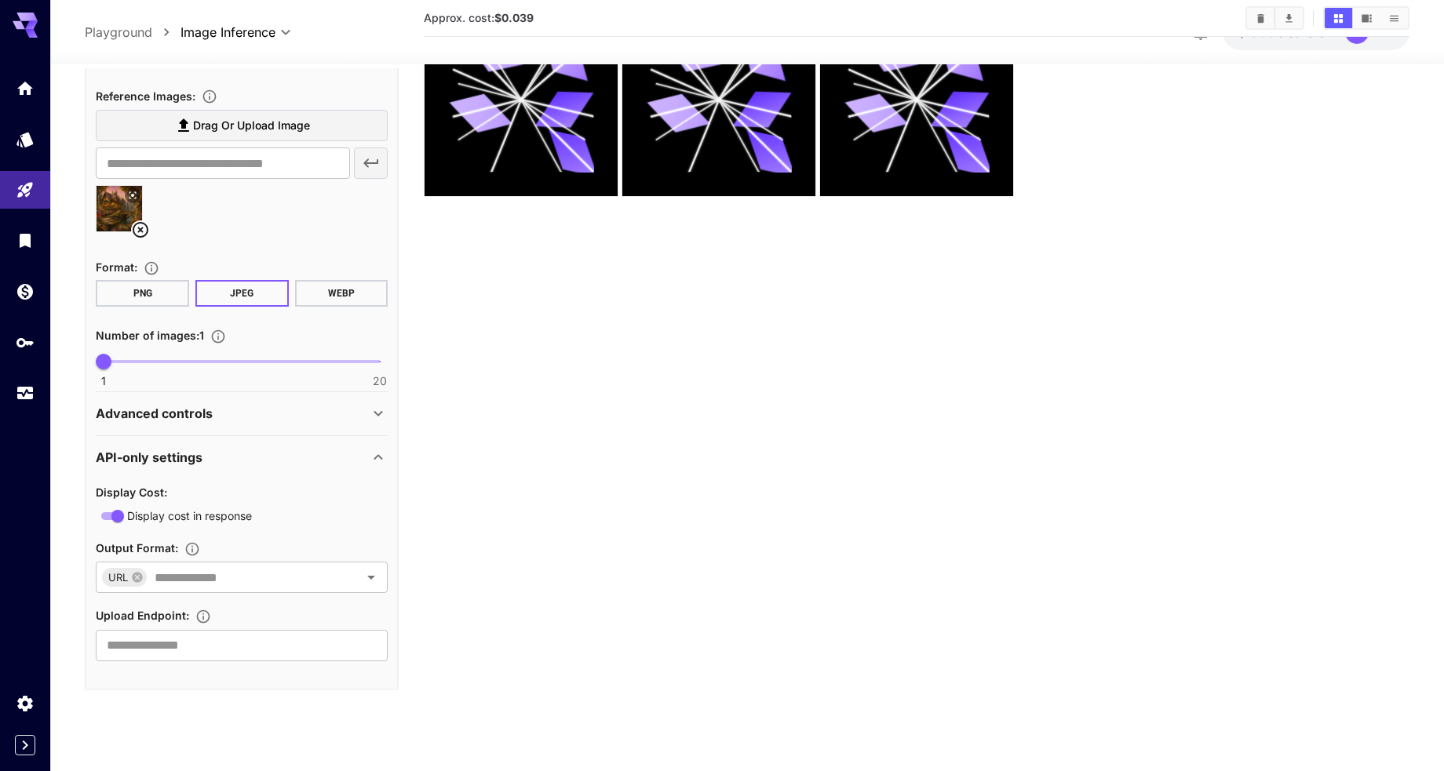
scroll to position [401, 0]
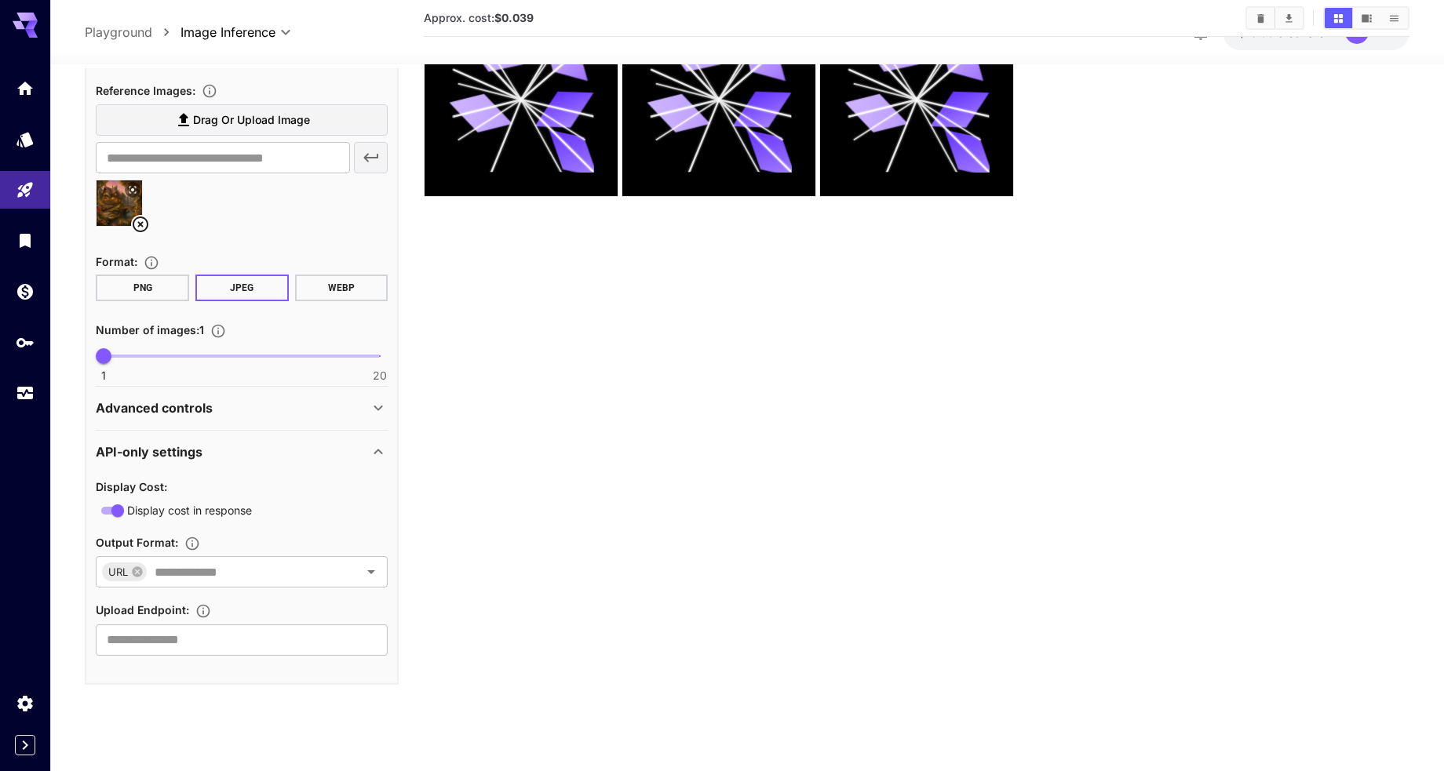
click at [134, 355] on span at bounding box center [242, 356] width 276 height 3
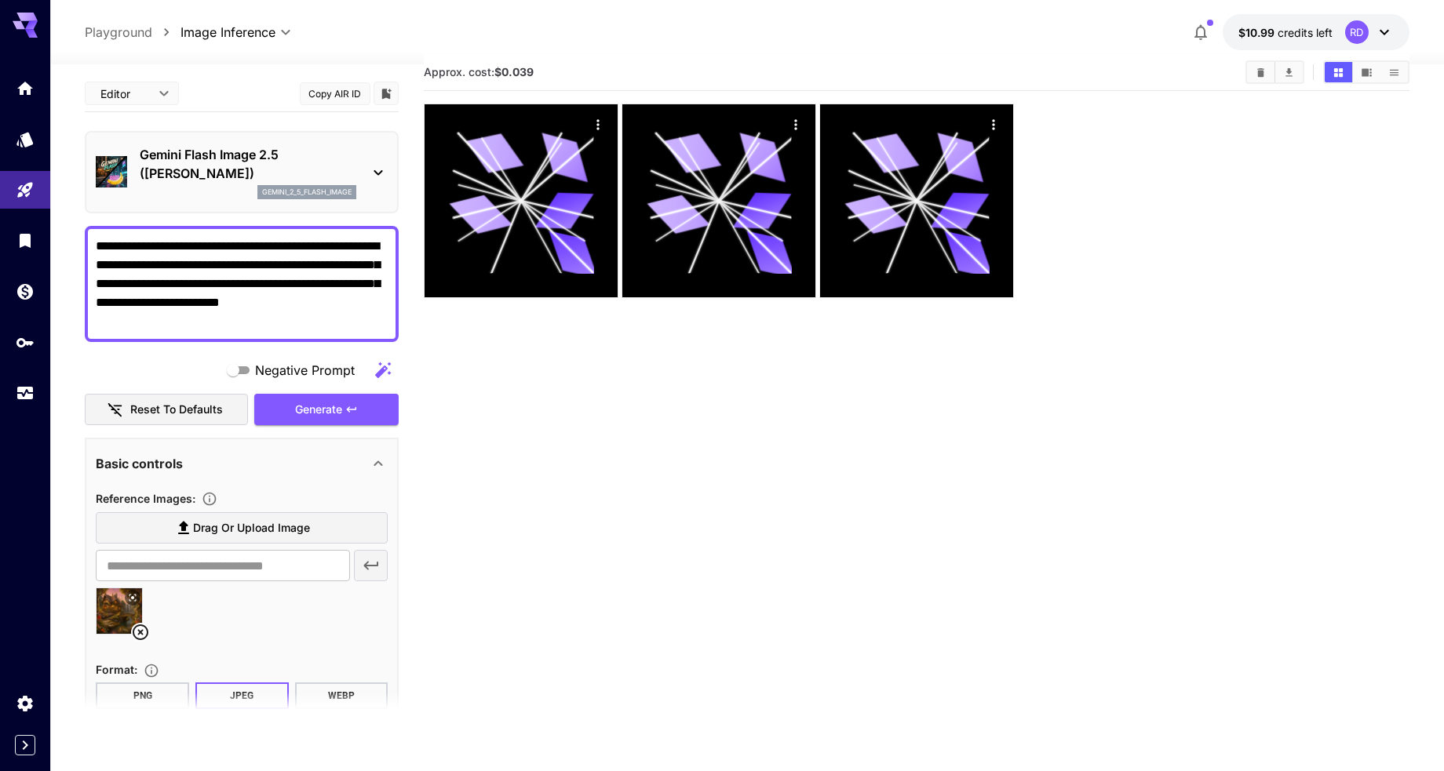
scroll to position [0, 0]
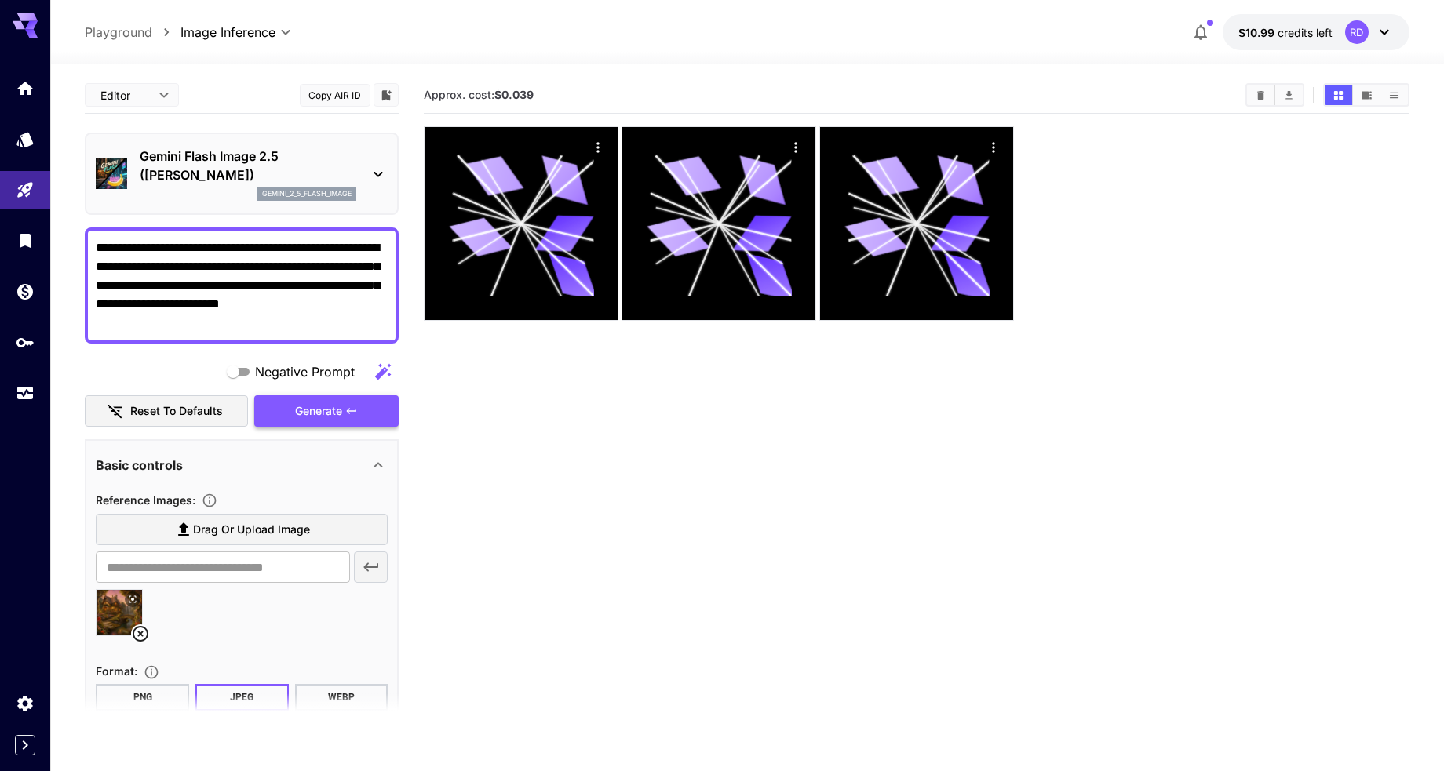
click at [318, 399] on button "Generate" at bounding box center [326, 411] width 144 height 32
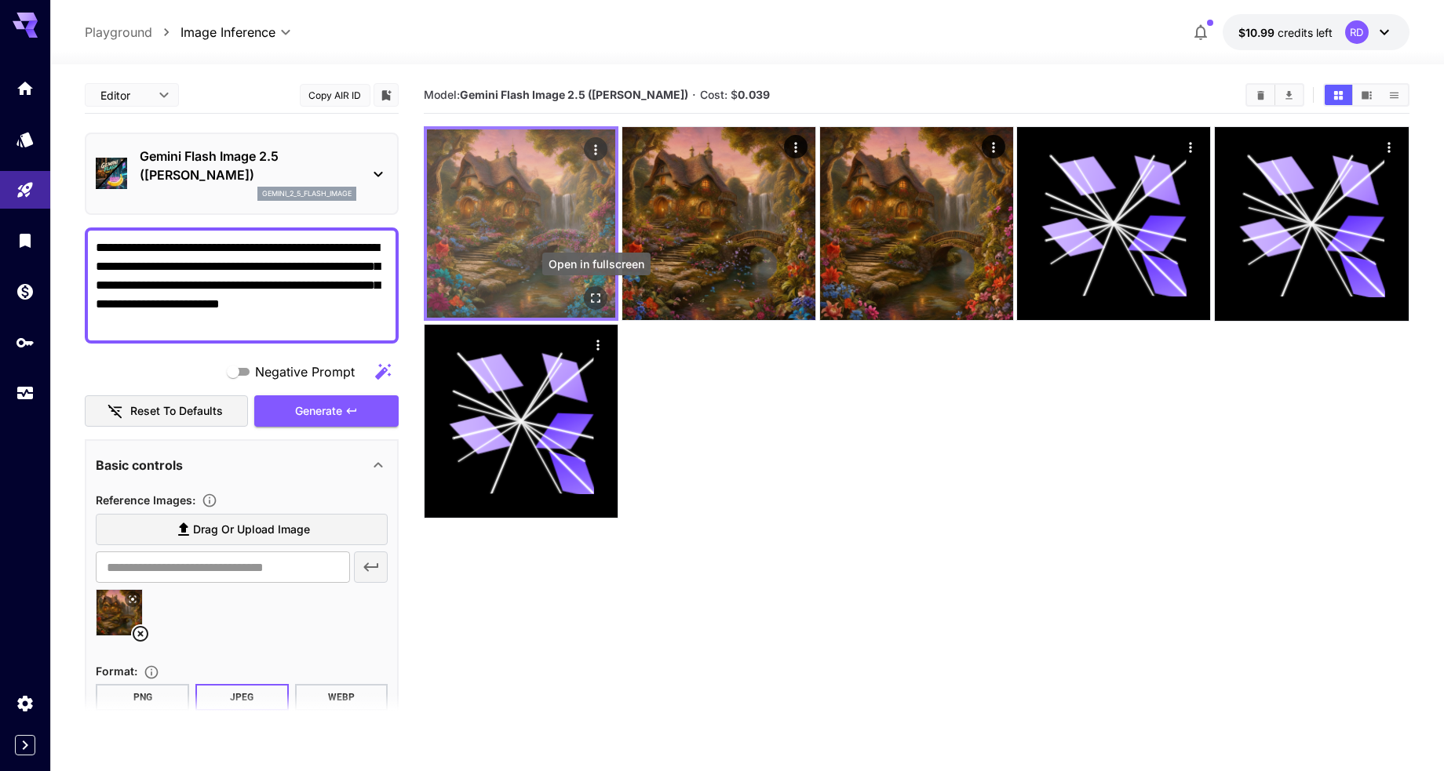
click at [596, 297] on icon "Open in fullscreen" at bounding box center [597, 298] width 16 height 16
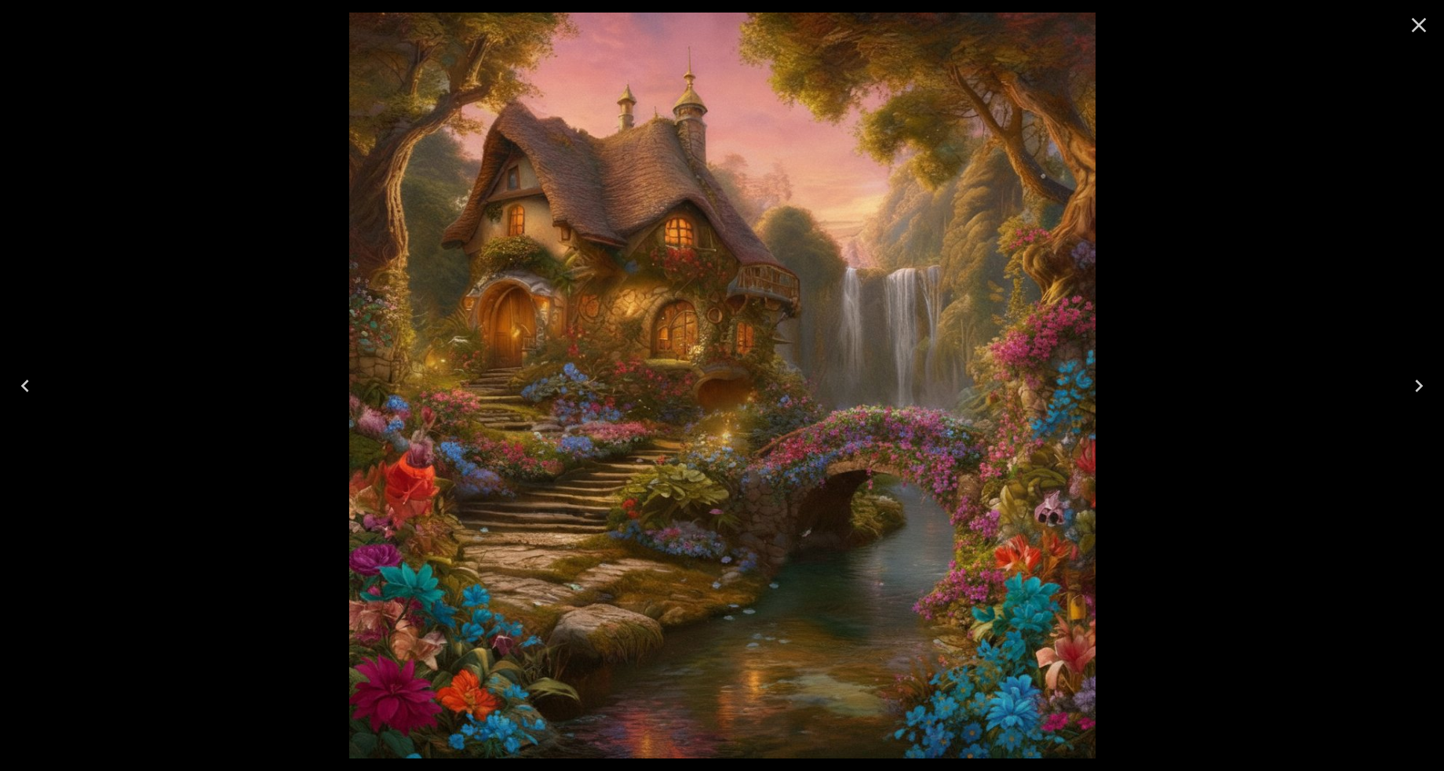
click at [1418, 386] on icon "Next" at bounding box center [1418, 386] width 25 height 25
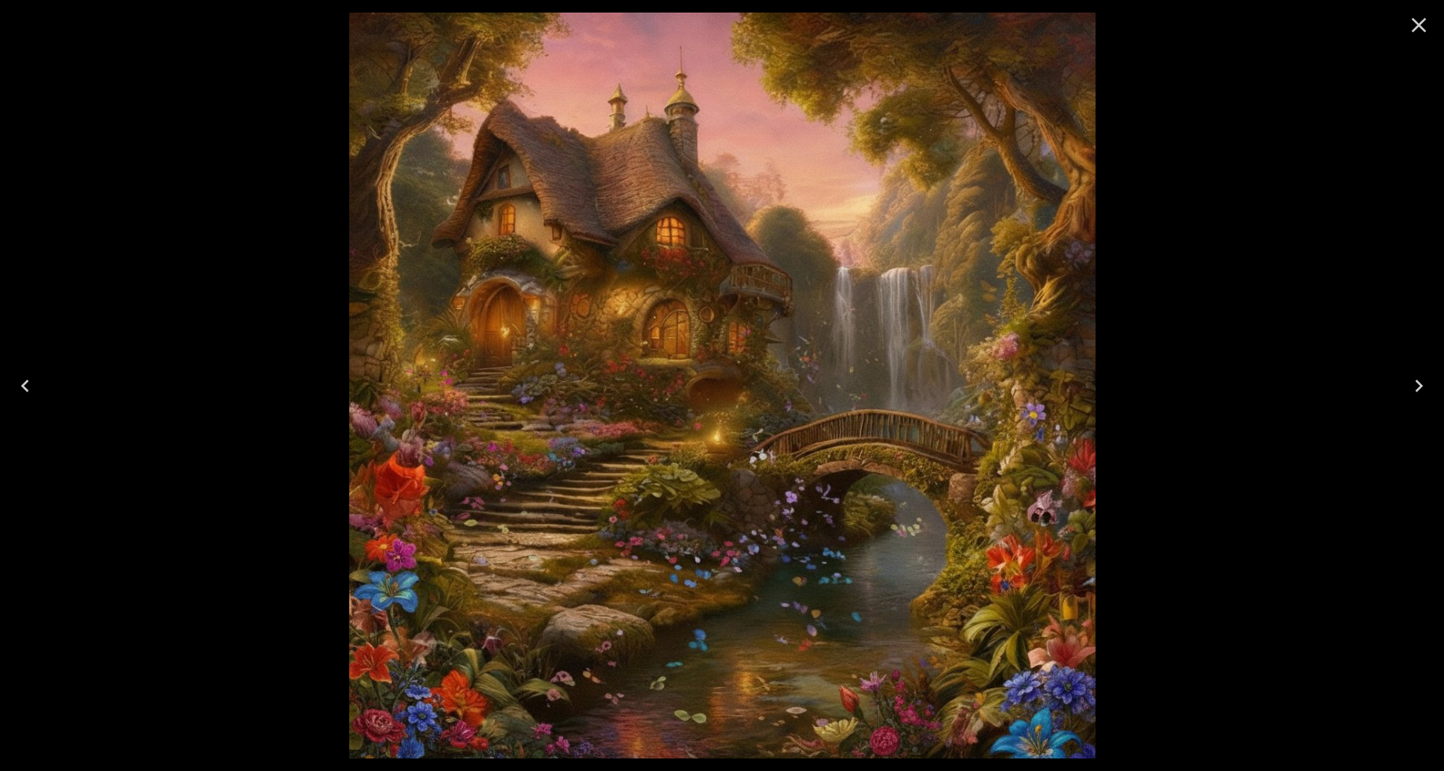
click at [1418, 386] on icon "Next" at bounding box center [1418, 386] width 25 height 25
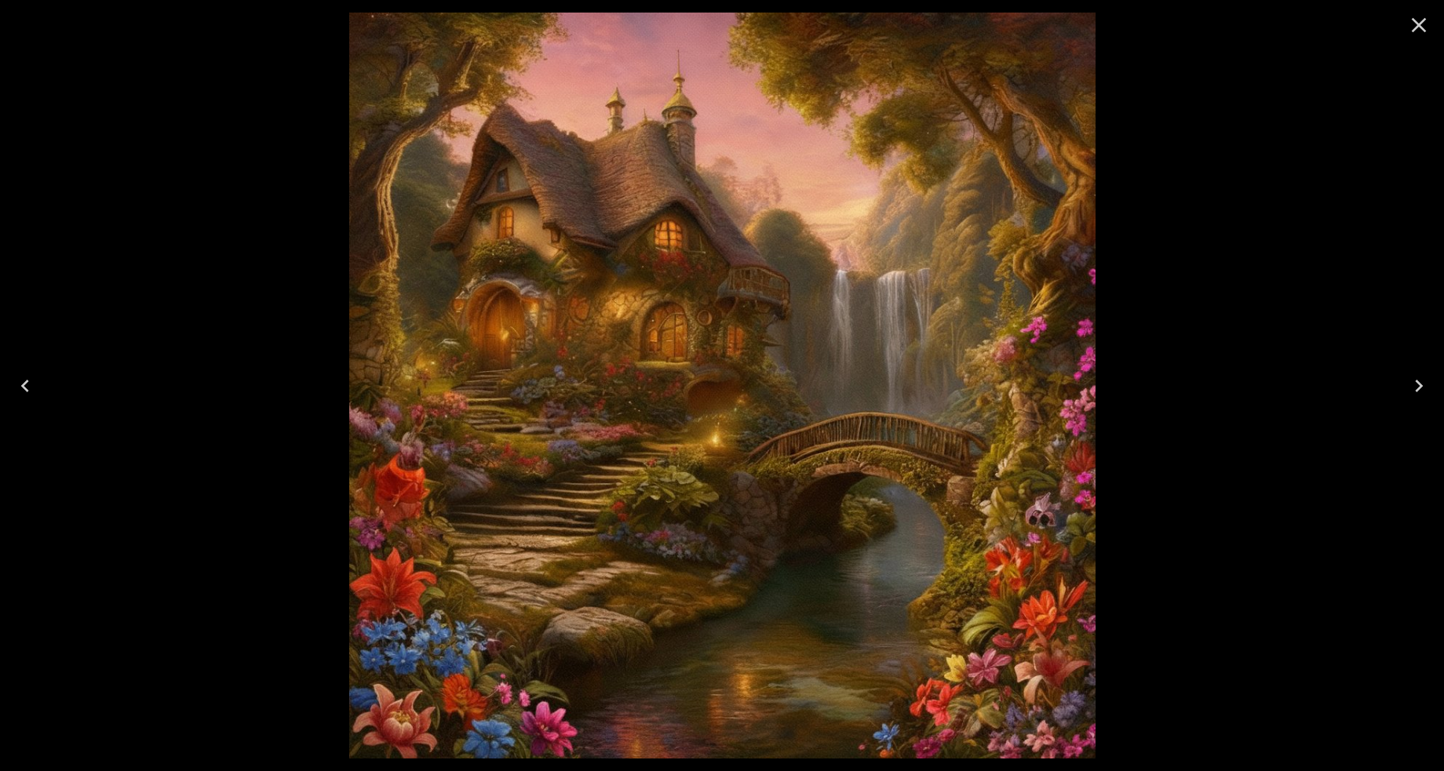
click at [1418, 385] on icon "Next" at bounding box center [1418, 386] width 25 height 25
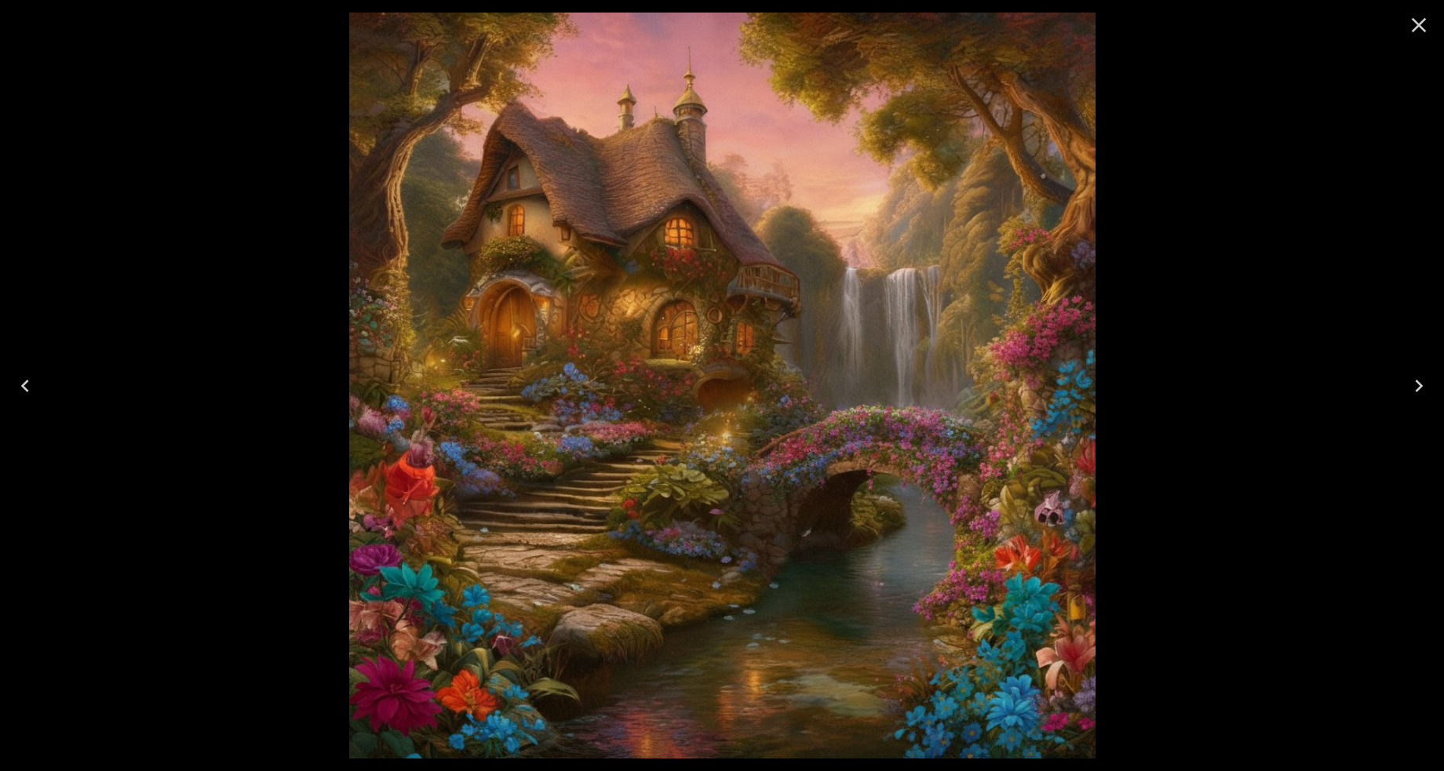
click at [1418, 385] on icon "Next" at bounding box center [1418, 386] width 25 height 25
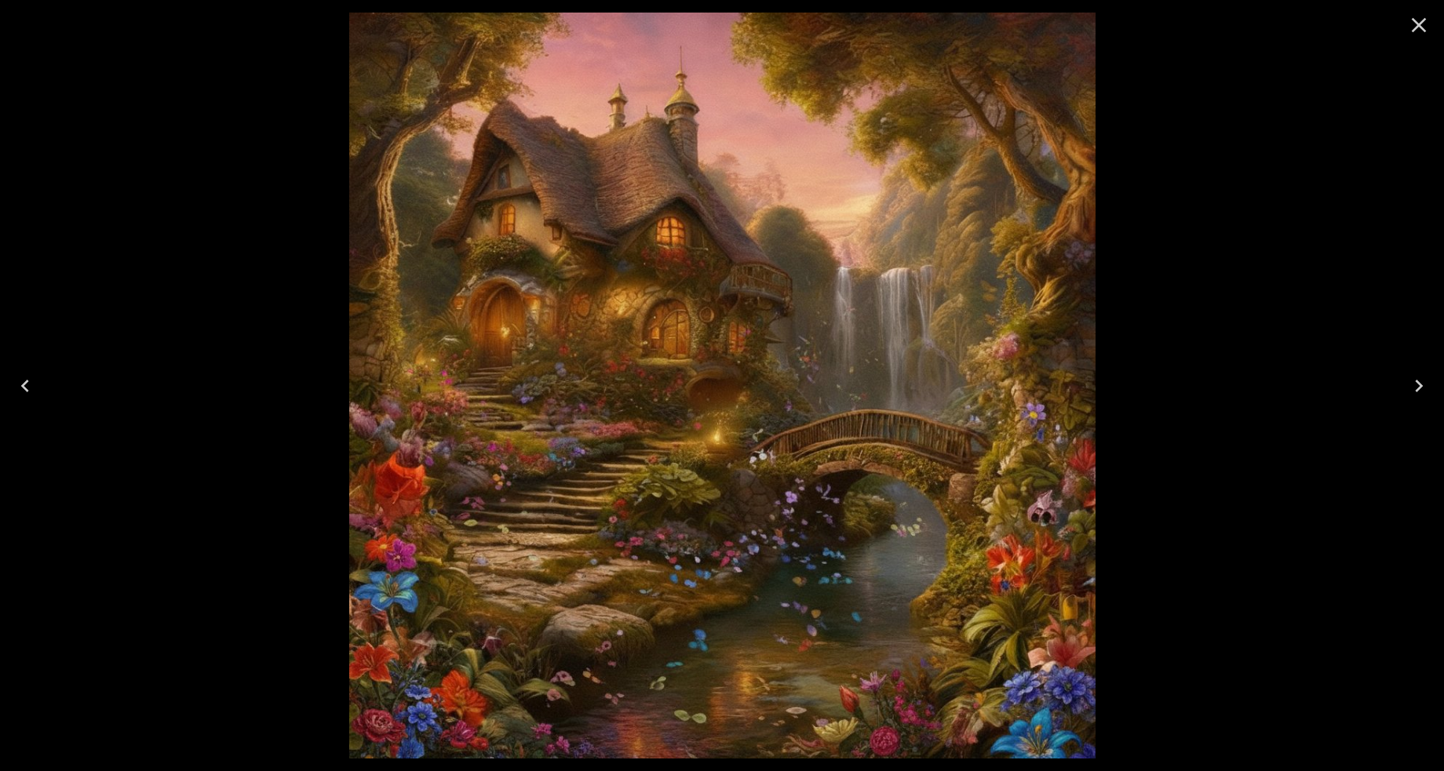
click at [1418, 385] on icon "Next" at bounding box center [1418, 386] width 25 height 25
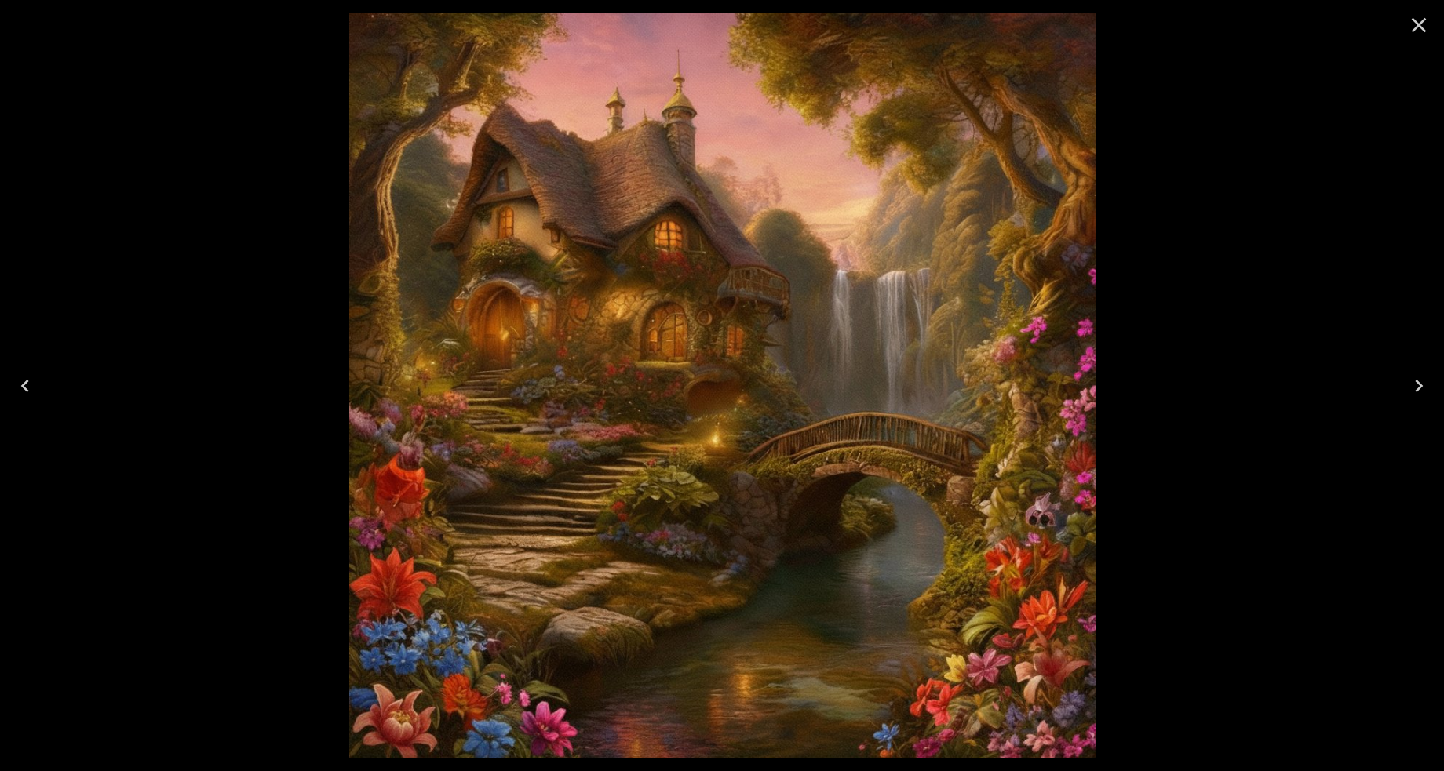
click at [1418, 385] on icon "Next" at bounding box center [1418, 386] width 25 height 25
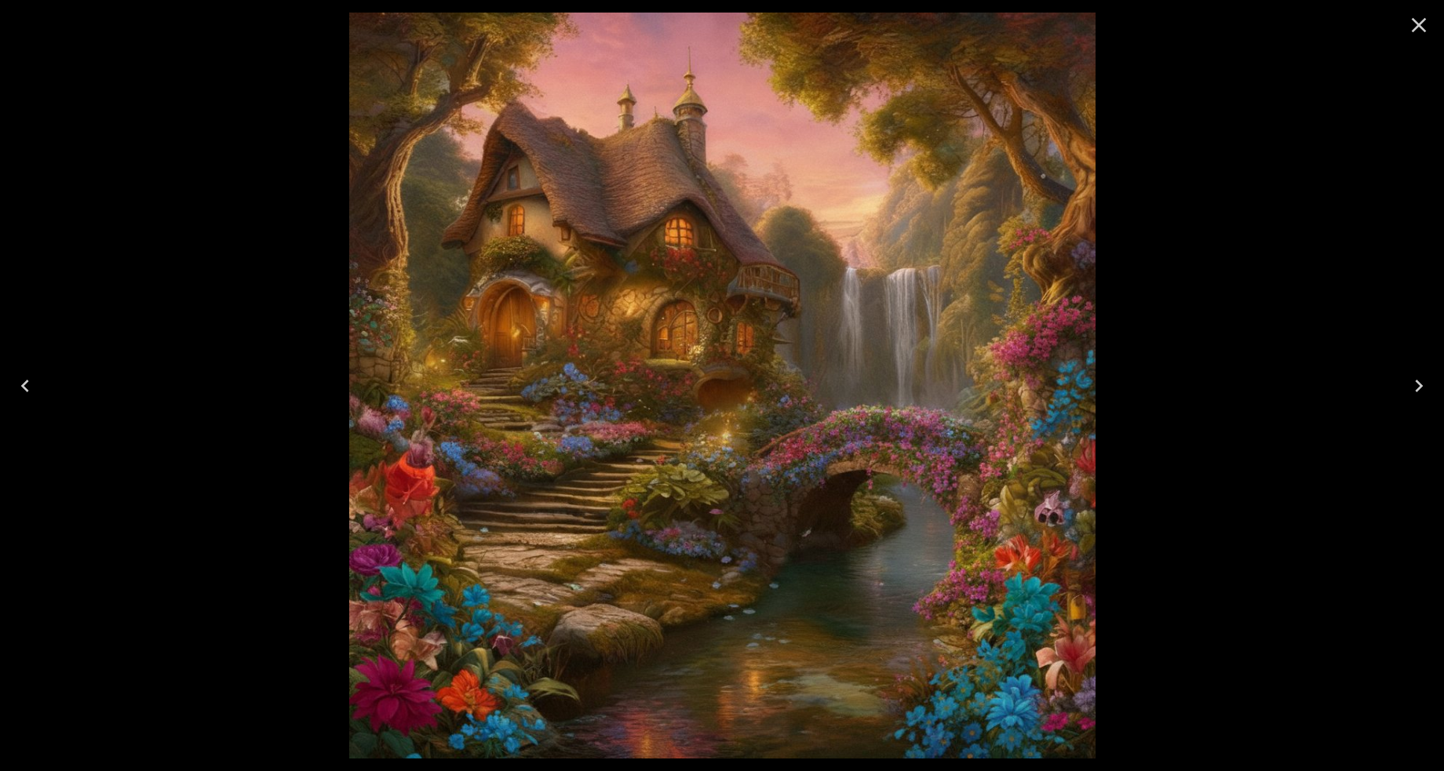
click at [1413, 27] on icon "Close" at bounding box center [1418, 25] width 25 height 25
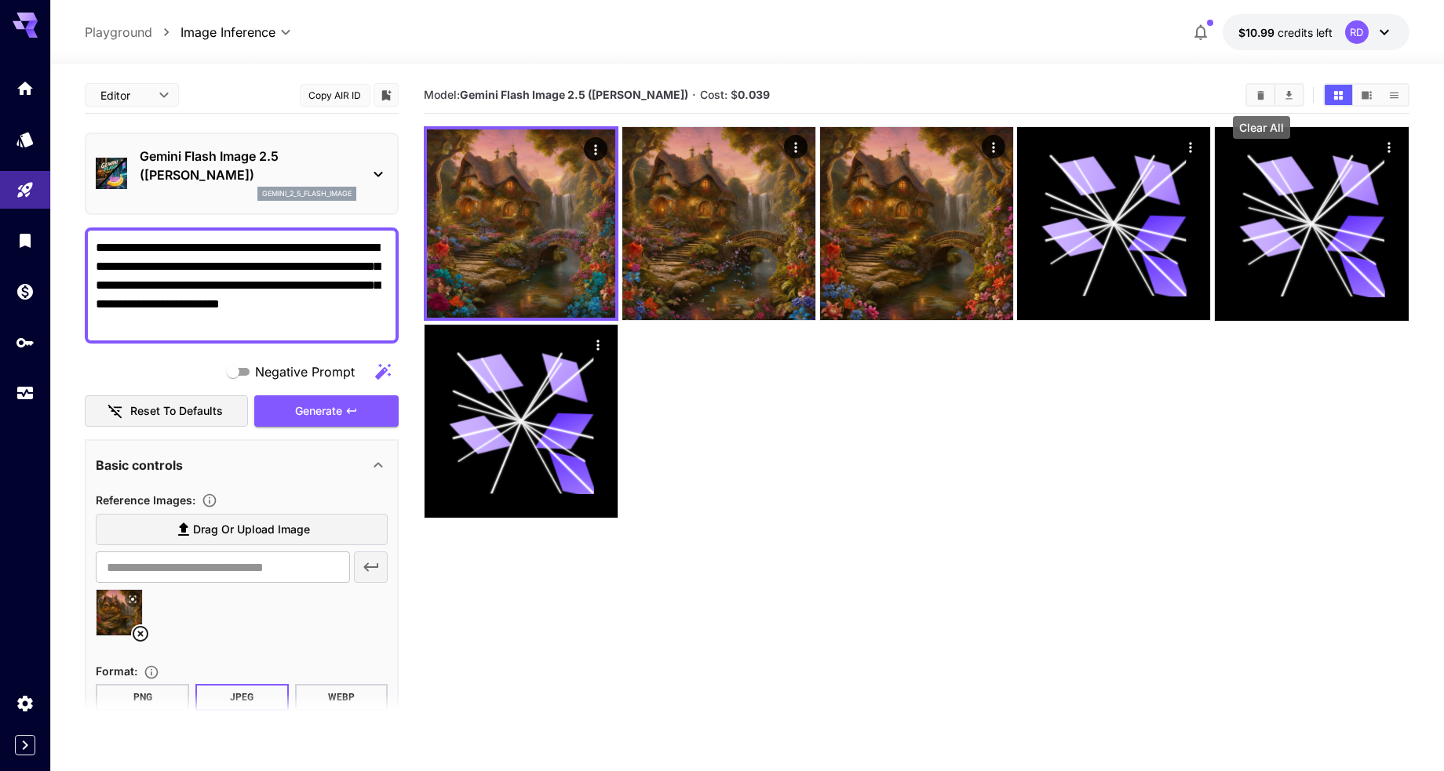
click at [1261, 91] on icon "Clear All" at bounding box center [1260, 94] width 7 height 9
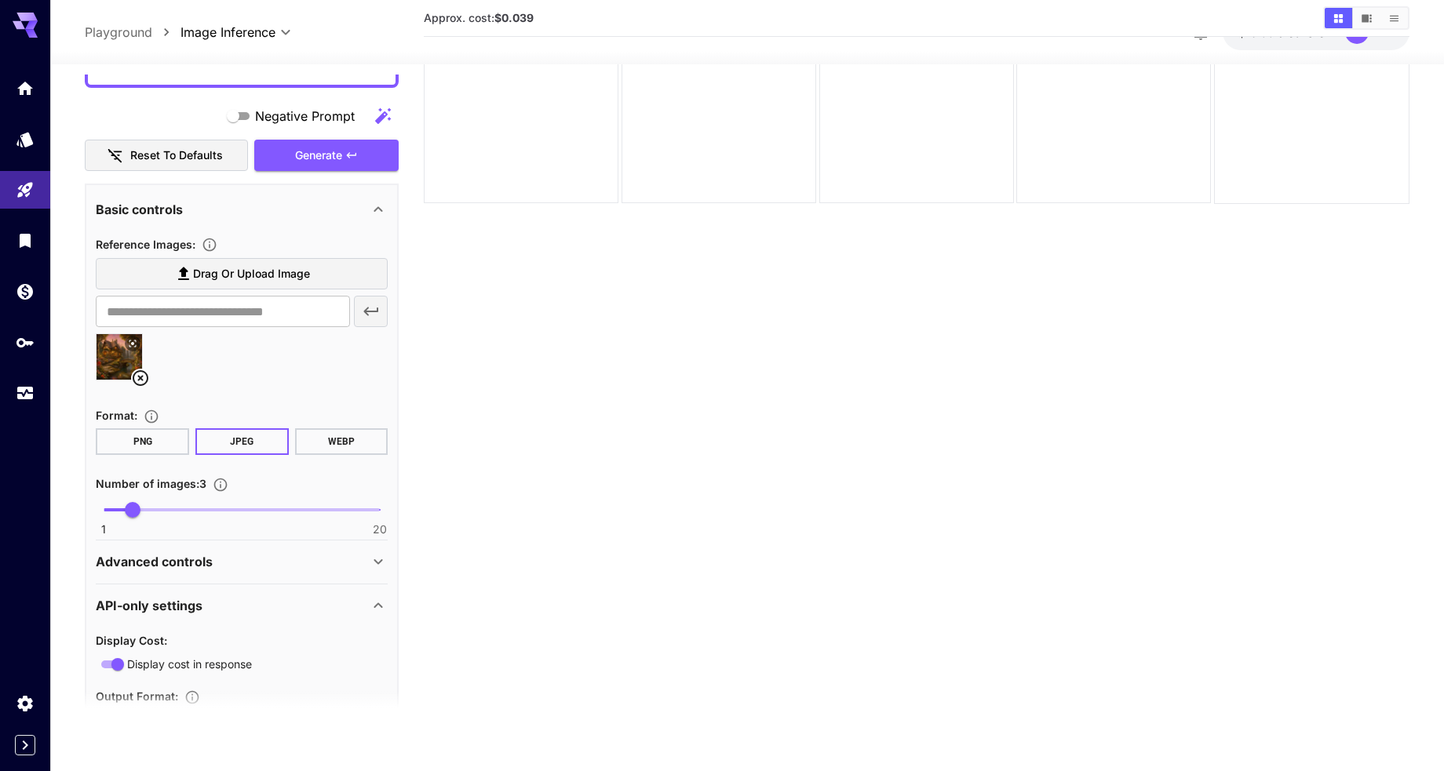
scroll to position [340, 0]
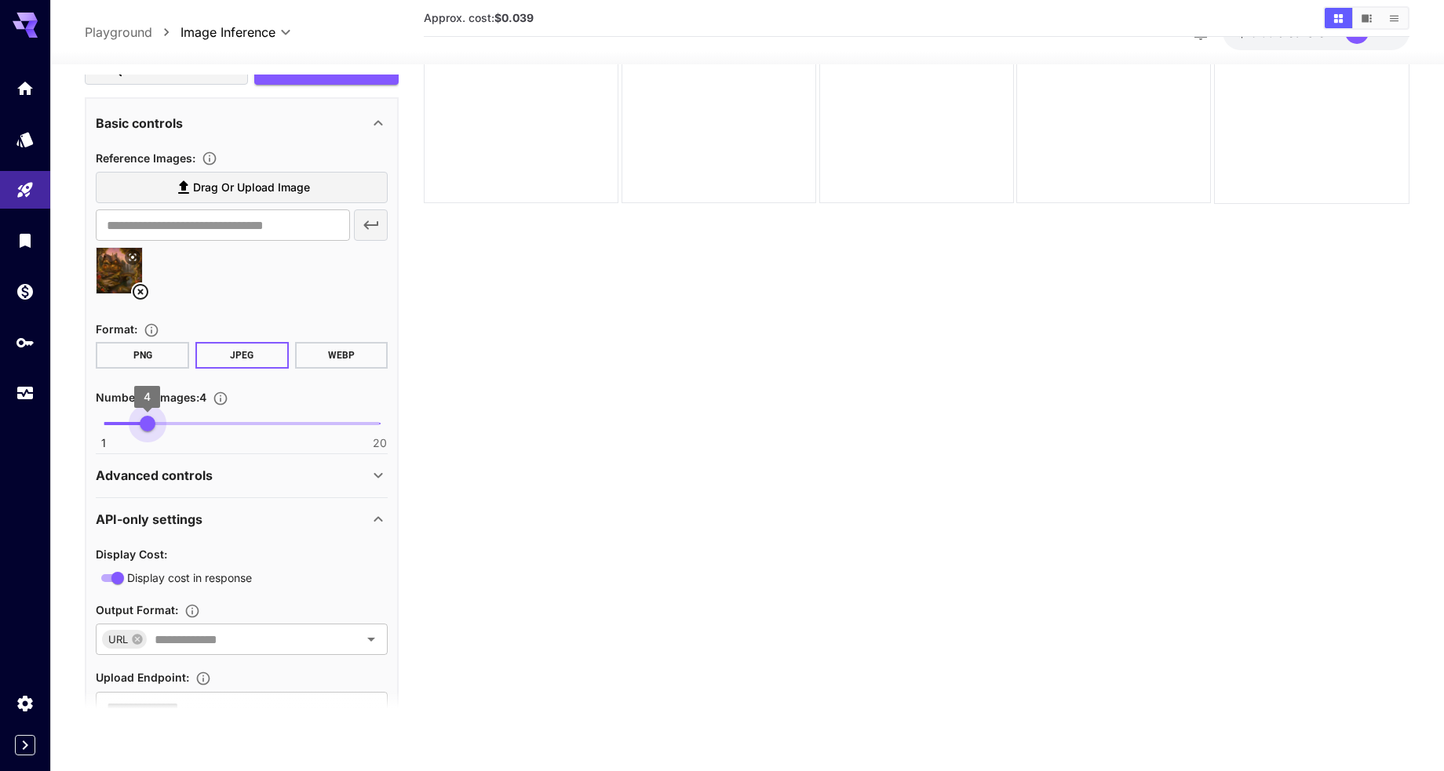
click at [155, 422] on span at bounding box center [242, 423] width 276 height 3
type input "*"
drag, startPoint x: 155, startPoint y: 423, endPoint x: 315, endPoint y: 523, distance: 188.6
click at [159, 422] on span "5" at bounding box center [163, 424] width 16 height 16
click at [377, 478] on icon at bounding box center [378, 476] width 19 height 19
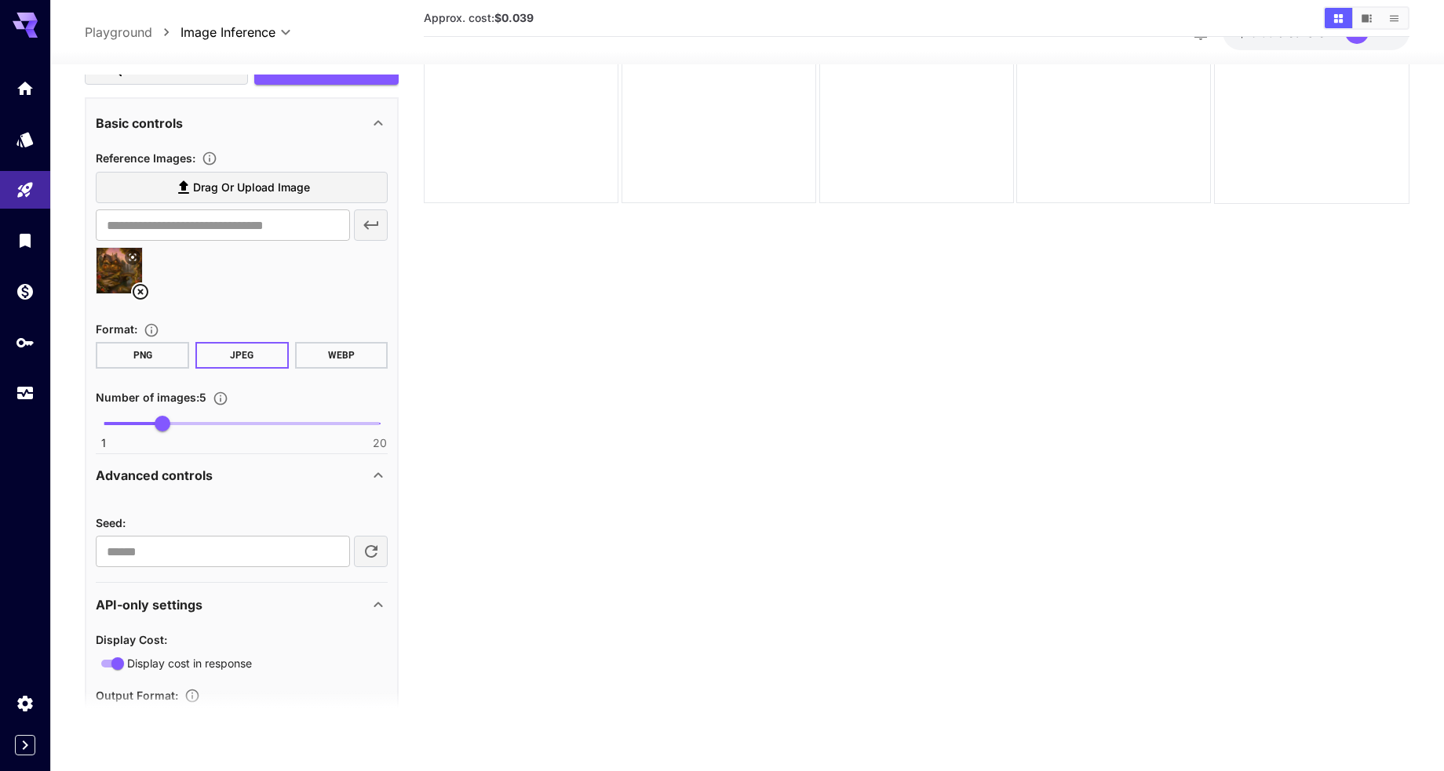
scroll to position [487, 0]
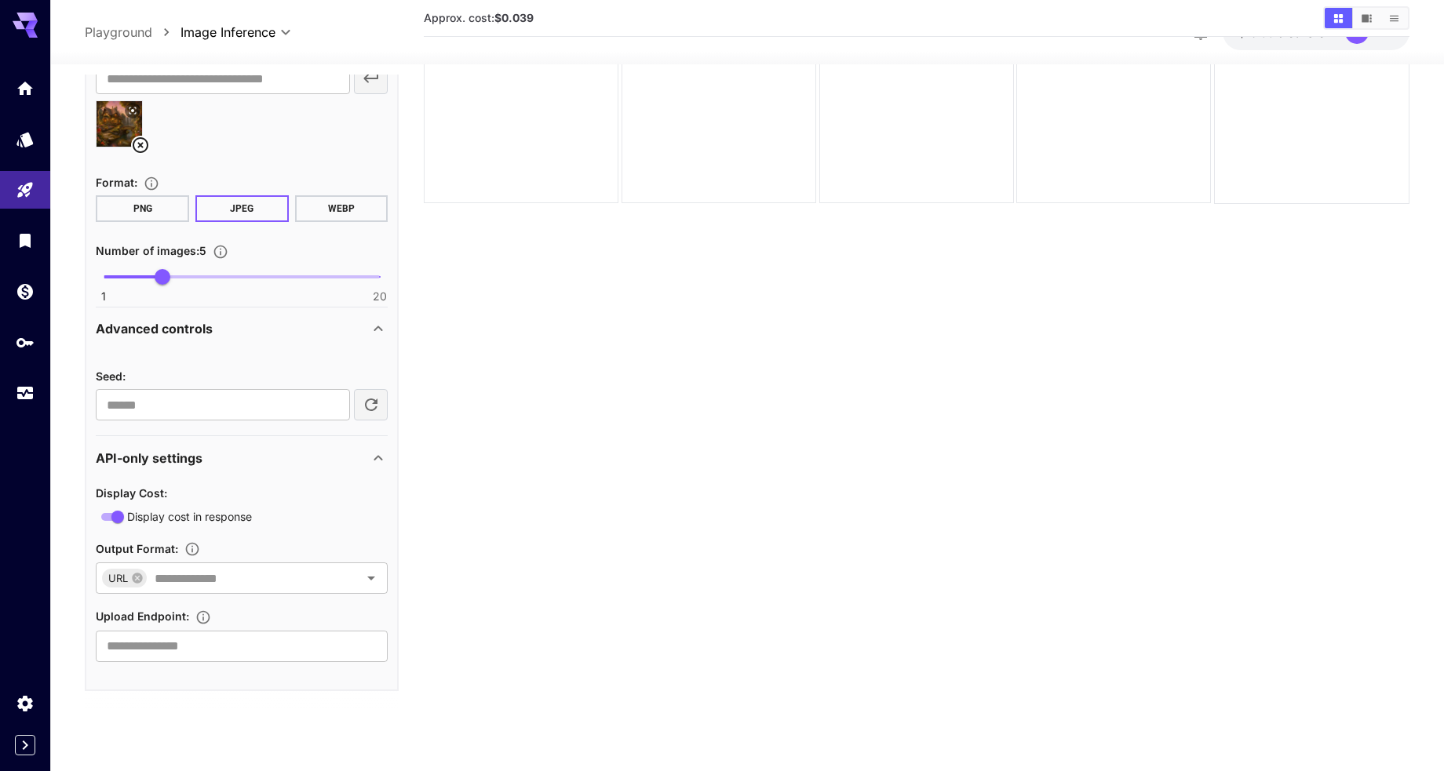
click at [378, 461] on icon at bounding box center [378, 458] width 19 height 19
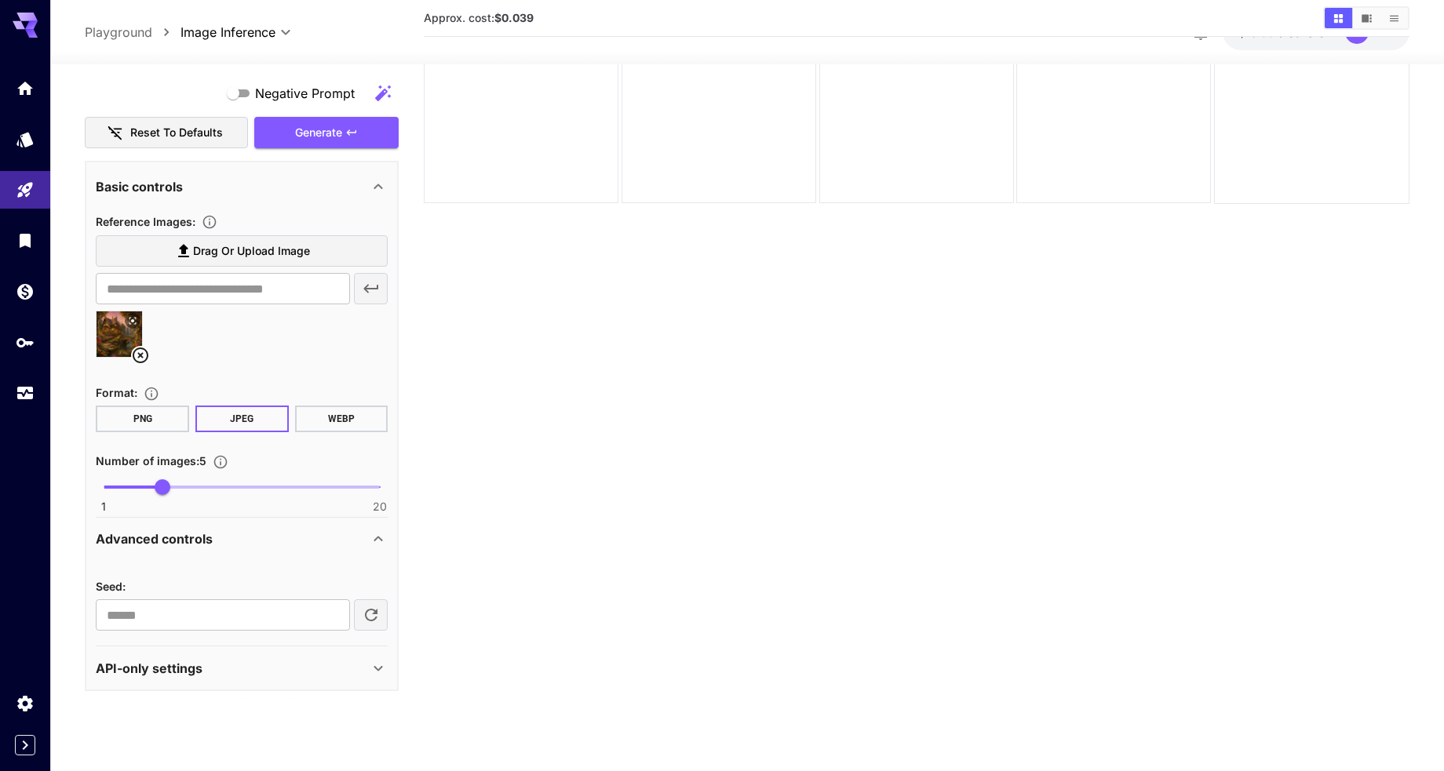
scroll to position [124, 0]
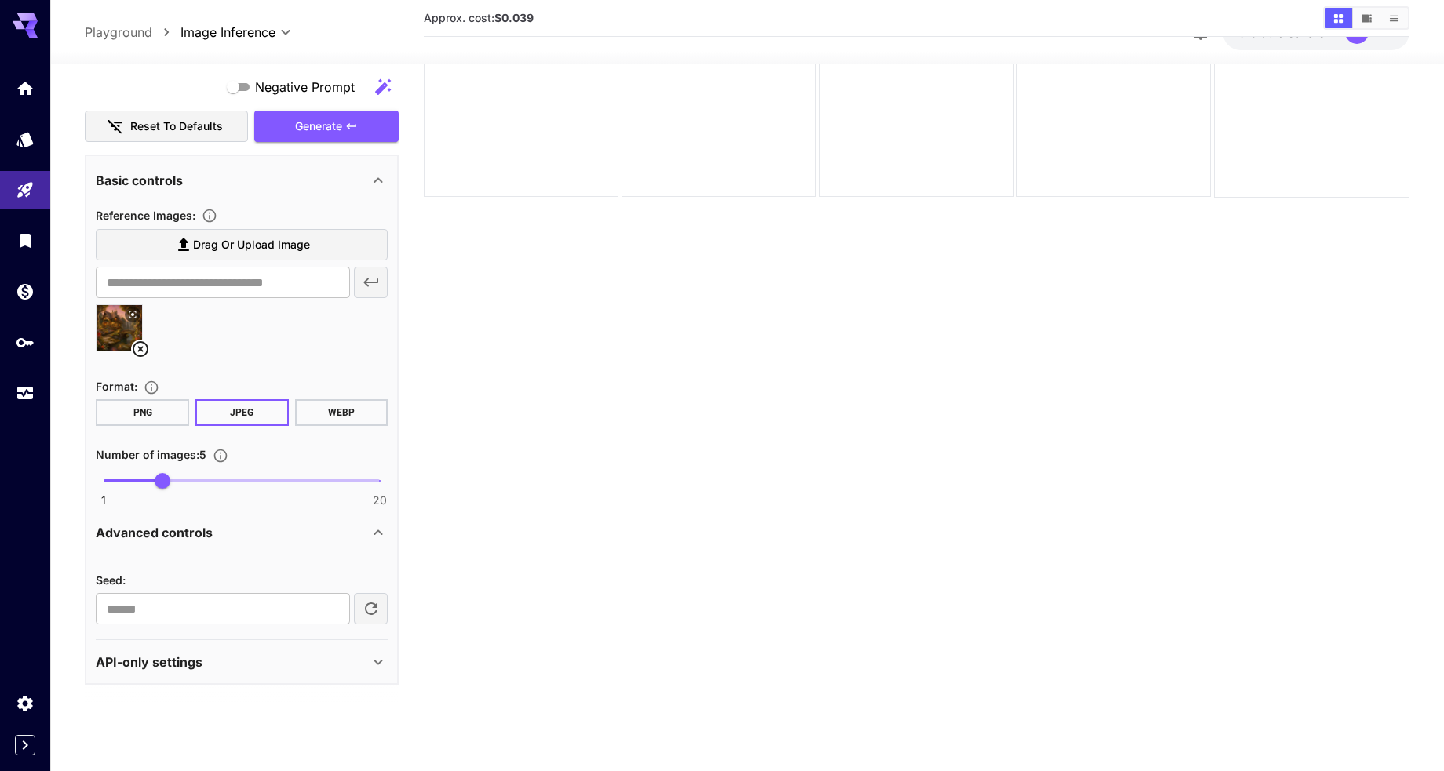
click at [372, 663] on icon at bounding box center [378, 662] width 19 height 19
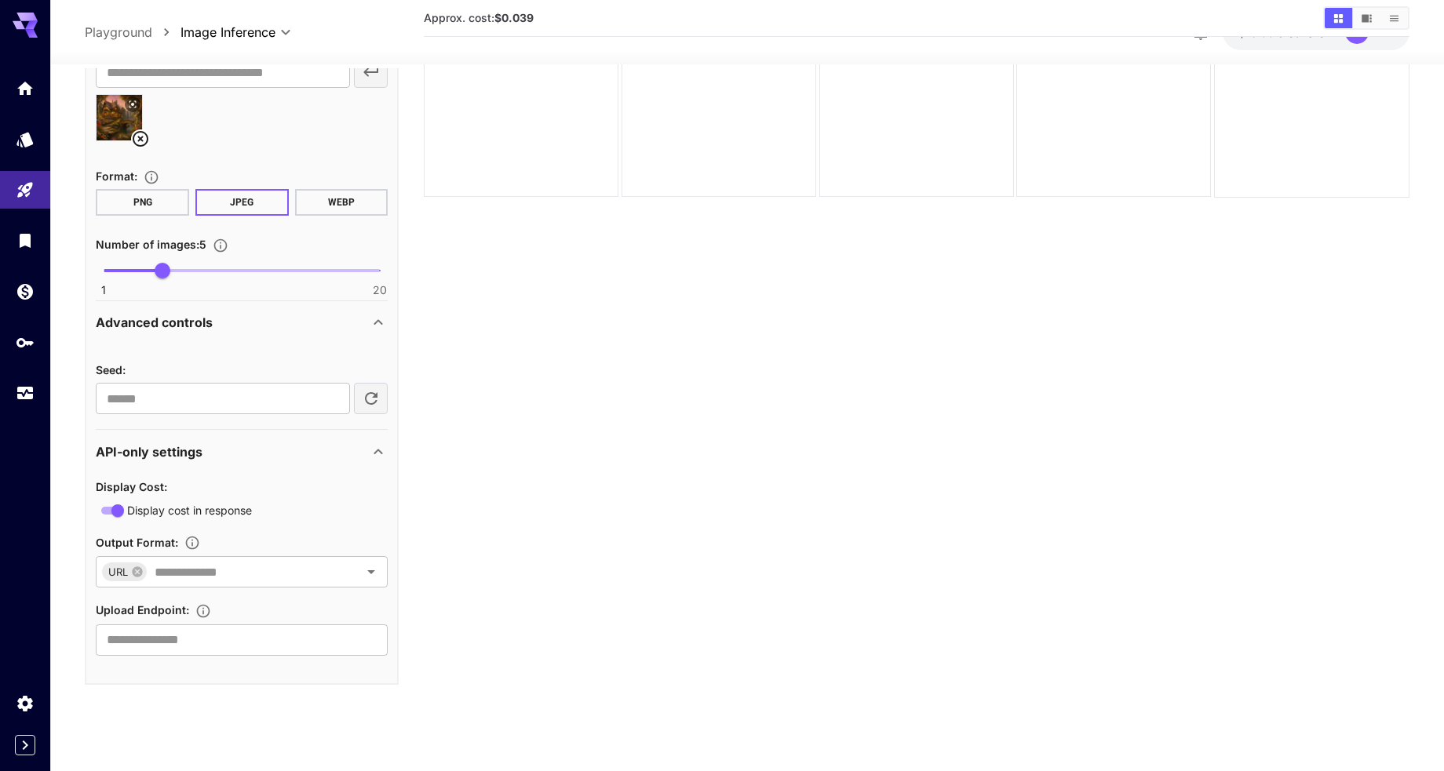
scroll to position [0, 0]
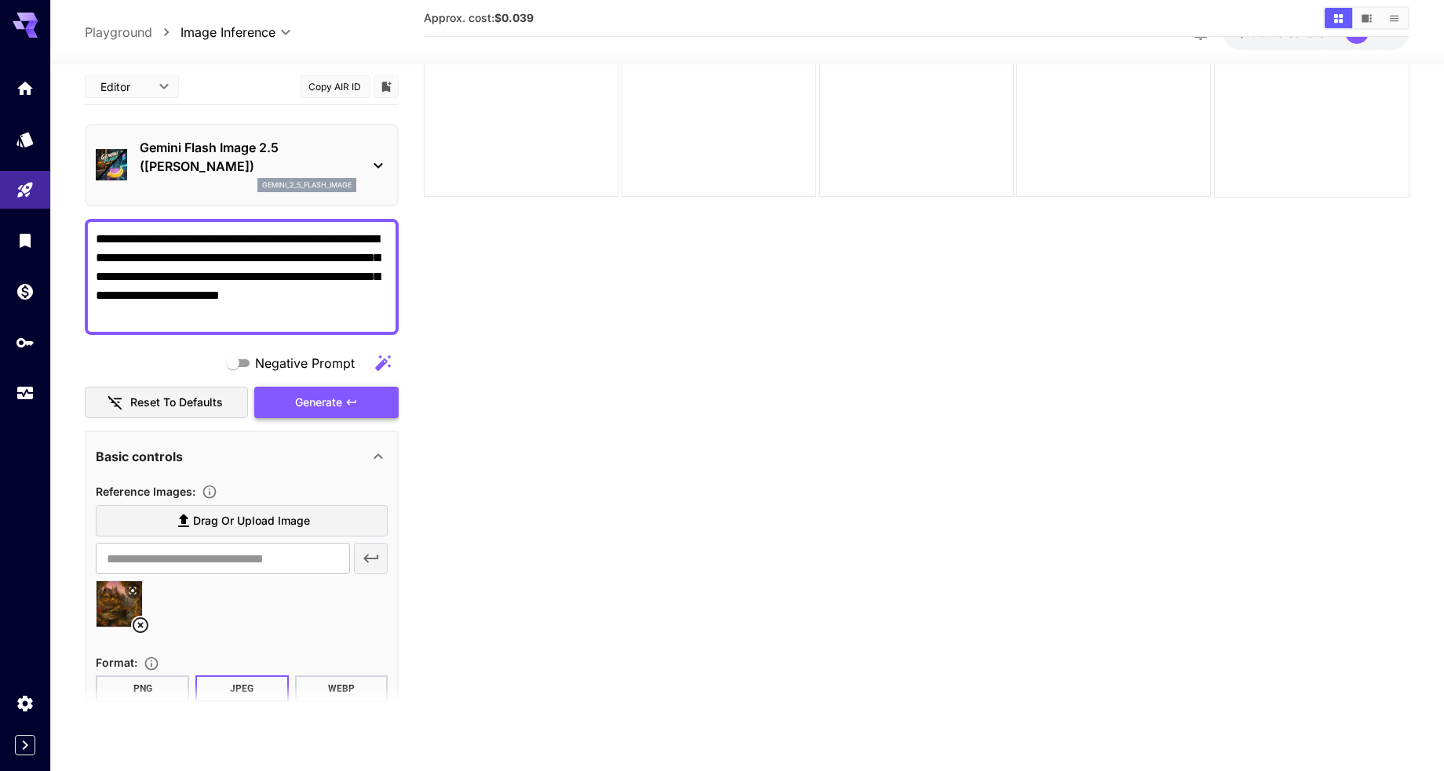
click at [324, 395] on span "Generate" at bounding box center [318, 403] width 47 height 20
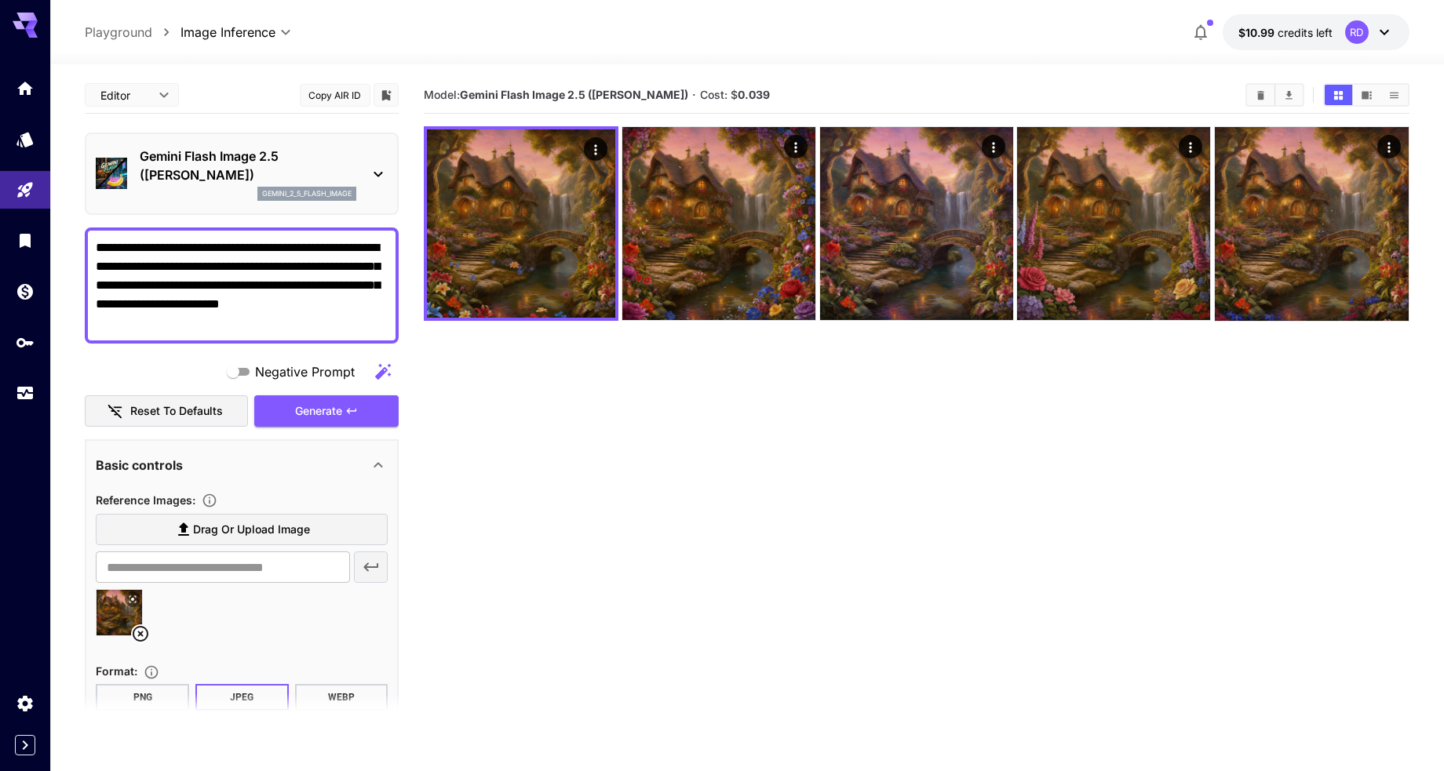
click at [388, 372] on icon "button" at bounding box center [383, 372] width 19 height 19
click at [315, 407] on span "Generate" at bounding box center [318, 412] width 47 height 20
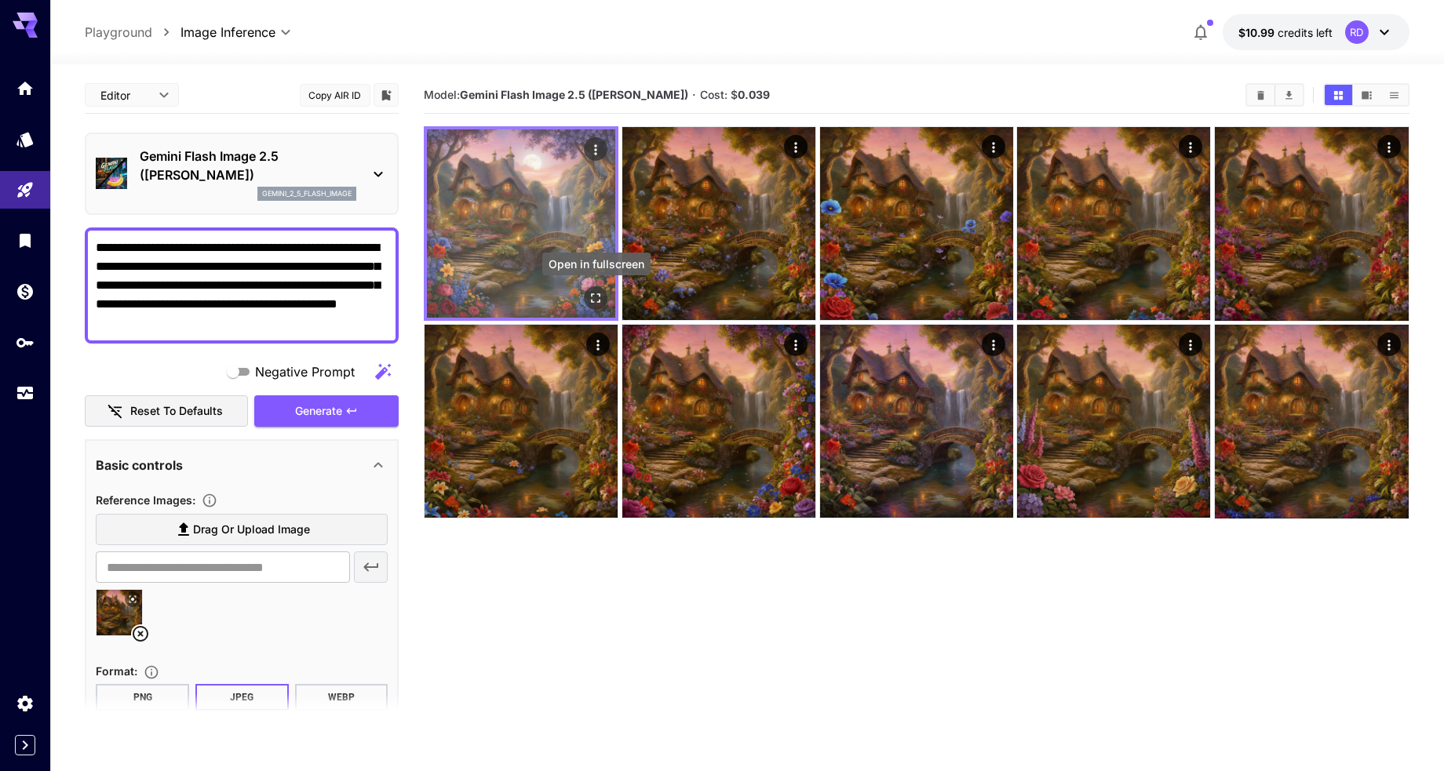
click at [597, 296] on icon "Open in fullscreen" at bounding box center [597, 298] width 16 height 16
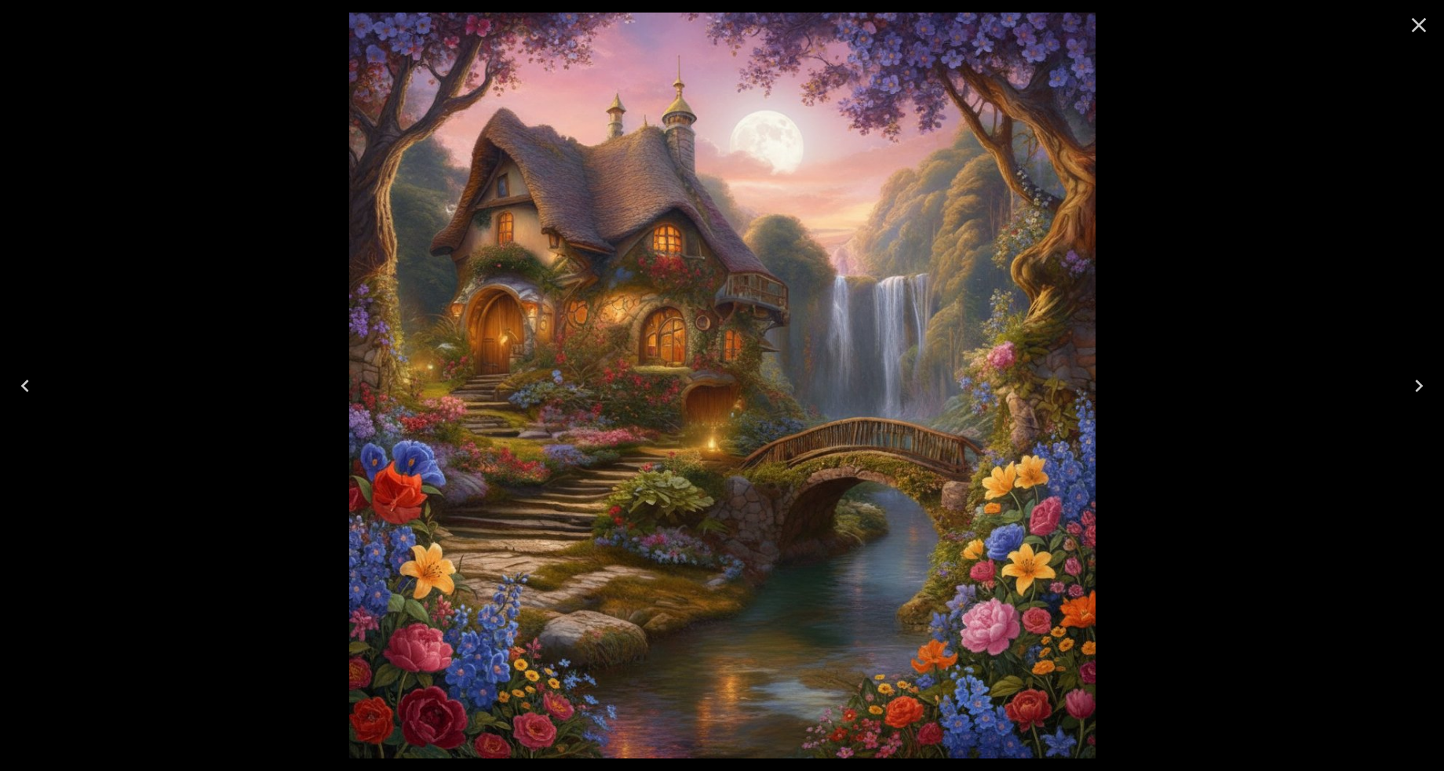
click at [1412, 381] on icon "Next" at bounding box center [1418, 386] width 25 height 25
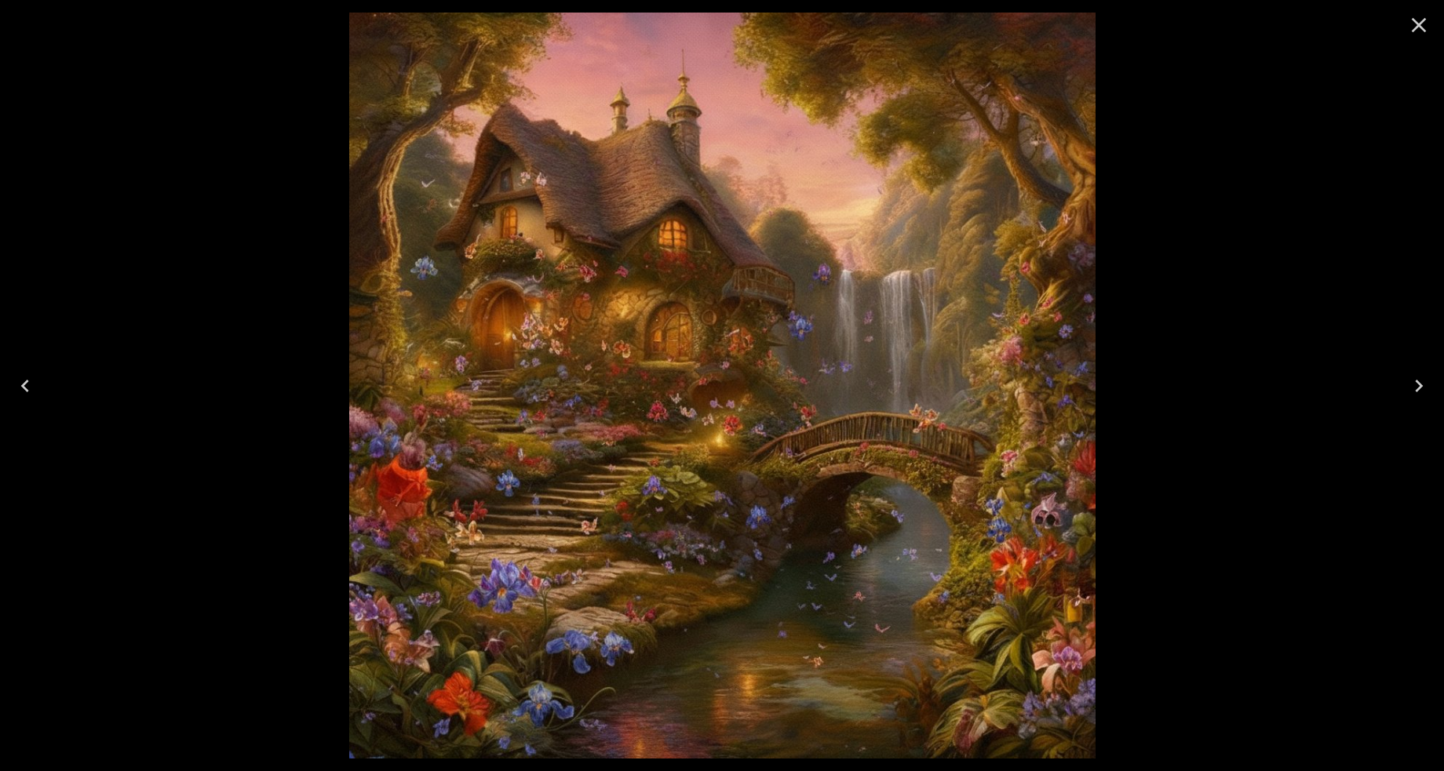
click at [1412, 381] on icon "Next" at bounding box center [1418, 386] width 25 height 25
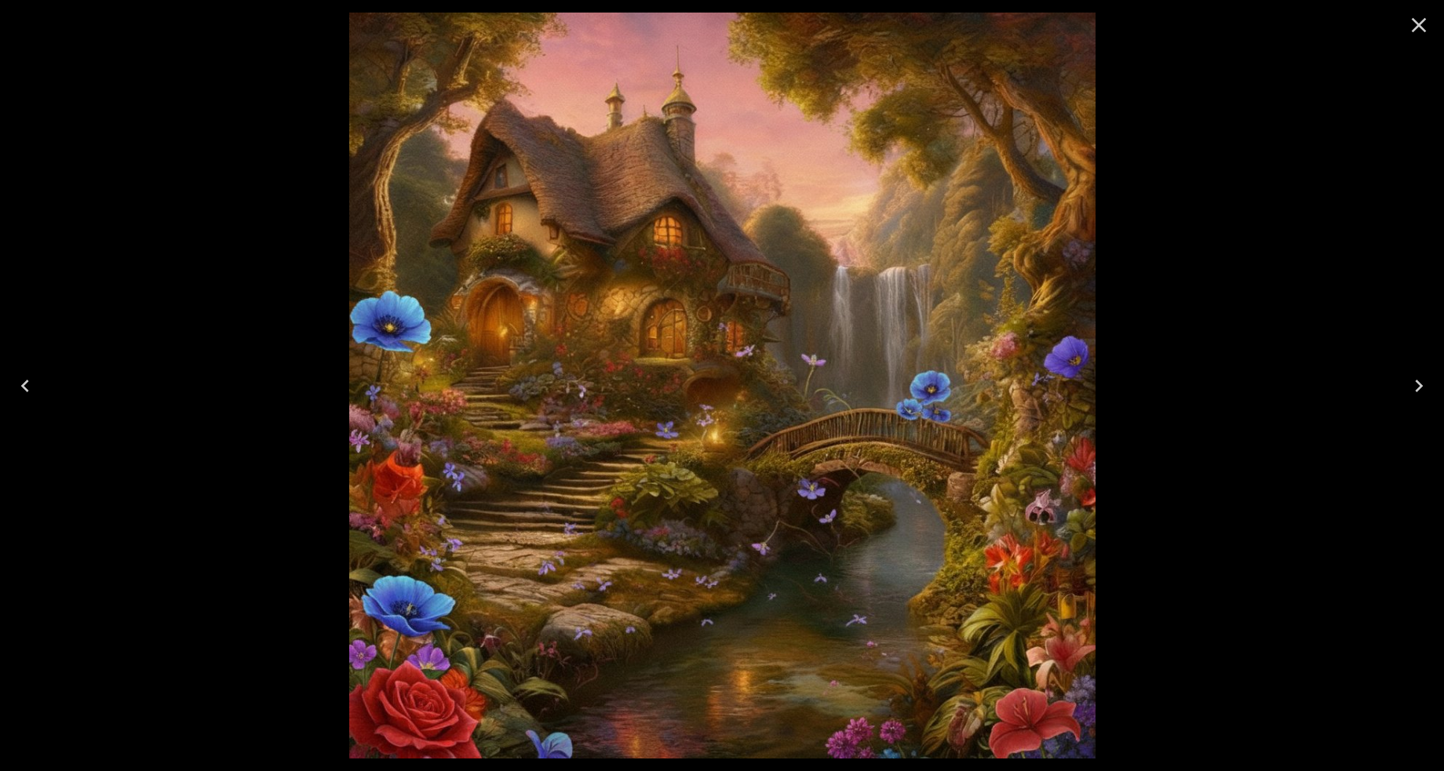
click at [1410, 381] on icon "Next" at bounding box center [1418, 386] width 25 height 25
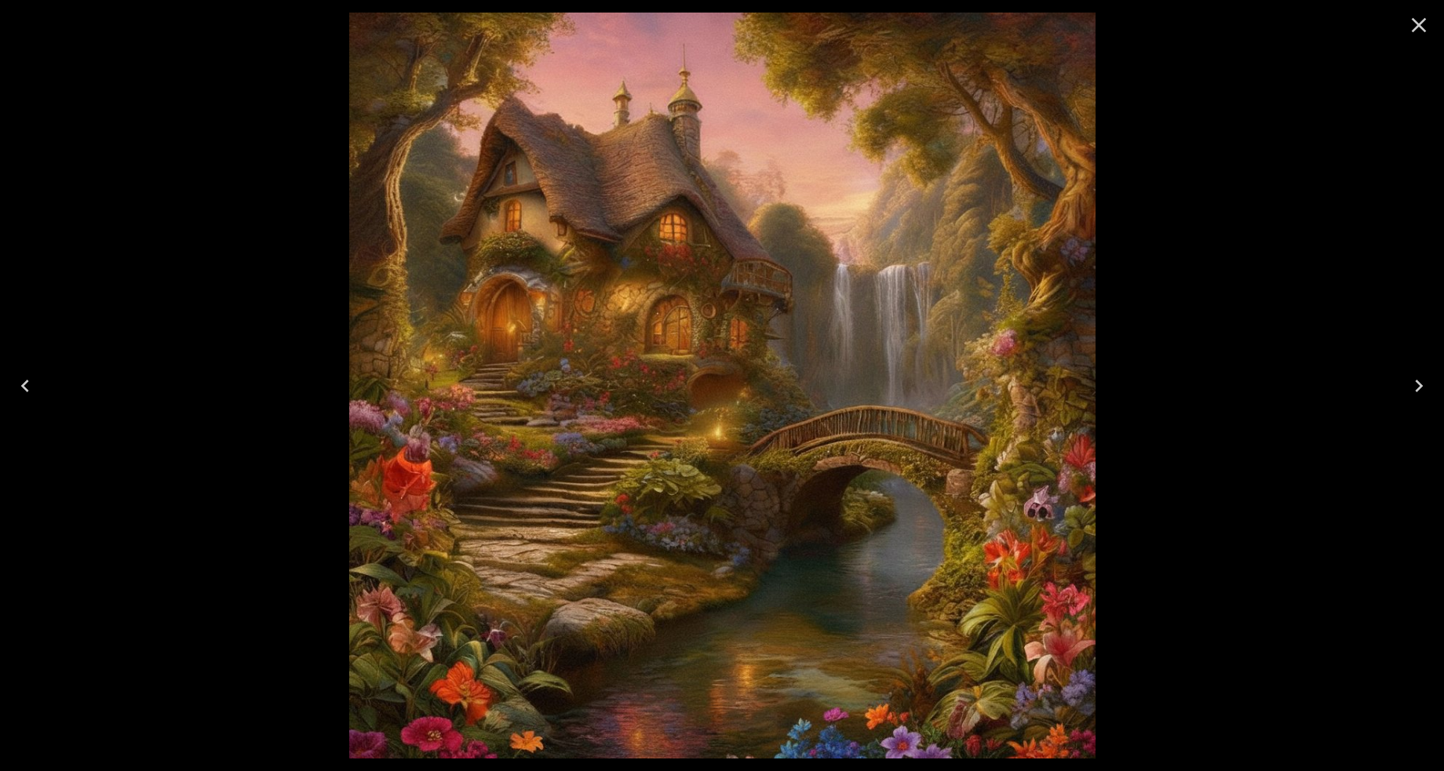
click at [1410, 381] on icon "Next" at bounding box center [1418, 386] width 25 height 25
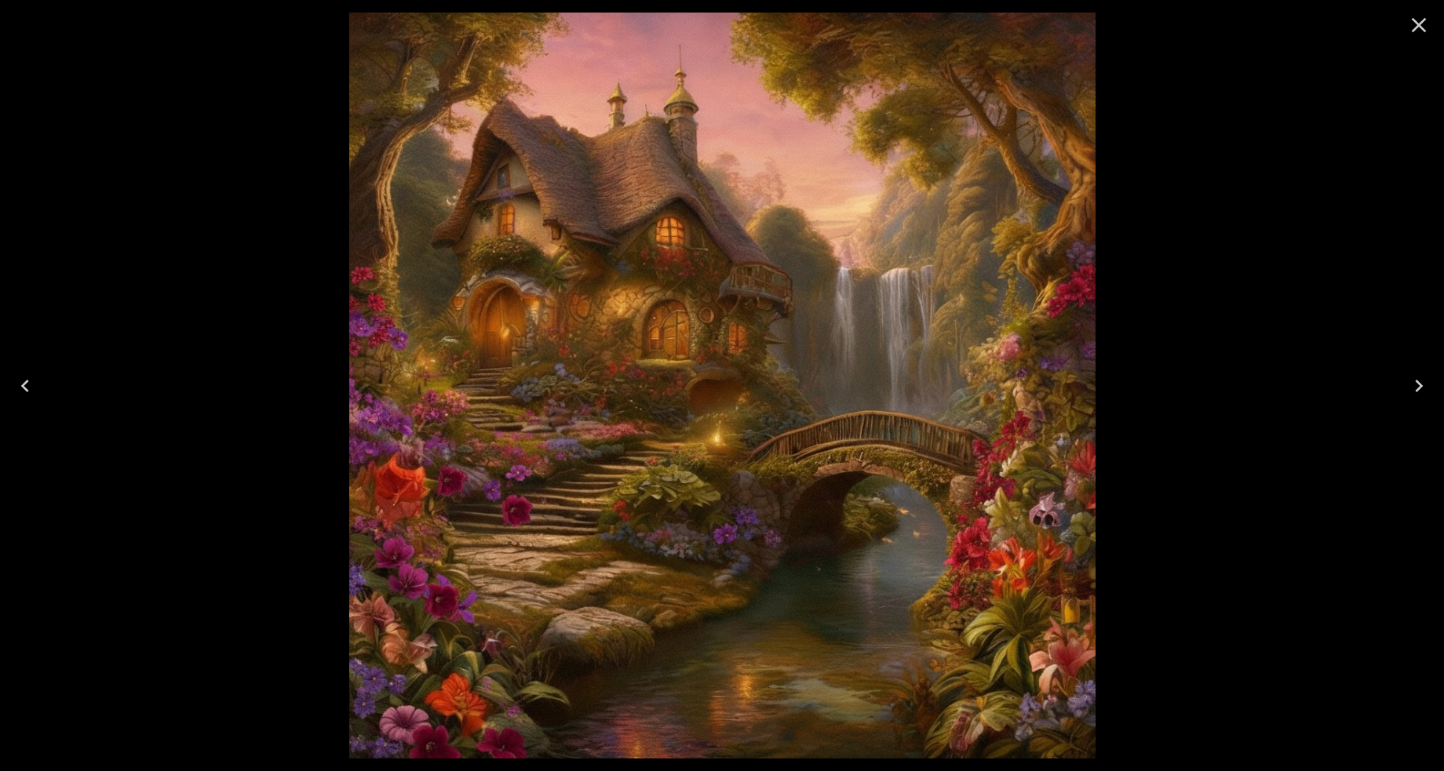
click at [1411, 381] on icon "Next" at bounding box center [1418, 386] width 25 height 25
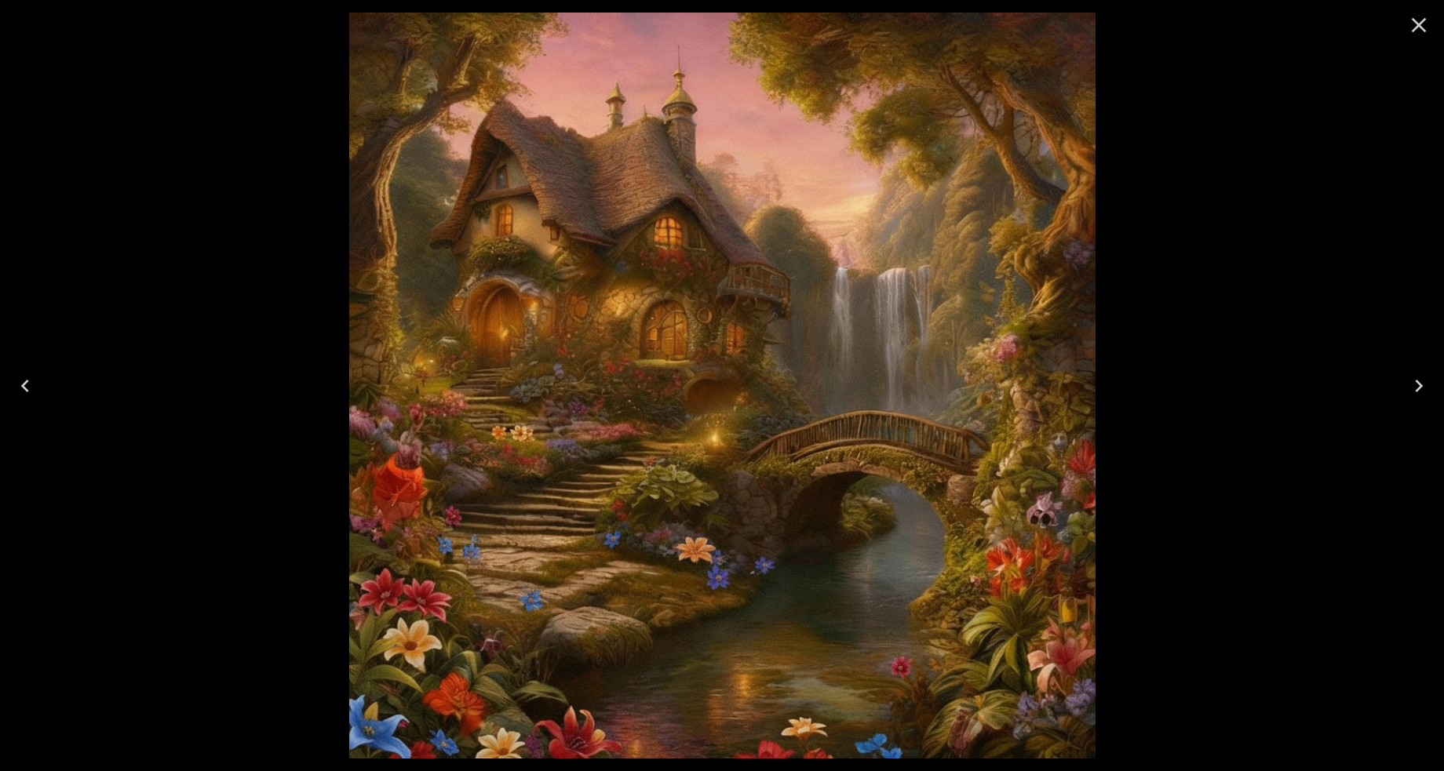
click at [1411, 381] on icon "Next" at bounding box center [1418, 386] width 25 height 25
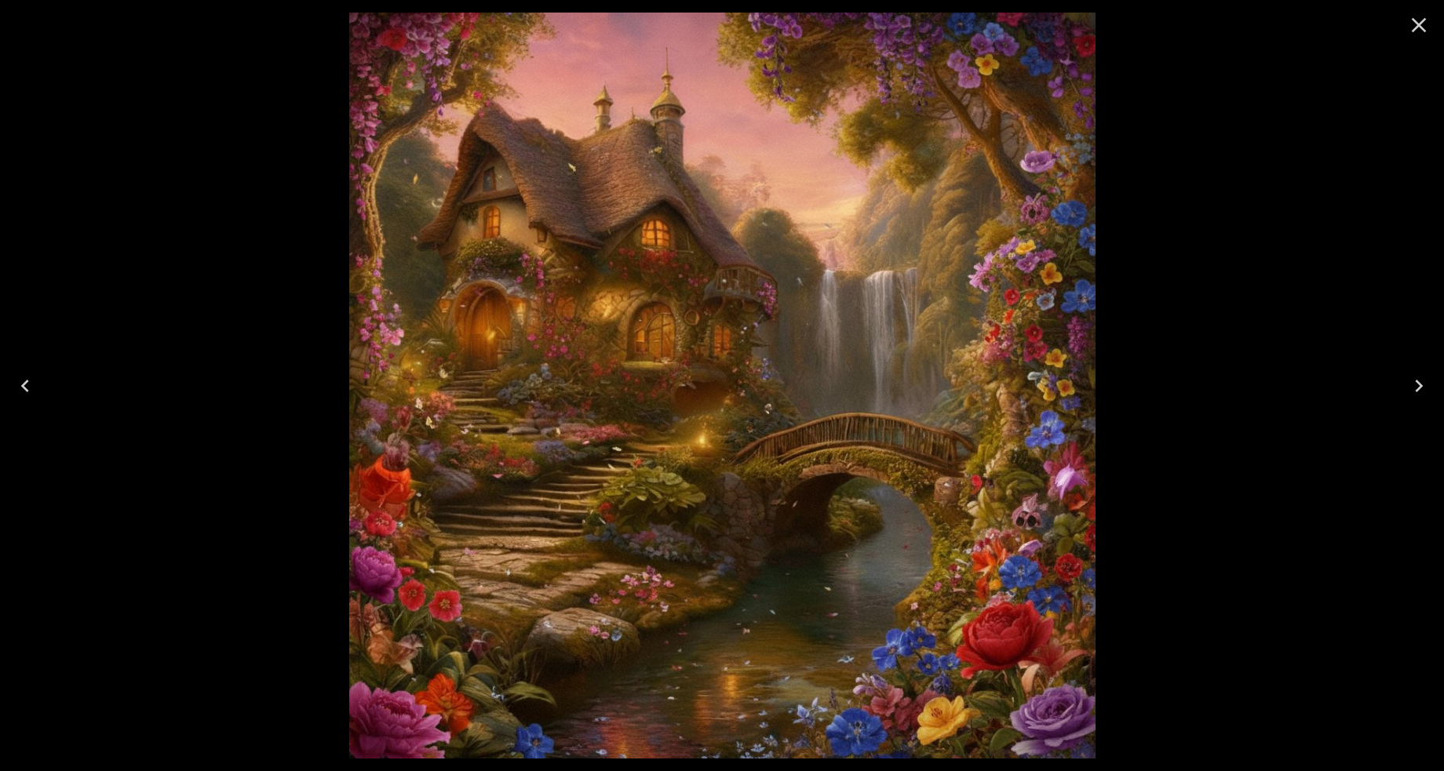
click at [1411, 379] on icon "Next" at bounding box center [1418, 386] width 25 height 25
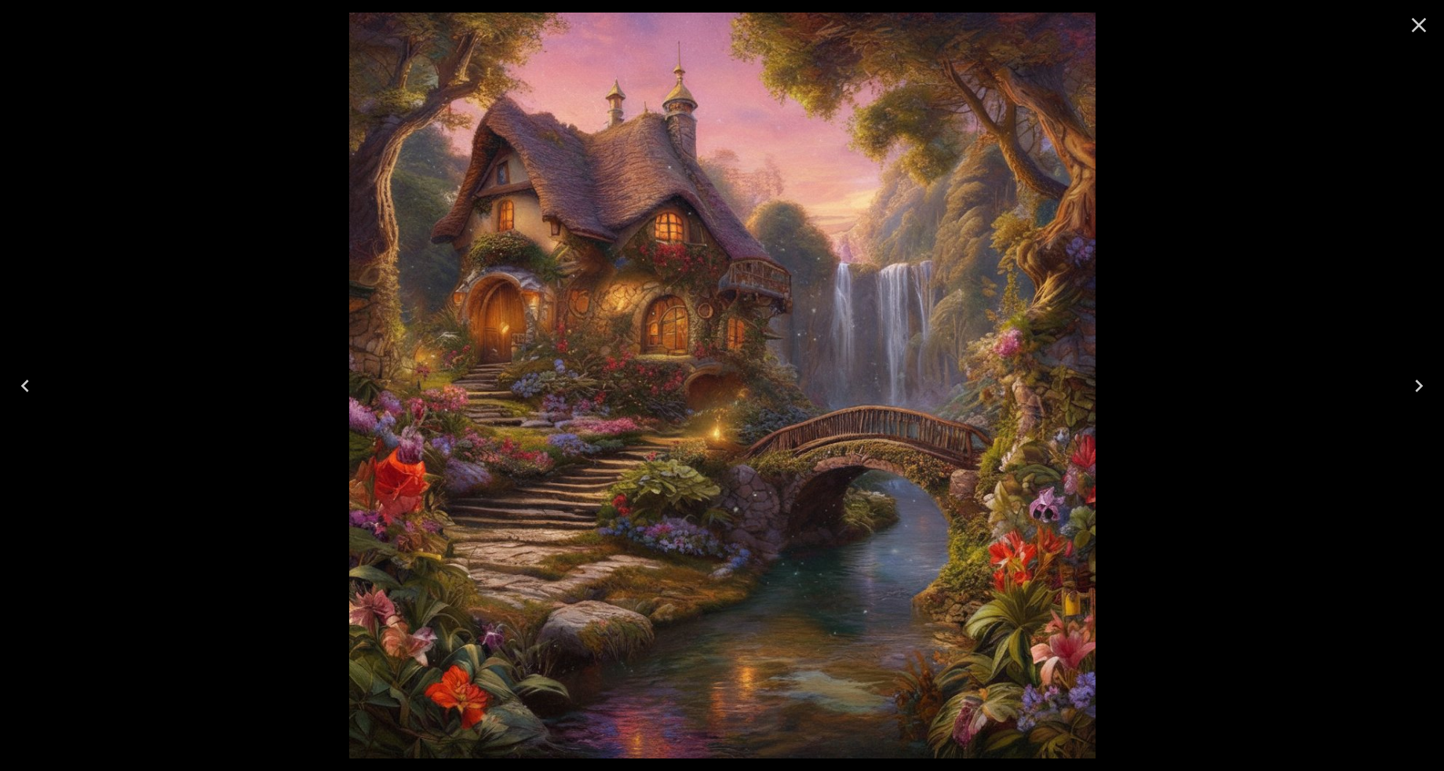
click at [1411, 379] on icon "Next" at bounding box center [1418, 386] width 25 height 25
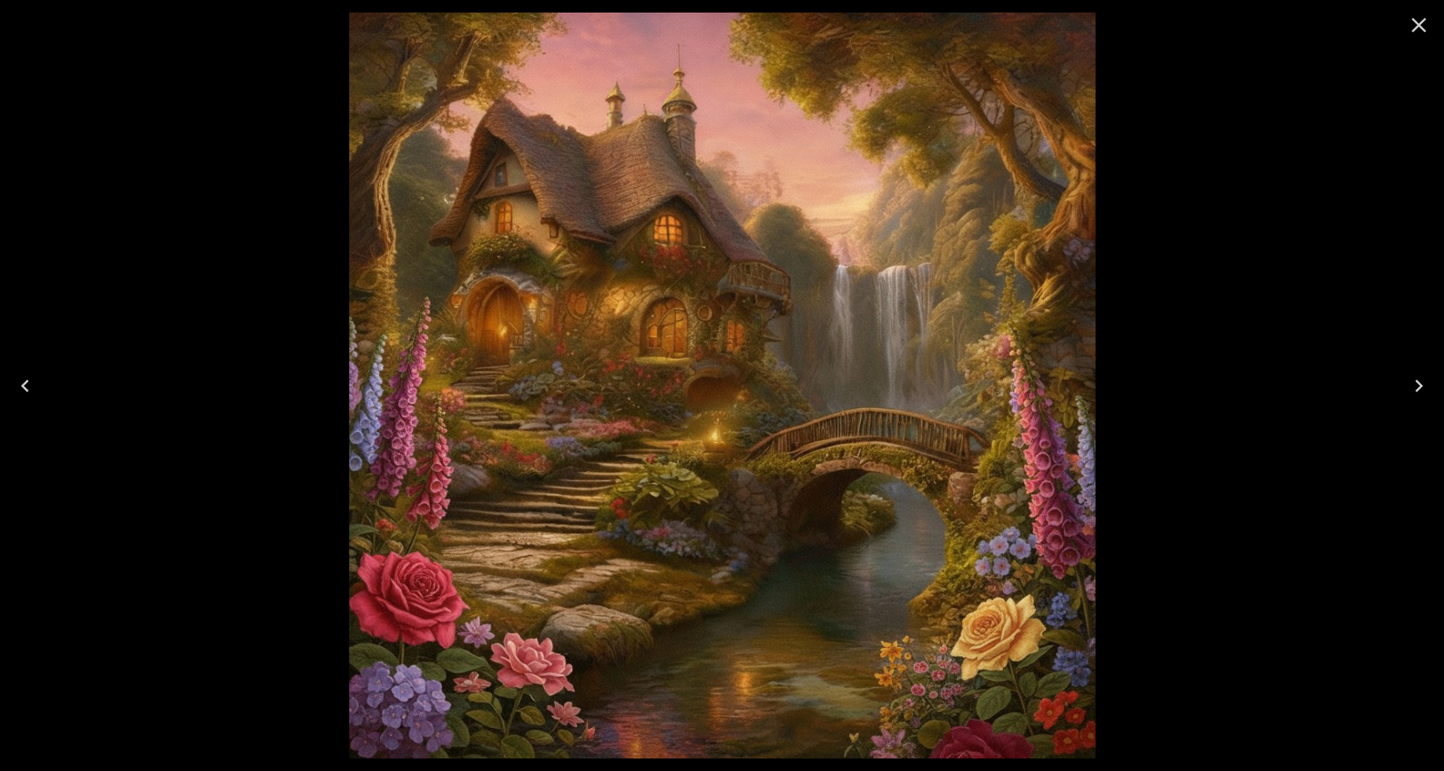
click at [1413, 387] on icon "Next" at bounding box center [1418, 386] width 25 height 25
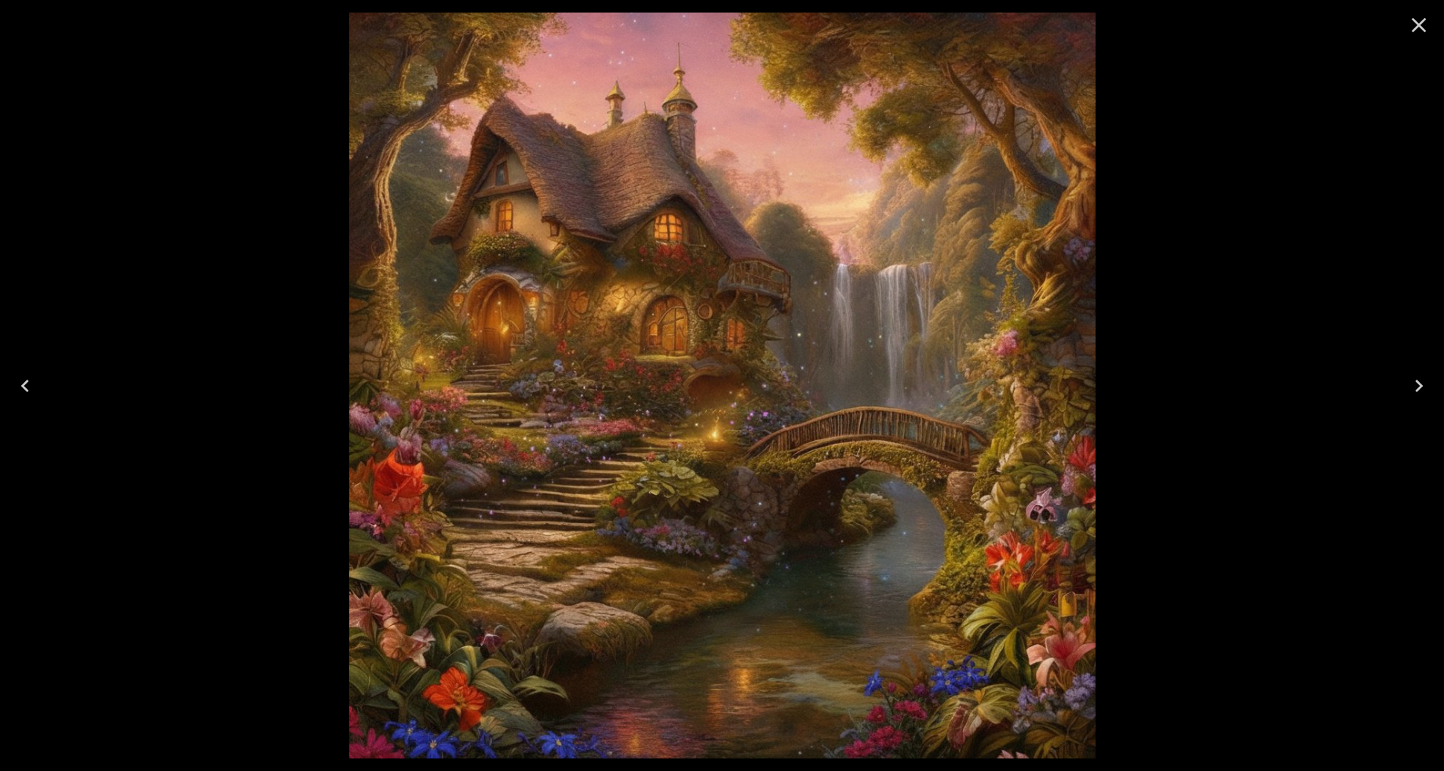
click at [24, 378] on icon "Previous" at bounding box center [25, 386] width 25 height 25
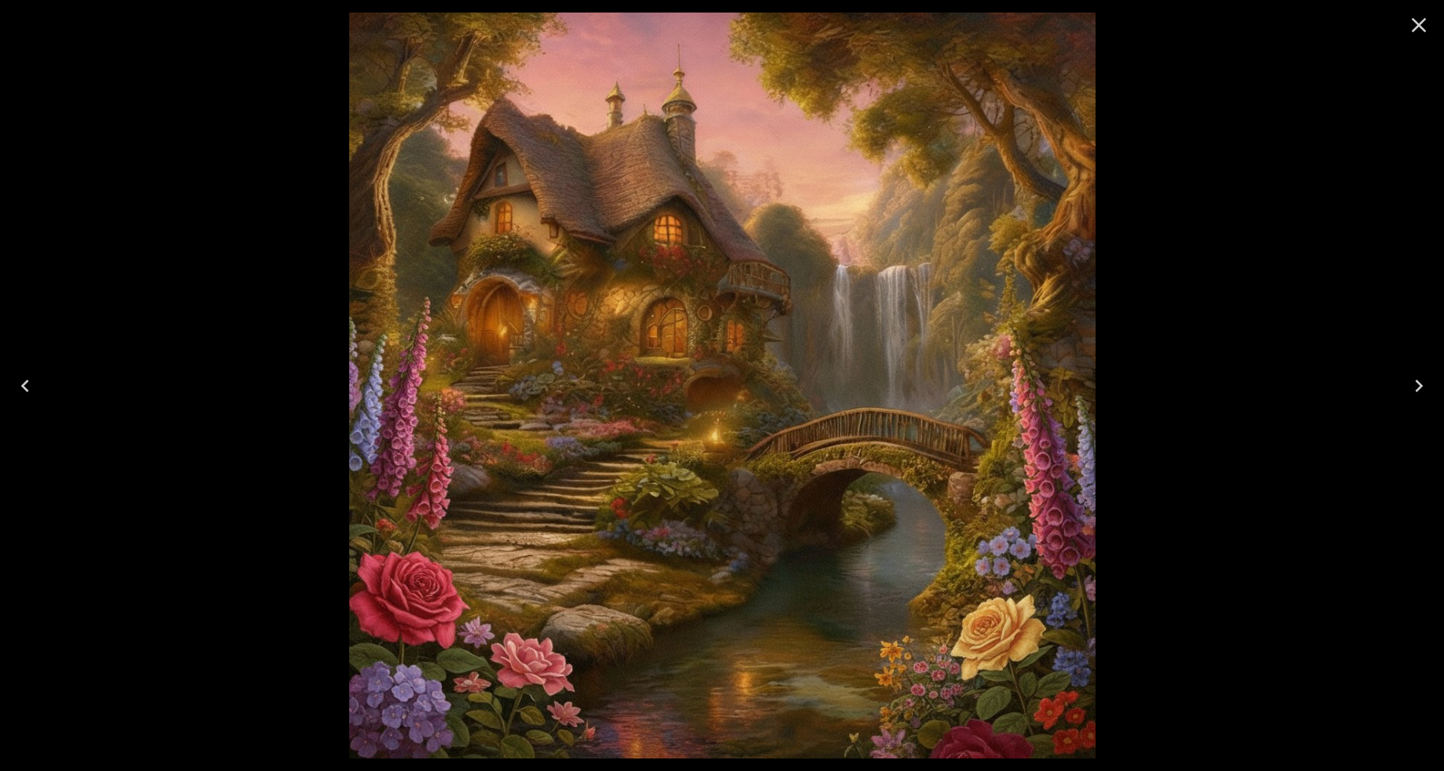
click at [24, 378] on icon "Previous" at bounding box center [25, 386] width 25 height 25
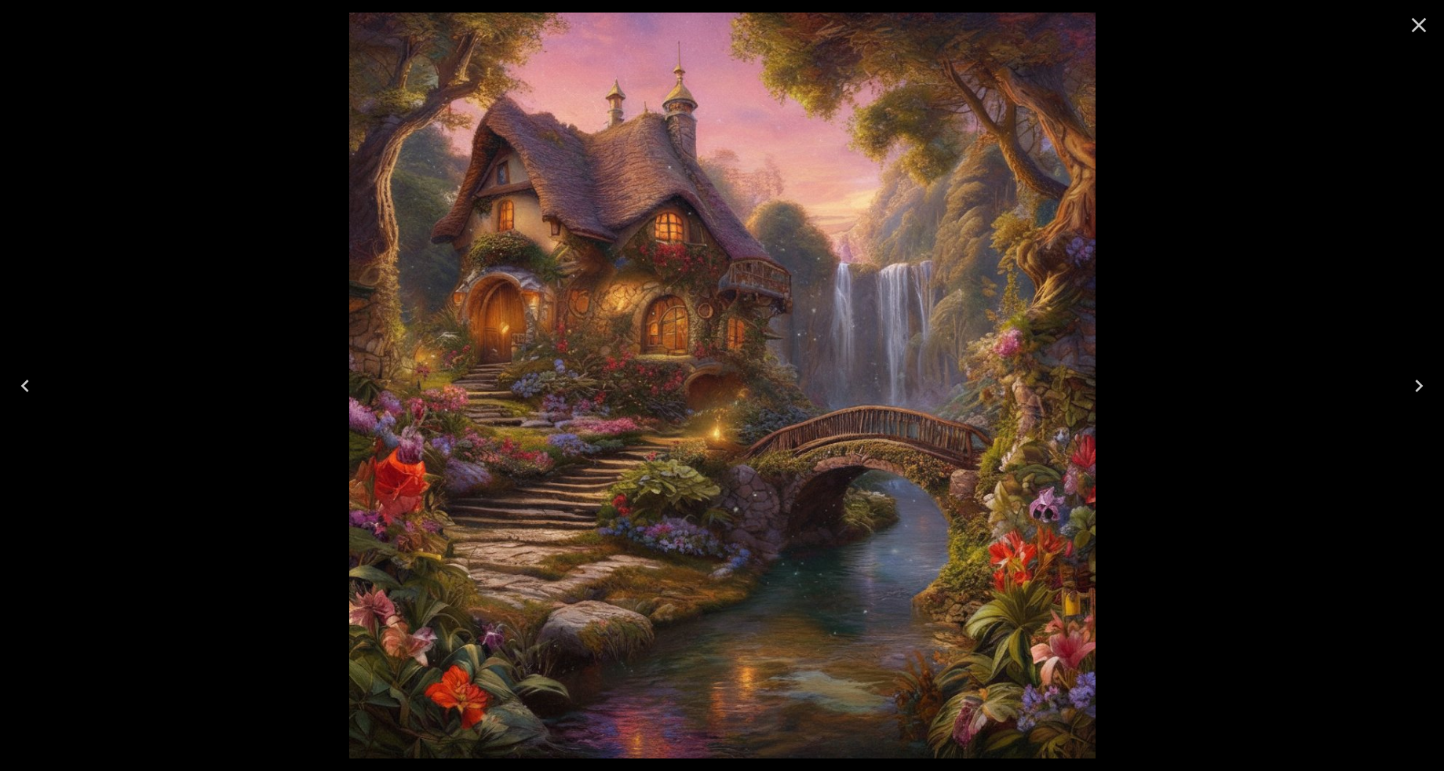
click at [1420, 25] on icon "Close" at bounding box center [1418, 25] width 25 height 25
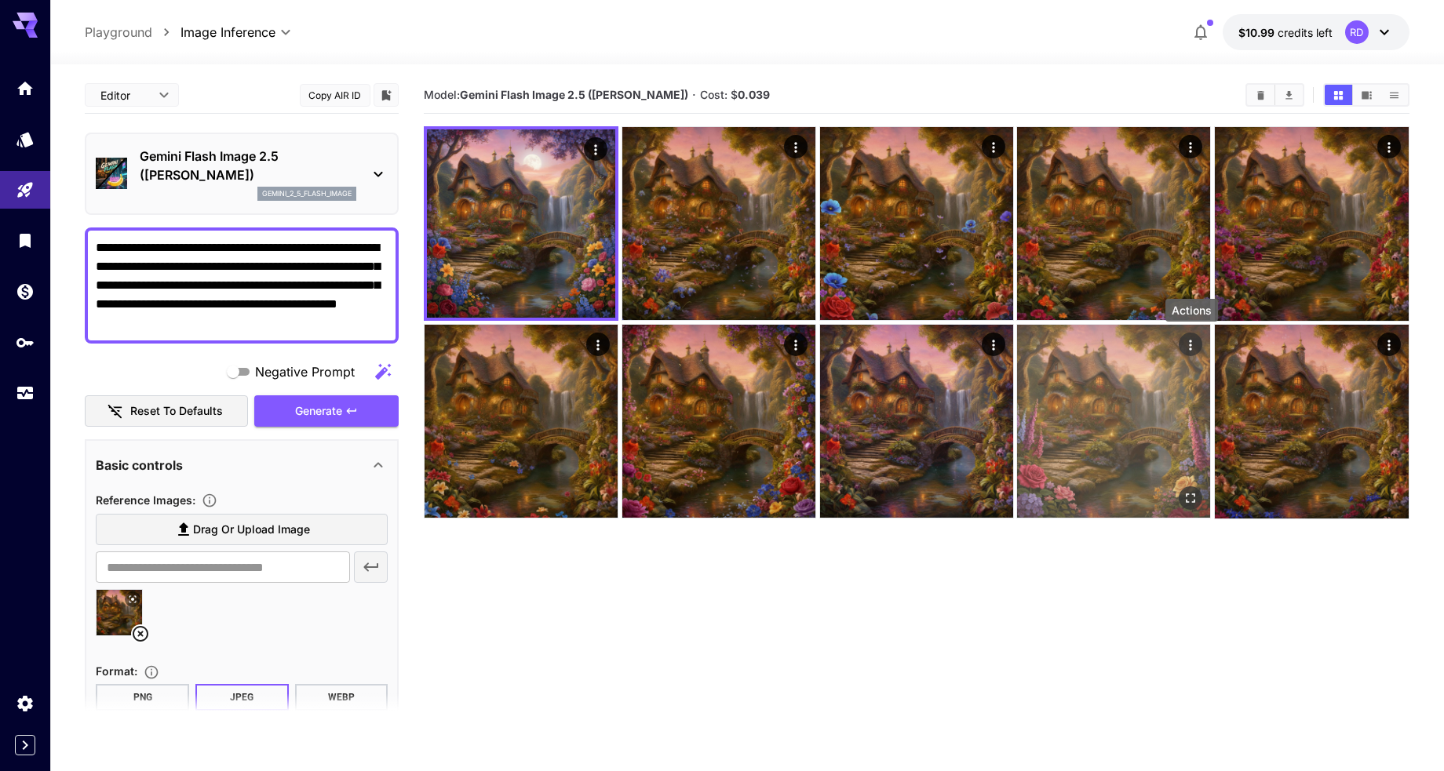
click at [1191, 343] on icon "Actions" at bounding box center [1191, 345] width 16 height 16
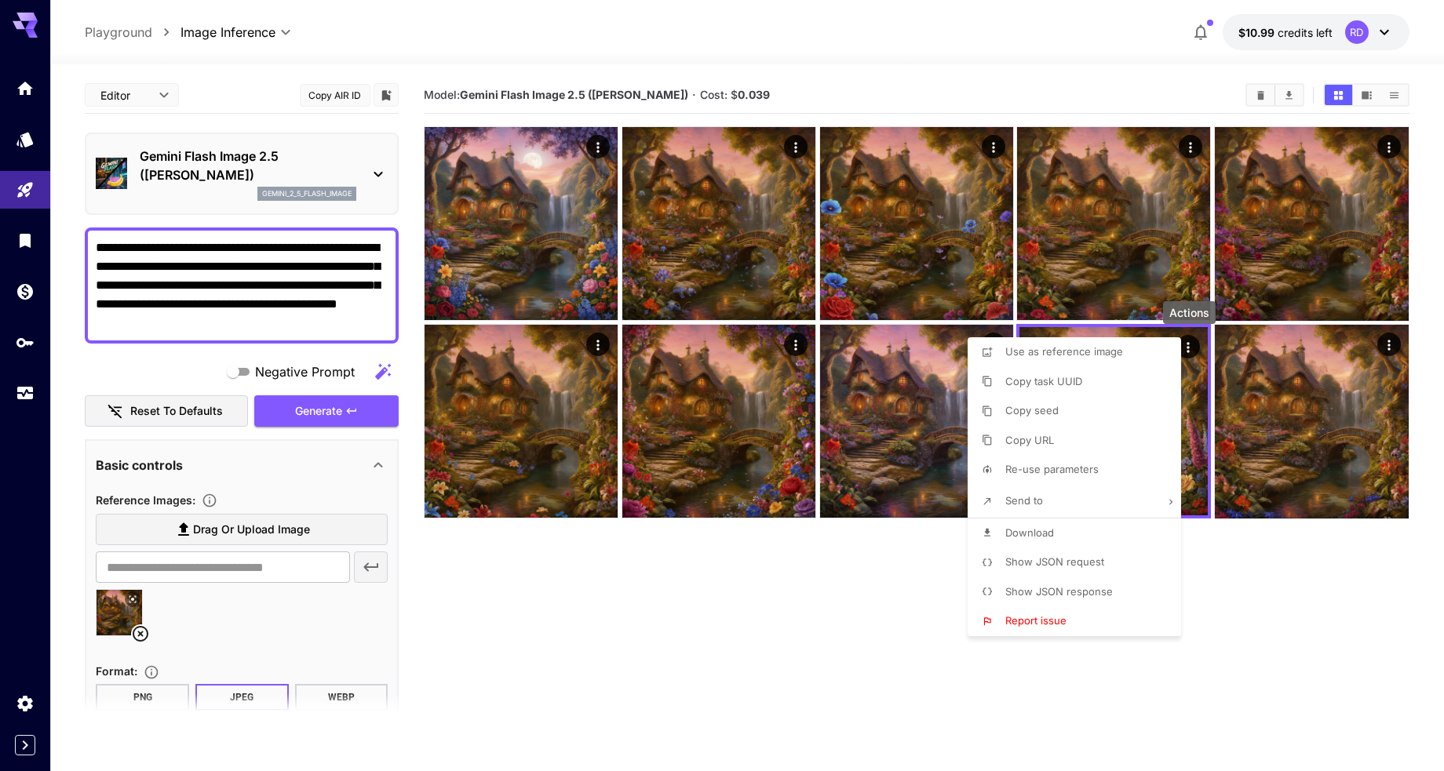
click at [1027, 530] on span "Download" at bounding box center [1029, 533] width 49 height 13
click at [597, 151] on div at bounding box center [722, 385] width 1444 height 771
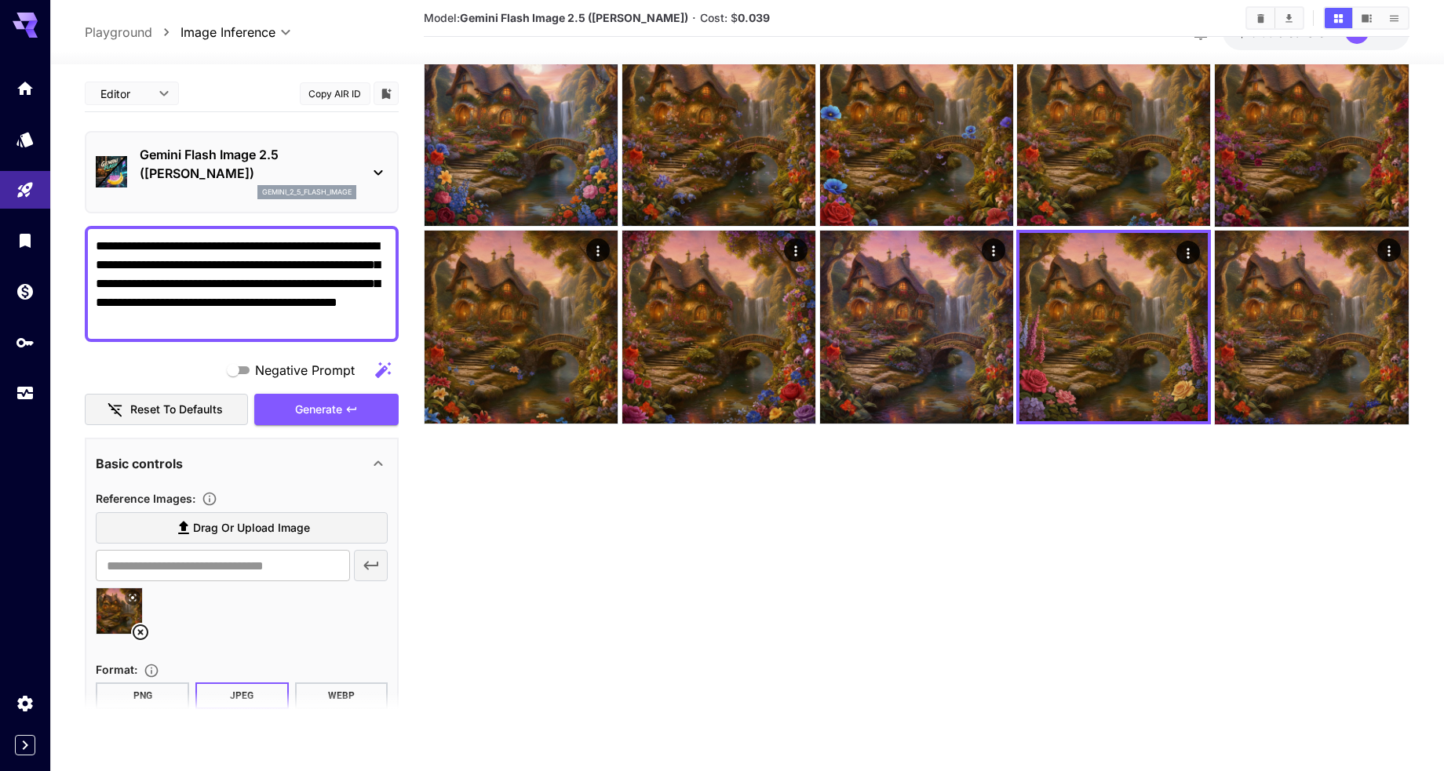
scroll to position [124, 0]
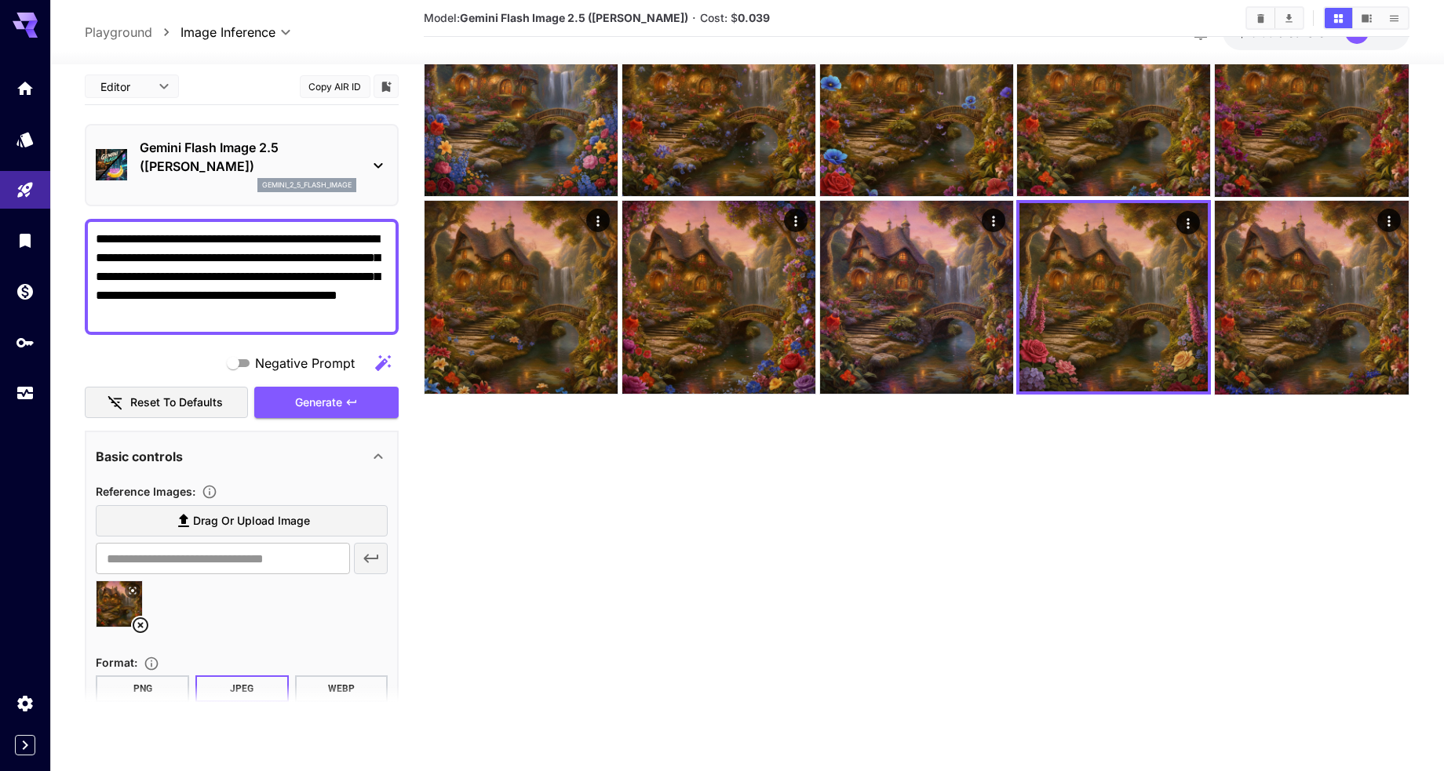
click at [140, 621] on icon at bounding box center [140, 626] width 19 height 19
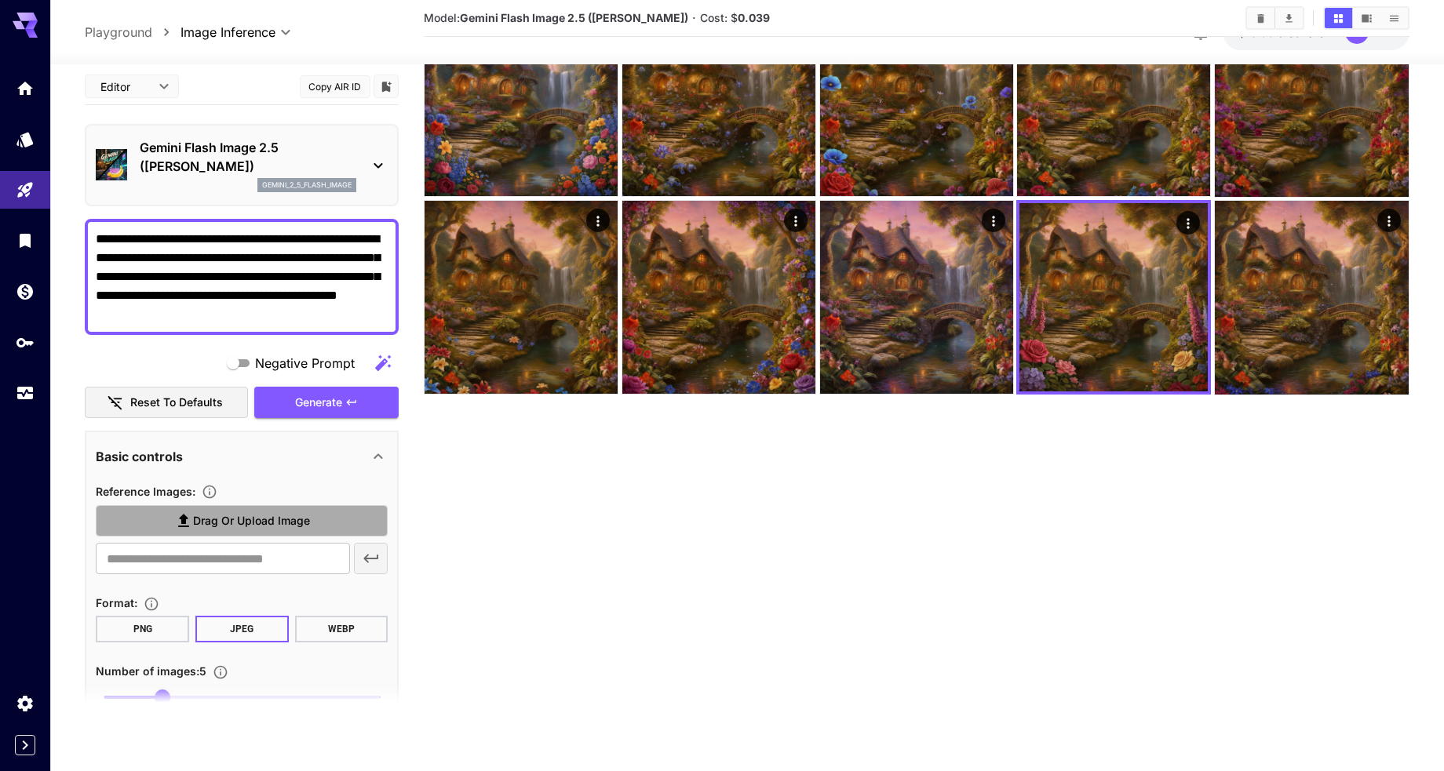
click at [200, 523] on span "Drag or upload image" at bounding box center [251, 522] width 117 height 20
click at [0, 0] on input "Drag or upload image" at bounding box center [0, 0] width 0 height 0
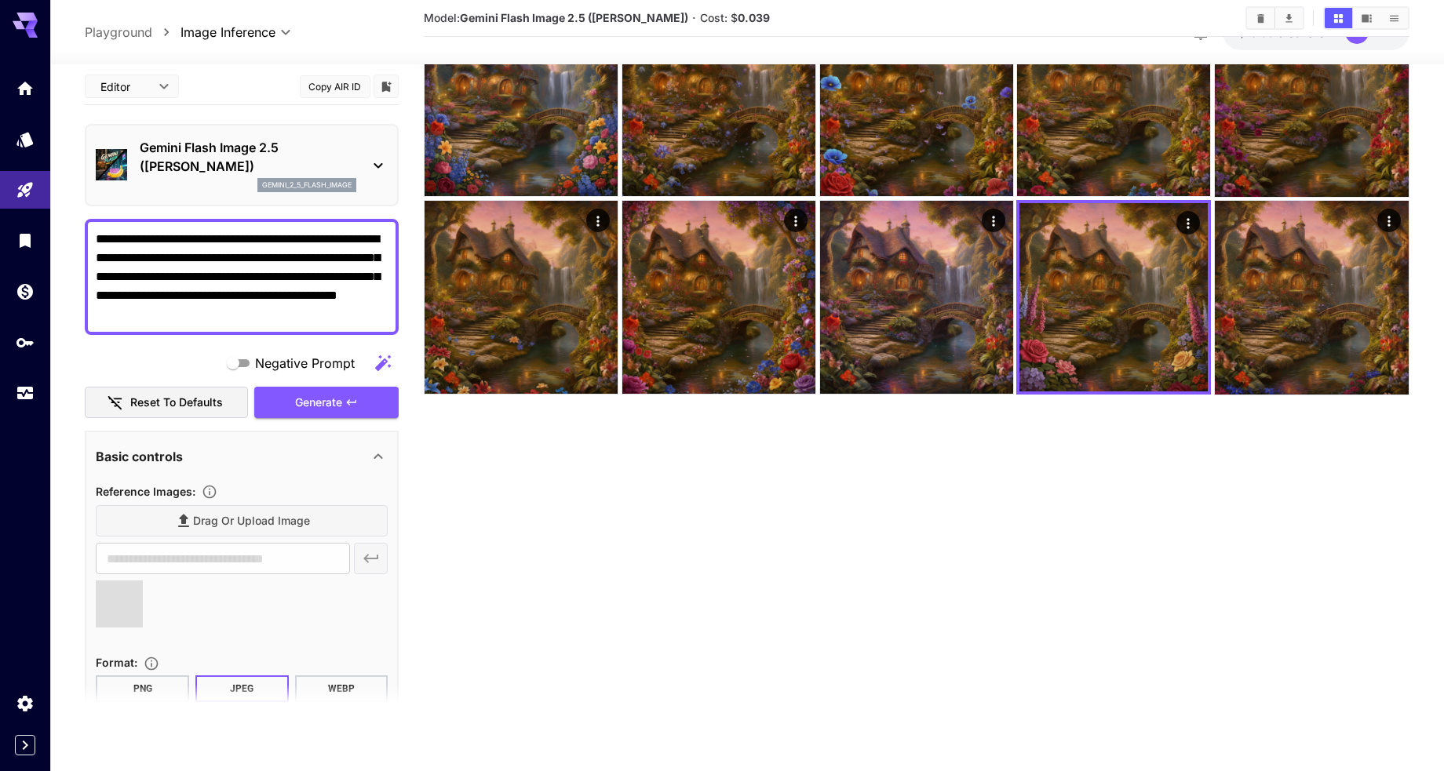
type input "**********"
click at [374, 165] on icon at bounding box center [378, 165] width 19 height 19
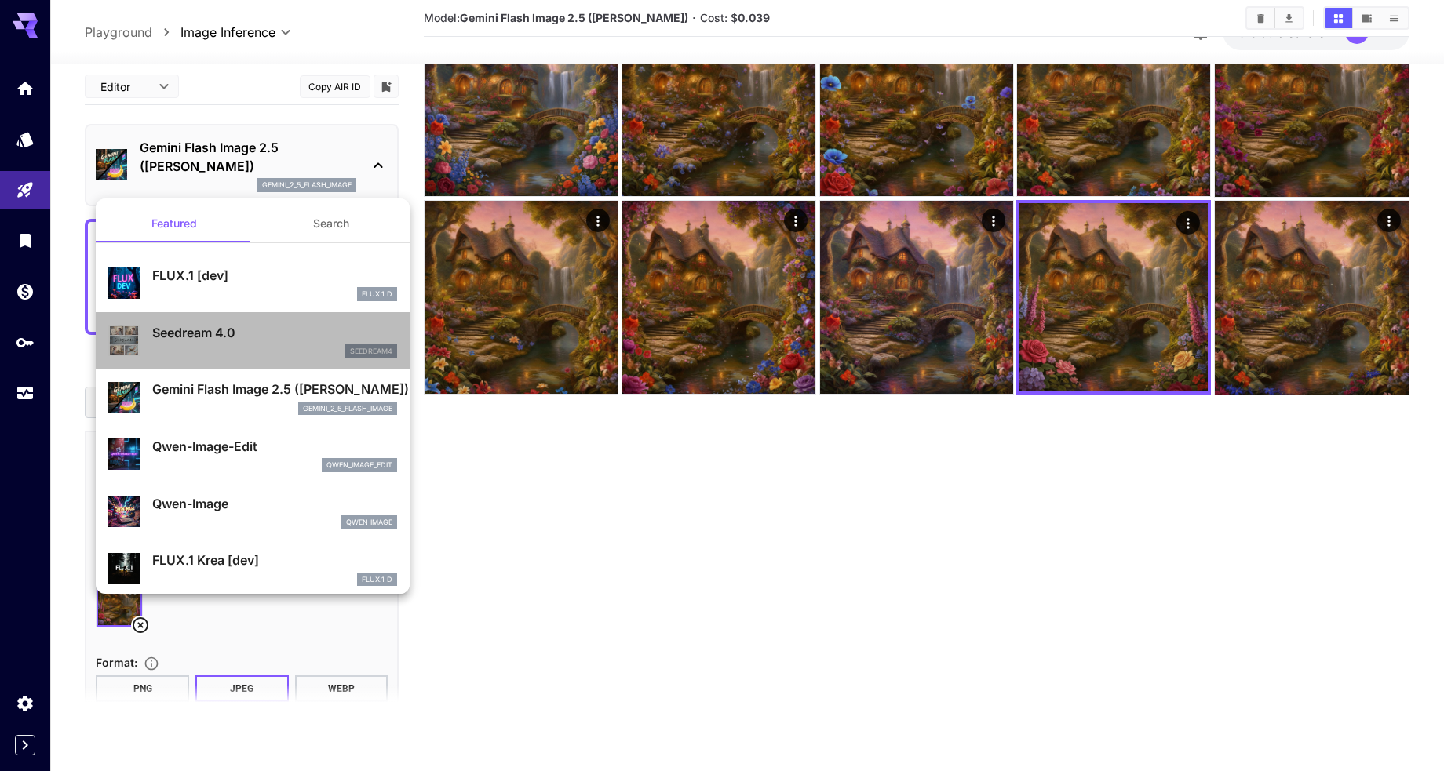
click at [200, 329] on p "Seedream 4.0" at bounding box center [274, 332] width 245 height 19
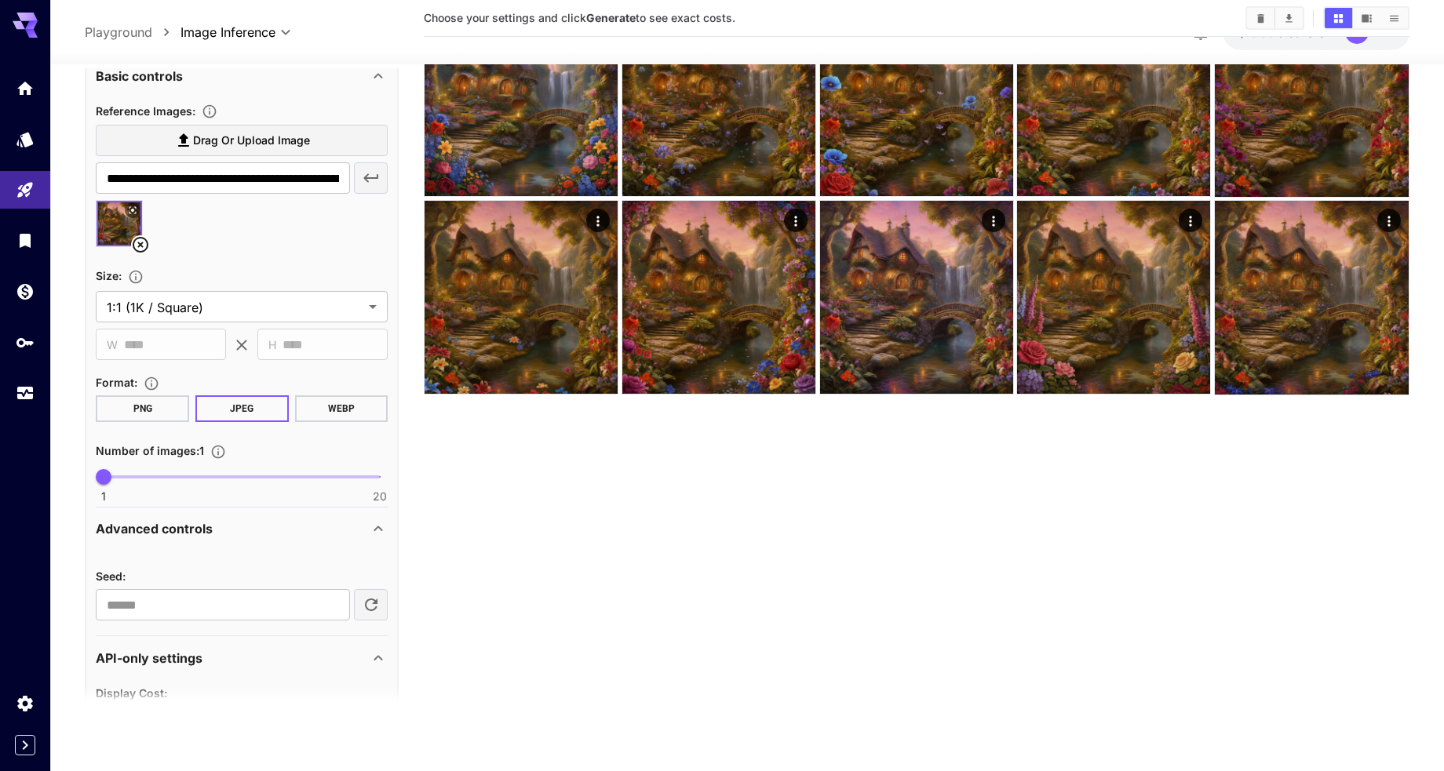
scroll to position [568, 0]
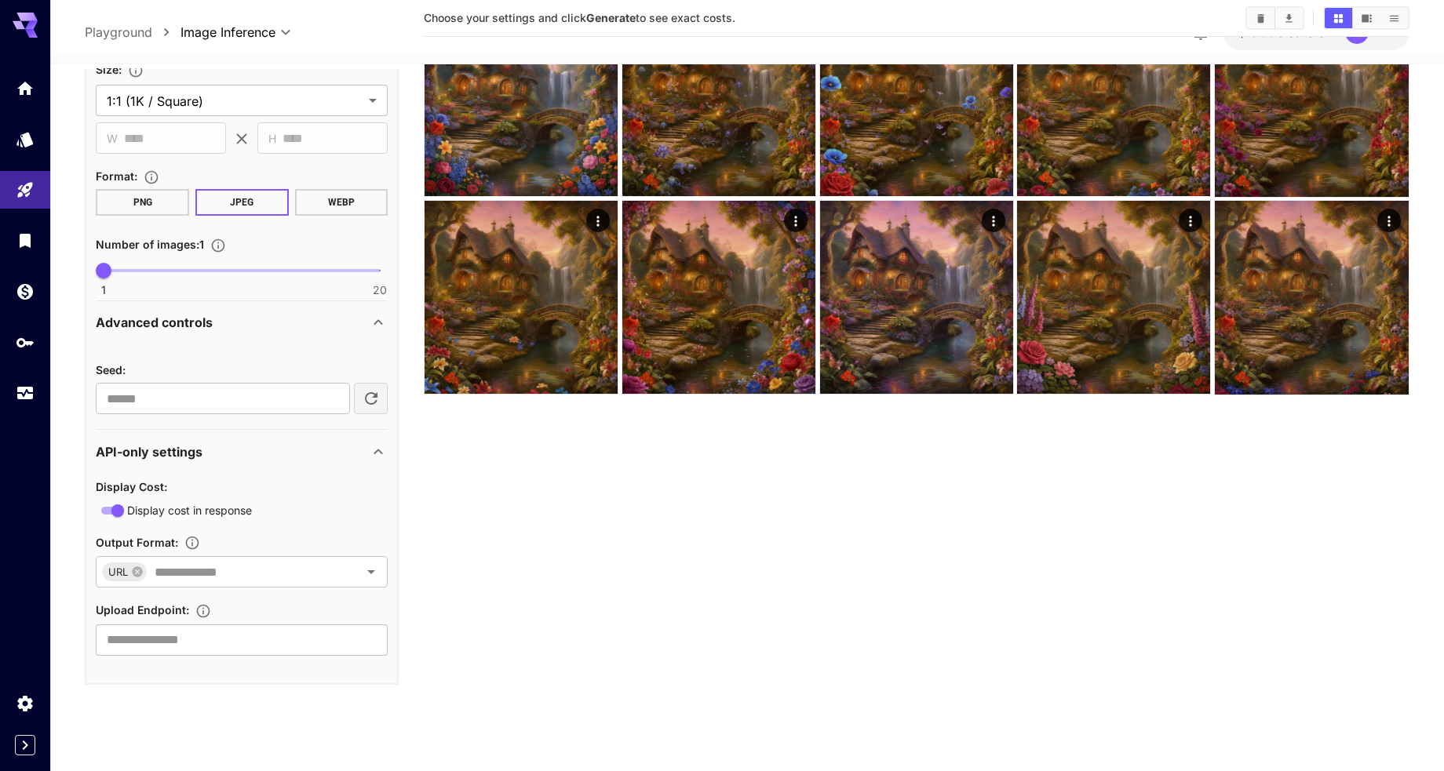
click at [133, 267] on span "1 20 1" at bounding box center [242, 271] width 276 height 24
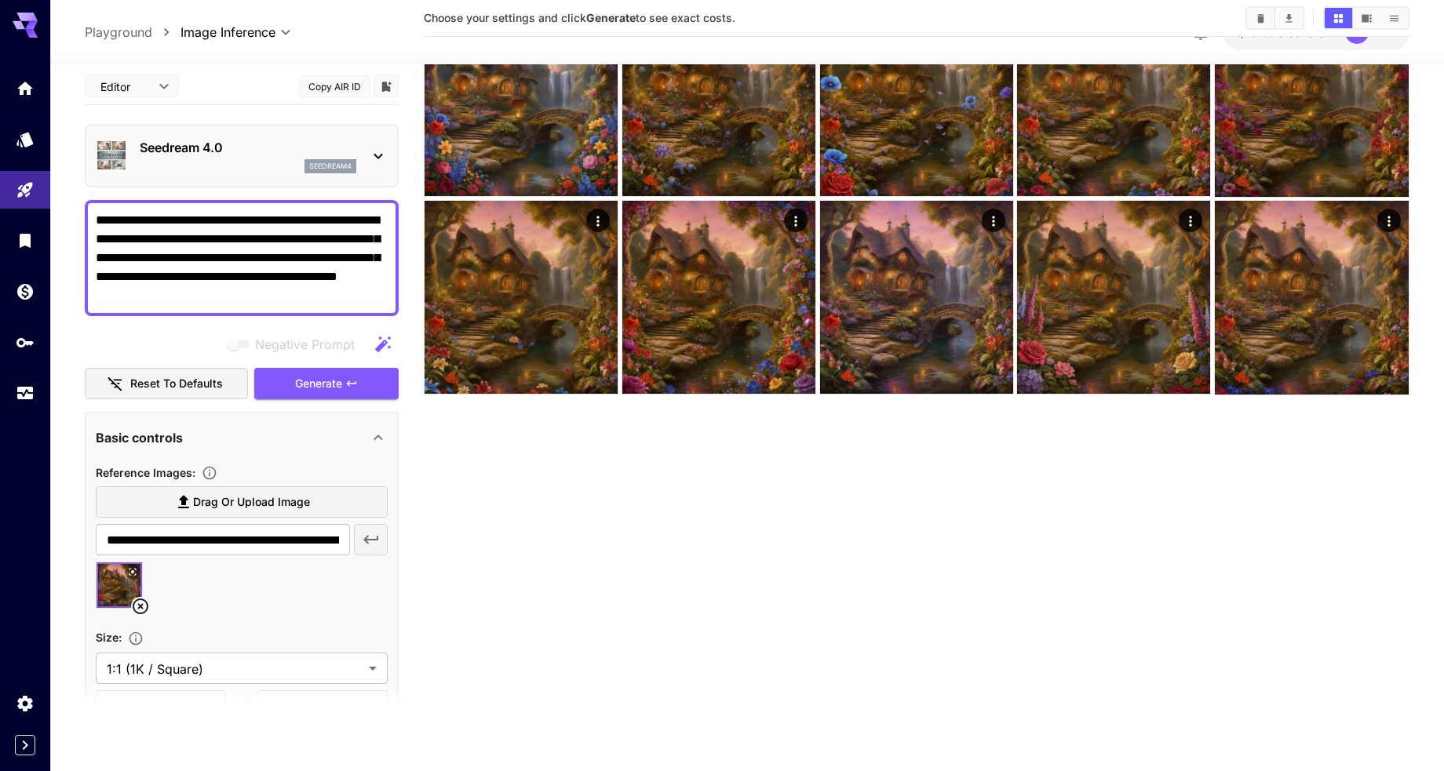
scroll to position [0, 0]
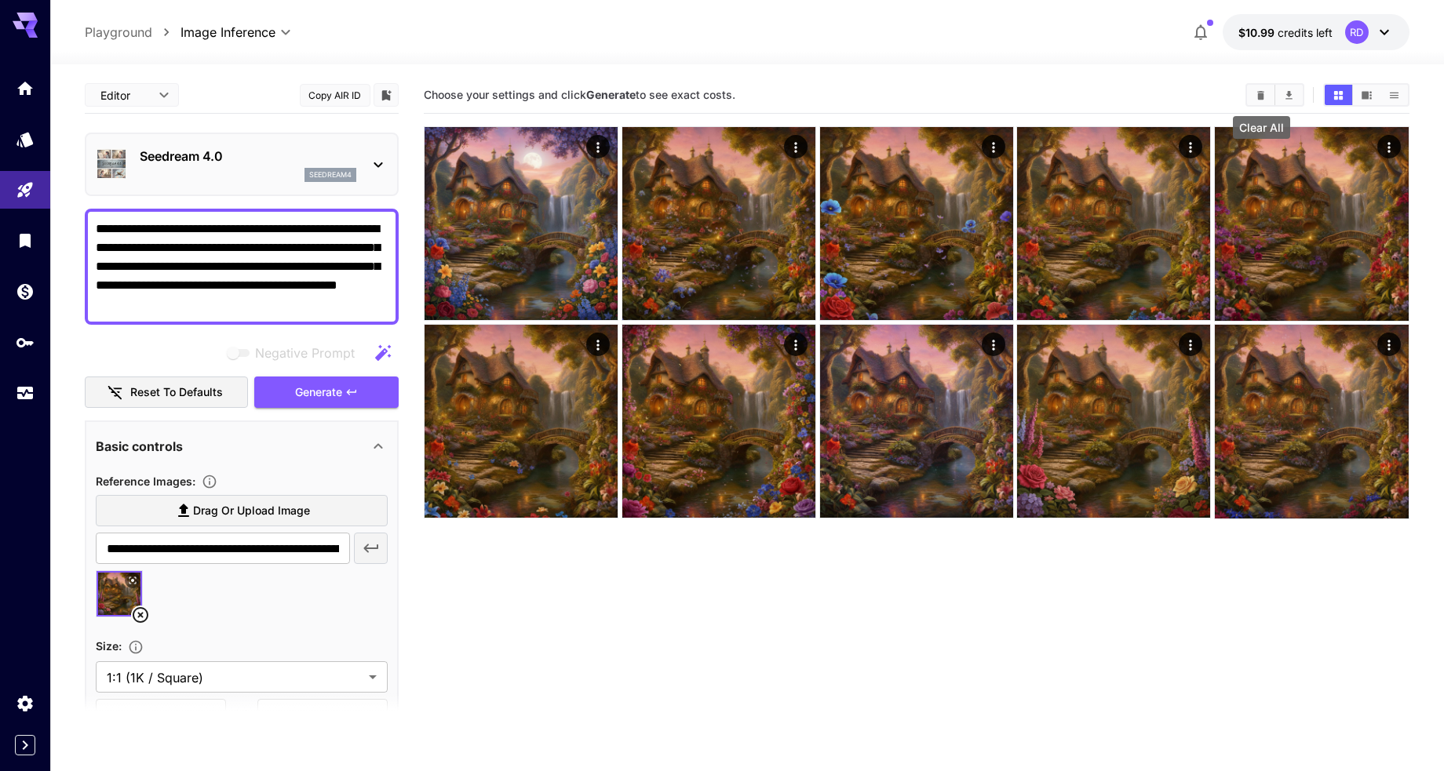
click at [1257, 91] on icon "Clear All" at bounding box center [1261, 95] width 12 height 12
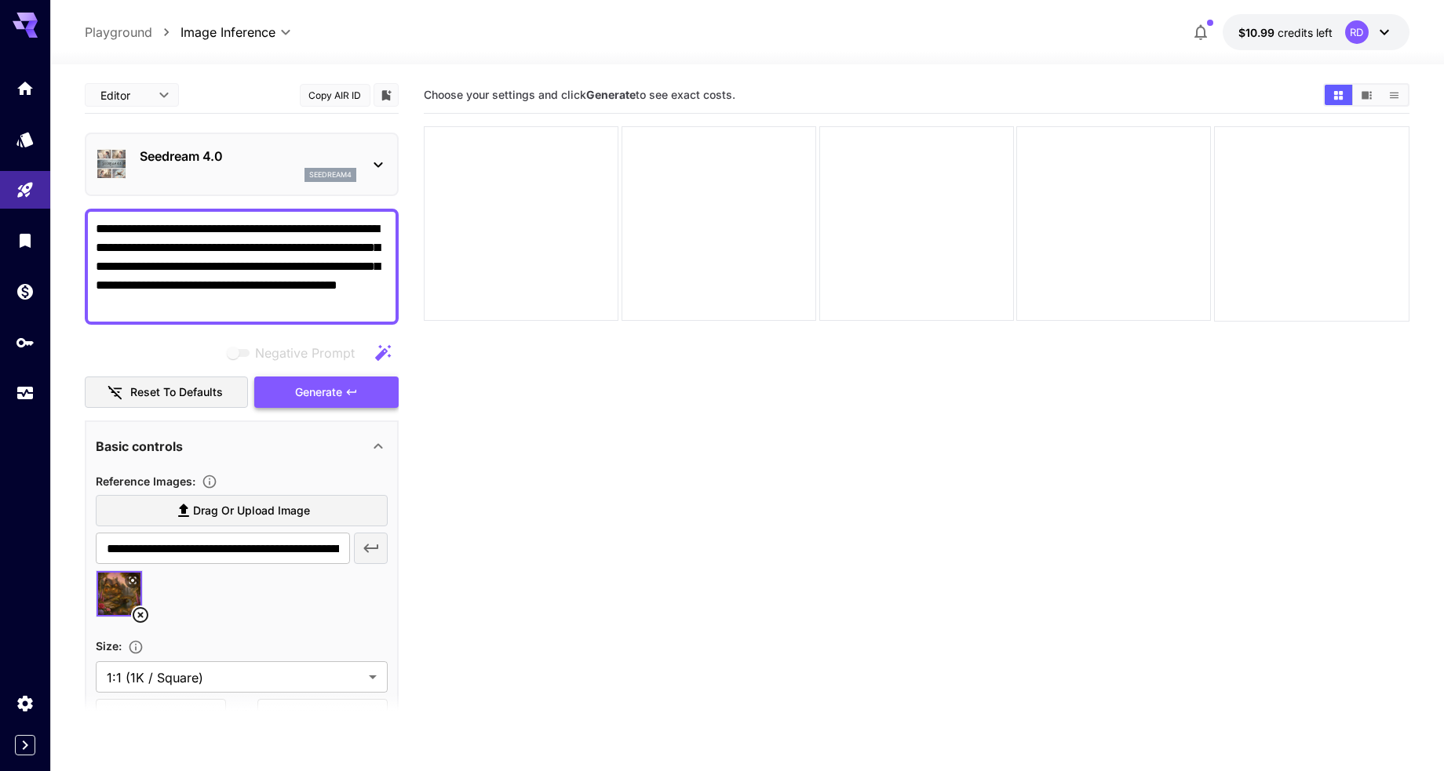
click at [318, 388] on span "Generate" at bounding box center [318, 393] width 47 height 20
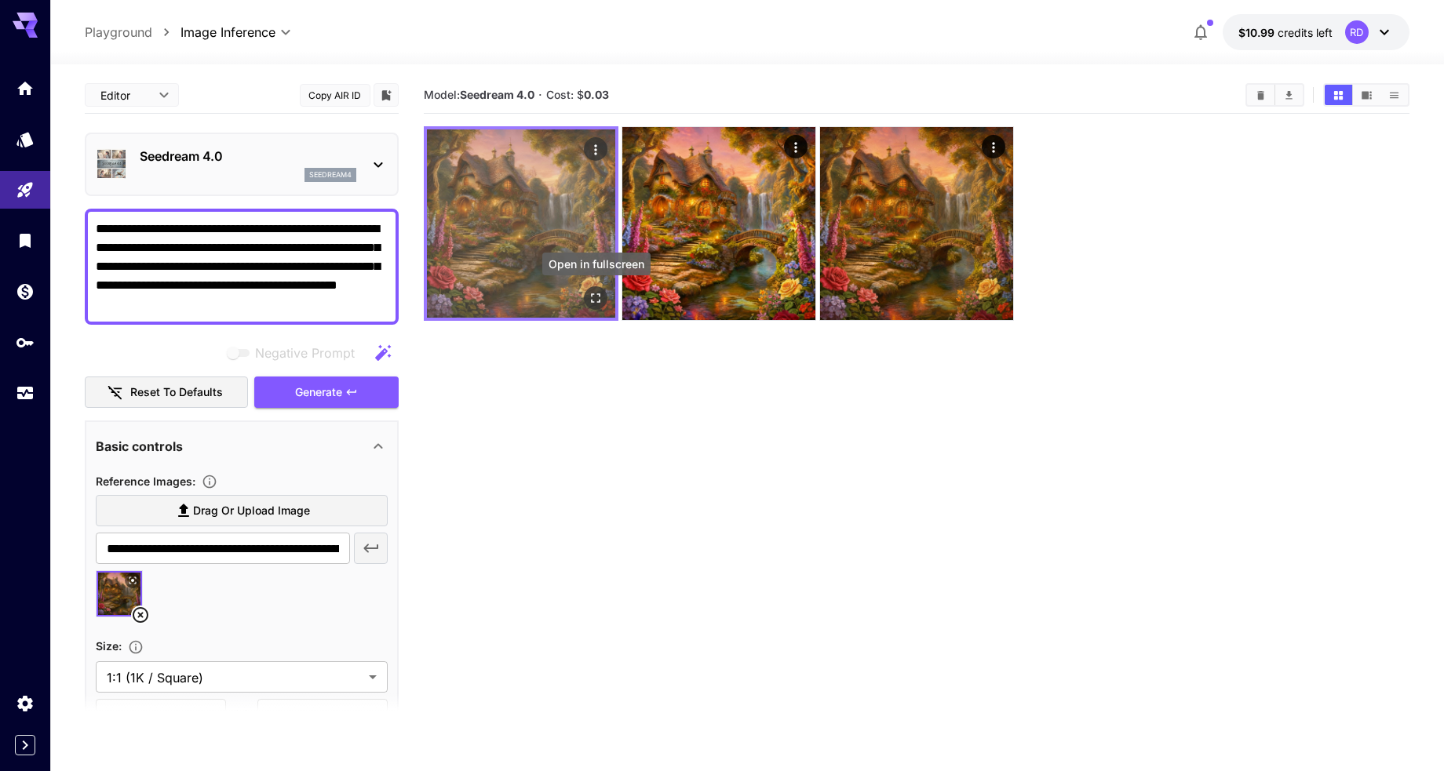
click at [593, 300] on icon "Open in fullscreen" at bounding box center [597, 298] width 16 height 16
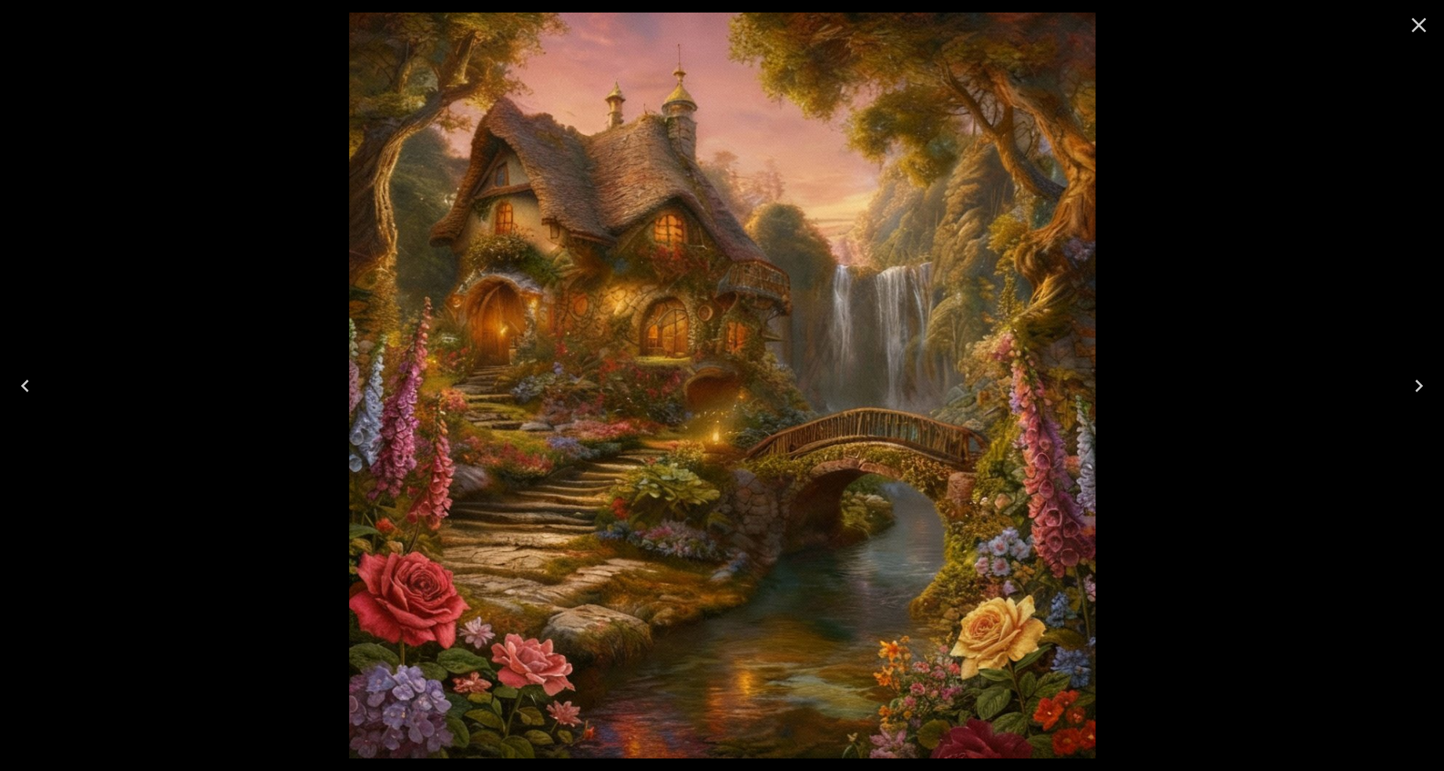
click at [1420, 387] on icon "Next" at bounding box center [1419, 386] width 8 height 13
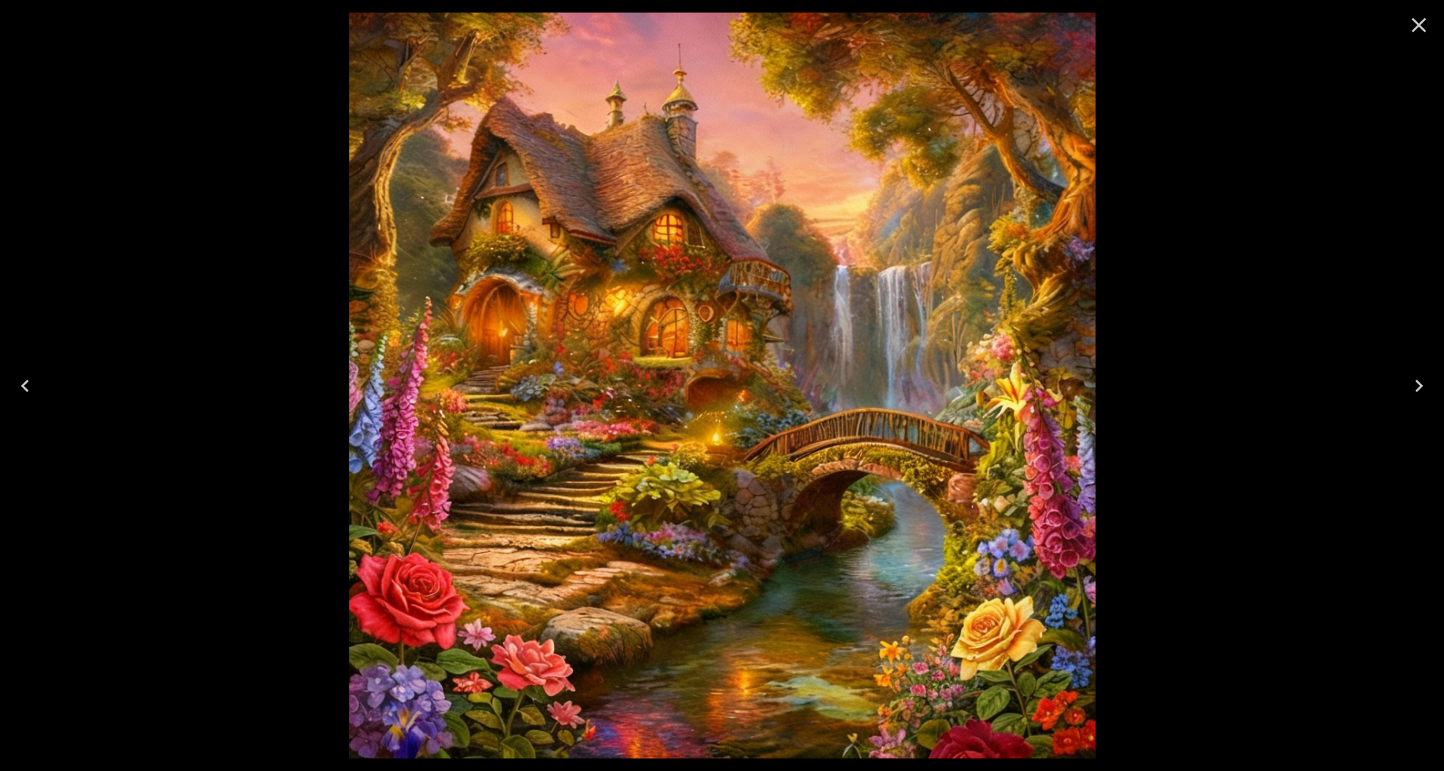
click at [1420, 387] on icon "Next" at bounding box center [1419, 386] width 8 height 13
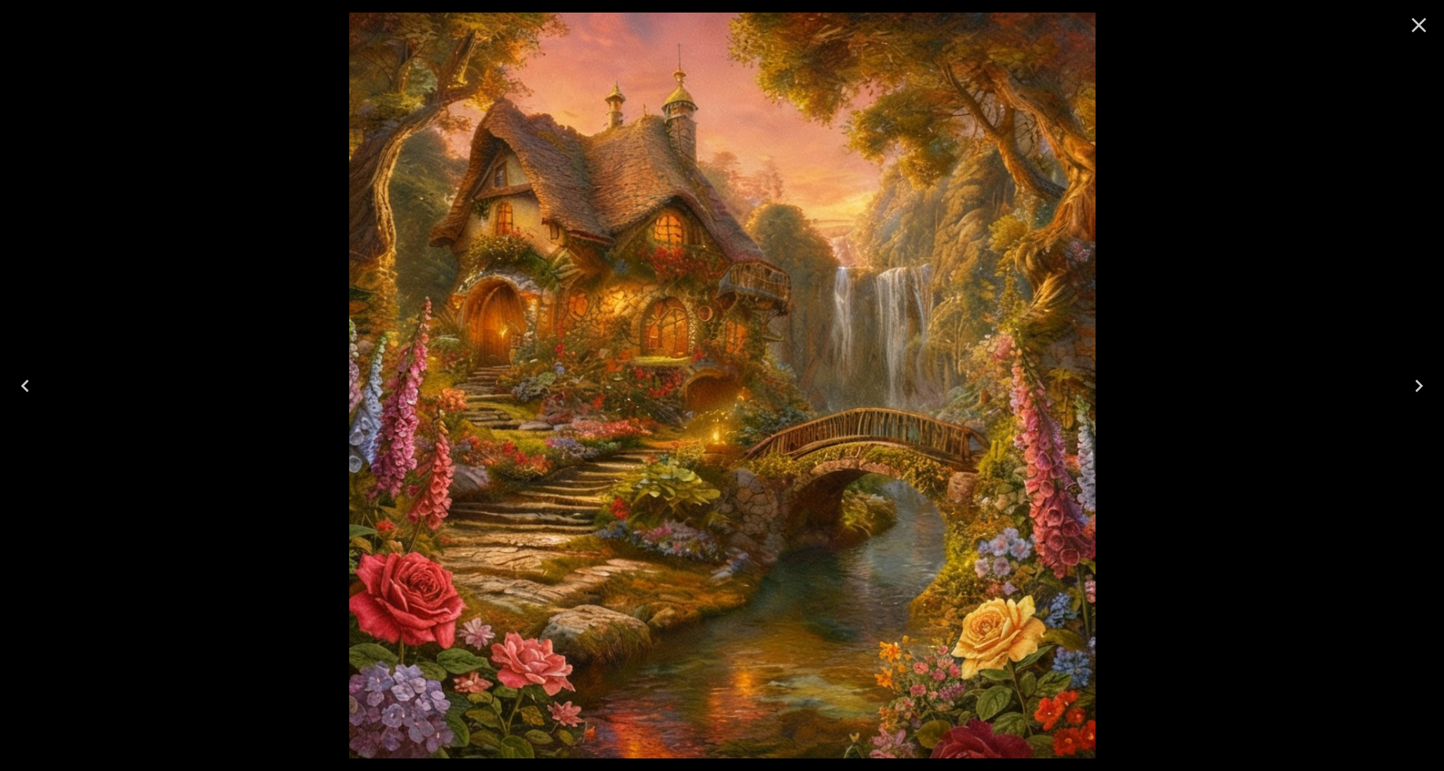
click at [1418, 20] on icon "Close" at bounding box center [1418, 25] width 25 height 25
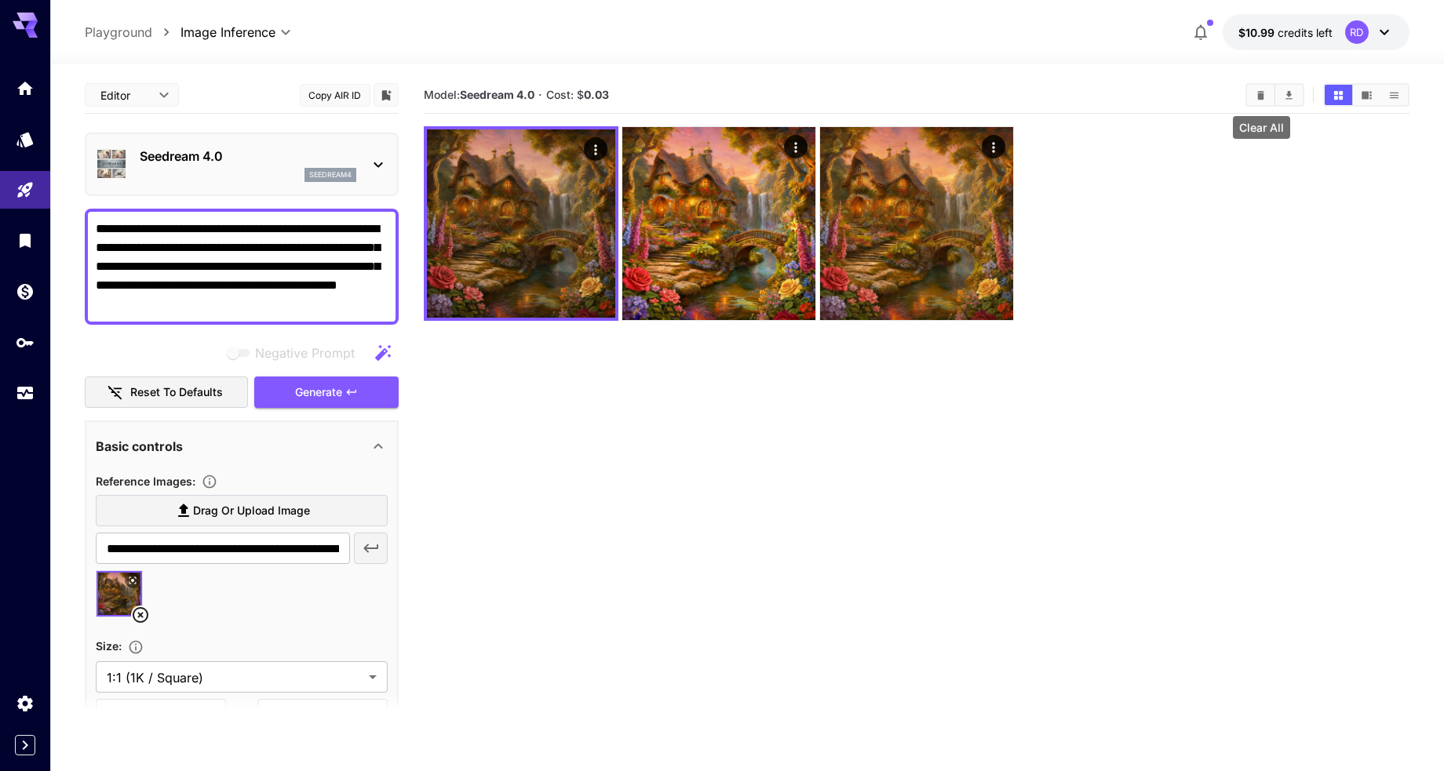
click at [1256, 92] on icon "Clear All" at bounding box center [1261, 95] width 12 height 12
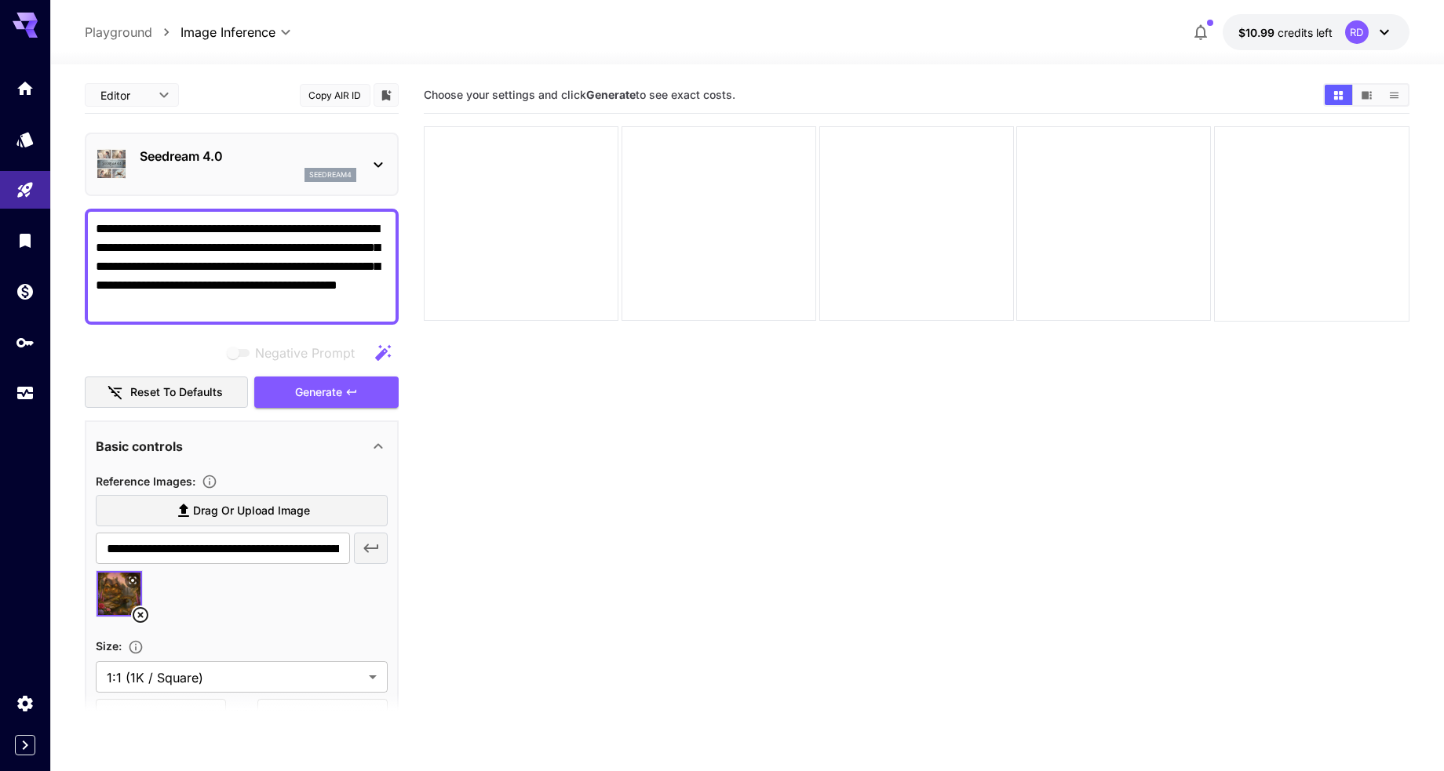
click at [376, 159] on icon at bounding box center [378, 164] width 19 height 19
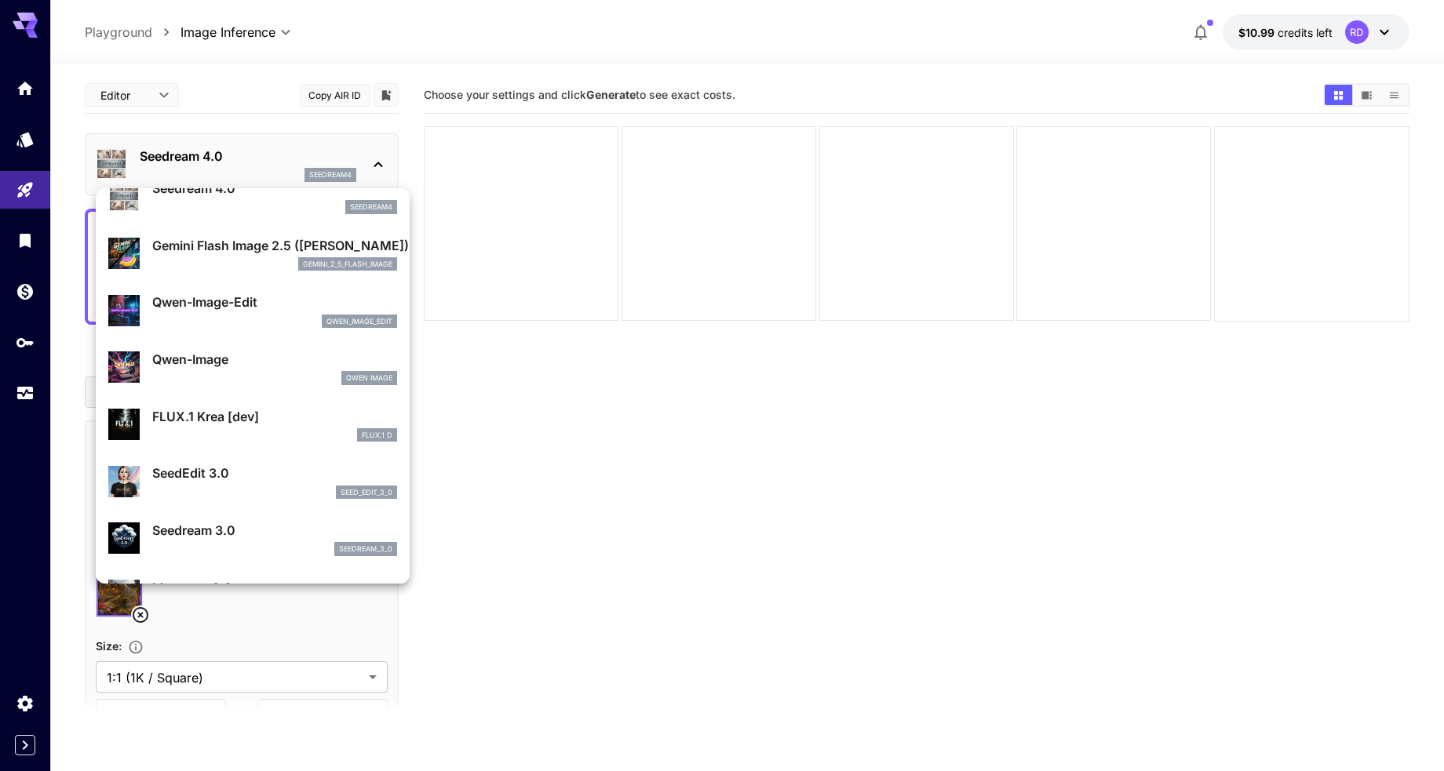
scroll to position [224, 0]
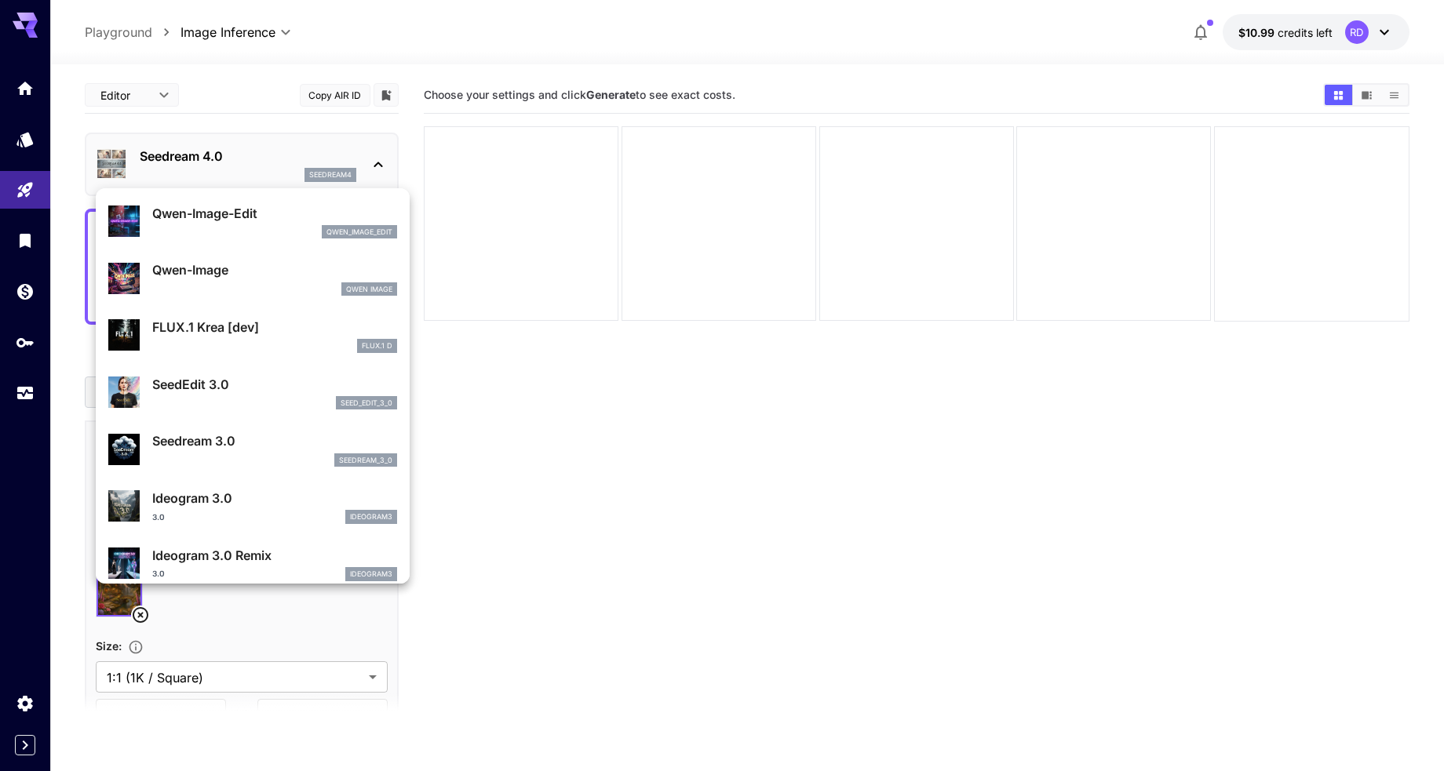
click at [187, 378] on p "SeedEdit 3.0" at bounding box center [274, 384] width 245 height 19
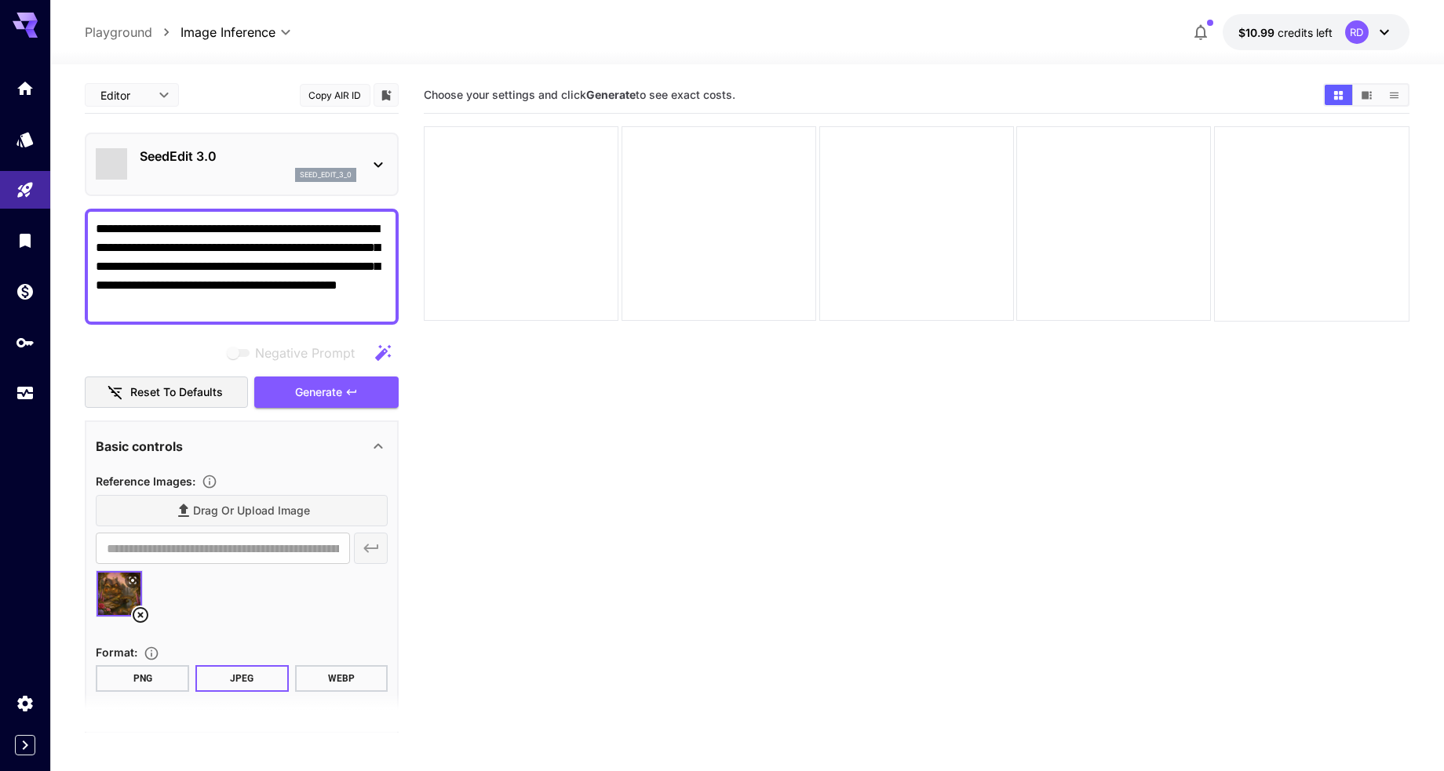
type input "*"
click at [316, 391] on span "Generate" at bounding box center [318, 393] width 47 height 20
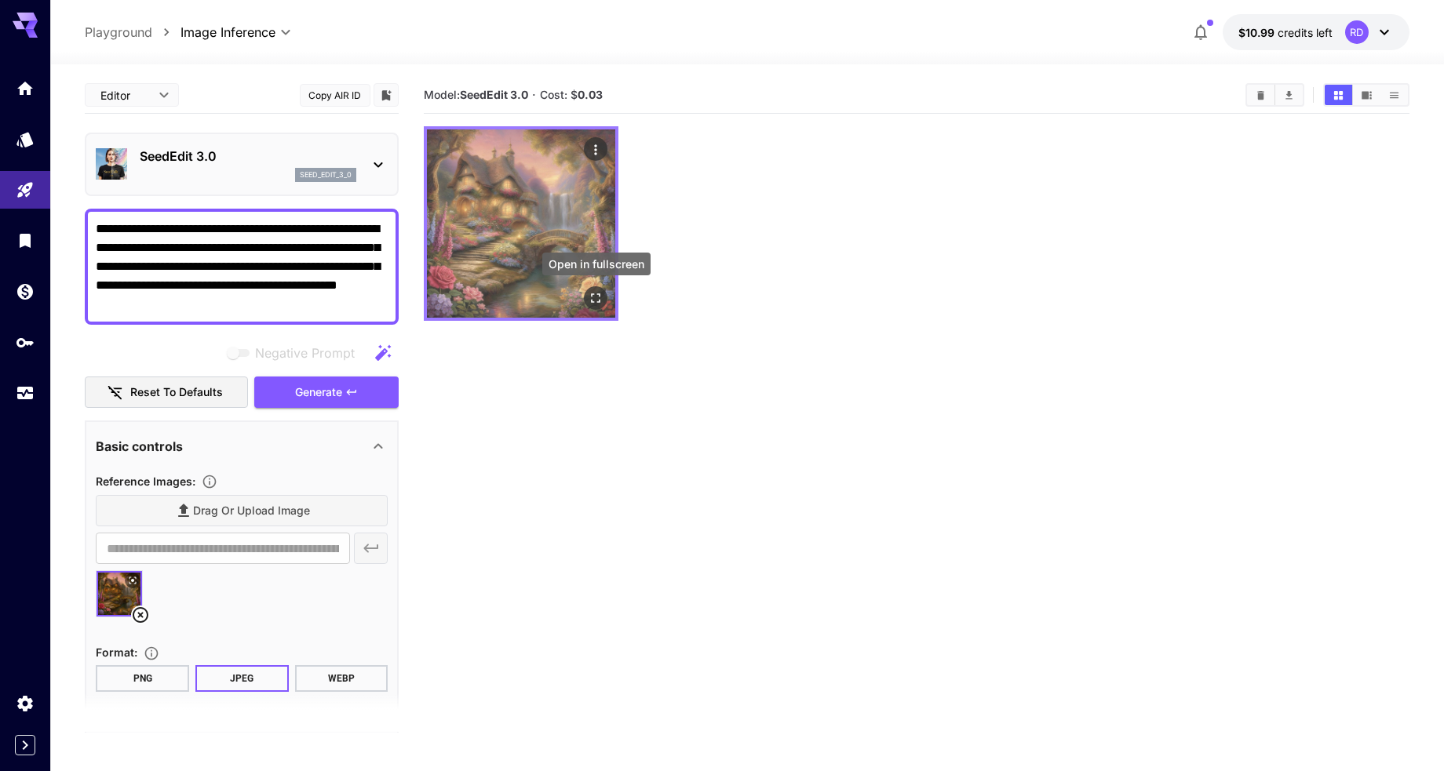
click at [592, 296] on icon "Open in fullscreen" at bounding box center [596, 298] width 9 height 9
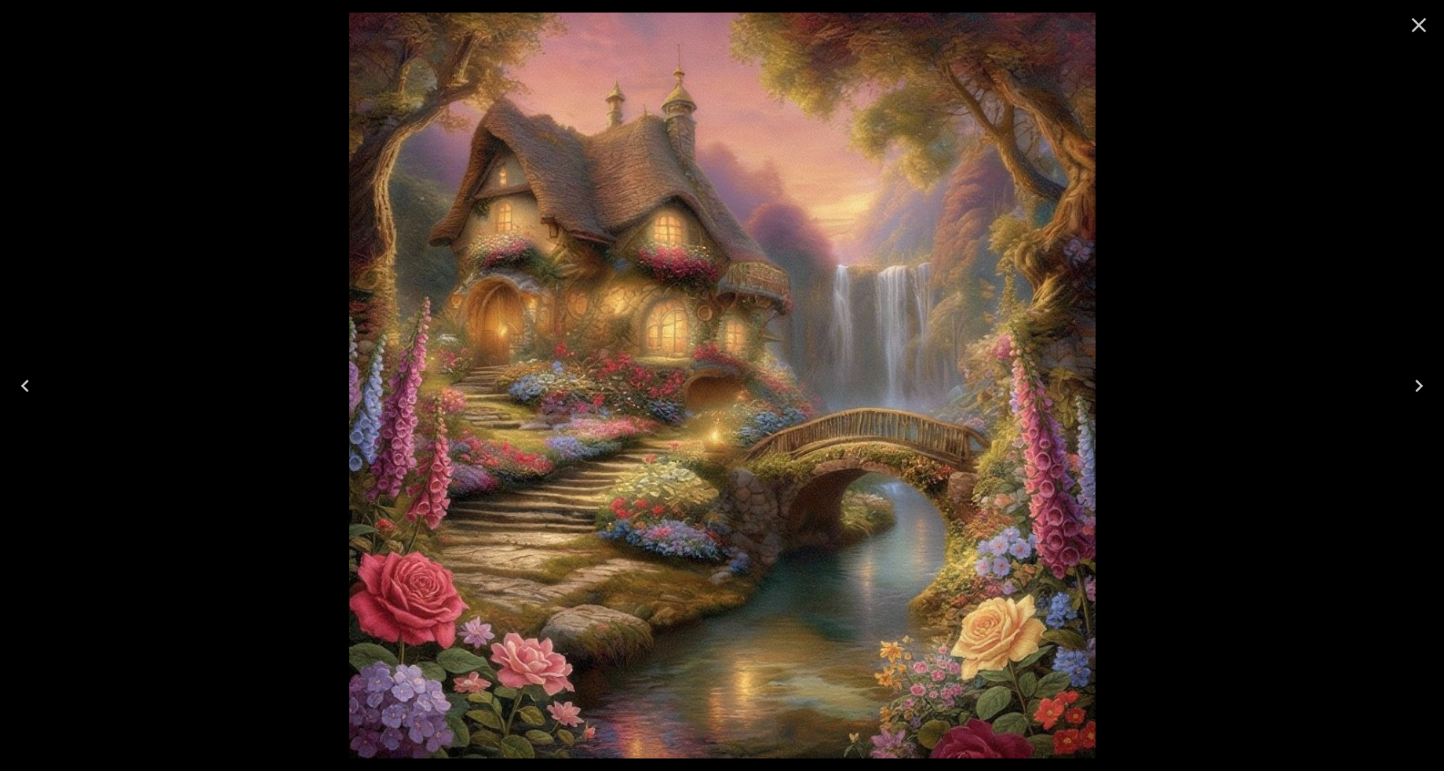
click at [1422, 23] on icon "Close" at bounding box center [1419, 25] width 15 height 15
